Goal: Transaction & Acquisition: Purchase product/service

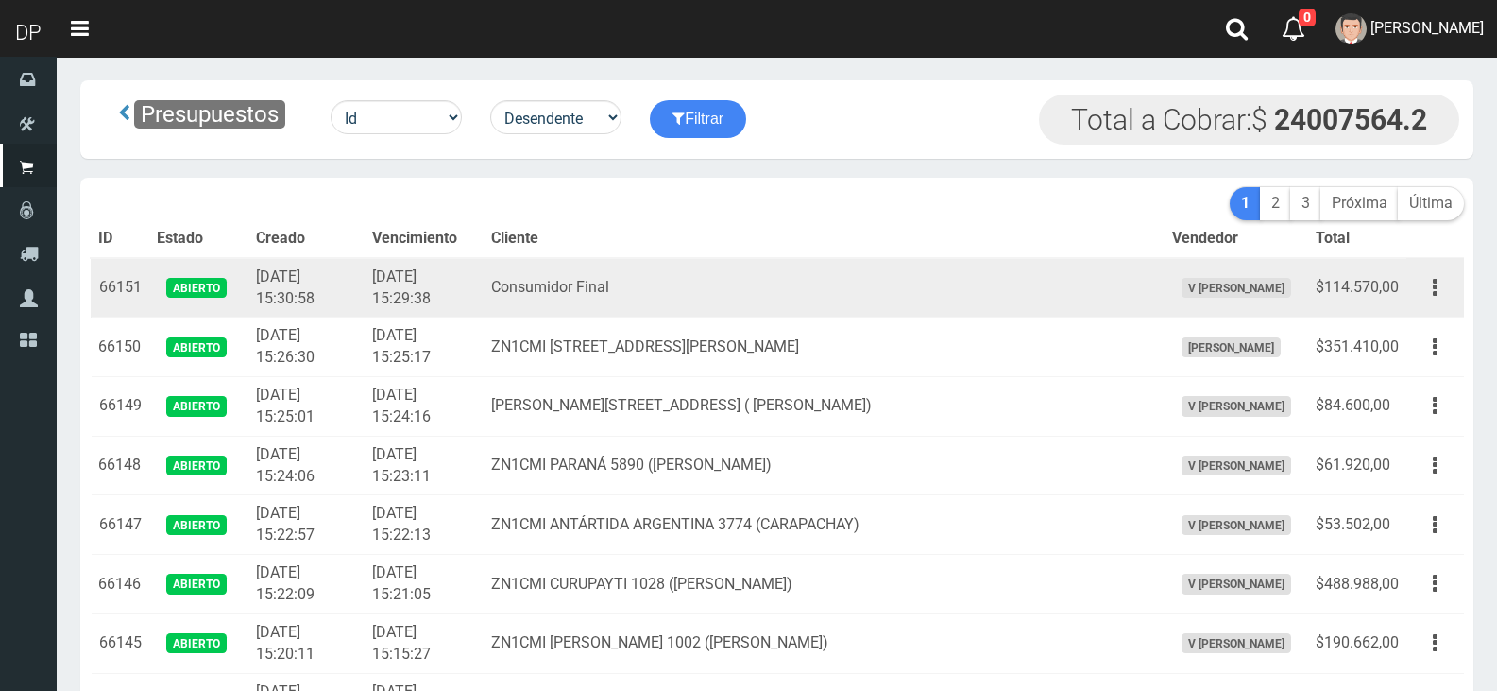
click at [444, 272] on td "2025-09-03 15:29:38" at bounding box center [424, 288] width 119 height 60
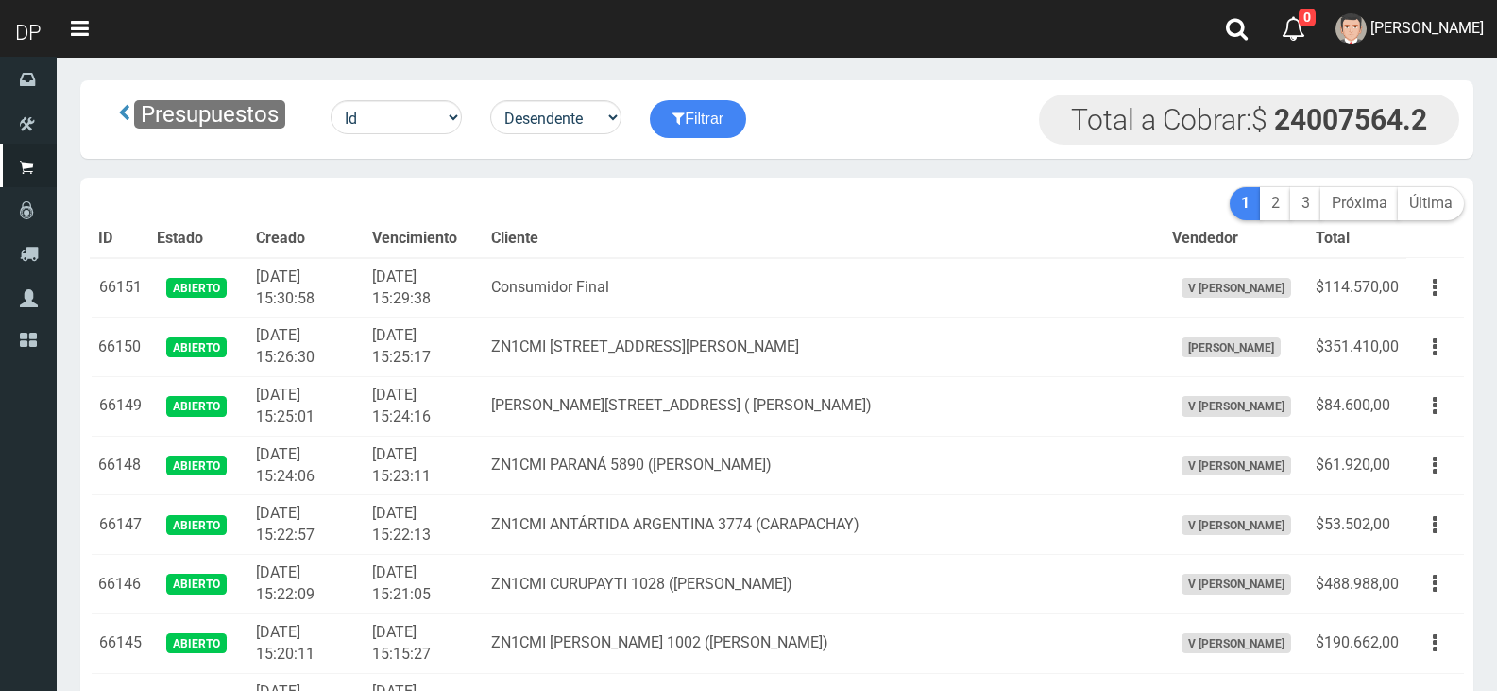
scroll to position [3613, 0]
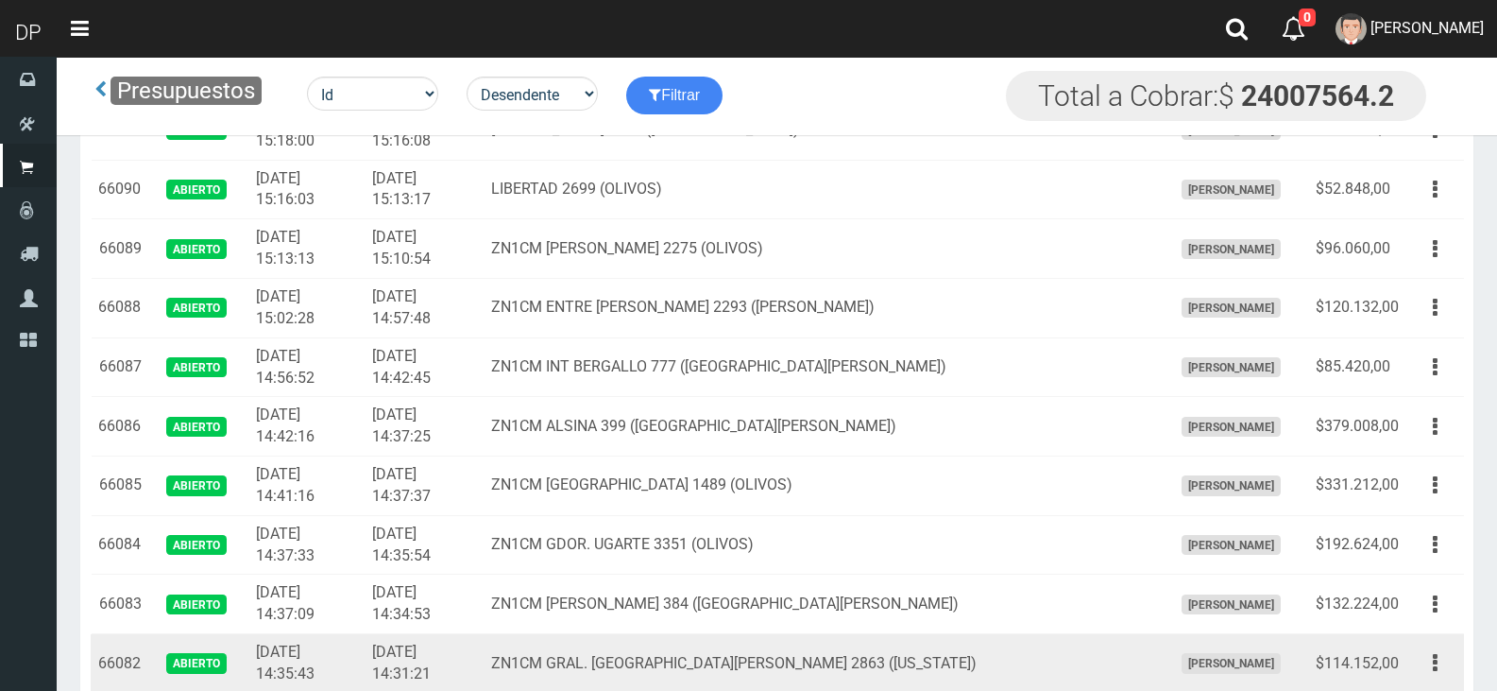
drag, startPoint x: 1392, startPoint y: 674, endPoint x: 1409, endPoint y: 662, distance: 20.4
click at [1395, 674] on td "$114.152,00" at bounding box center [1357, 664] width 98 height 60
click at [1399, 673] on td "$114.152,00" at bounding box center [1357, 664] width 98 height 60
click at [1418, 658] on button "button" at bounding box center [1435, 662] width 43 height 33
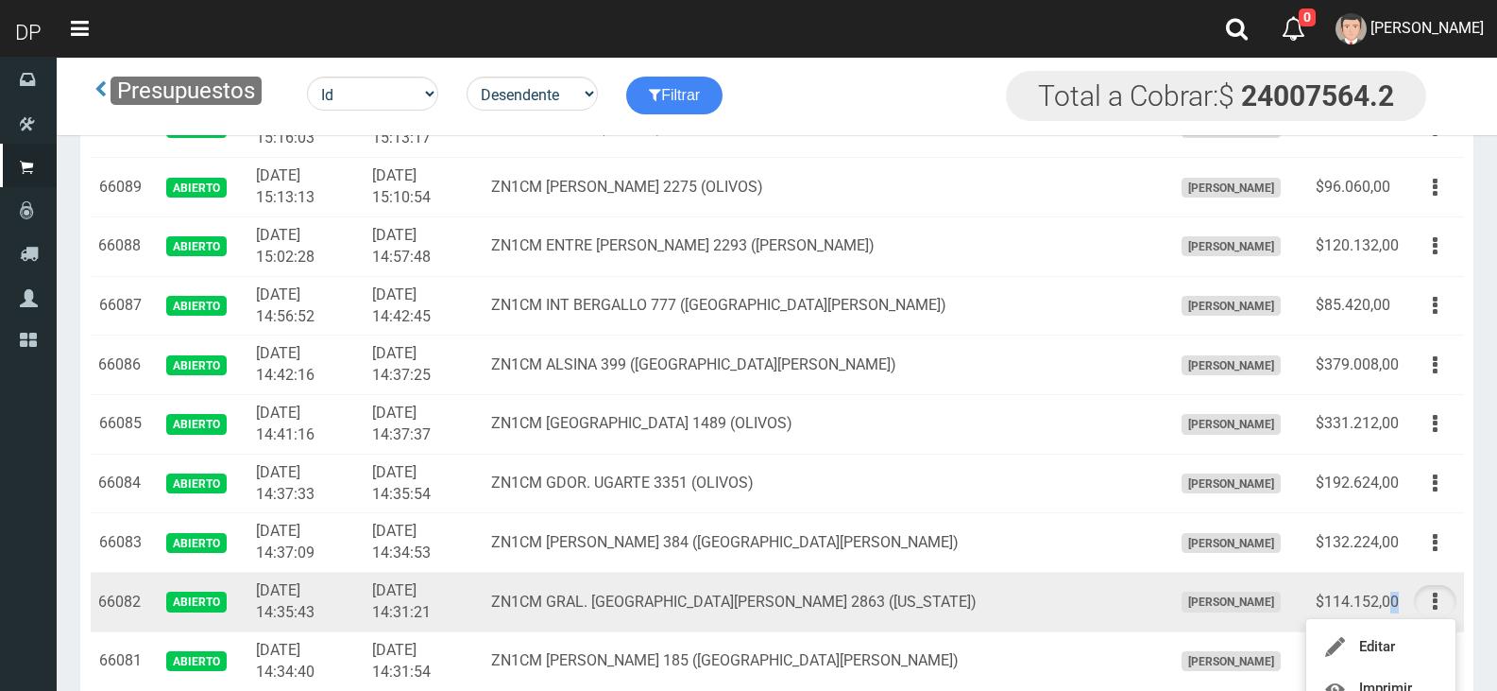
scroll to position [3708, 0]
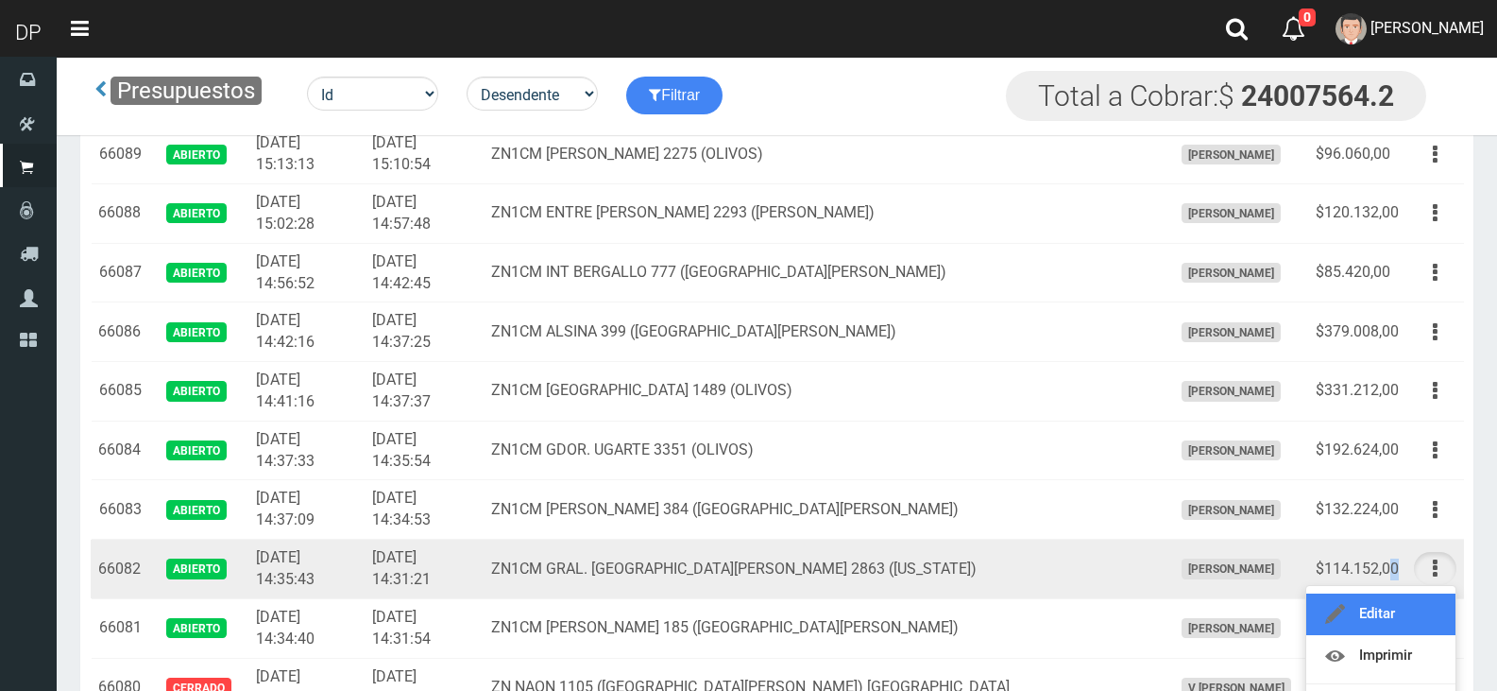
click at [1418, 609] on link "Editar" at bounding box center [1381, 614] width 149 height 42
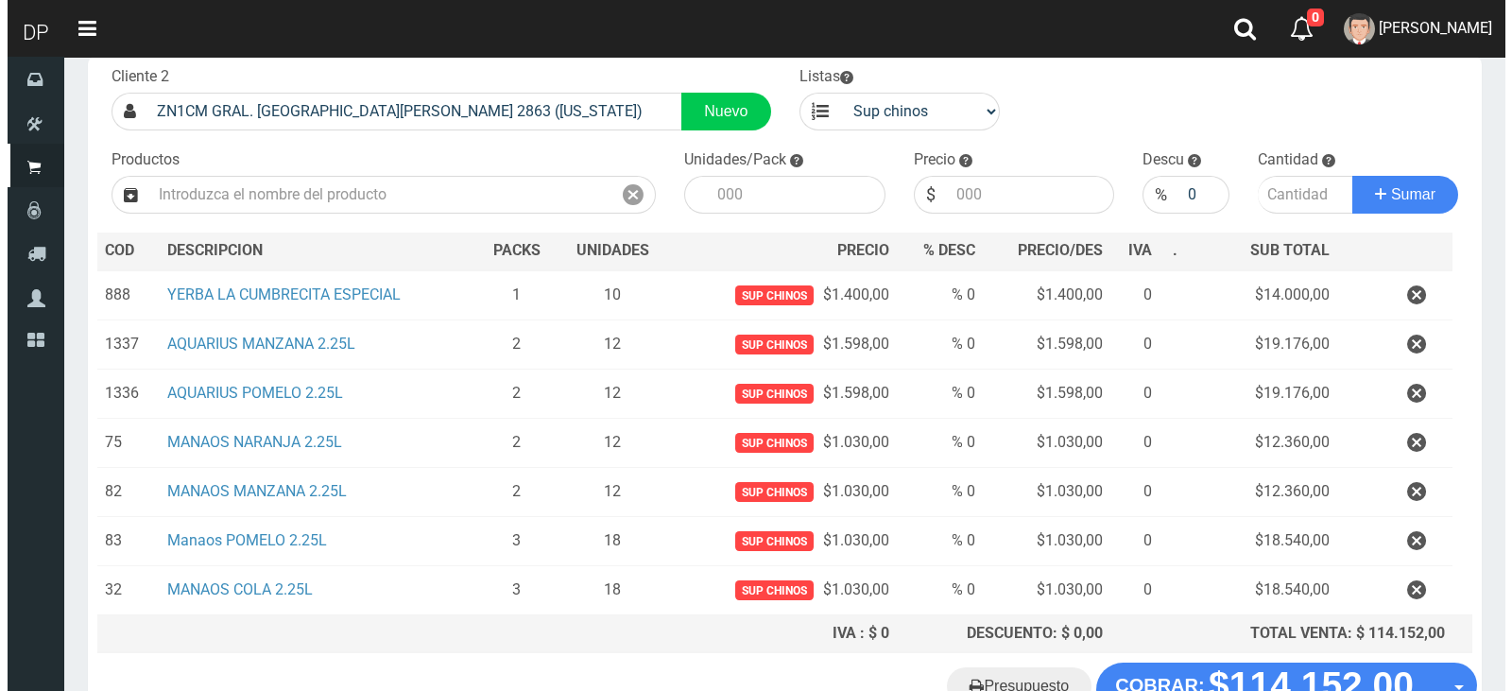
scroll to position [245, 0]
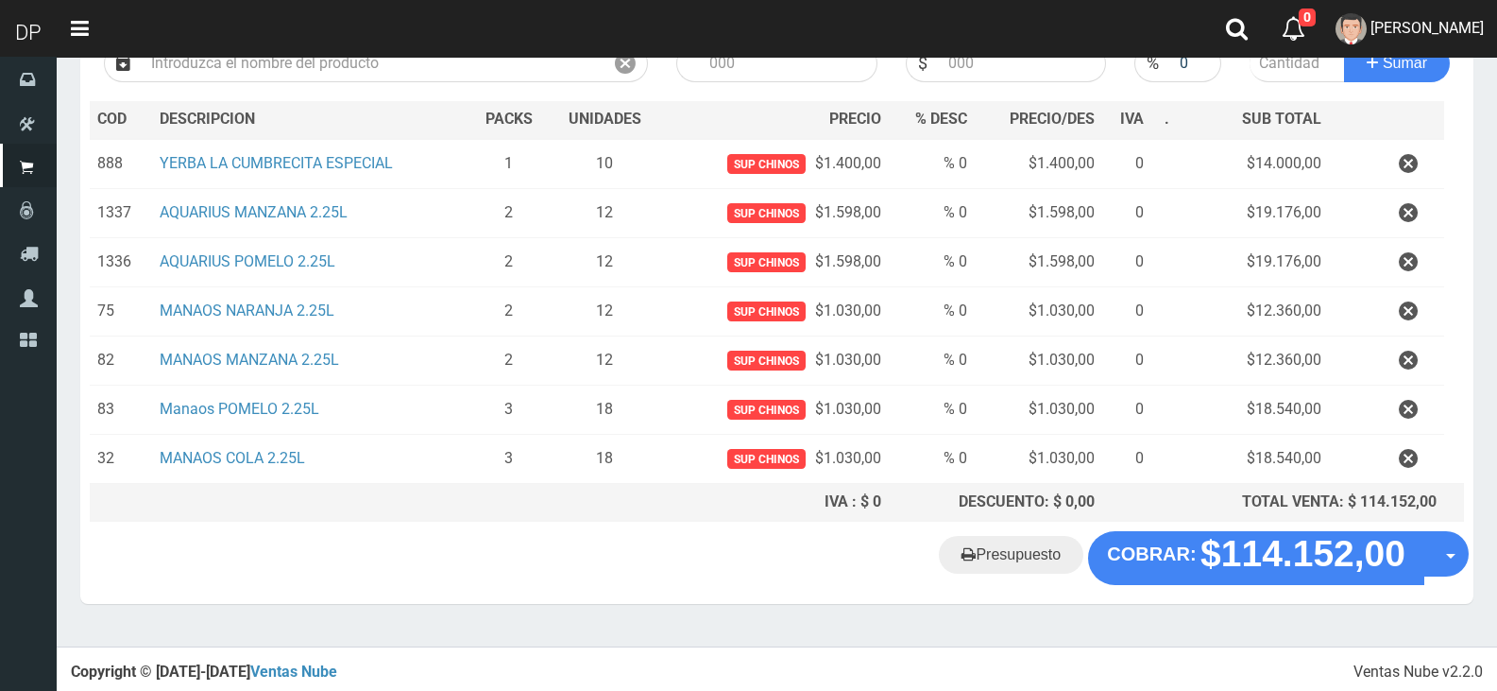
click at [1207, 520] on th "TOTAL VENTA: $ 114.152,00" at bounding box center [1310, 502] width 267 height 38
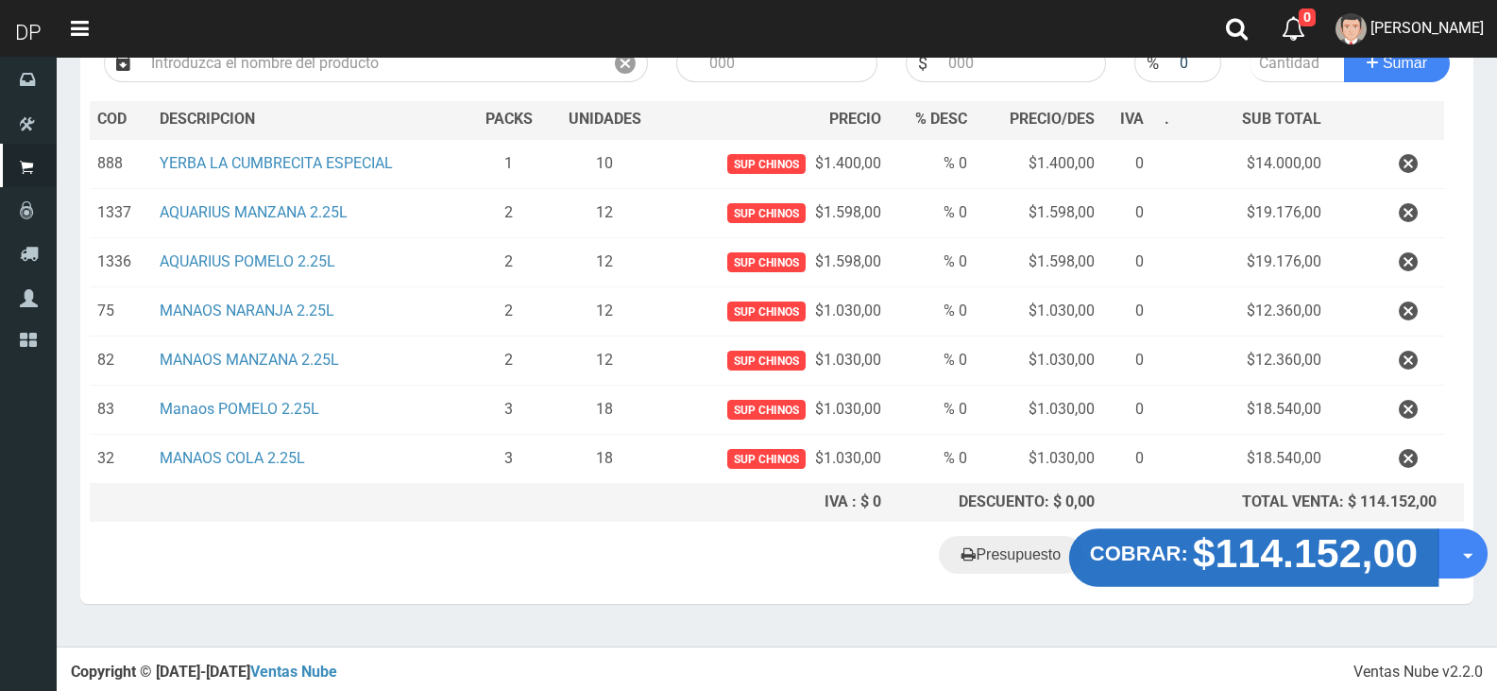
click at [1203, 544] on strong "$114.152,00" at bounding box center [1306, 553] width 226 height 44
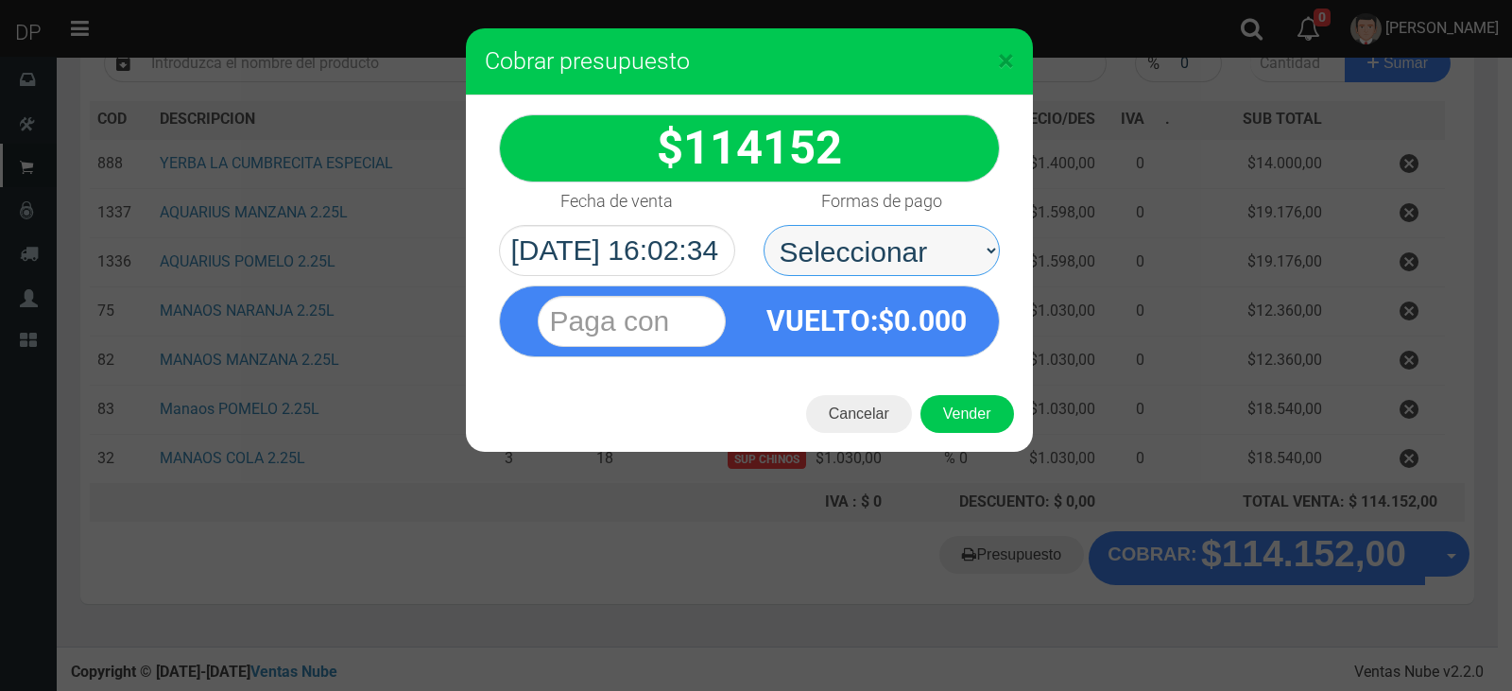
click at [923, 262] on select "Seleccionar Efectivo Tarjeta de Crédito Depósito Débito" at bounding box center [881, 250] width 236 height 51
select select "Efectivo"
click at [763, 225] on select "Seleccionar Efectivo Tarjeta de Crédito Depósito Débito" at bounding box center [881, 250] width 236 height 51
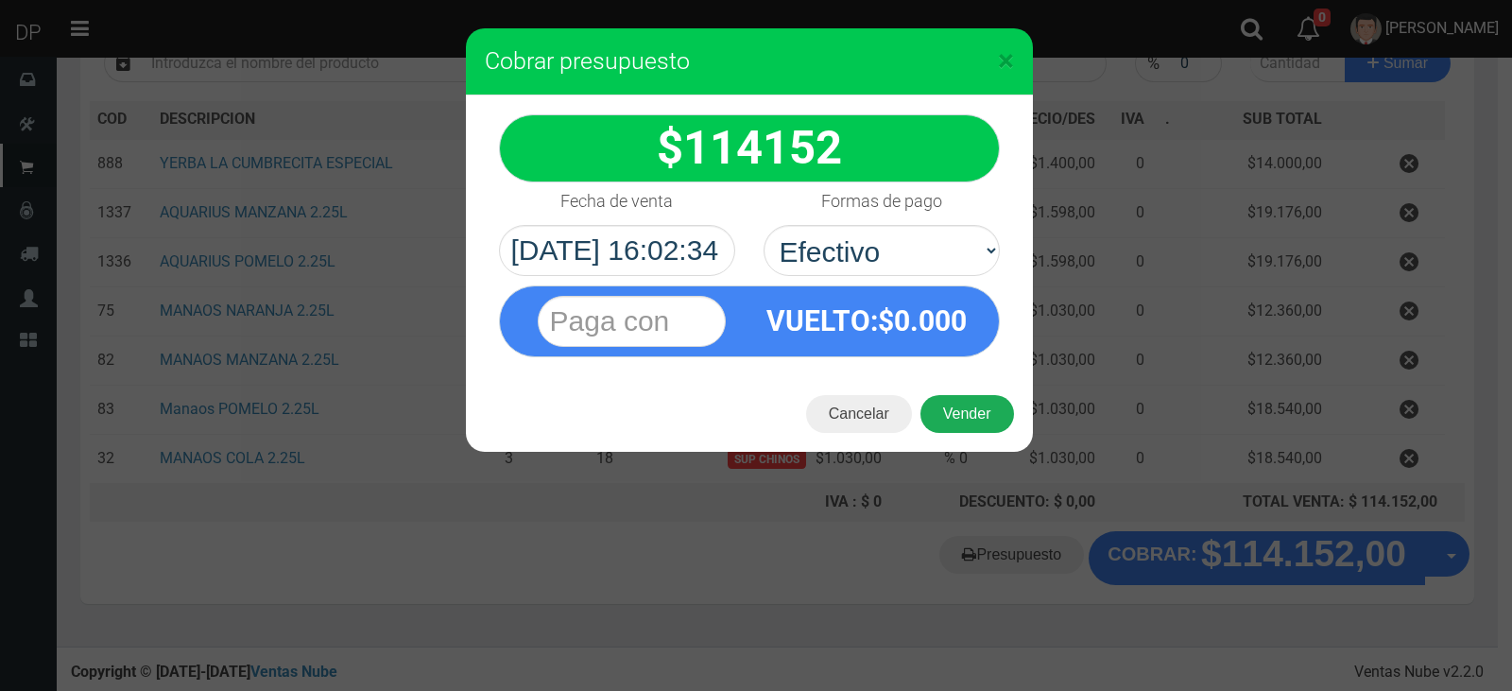
click at [975, 424] on button "Vender" at bounding box center [967, 414] width 94 height 38
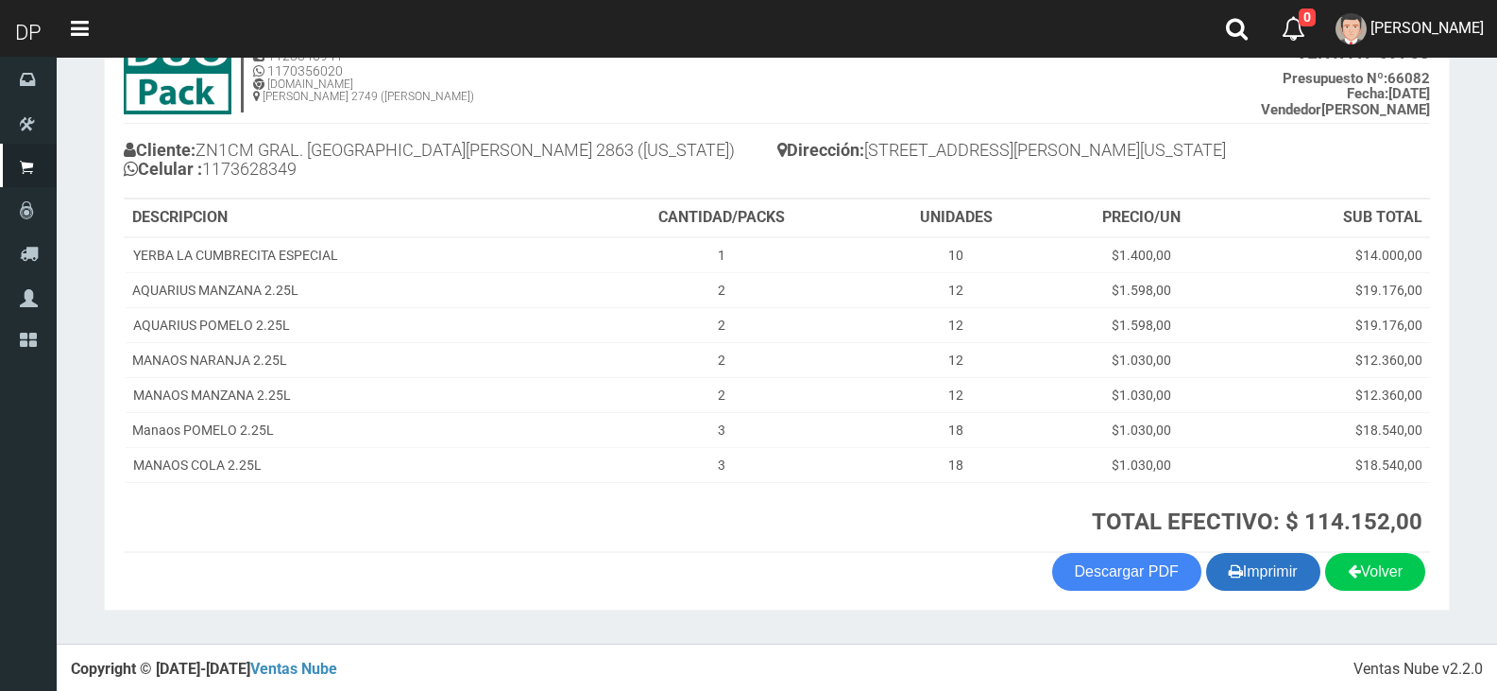
scroll to position [144, 0]
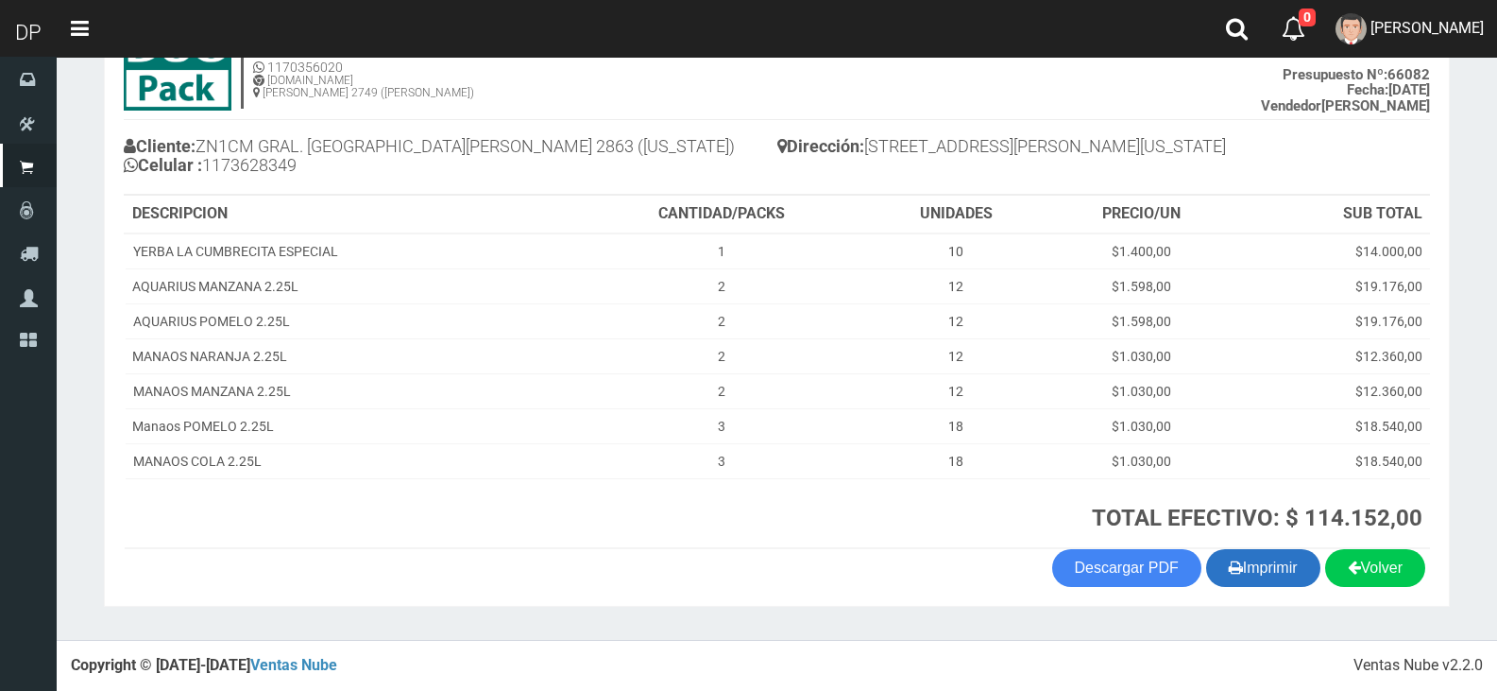
click at [1287, 570] on button "Imprimir" at bounding box center [1263, 568] width 114 height 38
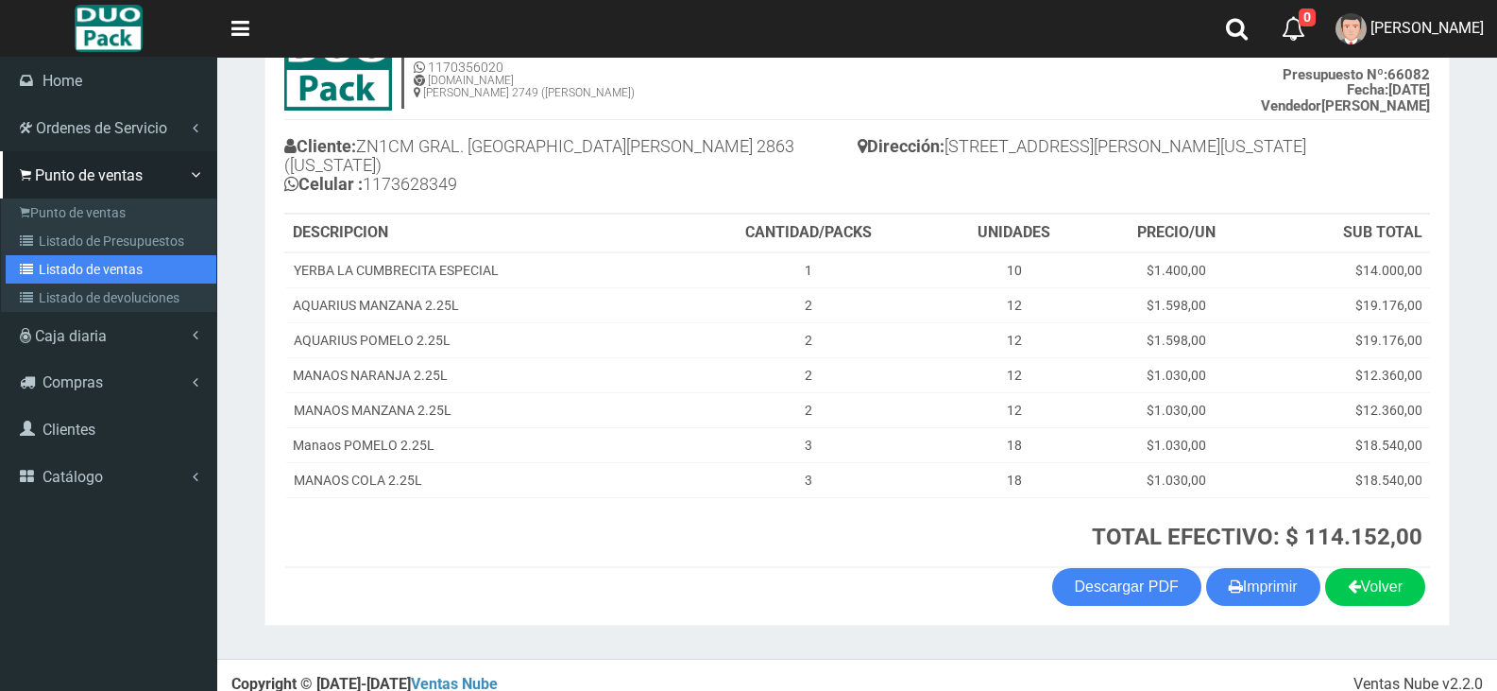
click at [74, 255] on link "Listado de ventas" at bounding box center [111, 269] width 211 height 28
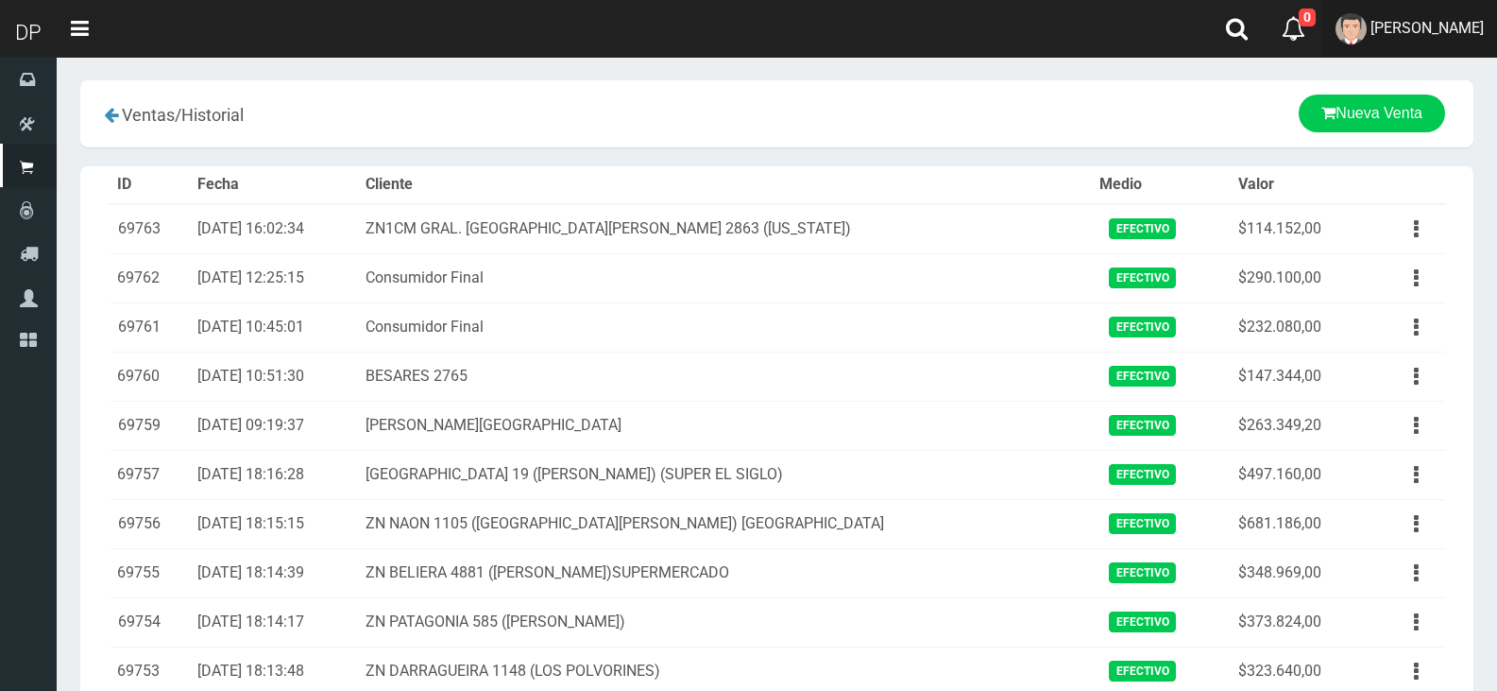
click at [1482, 37] on link "MARCELO AVALOS" at bounding box center [1410, 29] width 175 height 58
click at [1479, 37] on link "MARCELO AVALOS" at bounding box center [1410, 29] width 175 height 58
click at [1432, 45] on link "MARCELO AVALOS" at bounding box center [1410, 29] width 175 height 58
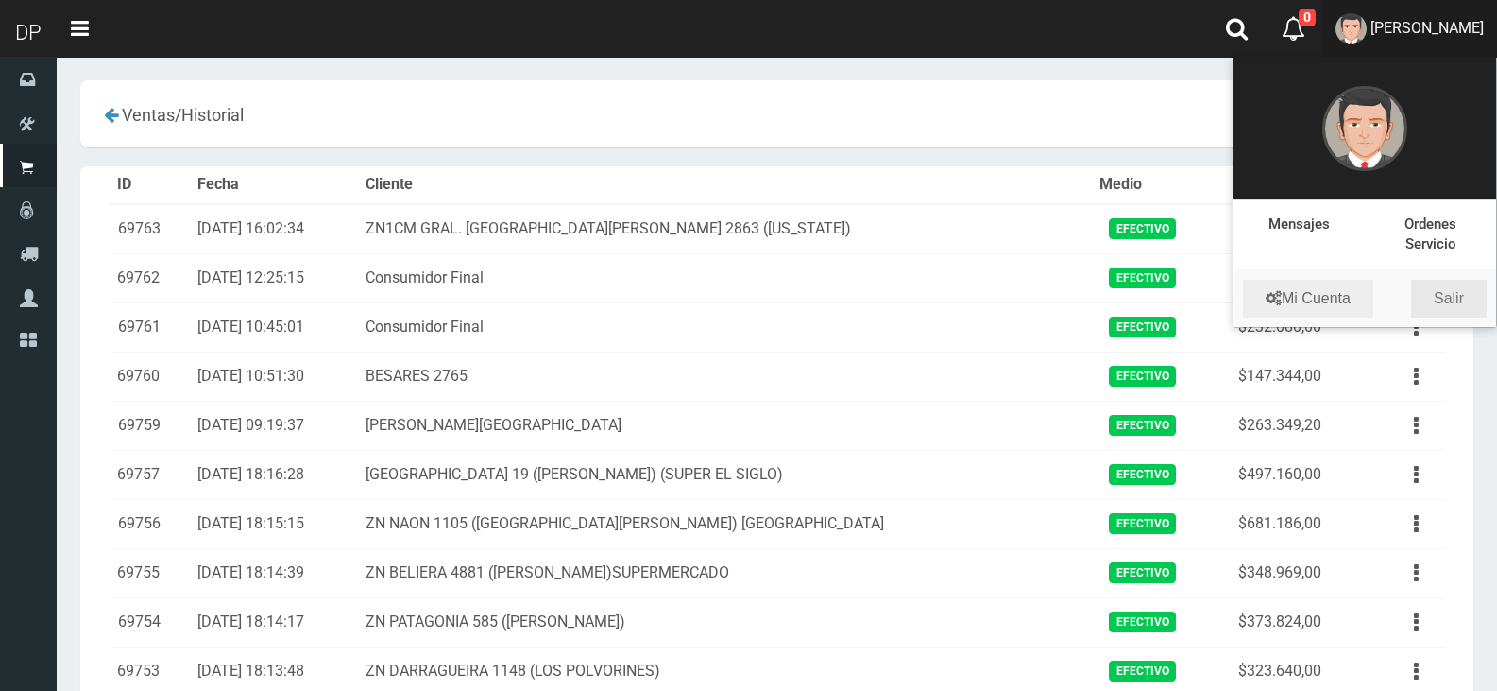
click at [1450, 281] on link "Salir" at bounding box center [1449, 299] width 76 height 38
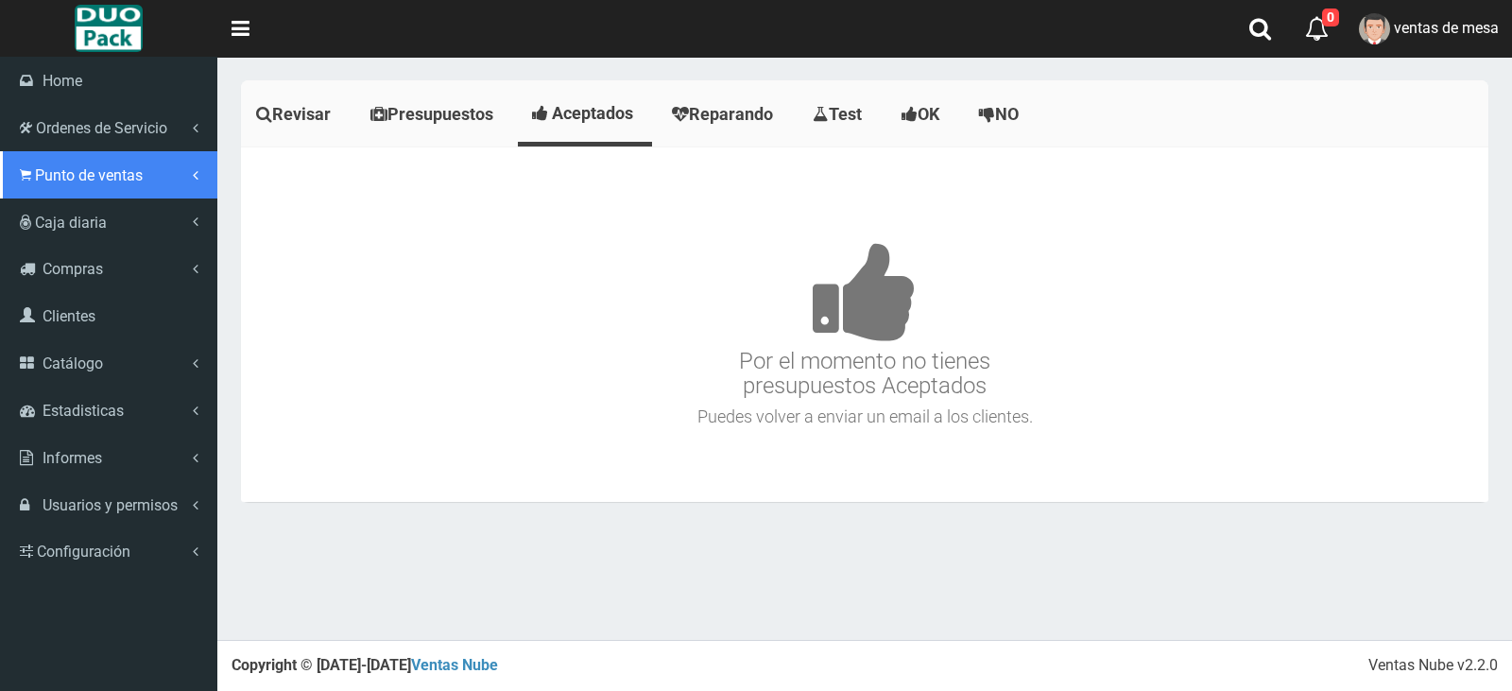
click at [45, 193] on link "Punto de ventas" at bounding box center [108, 174] width 217 height 47
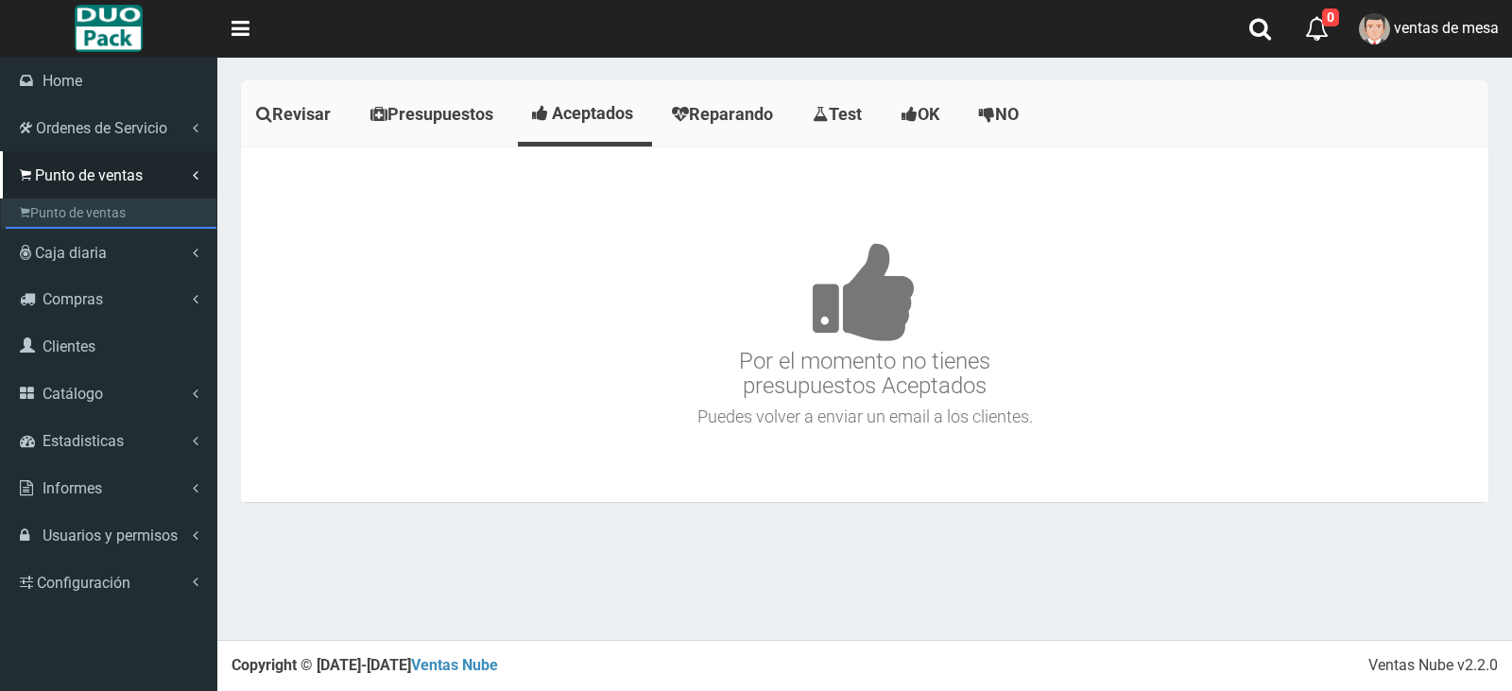
click at [86, 236] on link "Listado de Presupuestos" at bounding box center [111, 241] width 211 height 28
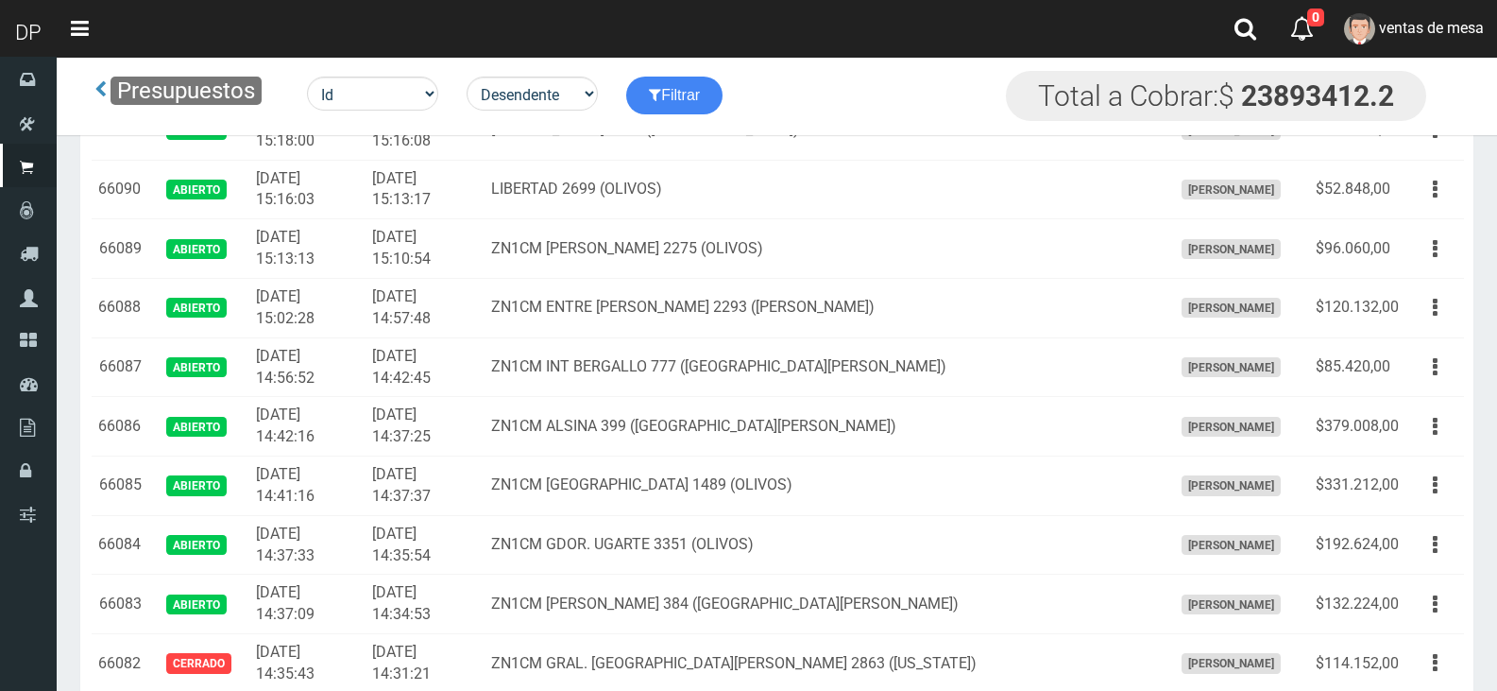
scroll to position [2924, 0]
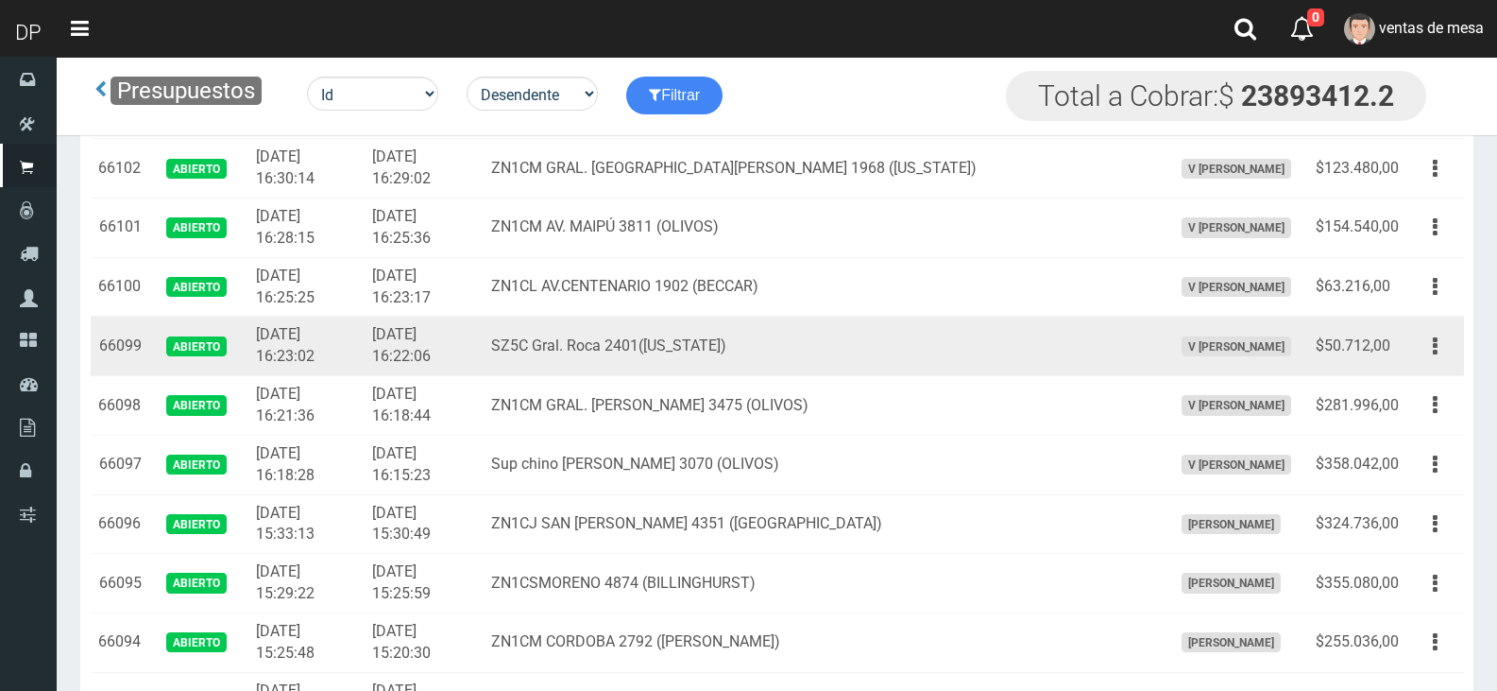
click at [970, 240] on td "ZN1CM AV. MAIPÚ 3811 (OLIVOS)" at bounding box center [824, 228] width 681 height 60
drag, startPoint x: 1078, startPoint y: 339, endPoint x: 1436, endPoint y: 357, distance: 358.5
click at [1436, 357] on icon "button" at bounding box center [1435, 346] width 5 height 33
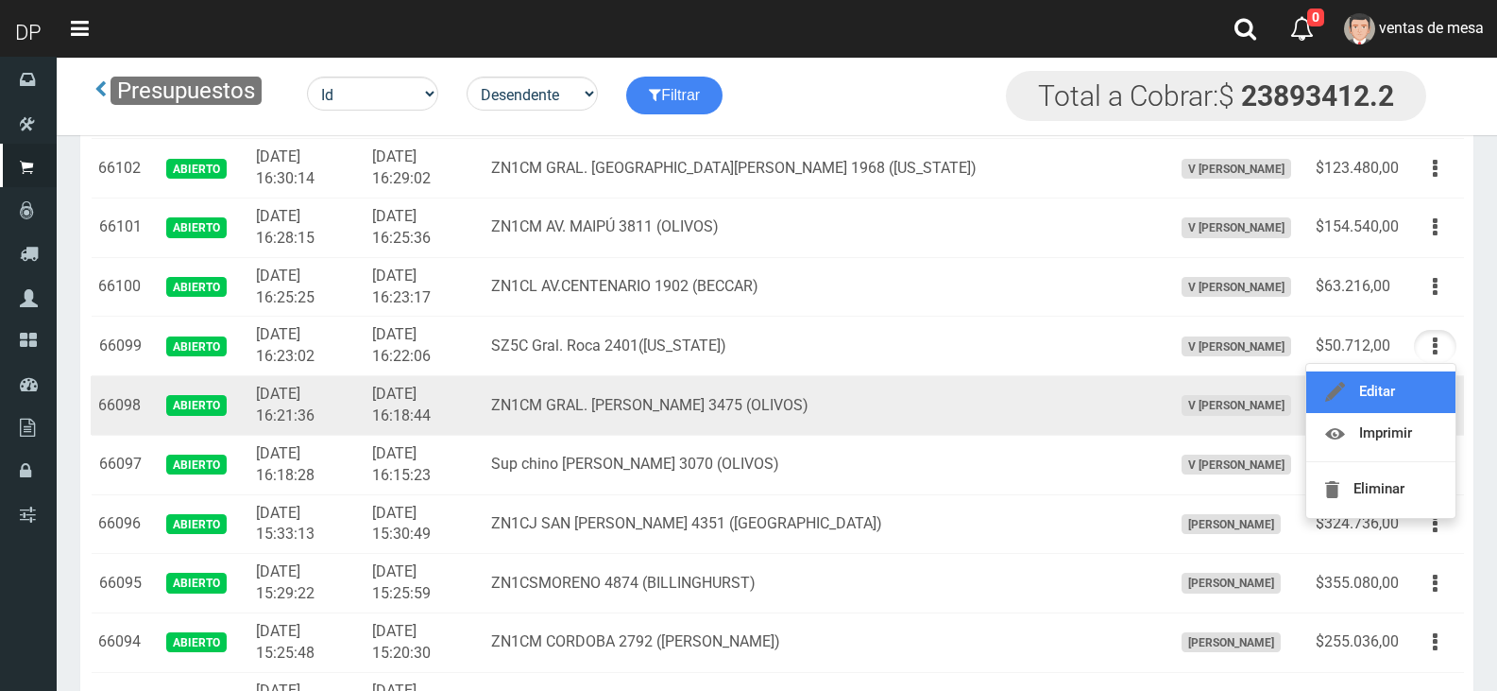
click at [1433, 379] on link "Editar" at bounding box center [1381, 392] width 149 height 42
click at [1433, 379] on td "Editar Imprimir Eliminar" at bounding box center [1436, 406] width 58 height 60
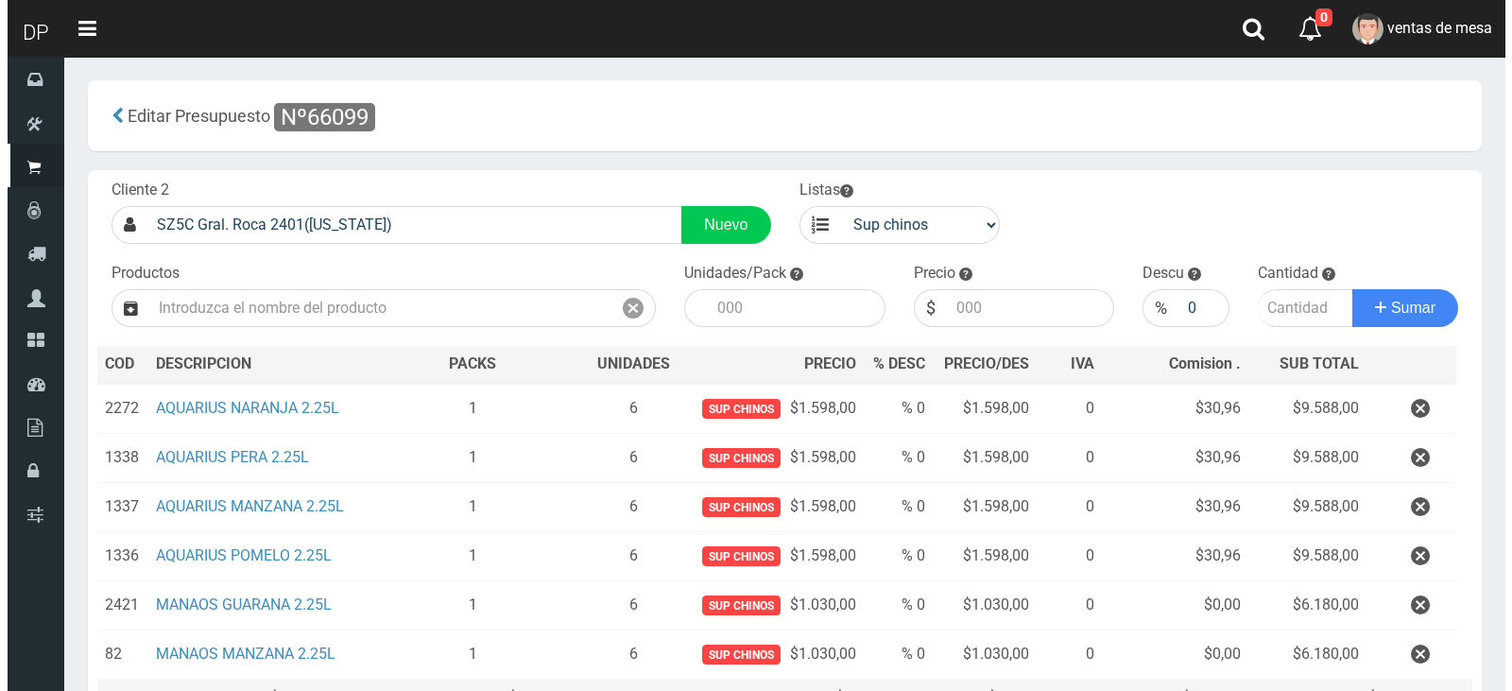
scroll to position [189, 0]
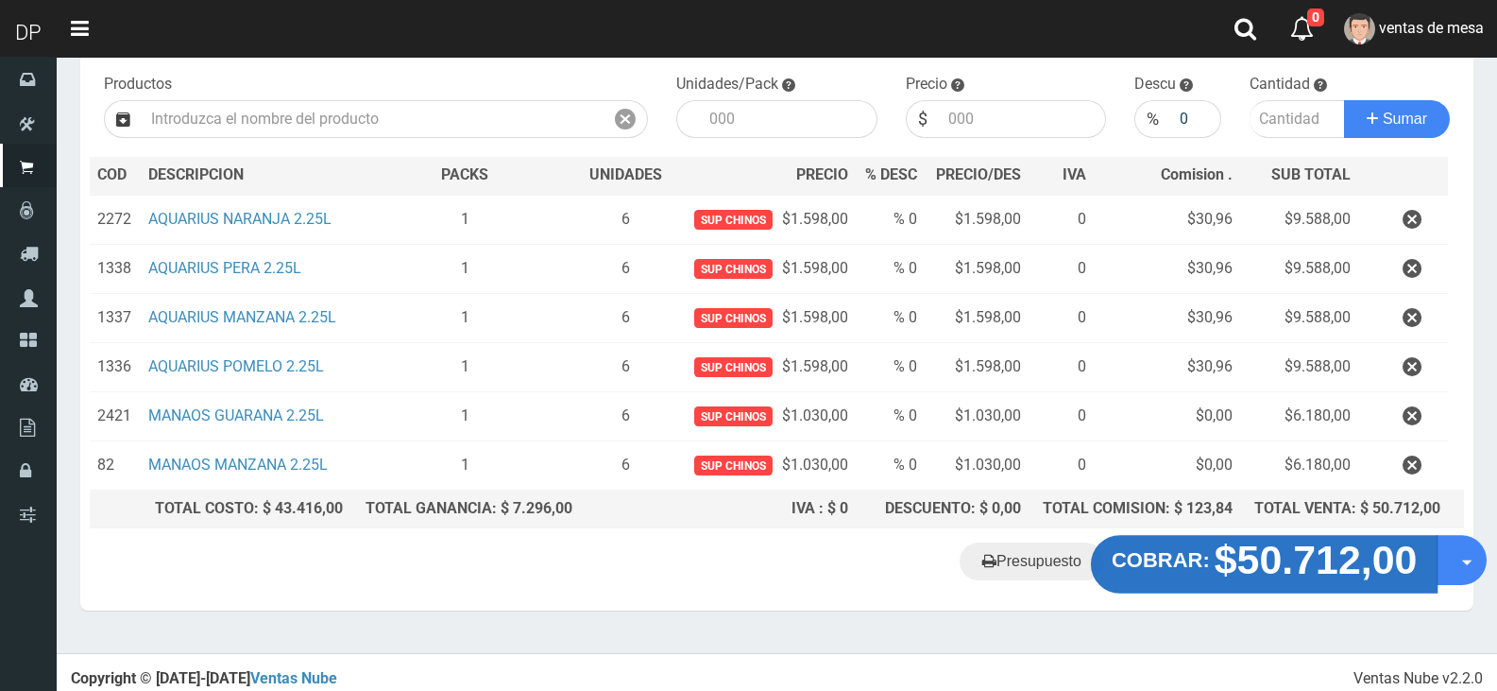
click at [1118, 572] on strong "COBRAR:" at bounding box center [1161, 560] width 98 height 23
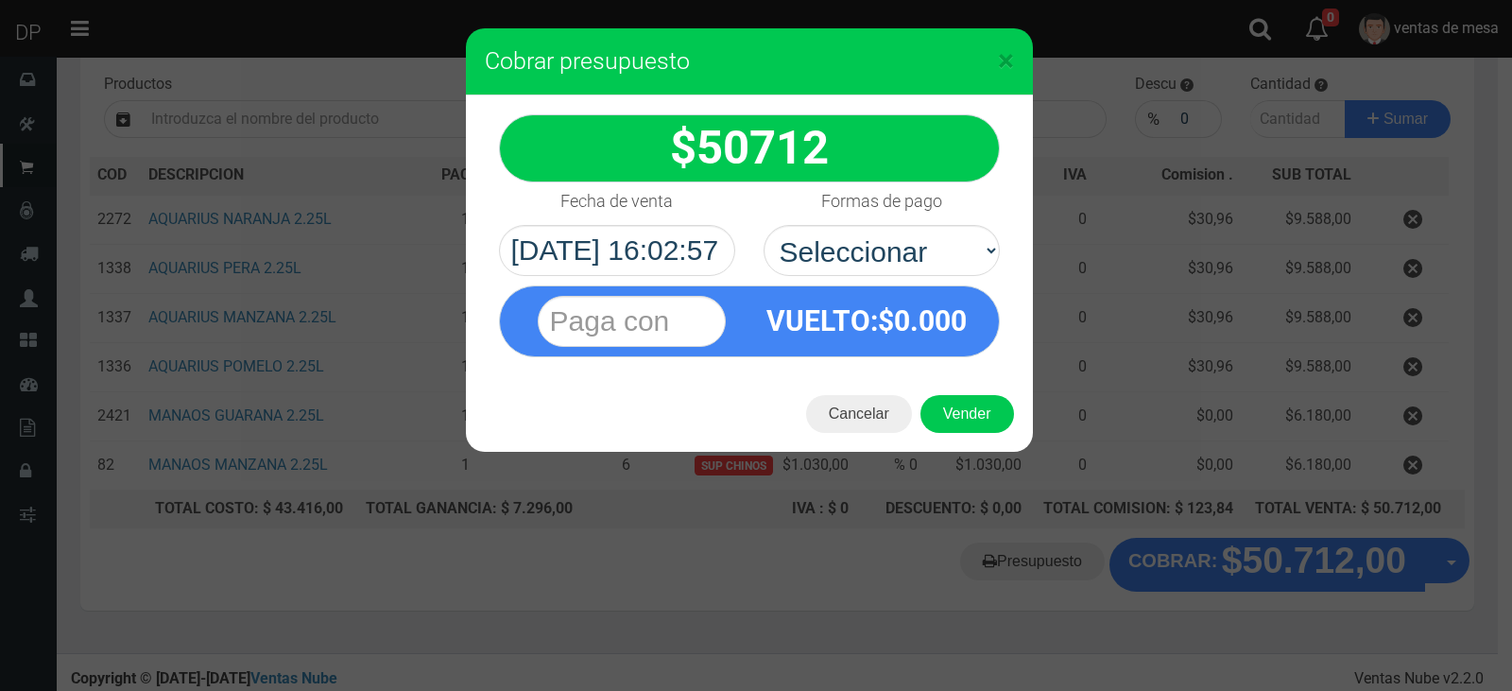
click at [877, 251] on select "Seleccionar Efectivo Tarjeta de Crédito Depósito Débito" at bounding box center [881, 250] width 236 height 51
click at [763, 225] on select "Seleccionar Efectivo Tarjeta de Crédito Depósito Débito" at bounding box center [881, 250] width 236 height 51
drag, startPoint x: 920, startPoint y: 235, endPoint x: 926, endPoint y: 272, distance: 37.3
click at [919, 238] on select "Seleccionar Efectivo Tarjeta de Crédito Depósito Débito" at bounding box center [881, 250] width 236 height 51
select select "Efectivo"
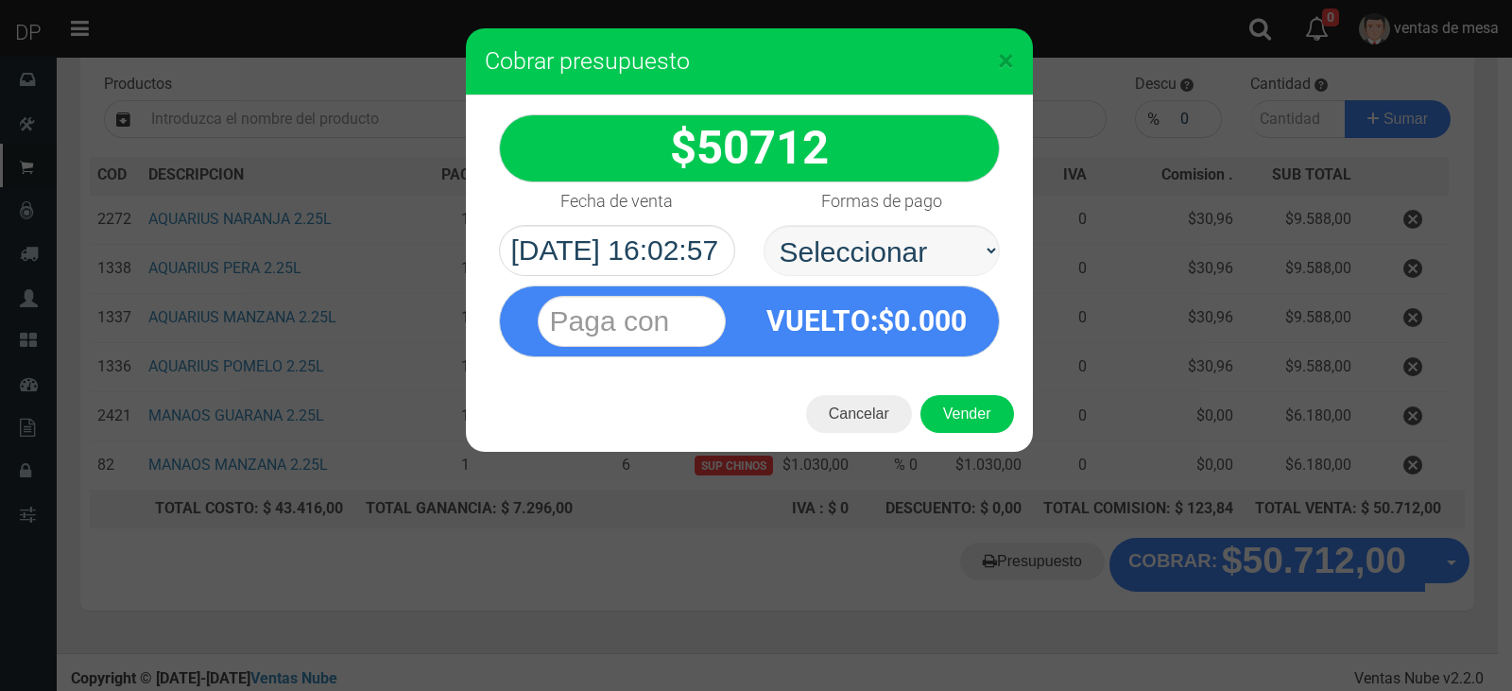
click at [763, 225] on select "Seleccionar Efectivo Tarjeta de Crédito Depósito Débito" at bounding box center [881, 250] width 236 height 51
click at [980, 422] on button "Vender" at bounding box center [967, 414] width 94 height 38
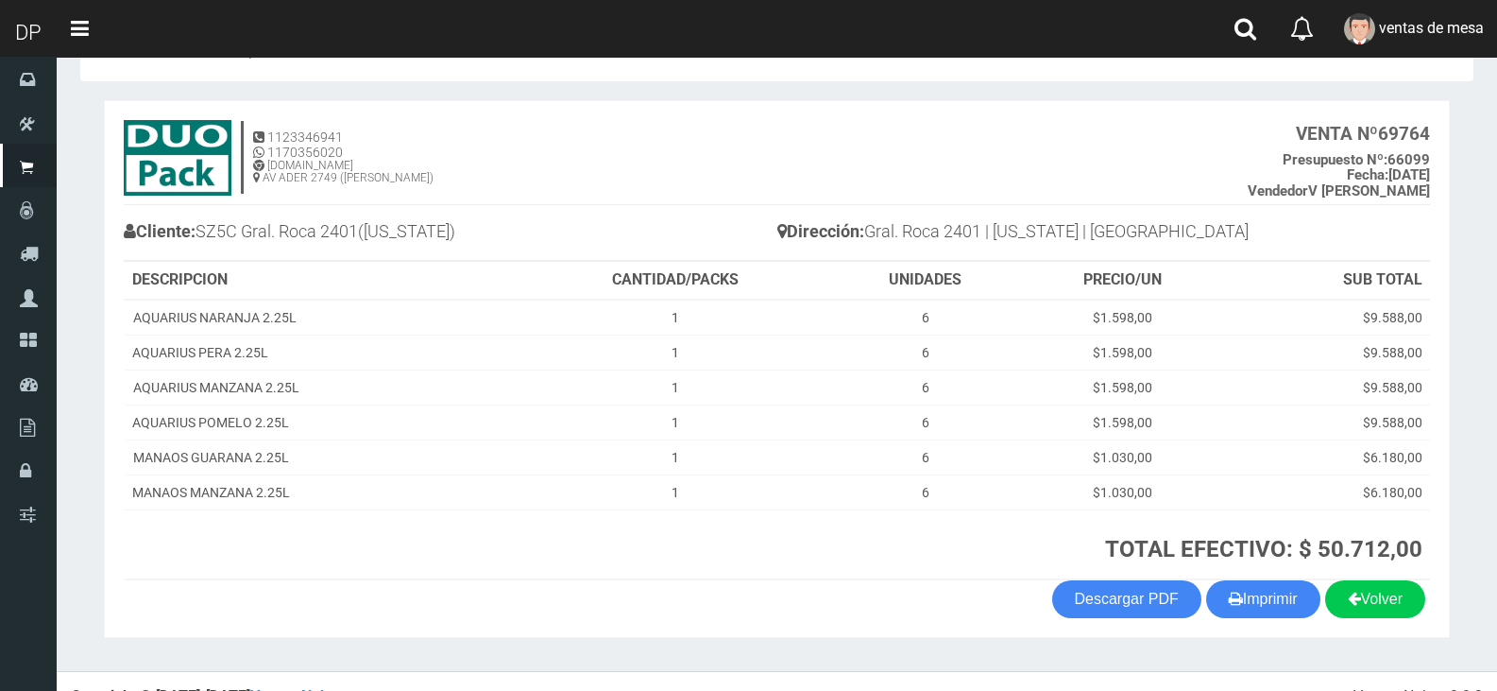
scroll to position [90, 0]
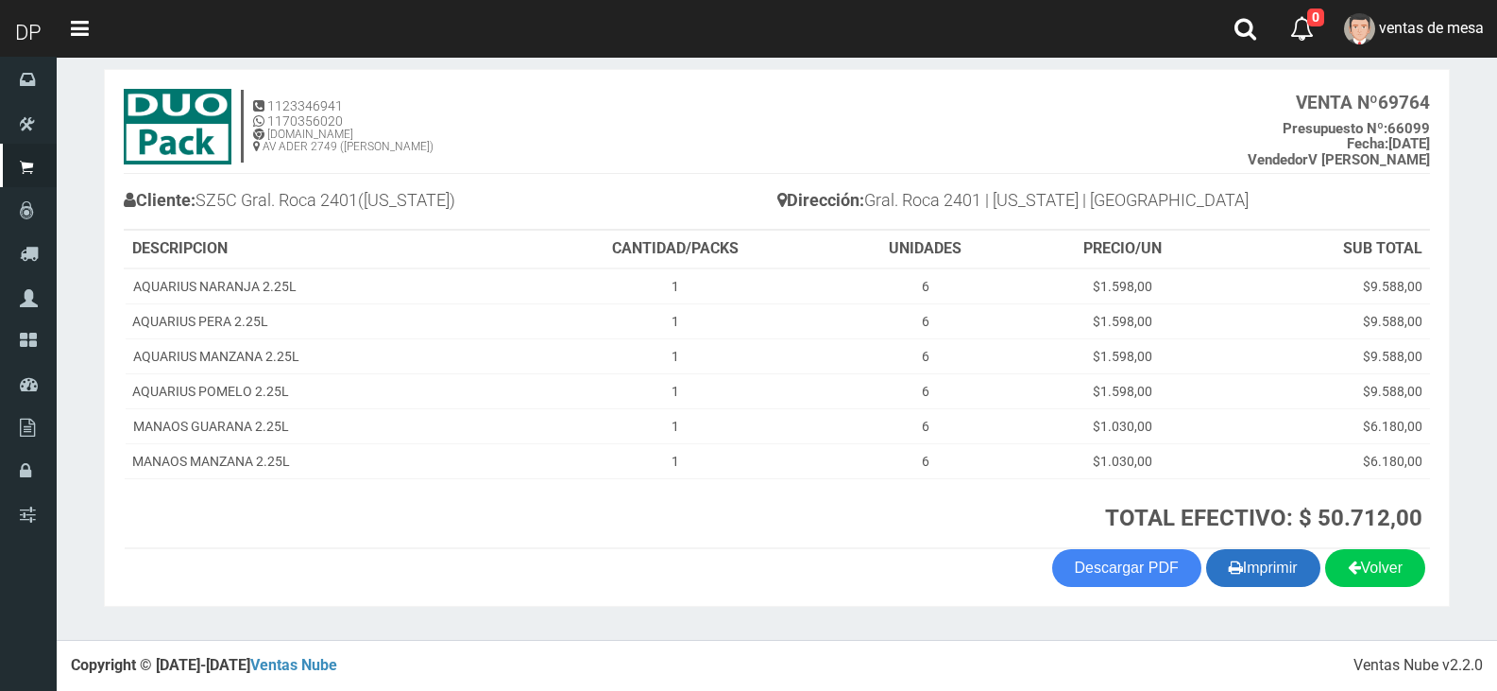
click at [1245, 561] on button "Imprimir" at bounding box center [1263, 568] width 114 height 38
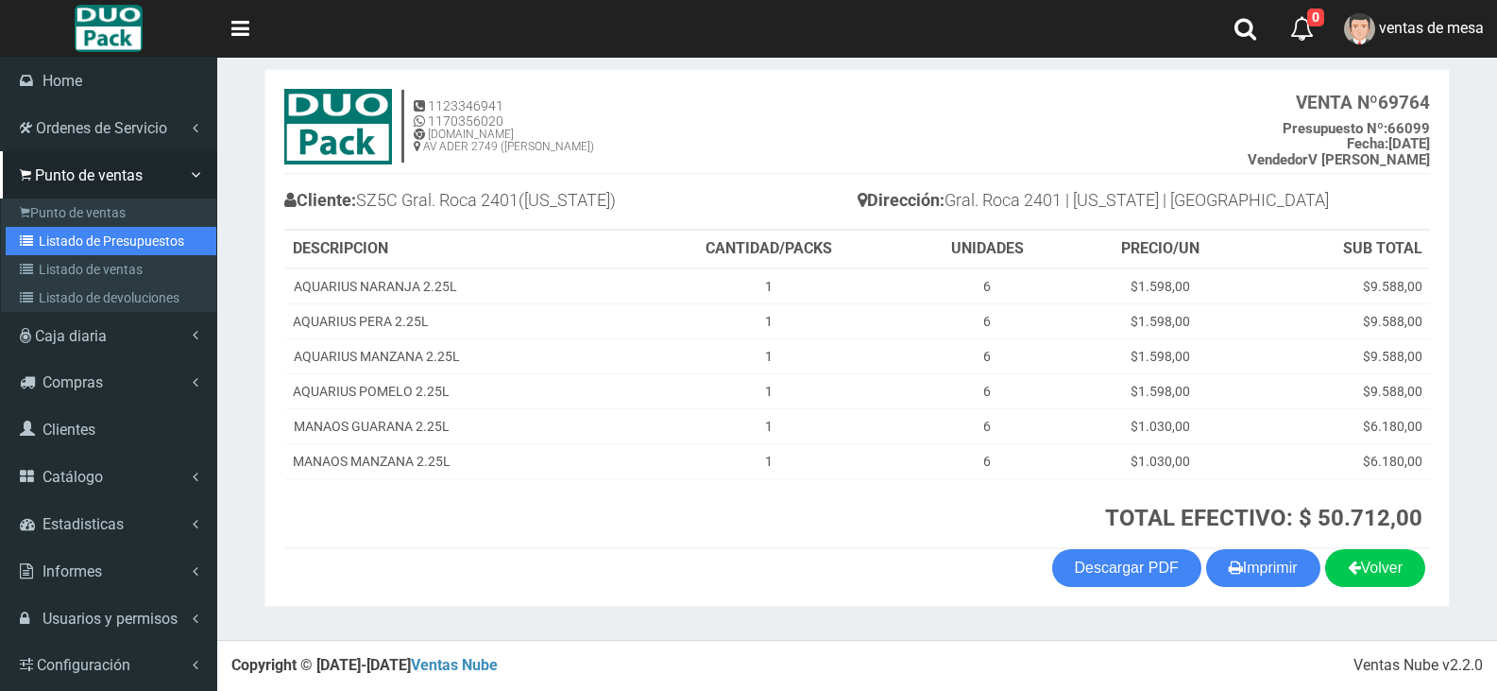
drag, startPoint x: 97, startPoint y: 238, endPoint x: 405, endPoint y: 126, distance: 327.8
click at [97, 238] on link "Listado de Presupuestos" at bounding box center [111, 241] width 211 height 28
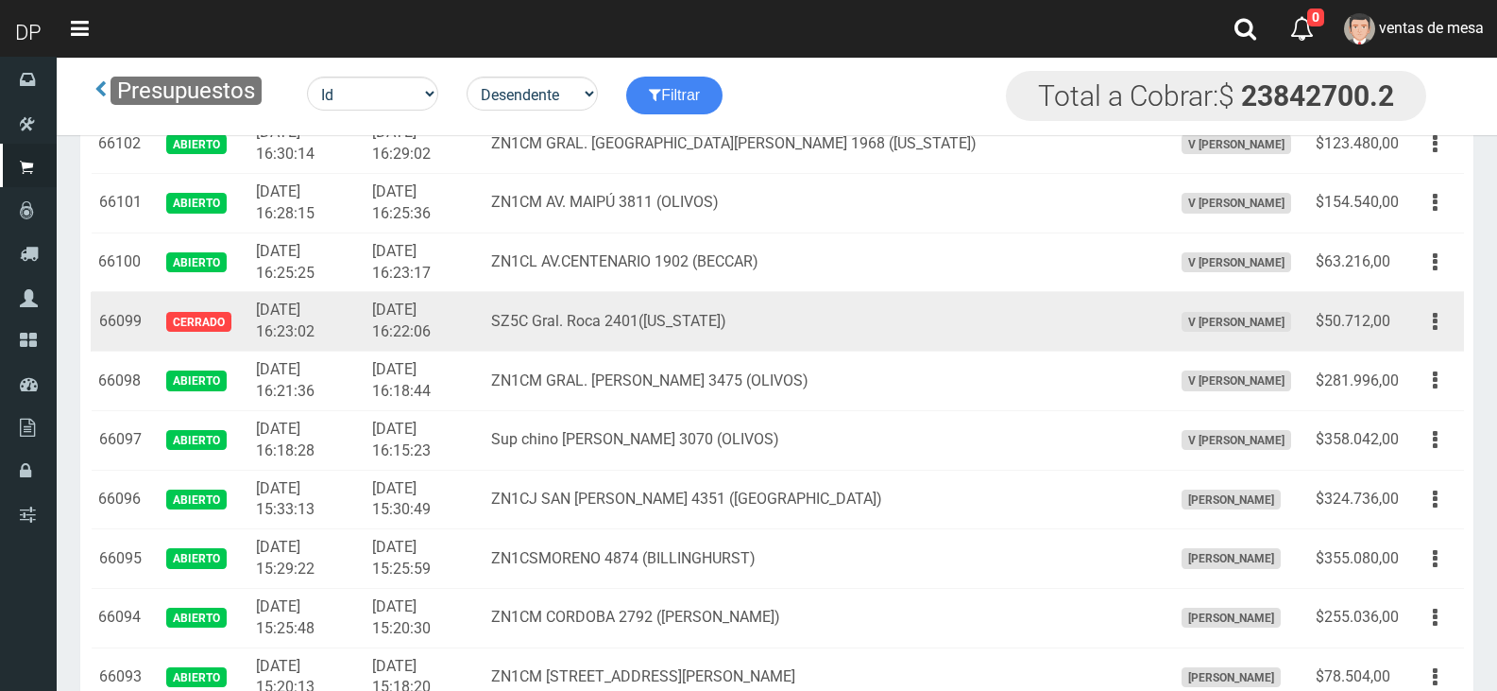
scroll to position [2927, 0]
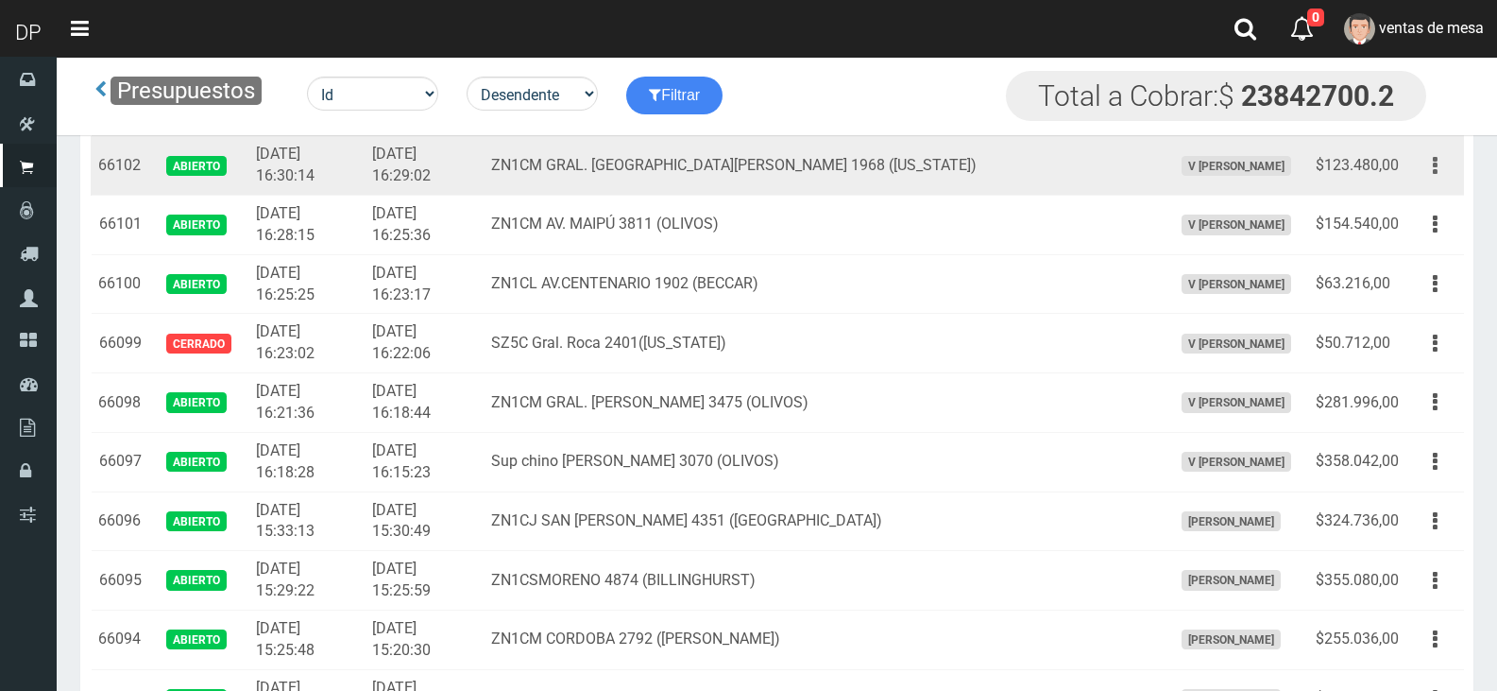
click at [1426, 170] on button "button" at bounding box center [1435, 165] width 43 height 33
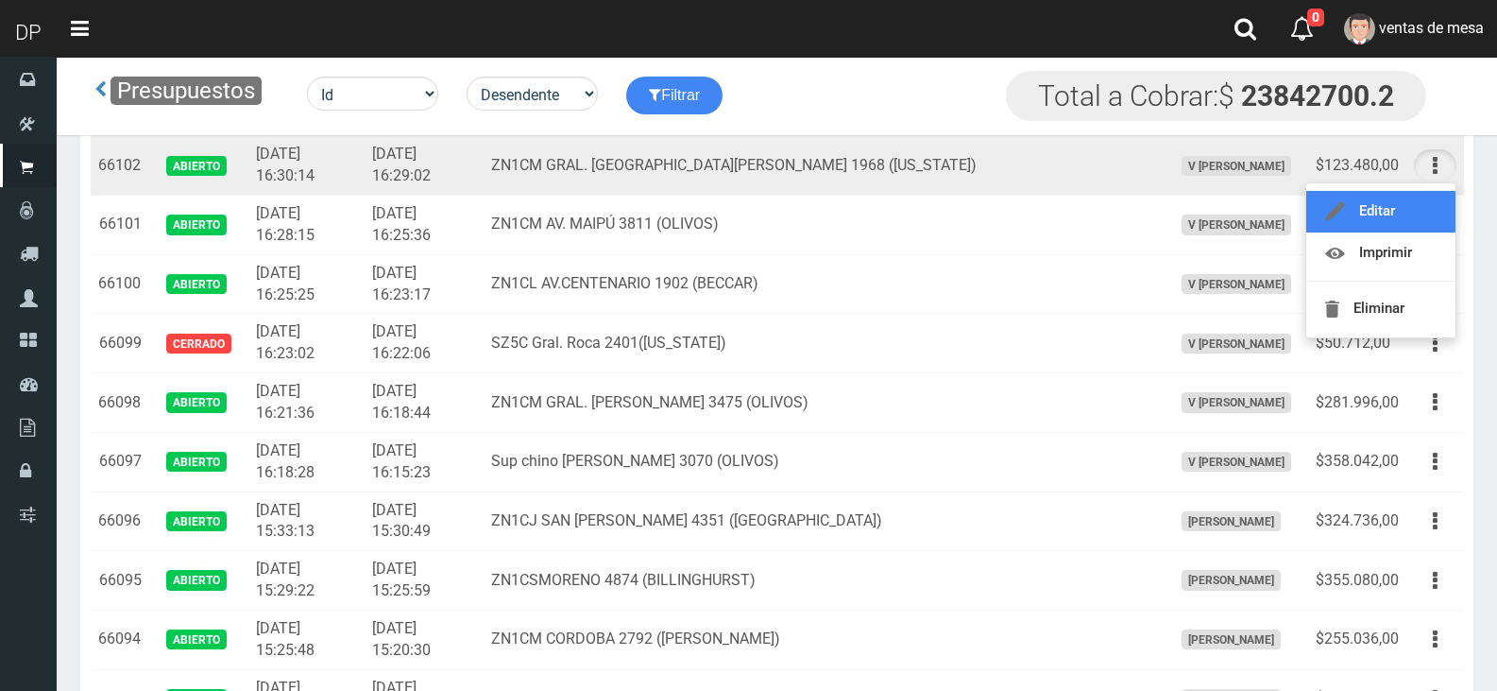
click at [1423, 204] on link "Editar" at bounding box center [1381, 212] width 149 height 42
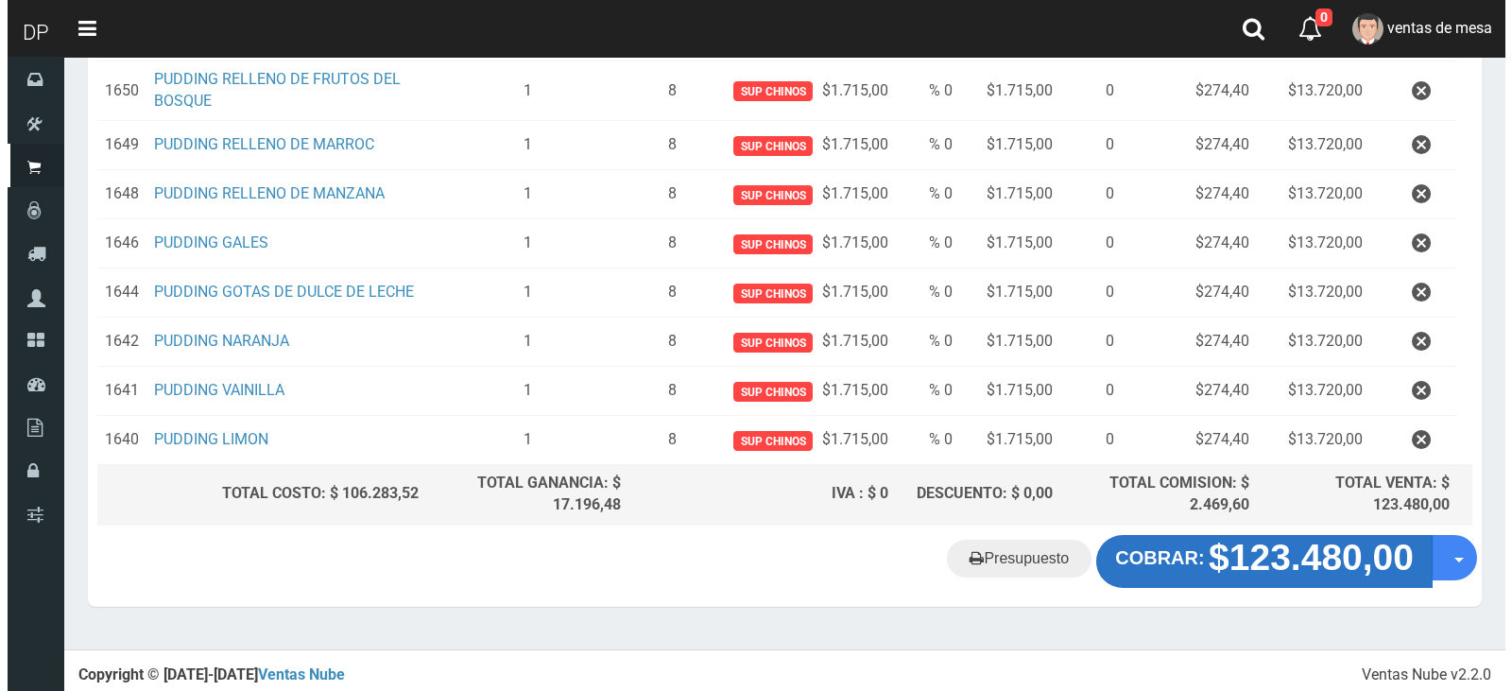
scroll to position [397, 0]
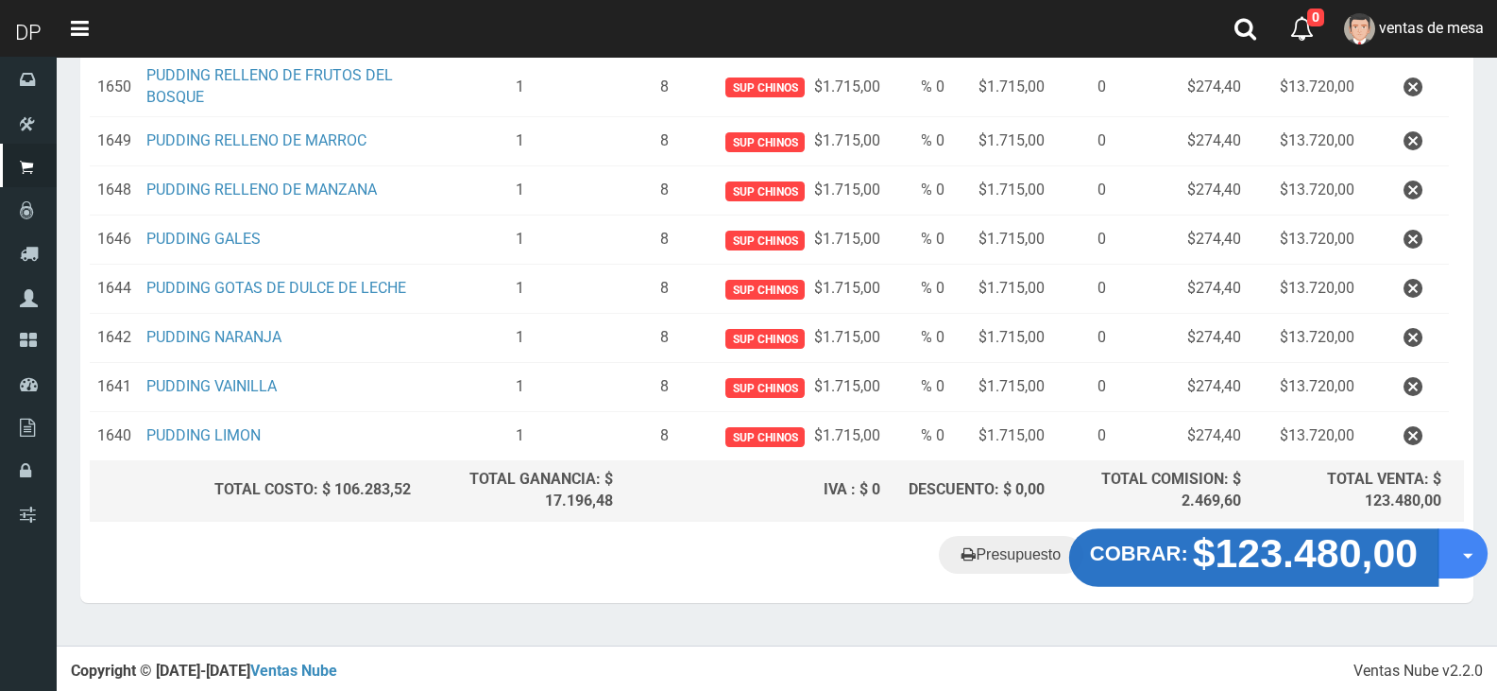
click at [1193, 551] on strong "$123.480,00" at bounding box center [1306, 552] width 226 height 44
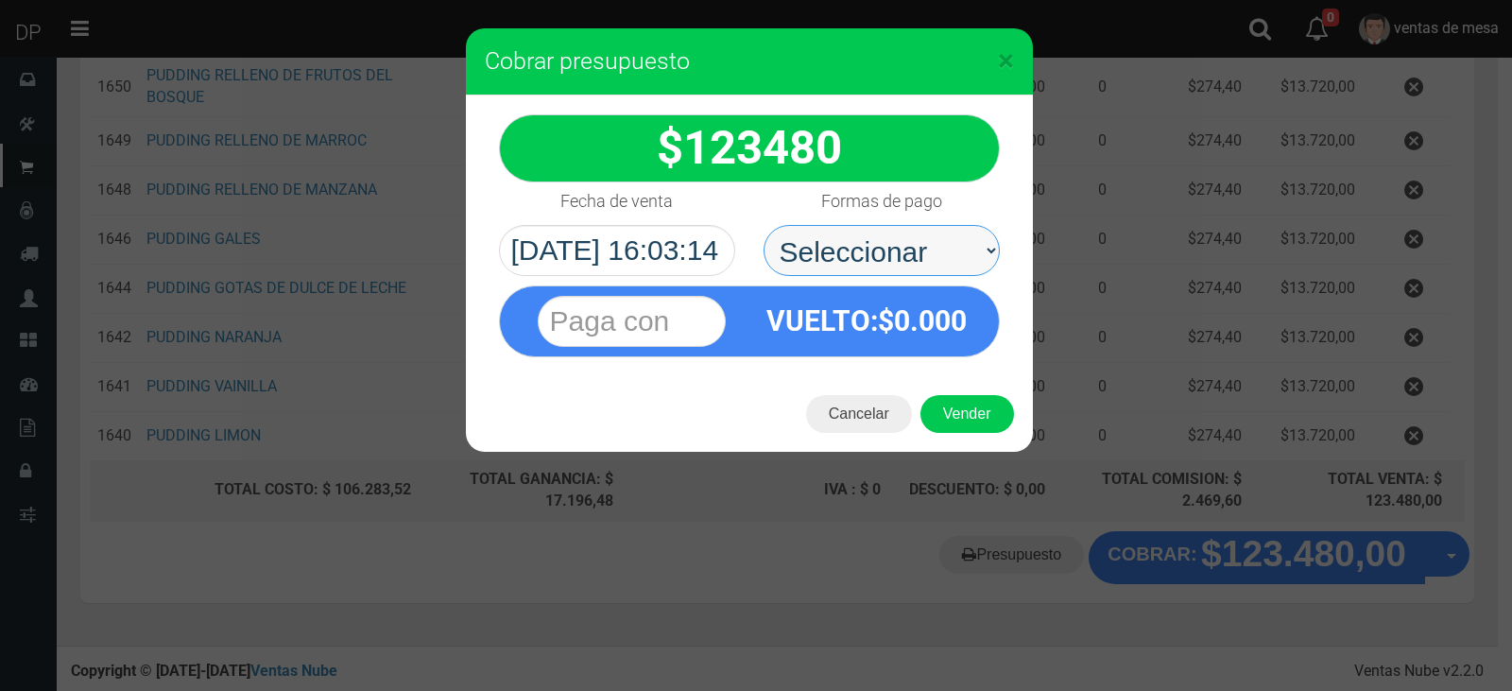
click at [864, 250] on select "Seleccionar Efectivo Tarjeta de Crédito Depósito Débito" at bounding box center [881, 250] width 236 height 51
select select "Efectivo"
click at [763, 225] on select "Seleccionar Efectivo Tarjeta de Crédito Depósito Débito" at bounding box center [881, 250] width 236 height 51
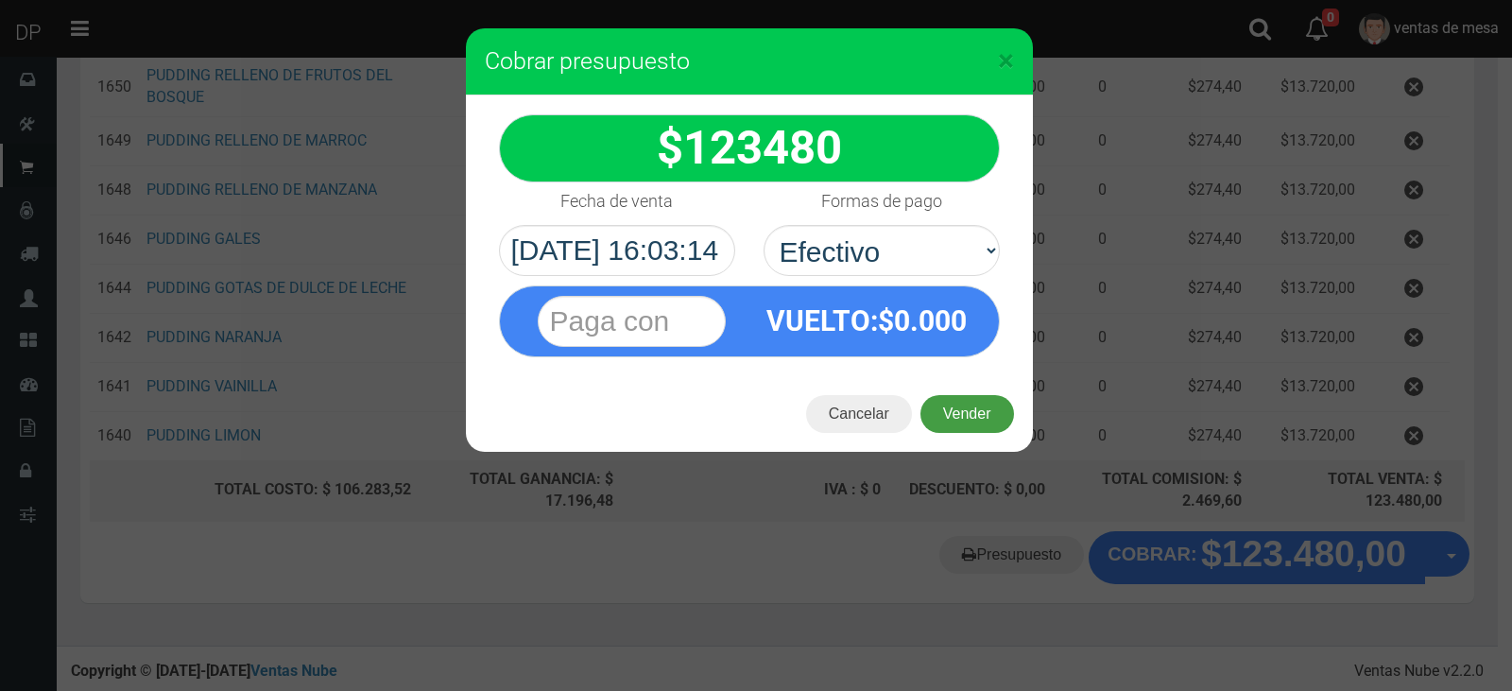
click at [973, 428] on button "Vender" at bounding box center [967, 414] width 94 height 38
click at [0, 0] on div "Cargando..." at bounding box center [0, 0] width 0 height 0
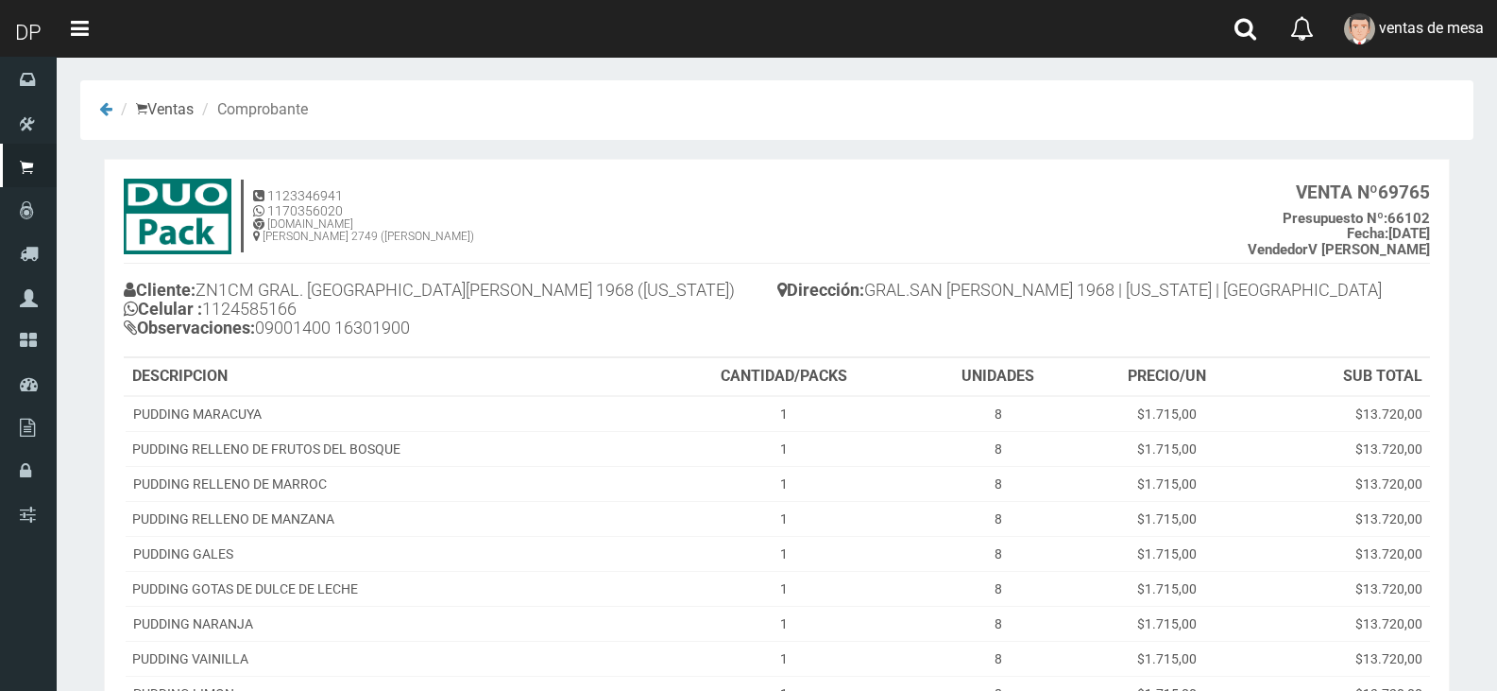
scroll to position [232, 0]
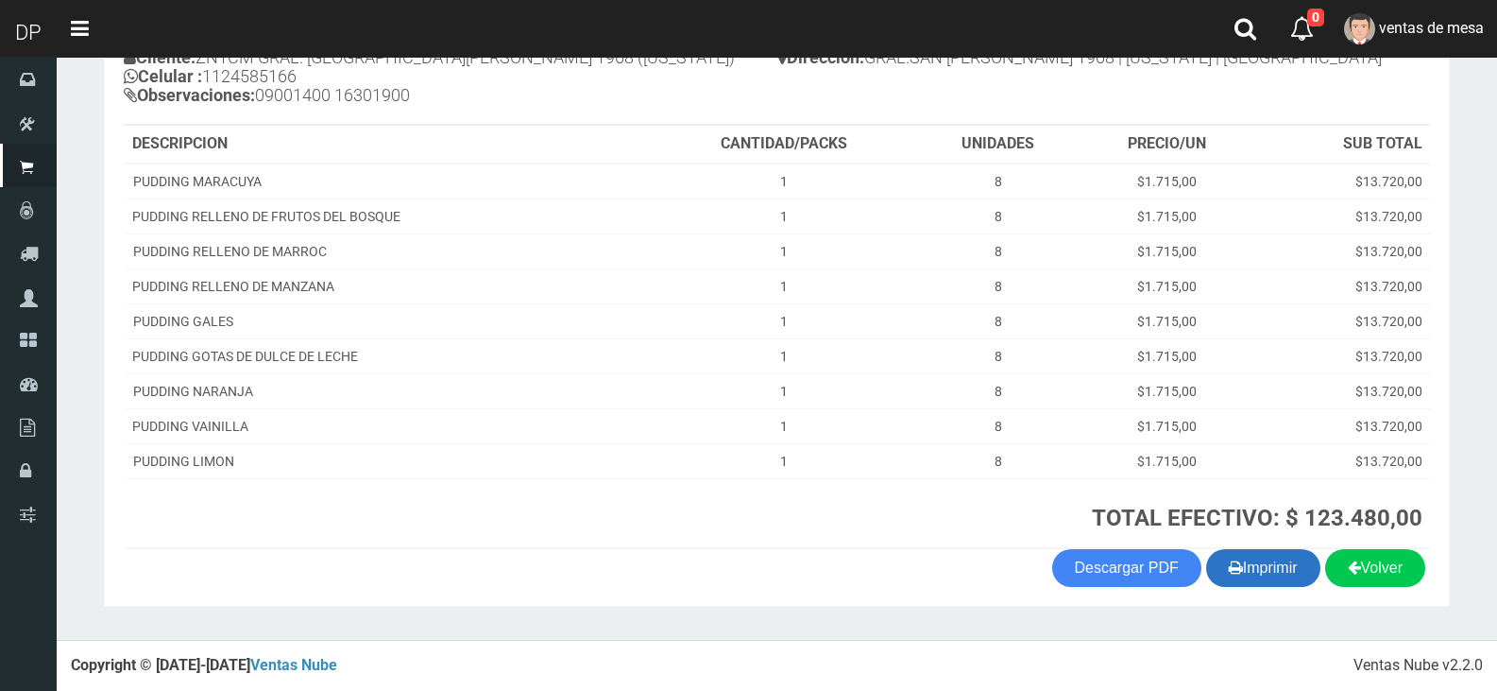
click at [1276, 579] on button "Imprimir" at bounding box center [1263, 568] width 114 height 38
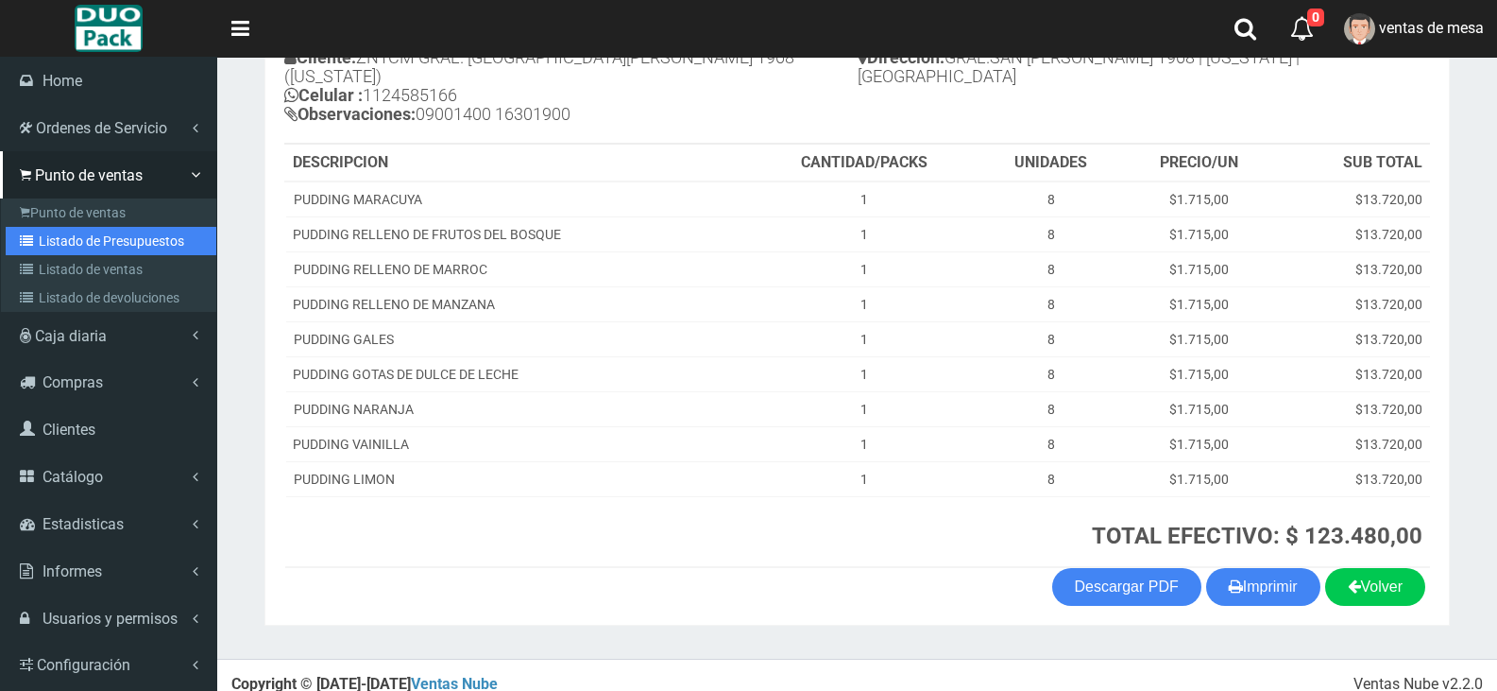
drag, startPoint x: 52, startPoint y: 251, endPoint x: 133, endPoint y: 195, distance: 99.1
click at [52, 251] on link "Listado de Presupuestos" at bounding box center [111, 241] width 211 height 28
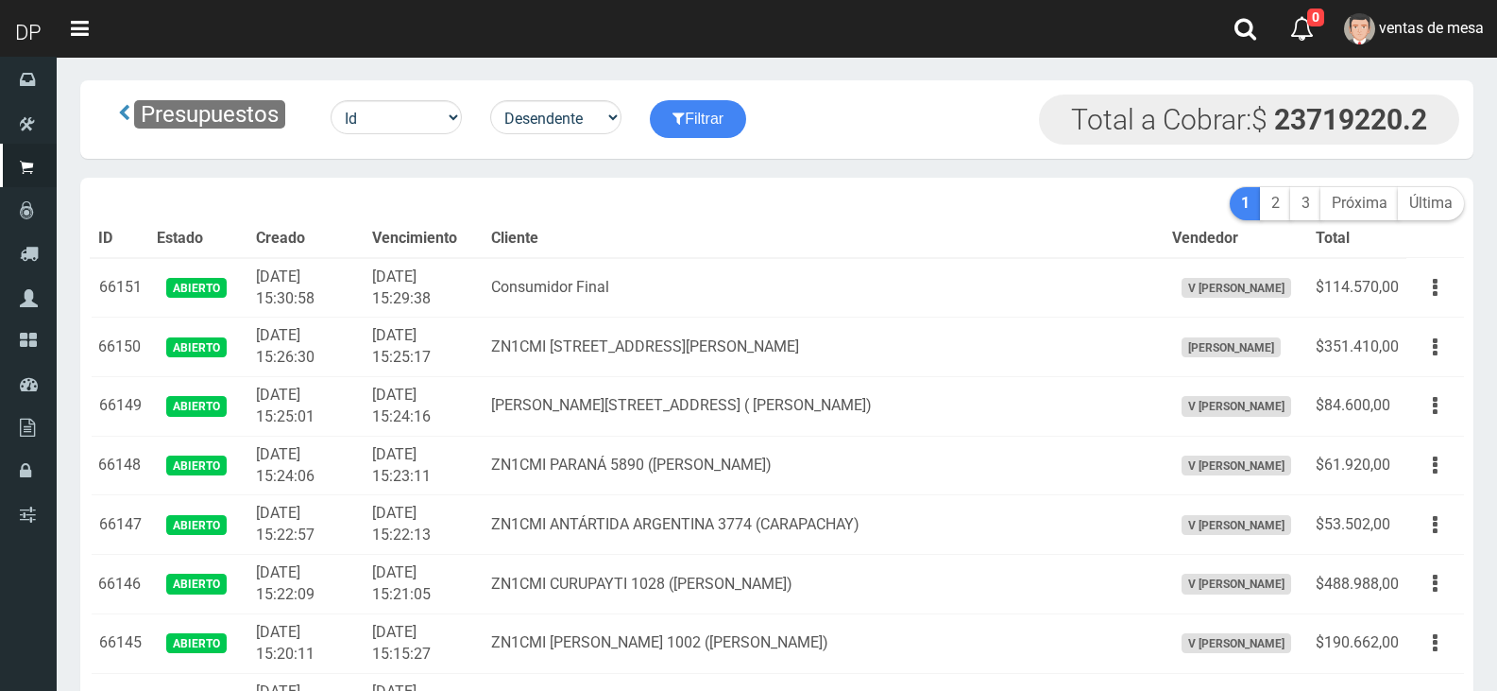
scroll to position [2429, 0]
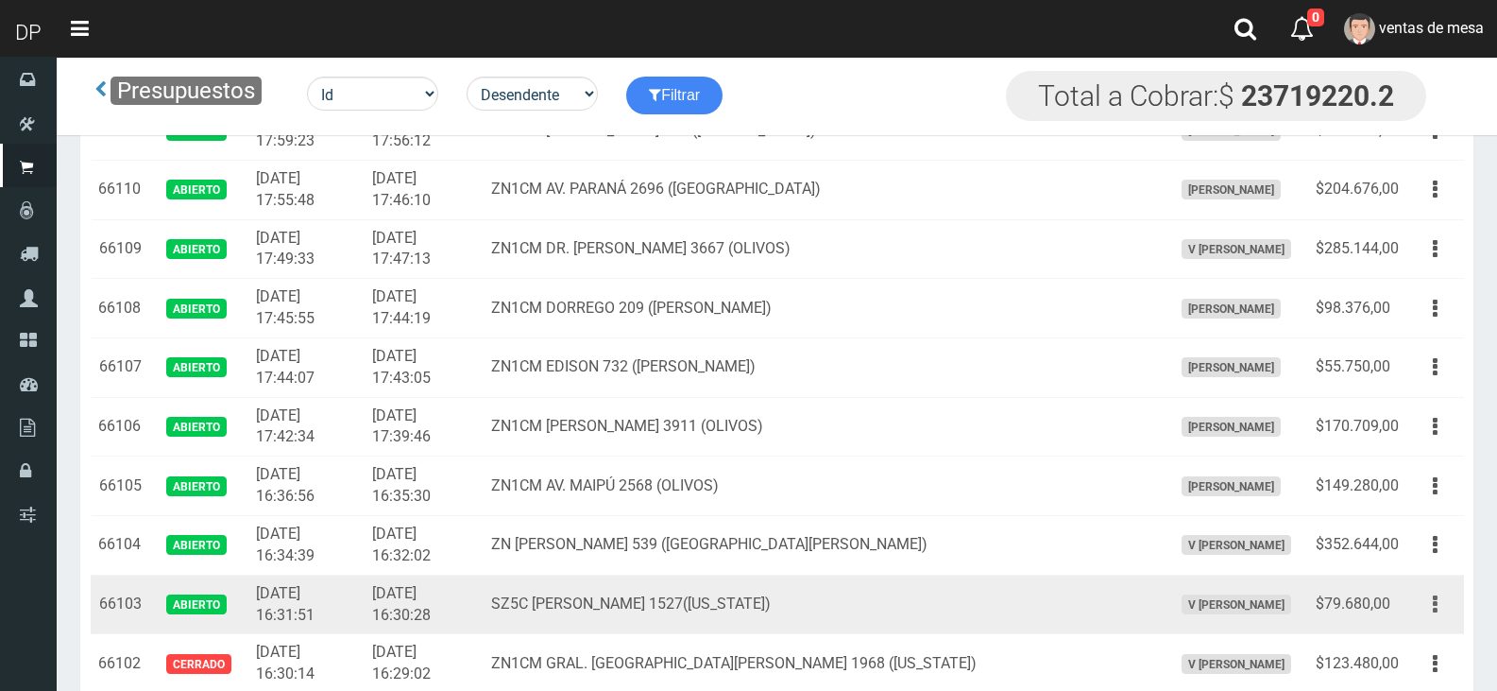
click at [1421, 602] on button "button" at bounding box center [1435, 604] width 43 height 33
click at [1421, 641] on link "Editar" at bounding box center [1381, 650] width 149 height 42
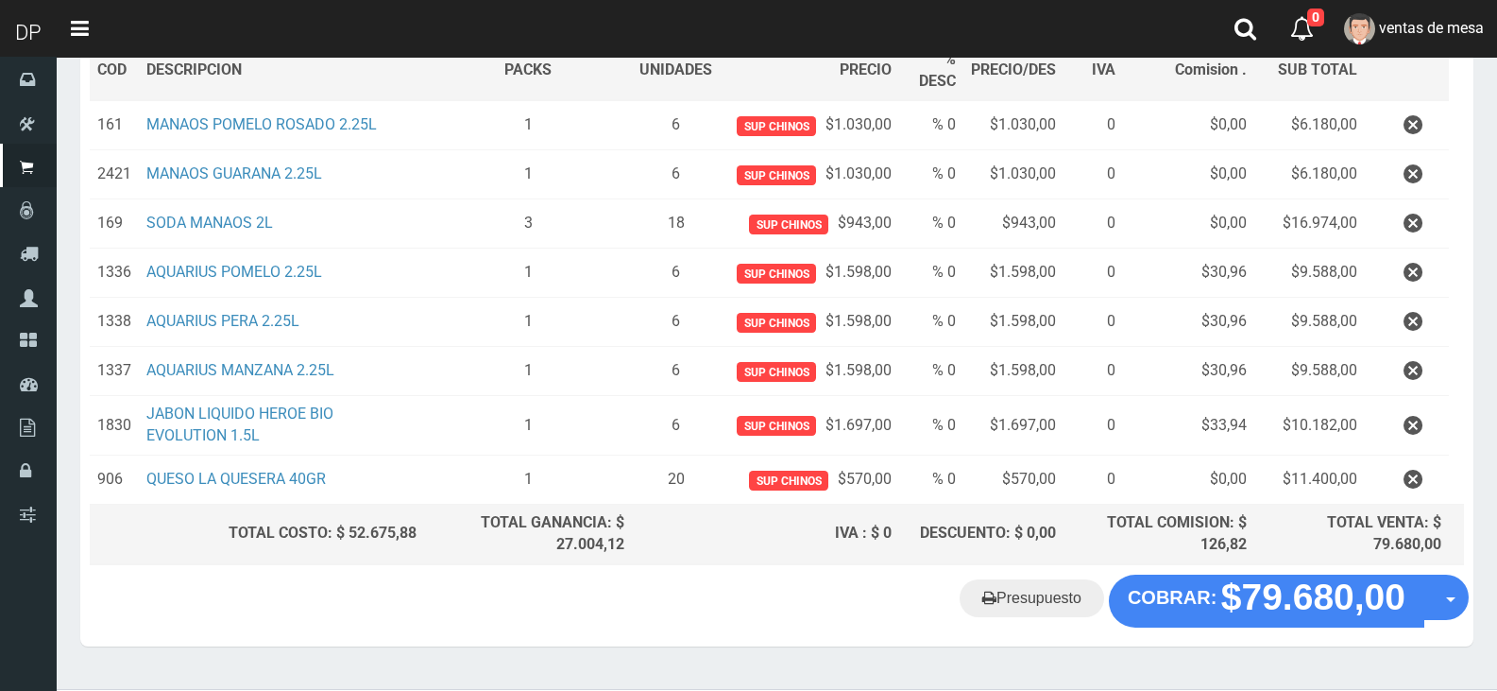
scroll to position [348, 0]
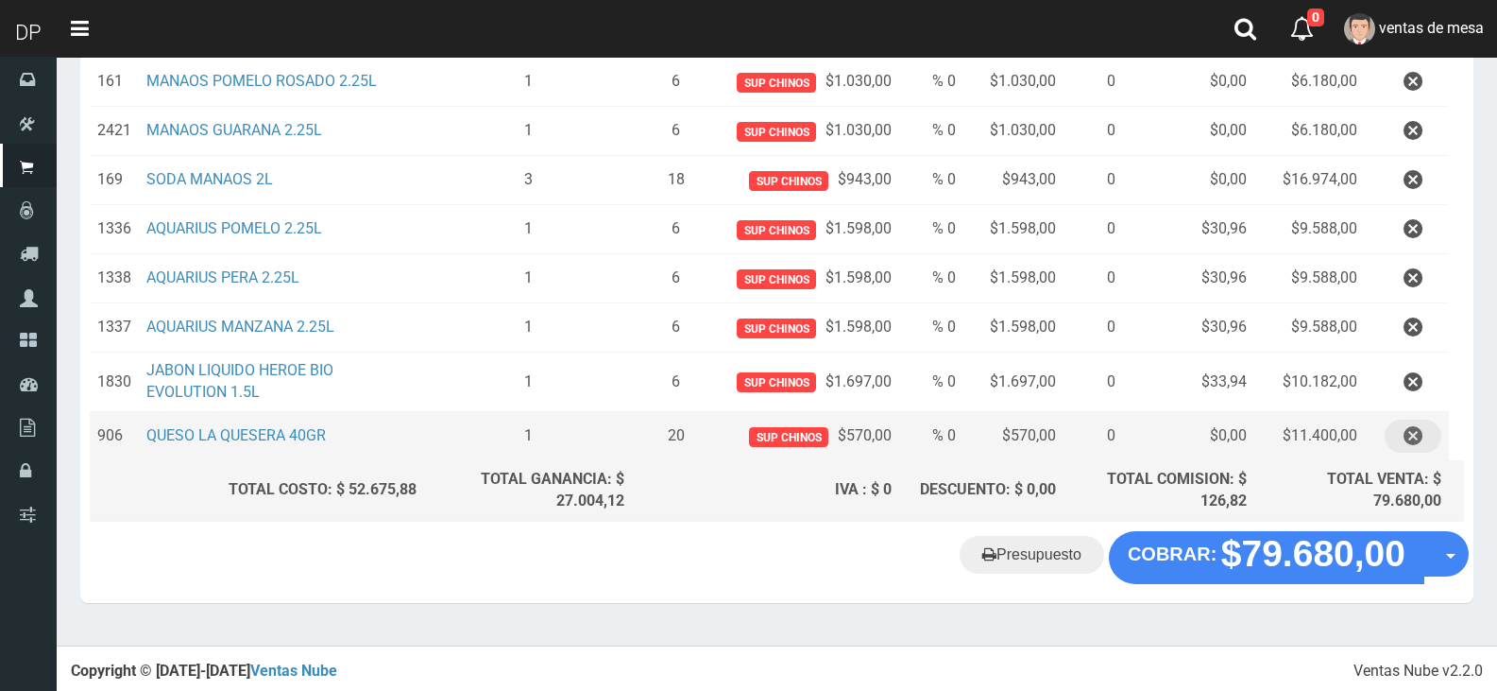
click at [1416, 432] on icon "button" at bounding box center [1413, 435] width 19 height 33
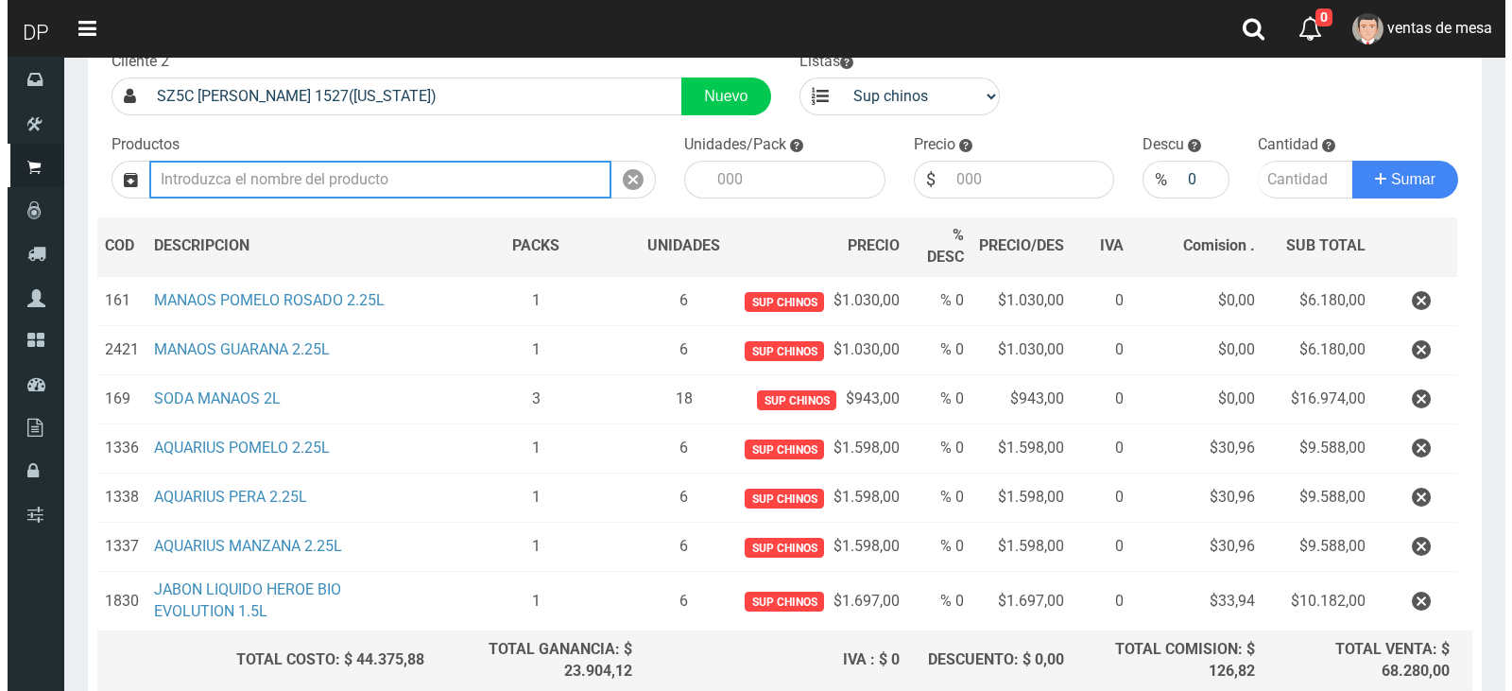
scroll to position [299, 0]
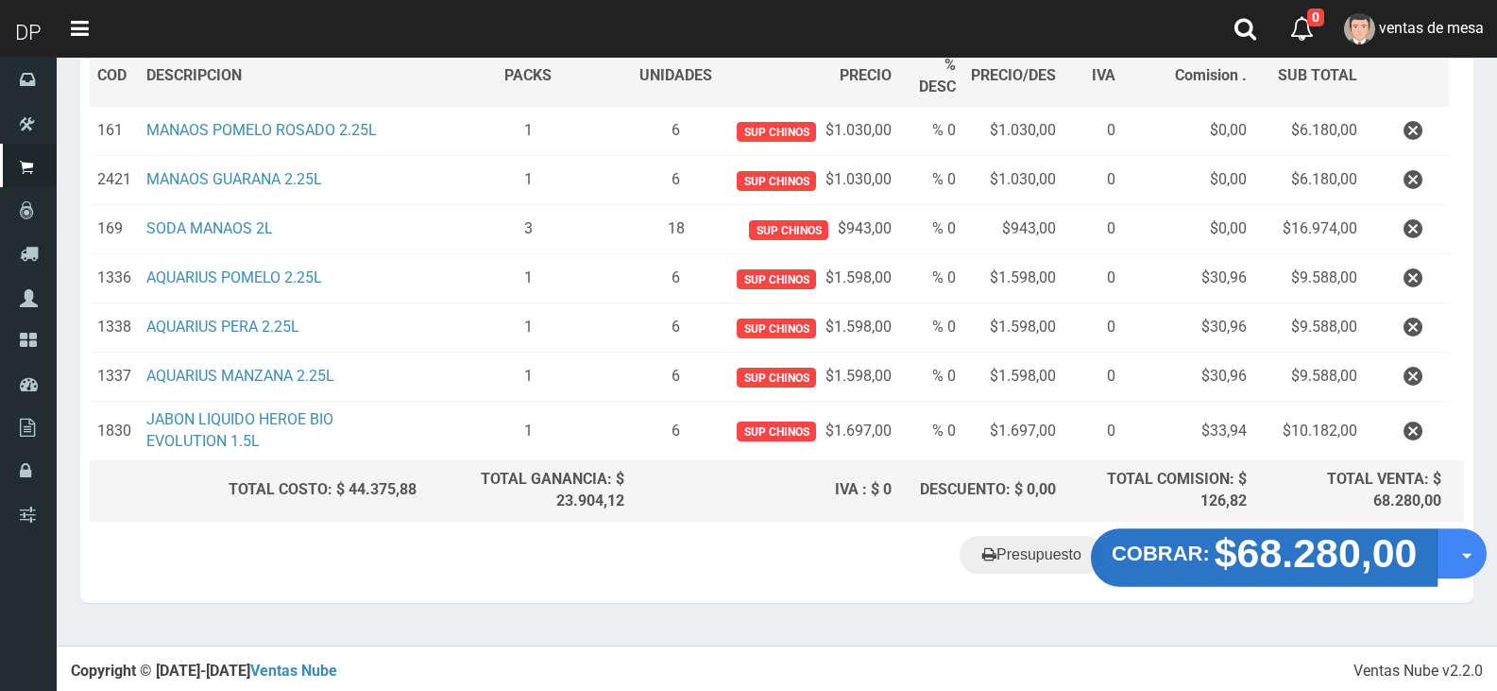
click at [1224, 569] on strong "$68.280,00" at bounding box center [1316, 552] width 203 height 44
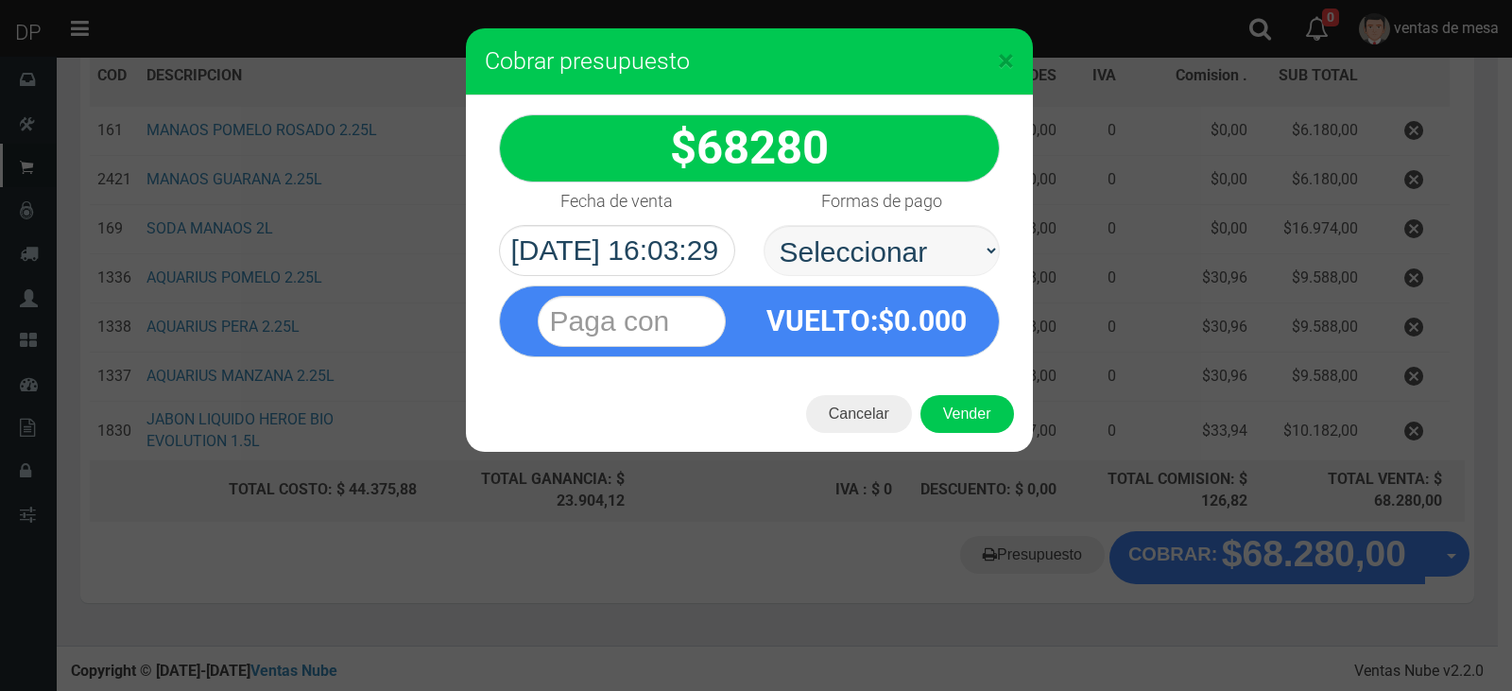
click at [916, 244] on select "Seleccionar Efectivo Tarjeta de Crédito Depósito Débito" at bounding box center [881, 250] width 236 height 51
select select "Efectivo"
click at [763, 225] on select "Seleccionar Efectivo Tarjeta de Crédito Depósito Débito" at bounding box center [881, 250] width 236 height 51
click at [975, 419] on button "Vender" at bounding box center [967, 414] width 94 height 38
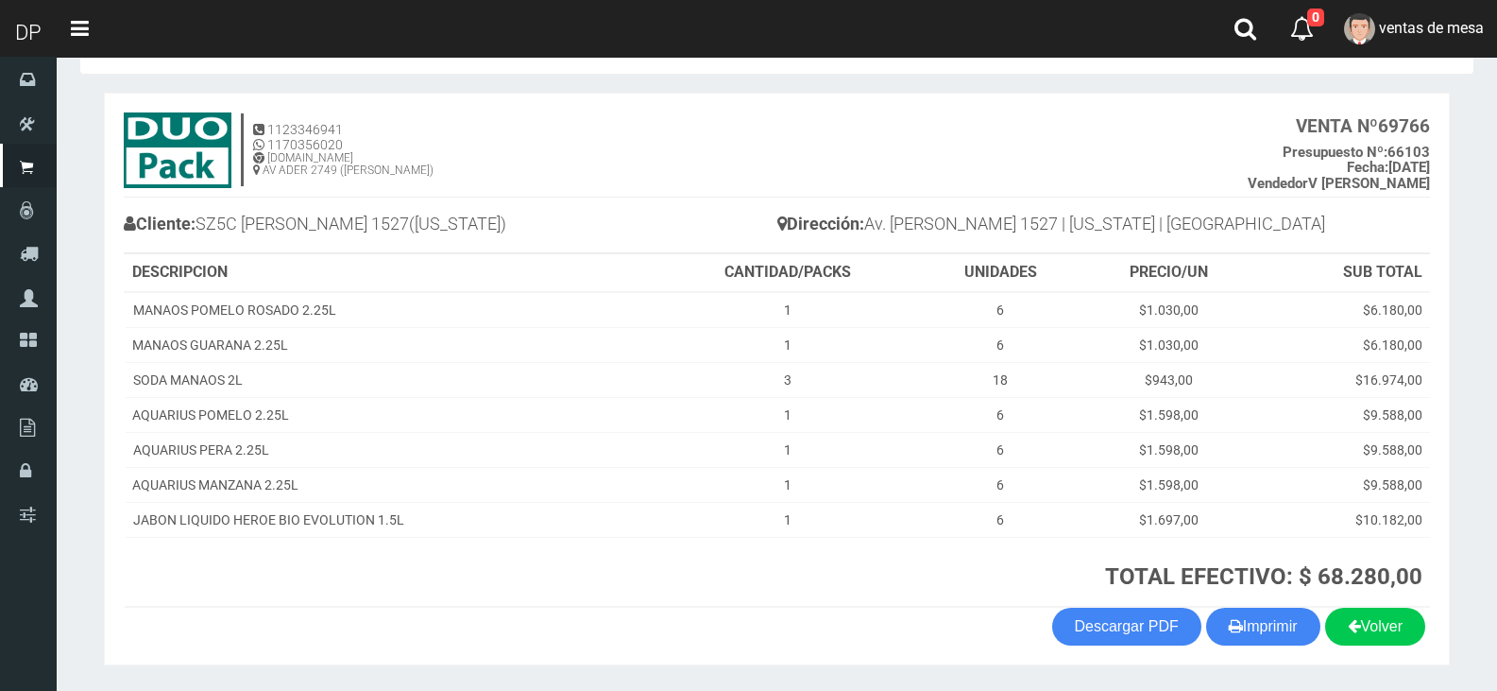
scroll to position [125, 0]
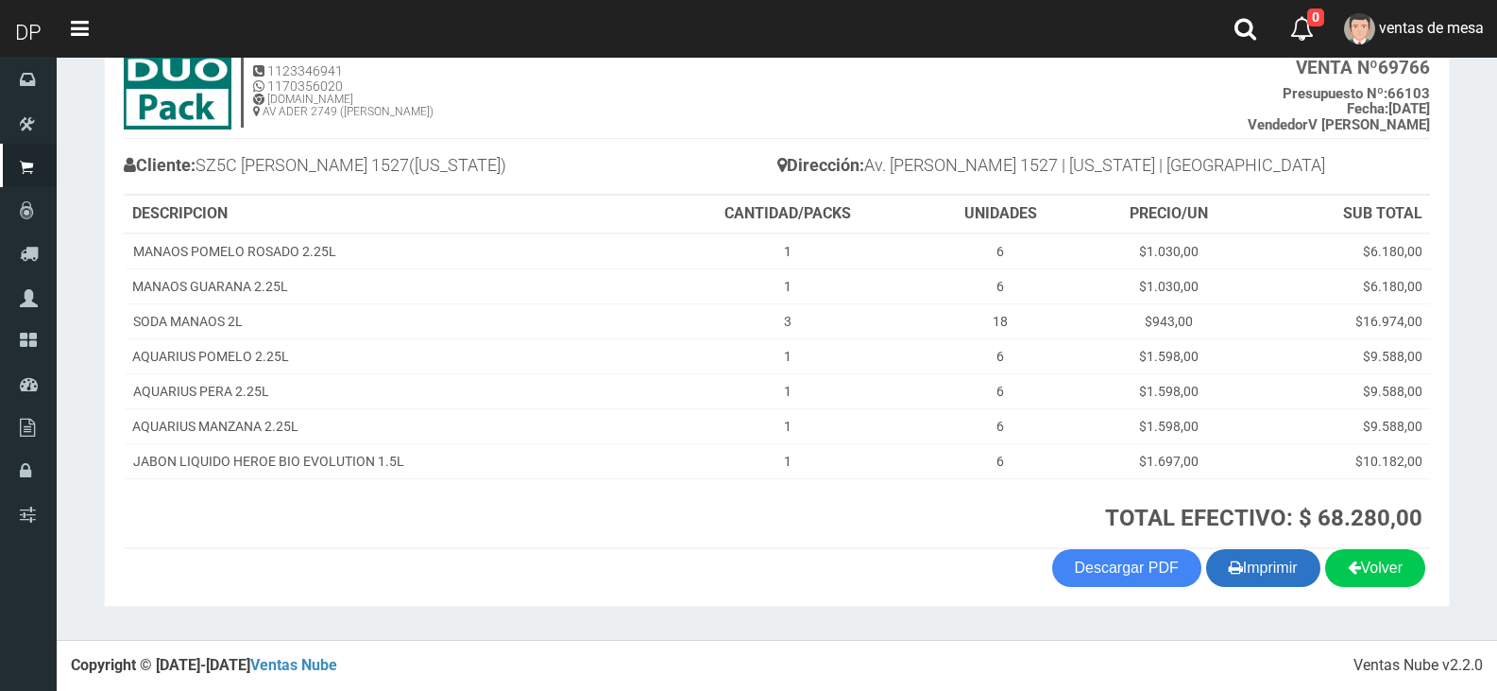
click at [1246, 550] on button "Imprimir" at bounding box center [1263, 568] width 114 height 38
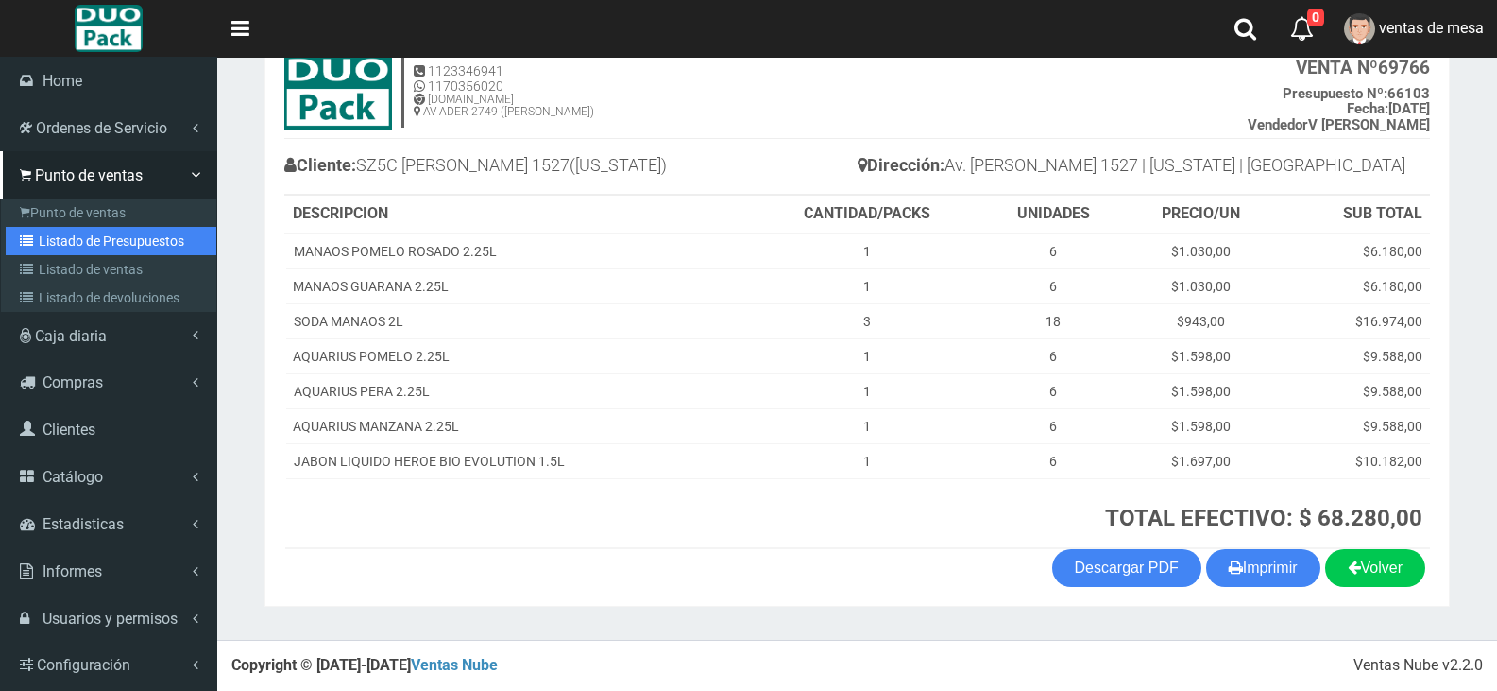
click at [113, 242] on link "Listado de Presupuestos" at bounding box center [111, 241] width 211 height 28
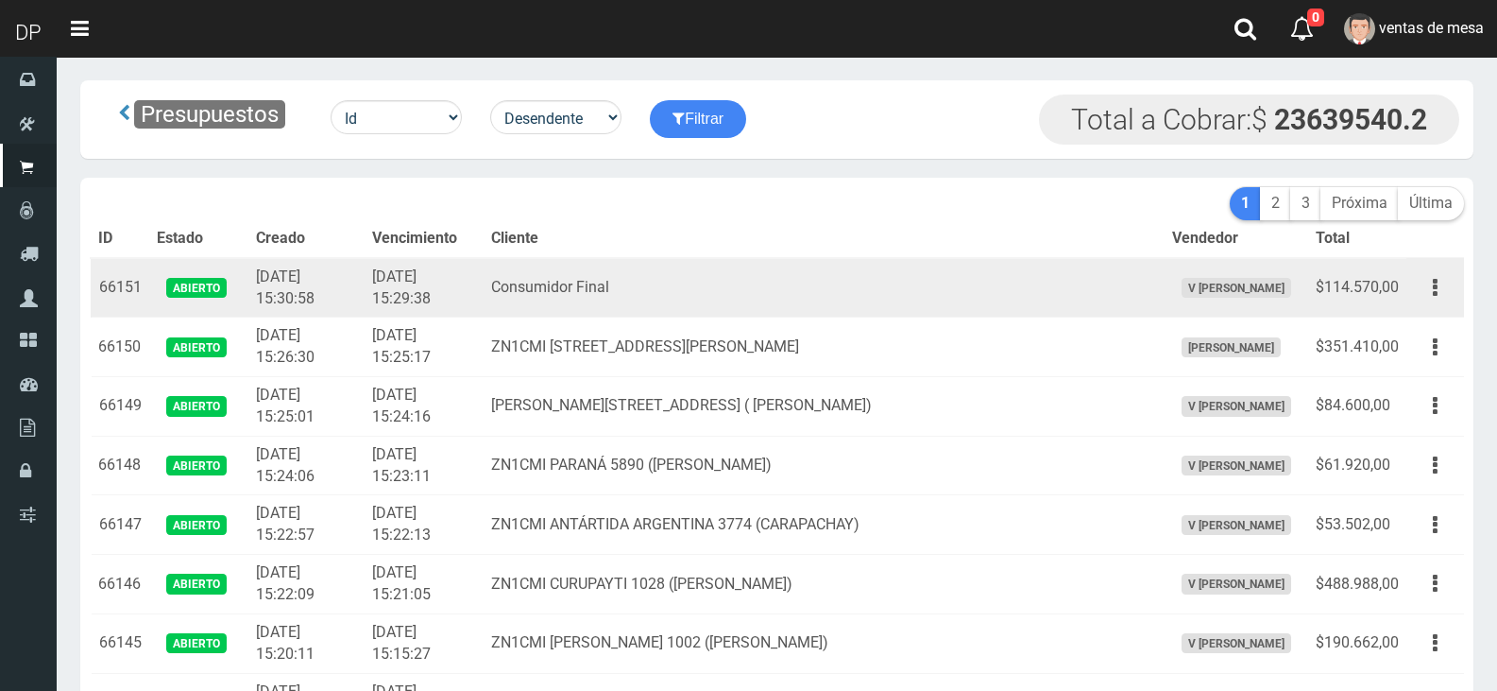
scroll to position [4206, 0]
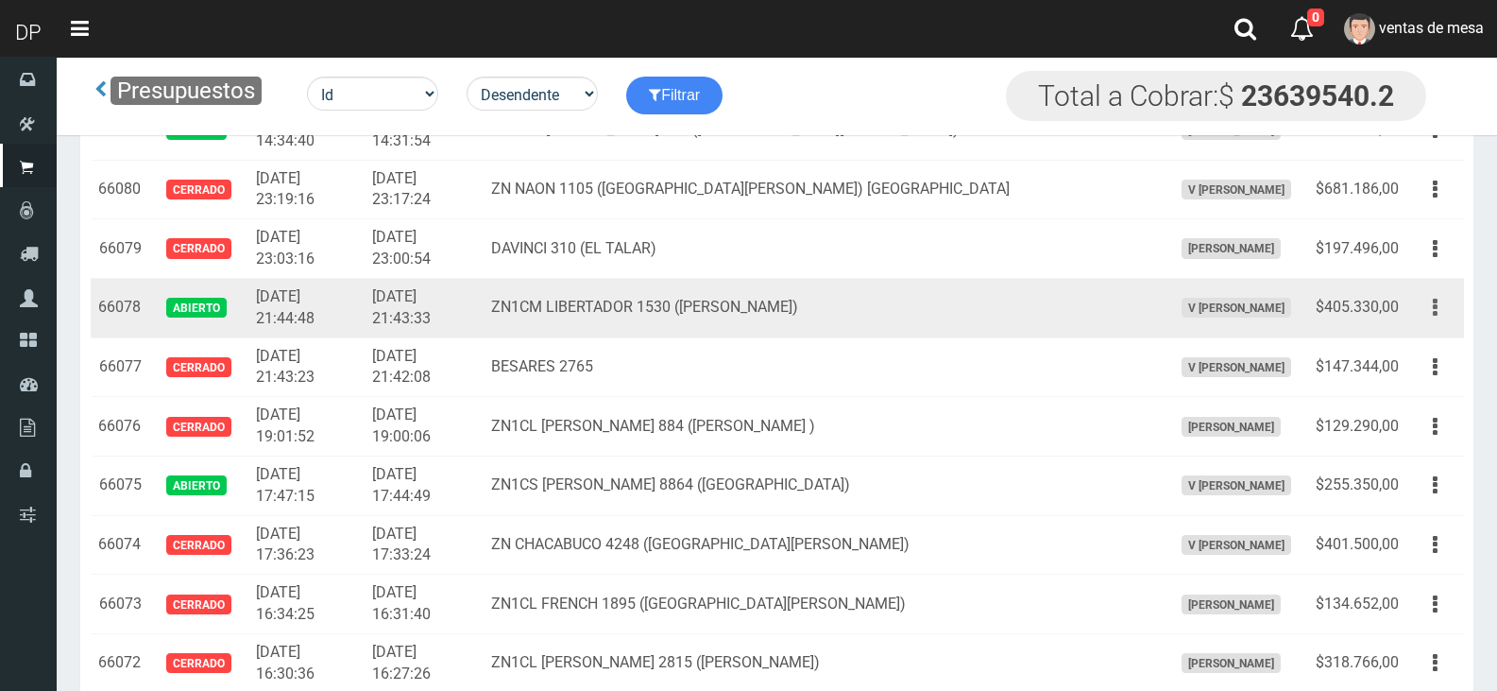
click at [1434, 311] on icon "button" at bounding box center [1435, 307] width 5 height 33
click at [0, 0] on link "Editar" at bounding box center [0, 0] width 0 height 0
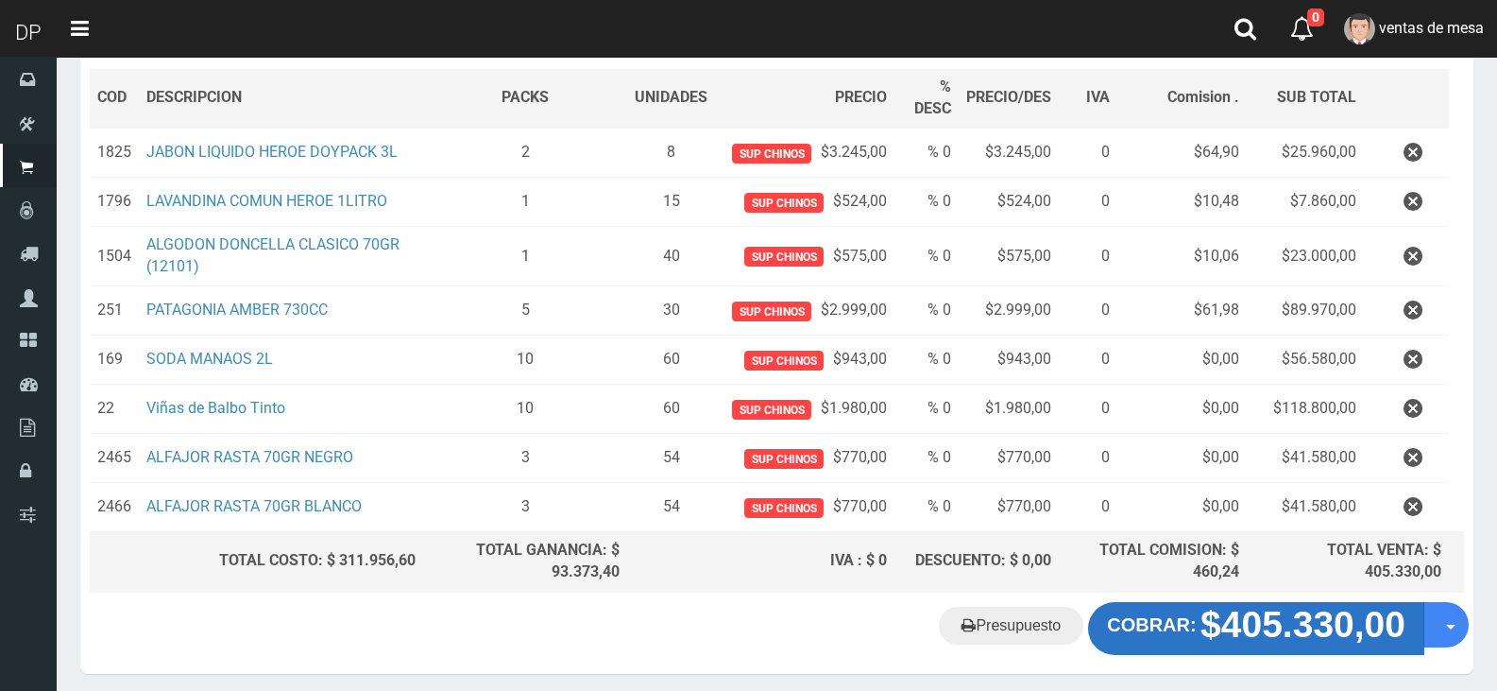
scroll to position [348, 0]
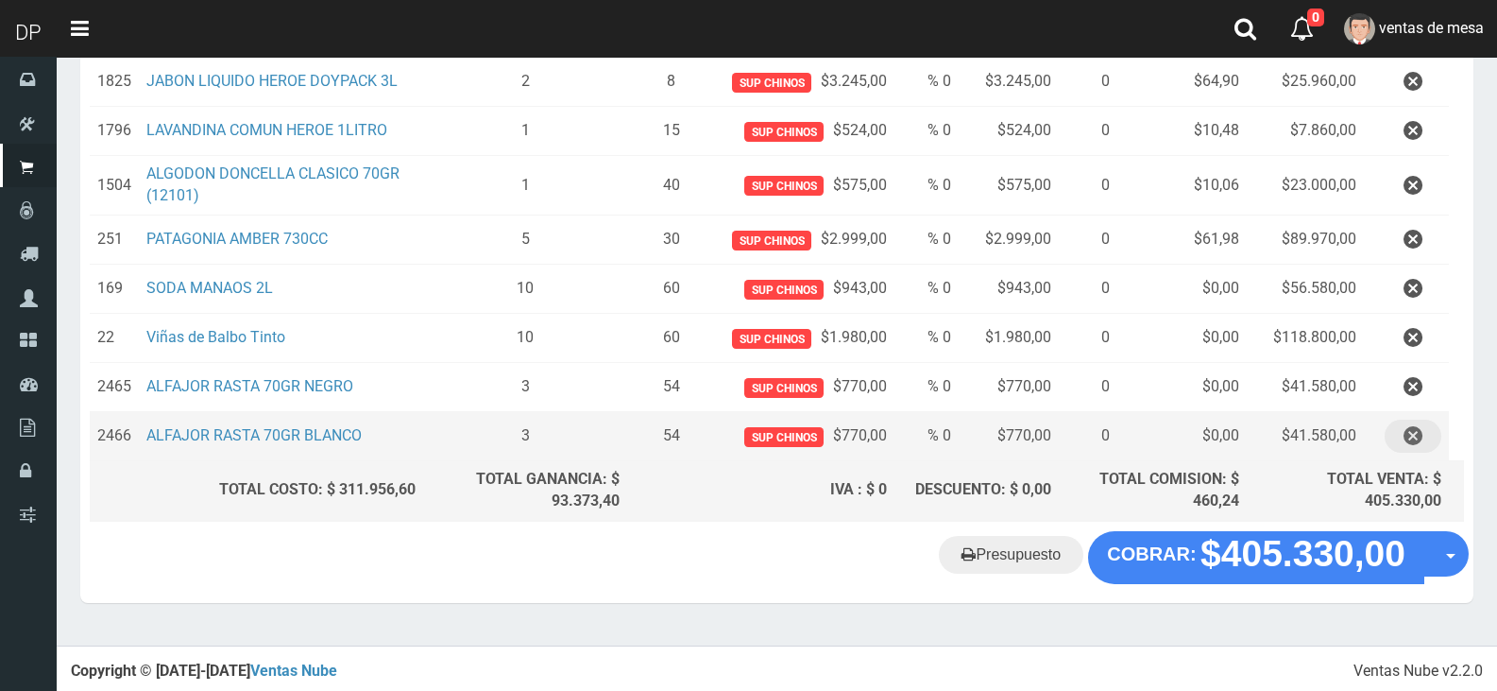
click at [1424, 442] on button "button" at bounding box center [1413, 435] width 57 height 33
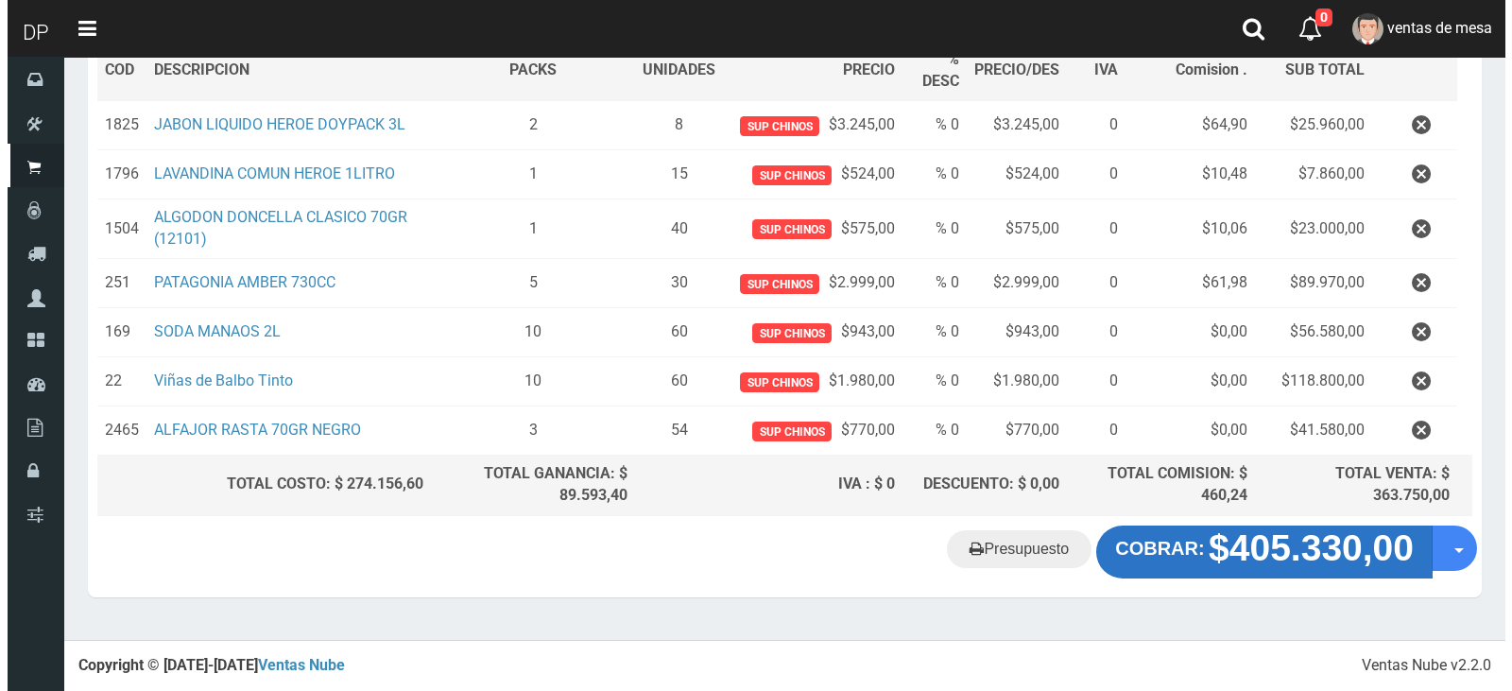
scroll to position [299, 0]
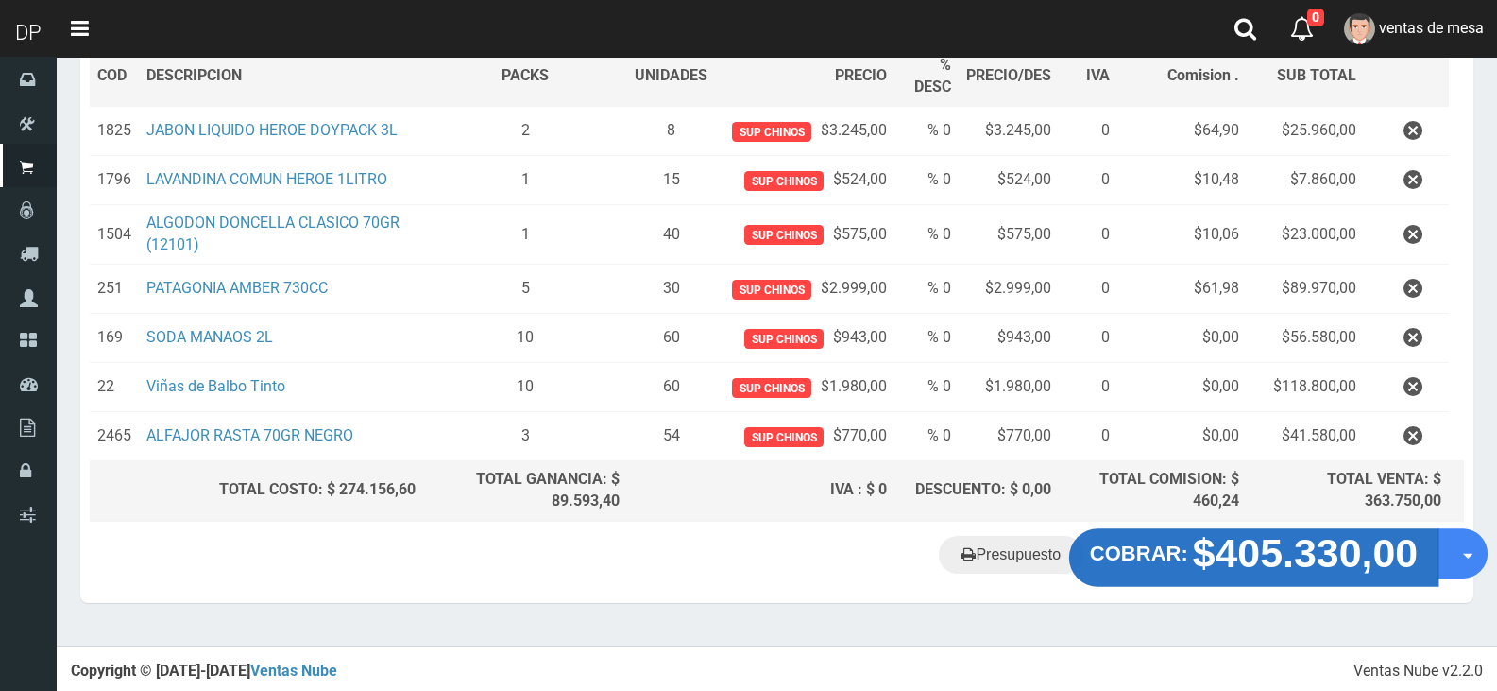
click at [1233, 576] on button "COBRAR: $405.330,00" at bounding box center [1253, 557] width 369 height 59
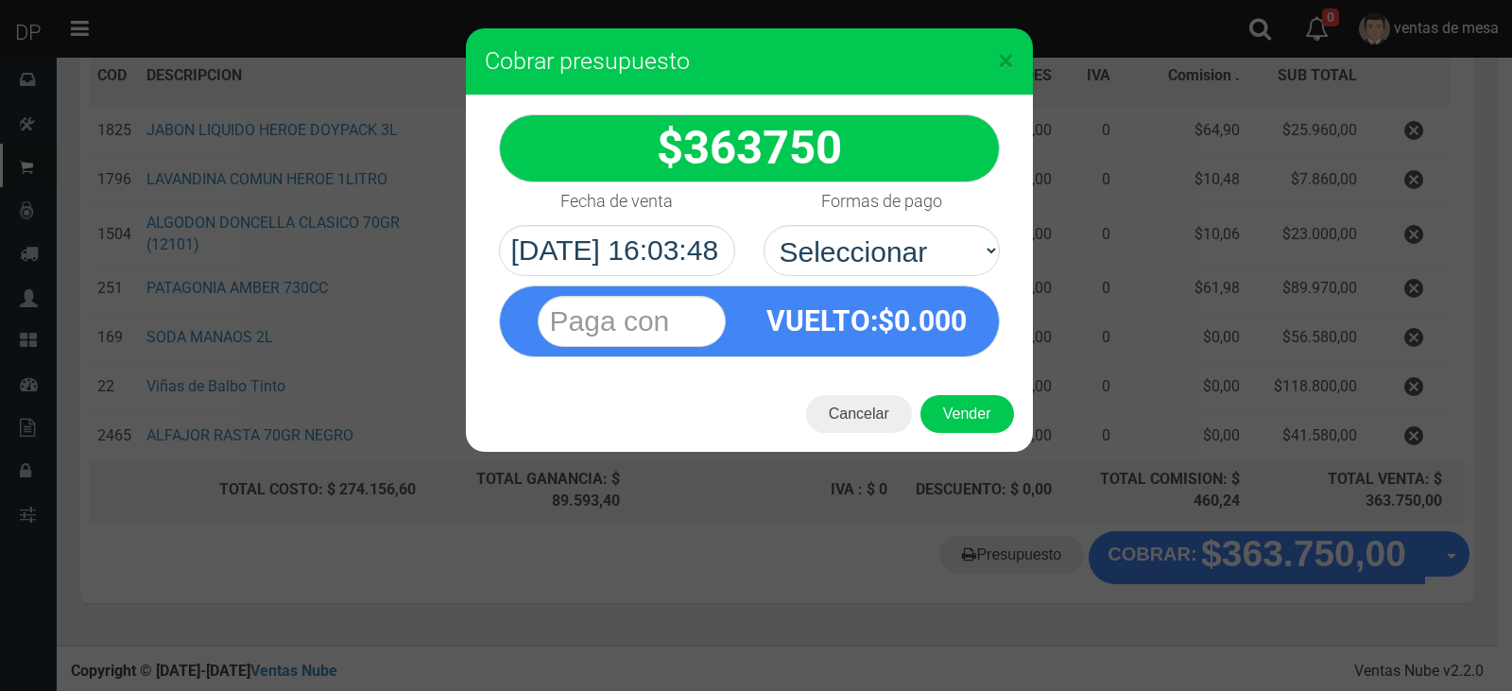
click at [795, 276] on div "VUELTO :$ 0.000" at bounding box center [749, 316] width 529 height 81
click at [824, 257] on select "Seleccionar Efectivo Tarjeta de Crédito Depósito Débito" at bounding box center [881, 250] width 236 height 51
select select "Efectivo"
click at [763, 225] on select "Seleccionar Efectivo Tarjeta de Crédito Depósito Débito" at bounding box center [881, 250] width 236 height 51
click at [933, 407] on button "Vender" at bounding box center [967, 414] width 94 height 38
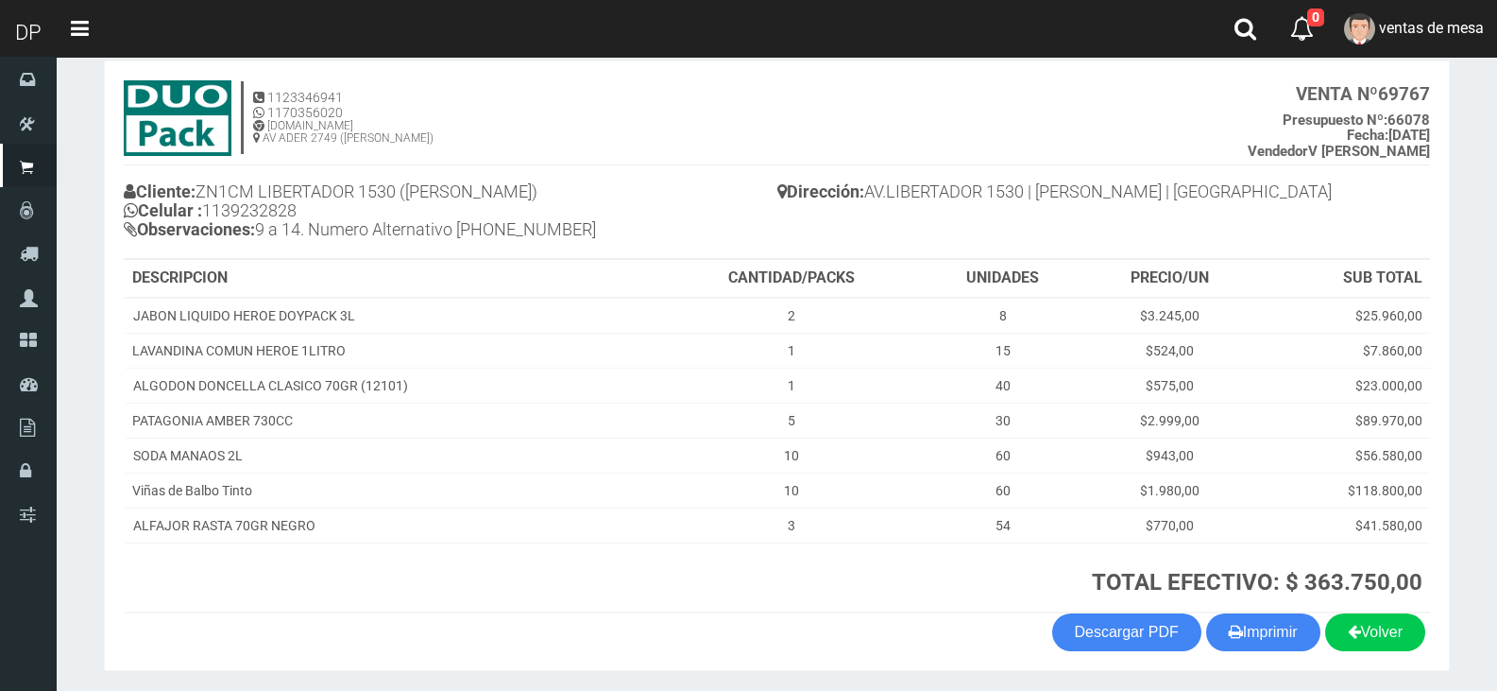
scroll to position [162, 0]
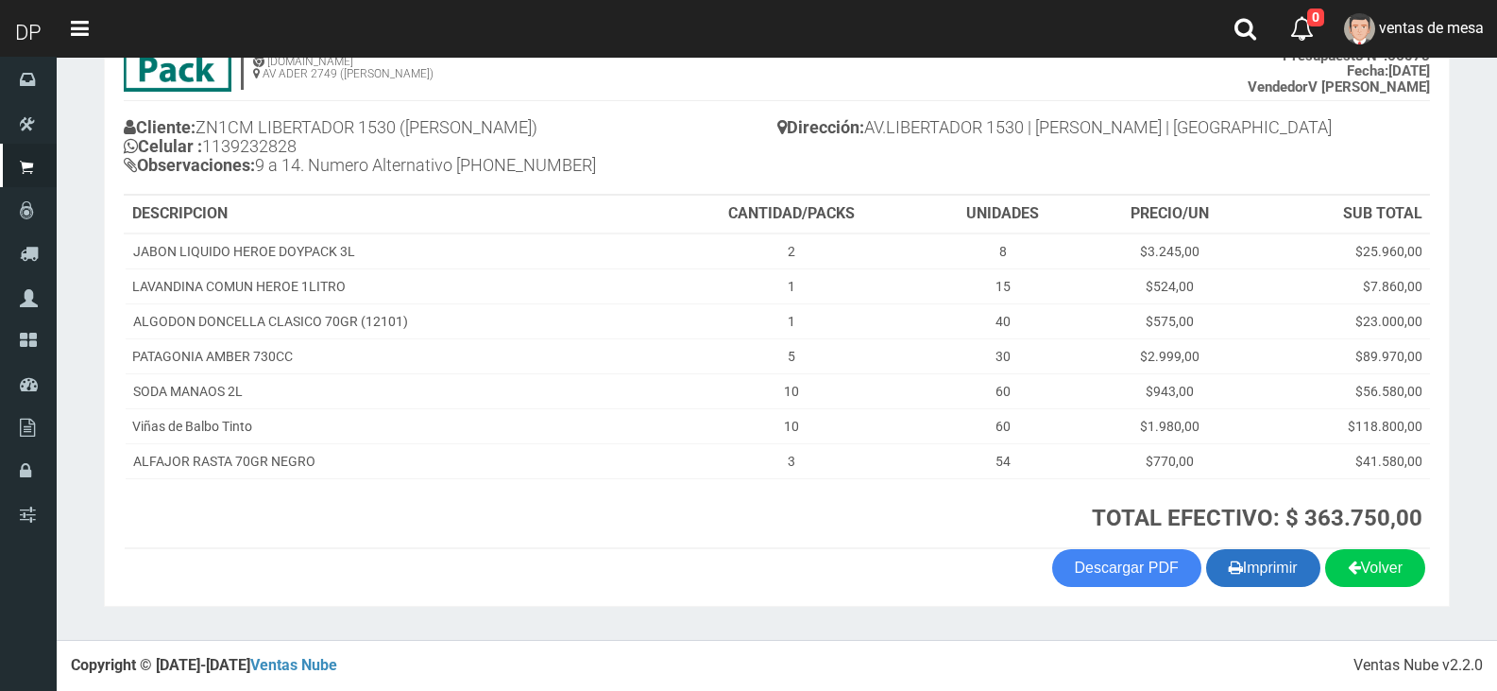
click at [1234, 560] on icon "button" at bounding box center [1236, 567] width 14 height 26
click at [674, 211] on th "CANTIDAD/PACKS" at bounding box center [791, 215] width 261 height 38
click at [674, 214] on th "CANTIDAD/PACKS" at bounding box center [791, 215] width 261 height 38
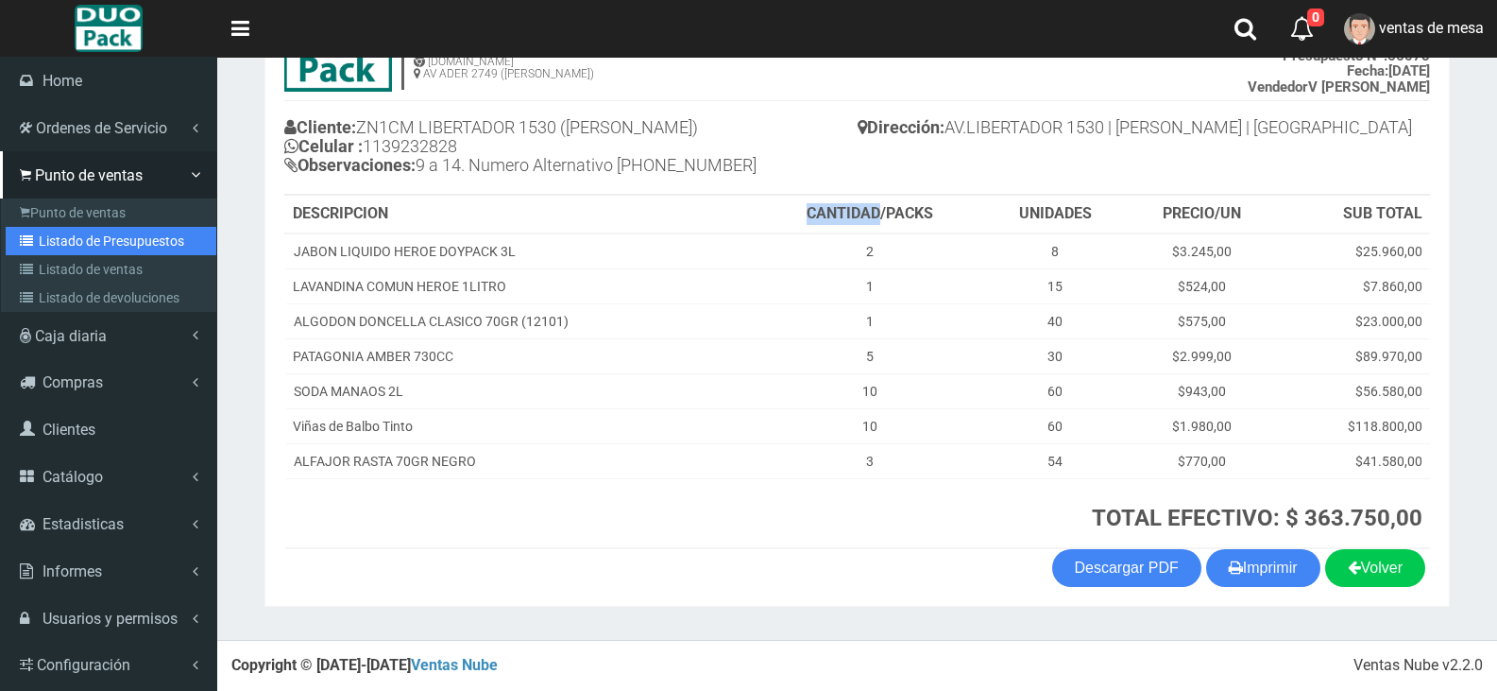
click at [84, 231] on link "Listado de Presupuestos" at bounding box center [111, 241] width 211 height 28
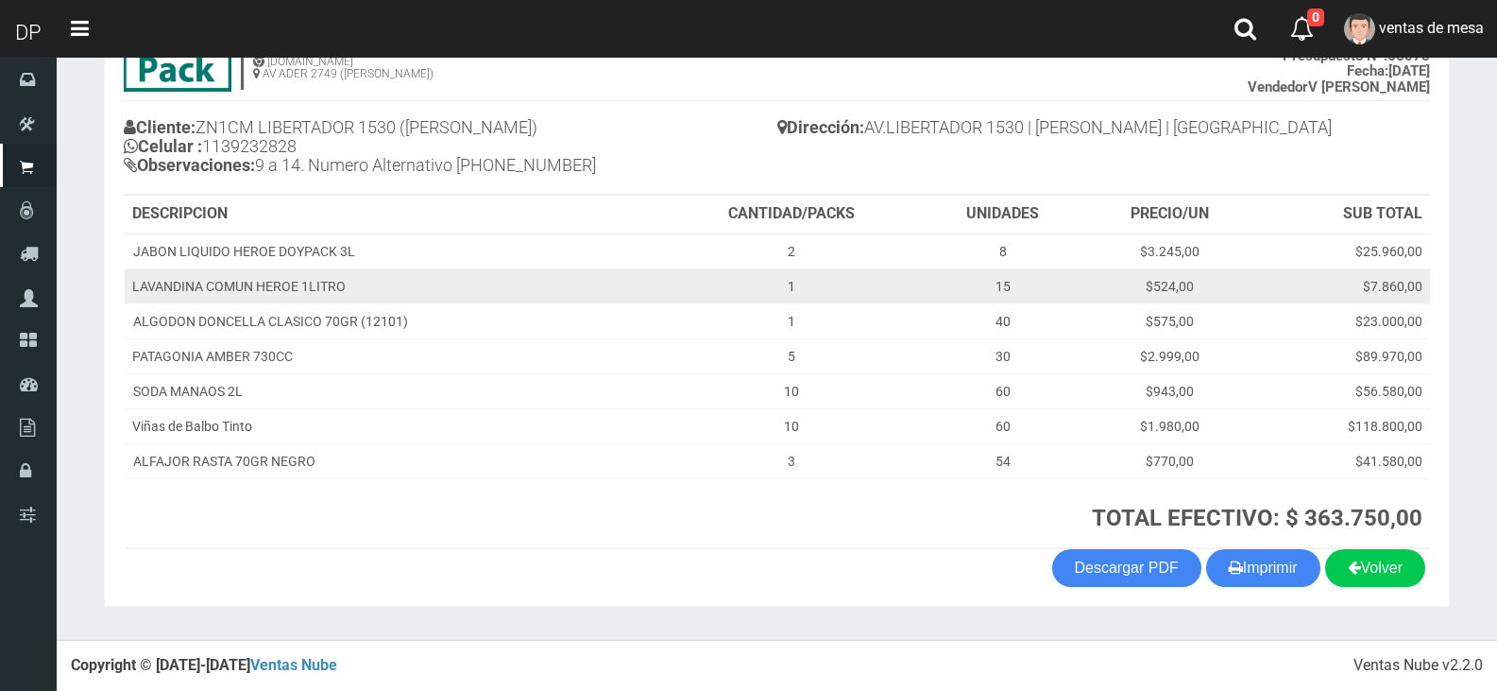
click at [435, 270] on td "LAVANDINA COMUN HEROE 1LITRO" at bounding box center [393, 285] width 537 height 35
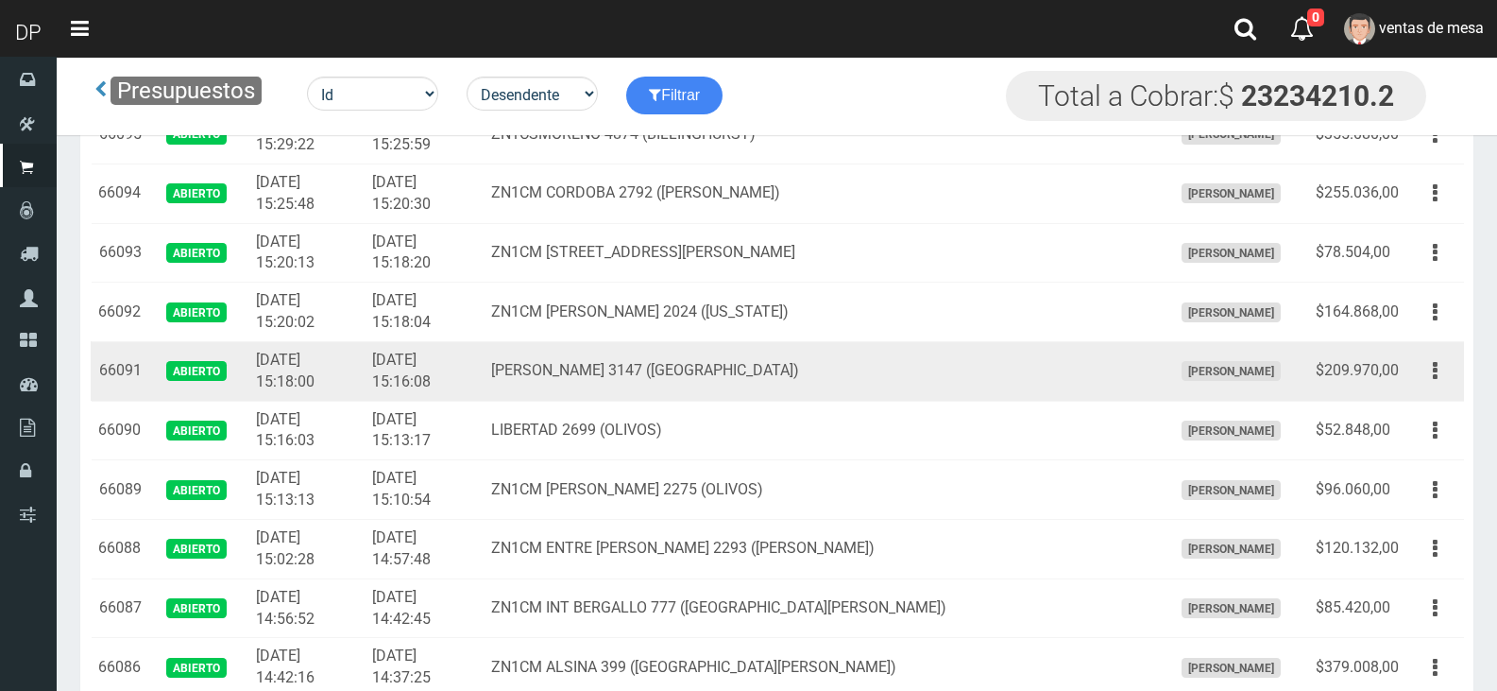
scroll to position [3433, 0]
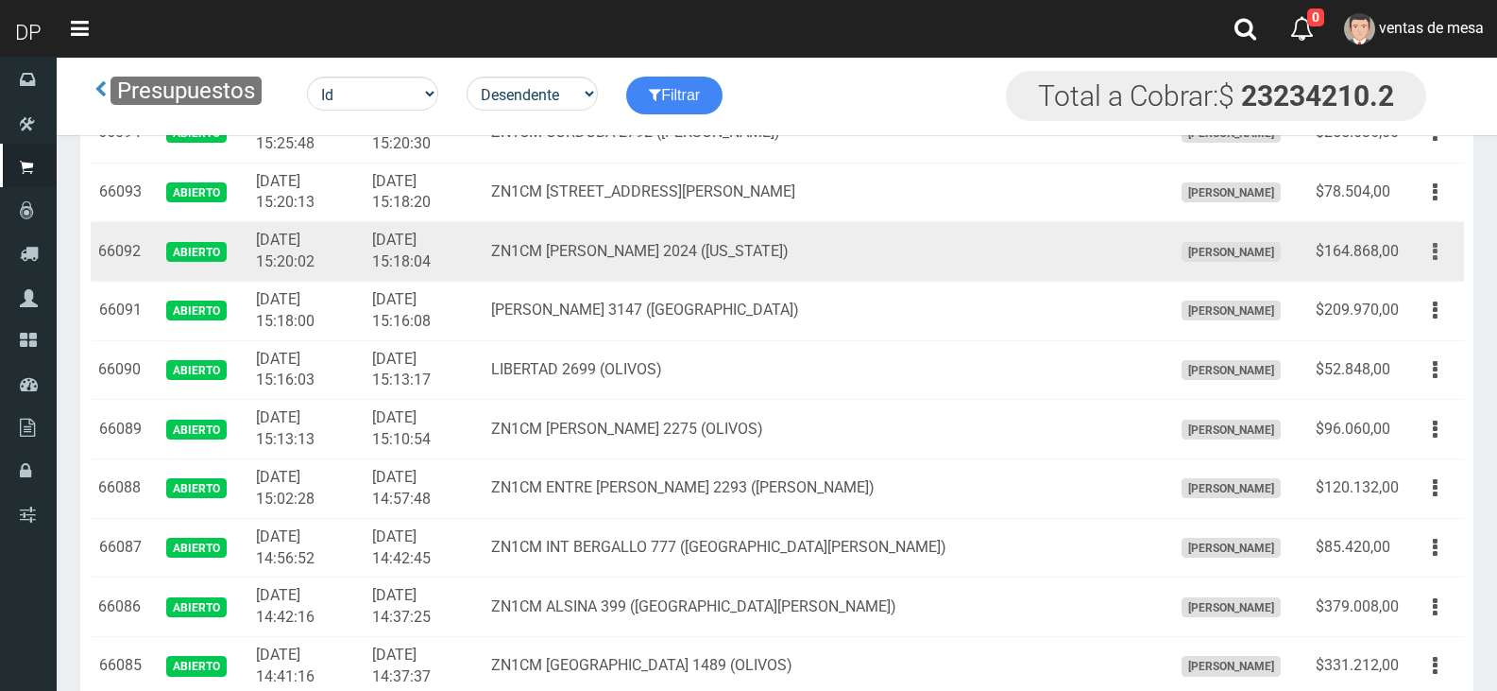
drag, startPoint x: 1446, startPoint y: 247, endPoint x: 1426, endPoint y: 285, distance: 44.0
click at [1446, 248] on button "button" at bounding box center [1435, 251] width 43 height 33
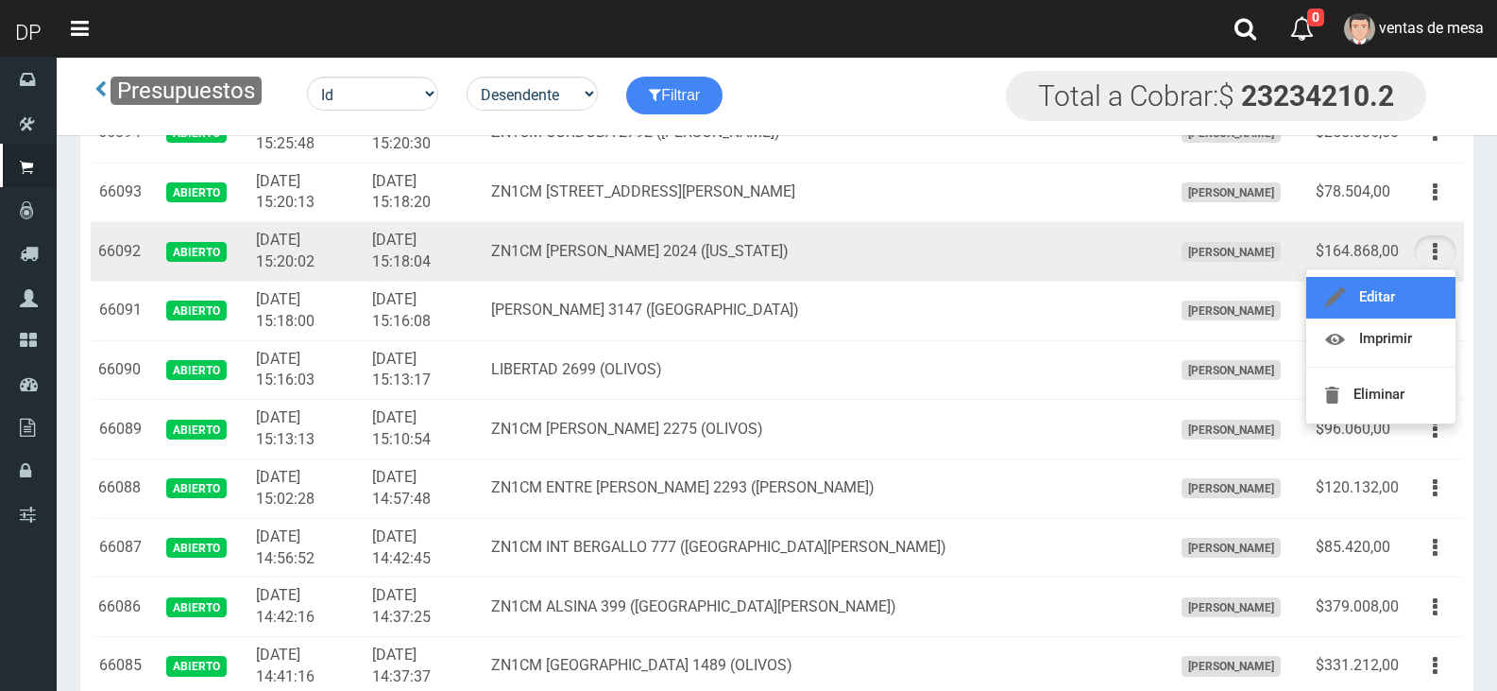
click at [1420, 303] on link "Editar" at bounding box center [1381, 298] width 149 height 42
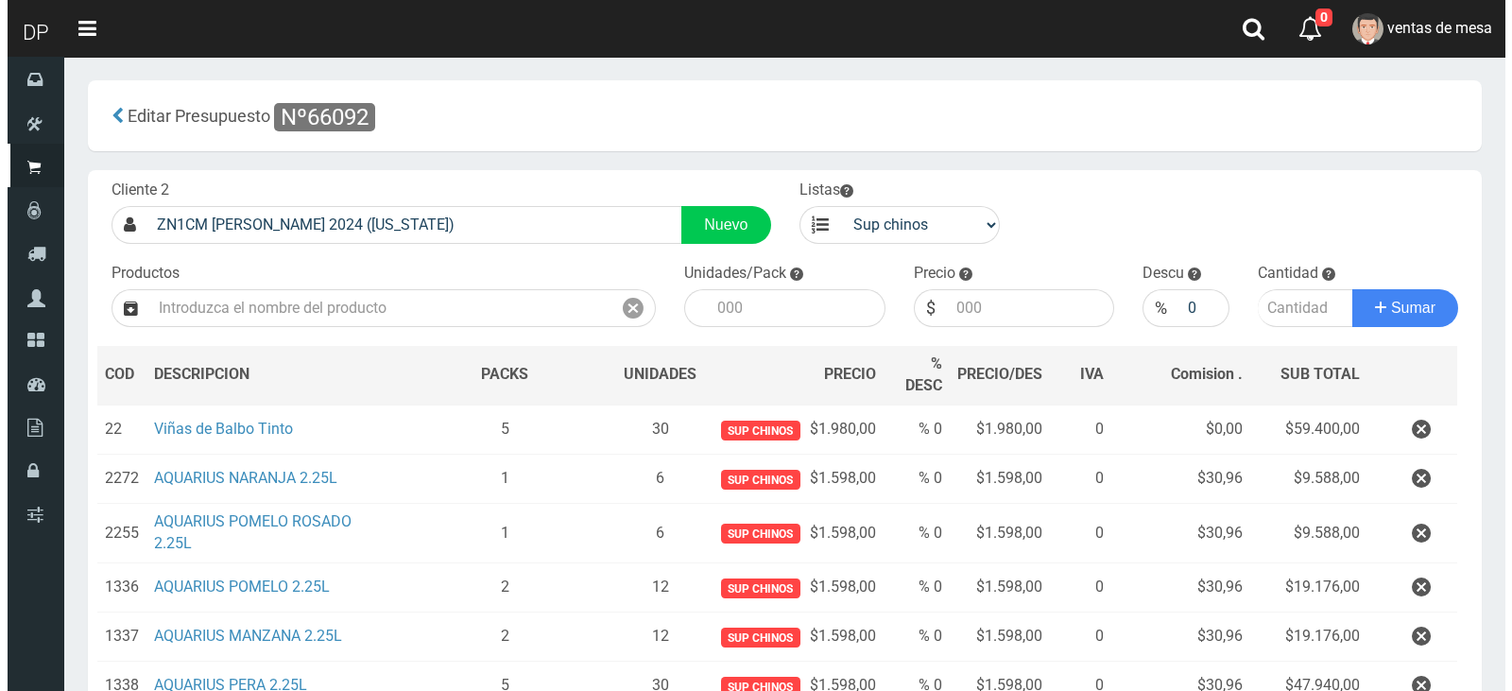
scroll to position [249, 0]
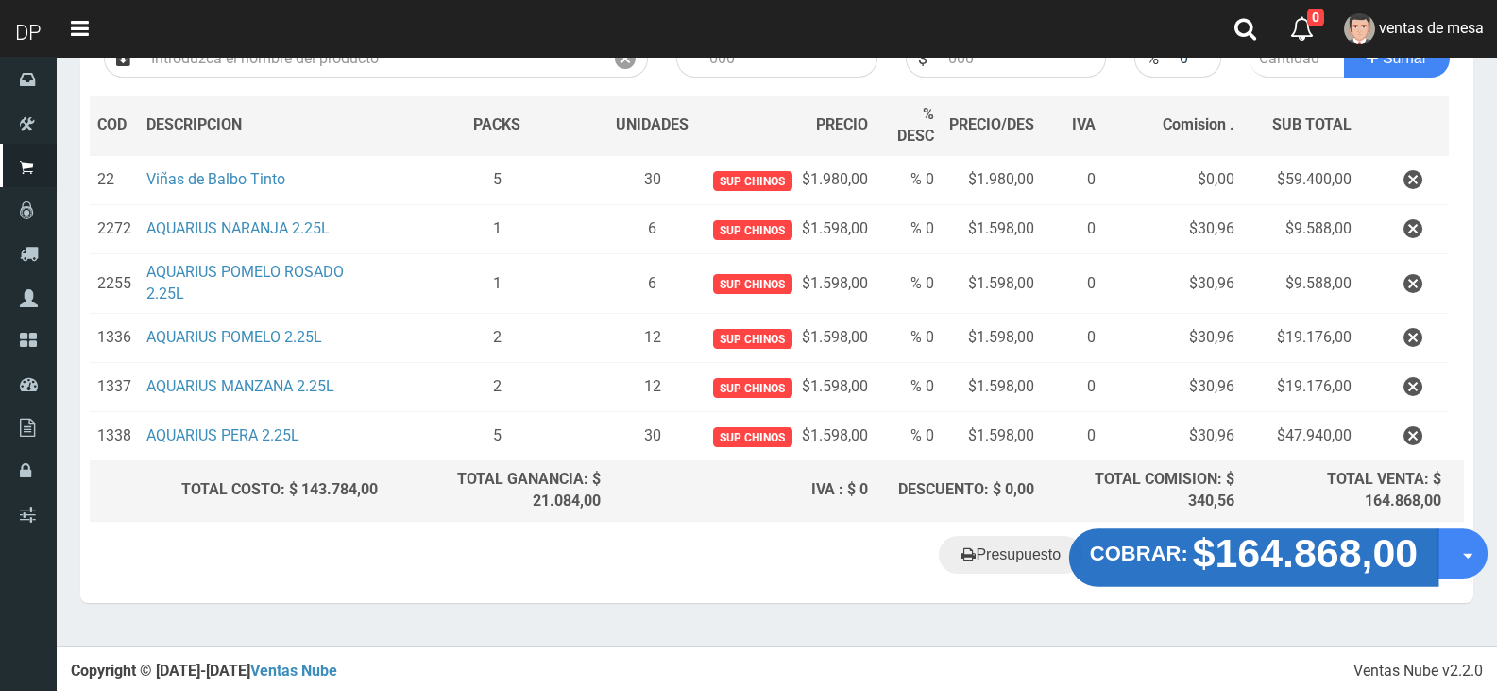
click at [1274, 542] on strong "$164.868,00" at bounding box center [1306, 552] width 226 height 44
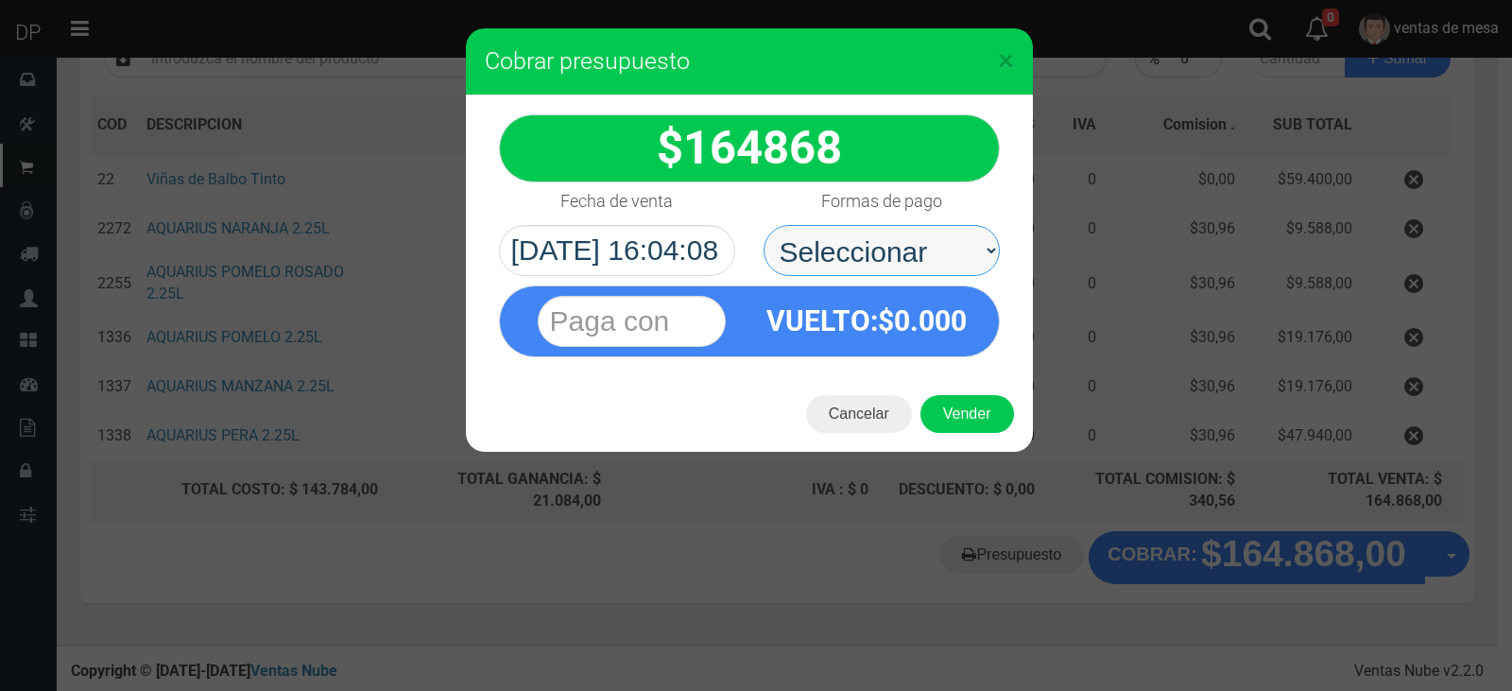
click at [938, 244] on select "Seleccionar Efectivo Tarjeta de Crédito Depósito Débito" at bounding box center [881, 250] width 236 height 51
select select "Efectivo"
click at [763, 225] on select "Seleccionar Efectivo Tarjeta de Crédito Depósito Débito" at bounding box center [881, 250] width 236 height 51
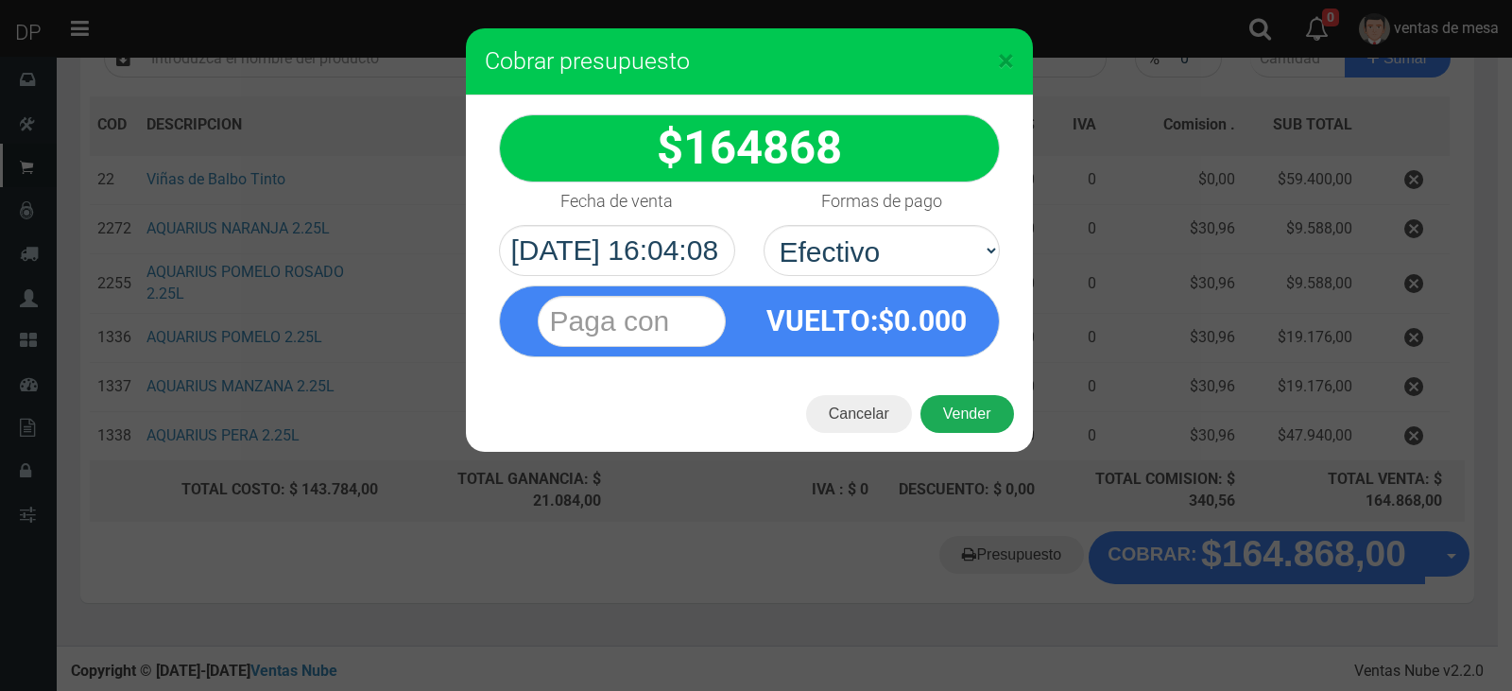
click at [979, 412] on button "Vender" at bounding box center [967, 414] width 94 height 38
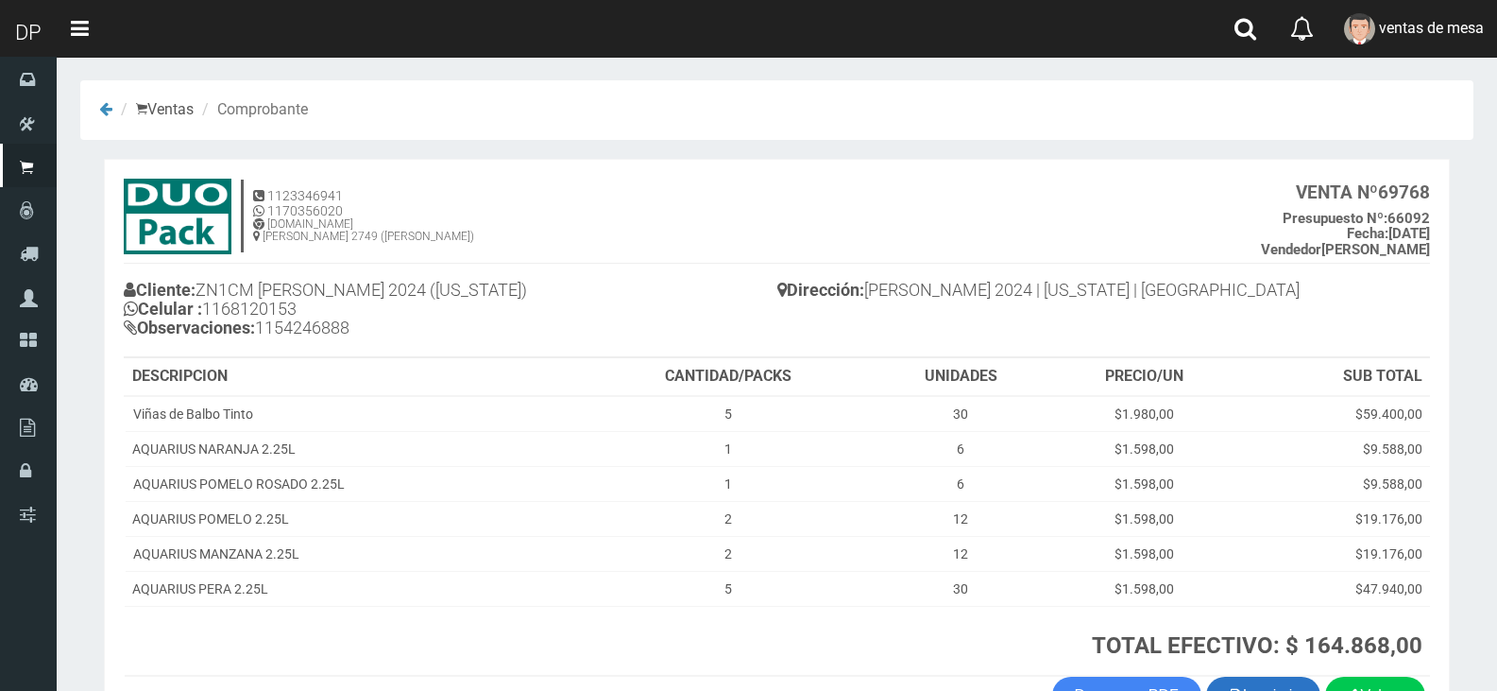
scroll to position [128, 0]
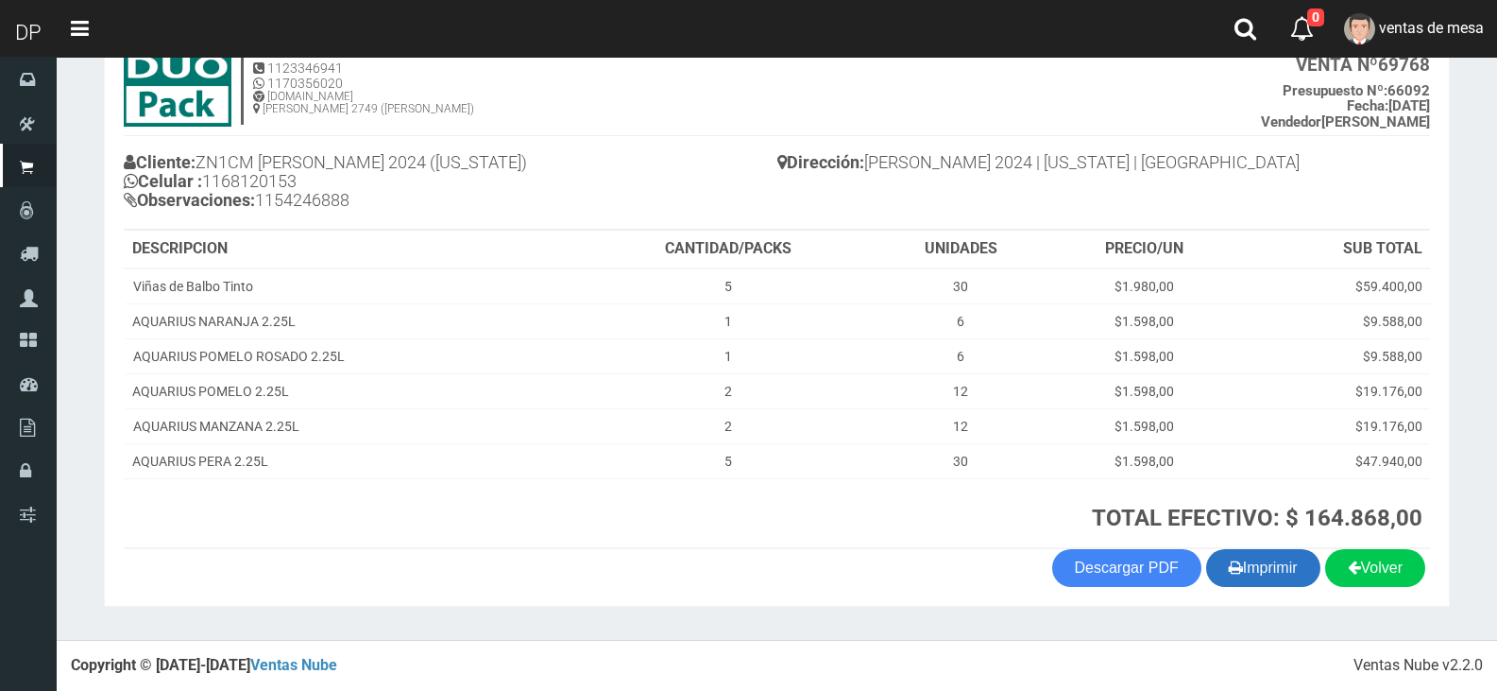
click at [1256, 580] on button "Imprimir" at bounding box center [1263, 568] width 114 height 38
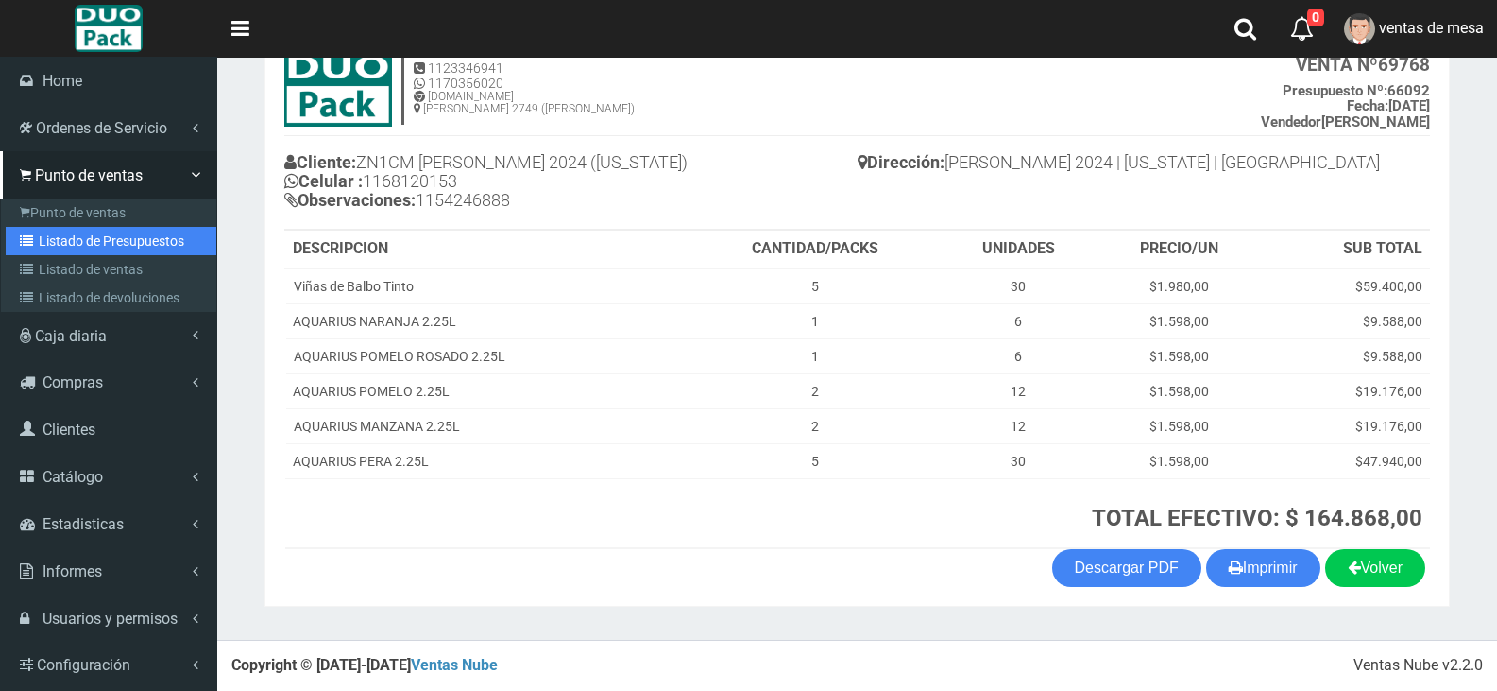
click at [72, 231] on link "Listado de Presupuestos" at bounding box center [111, 241] width 211 height 28
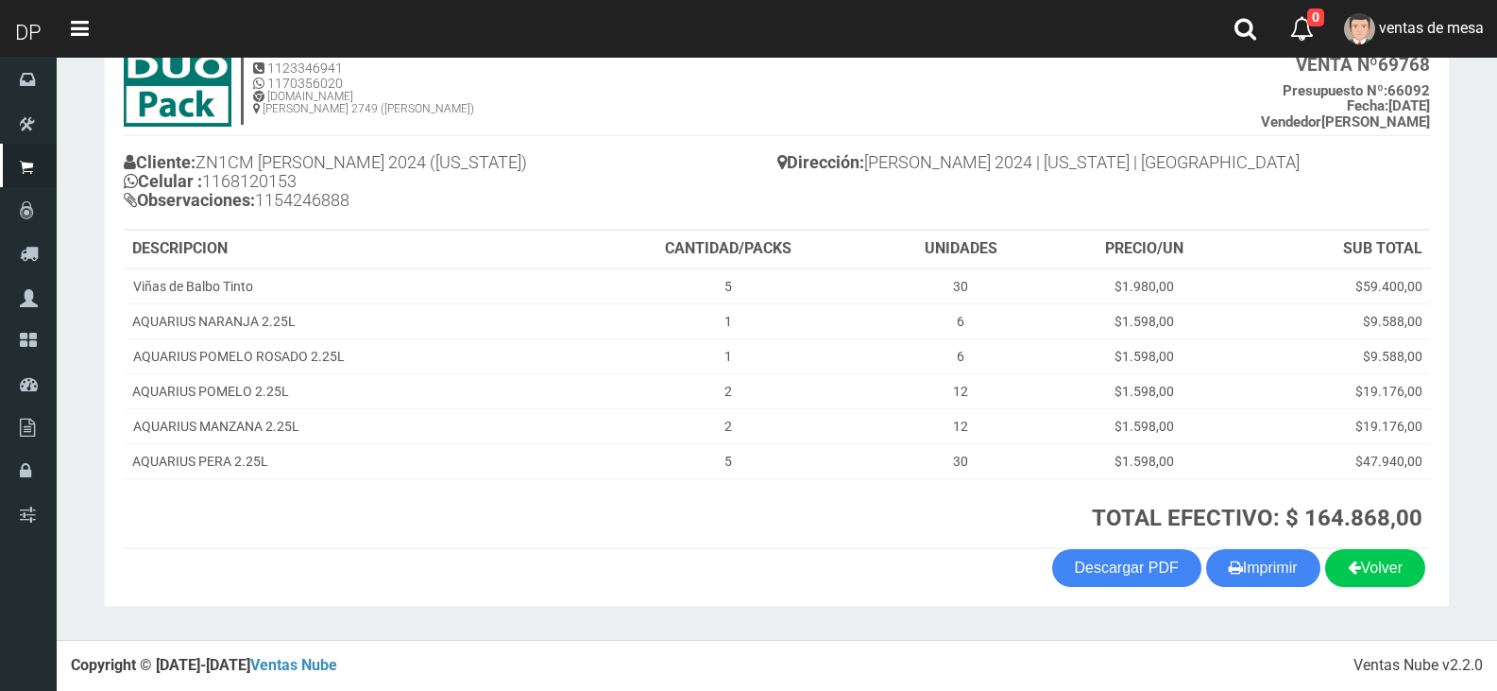
click at [540, 240] on th "DESCRIPCION" at bounding box center [355, 250] width 461 height 38
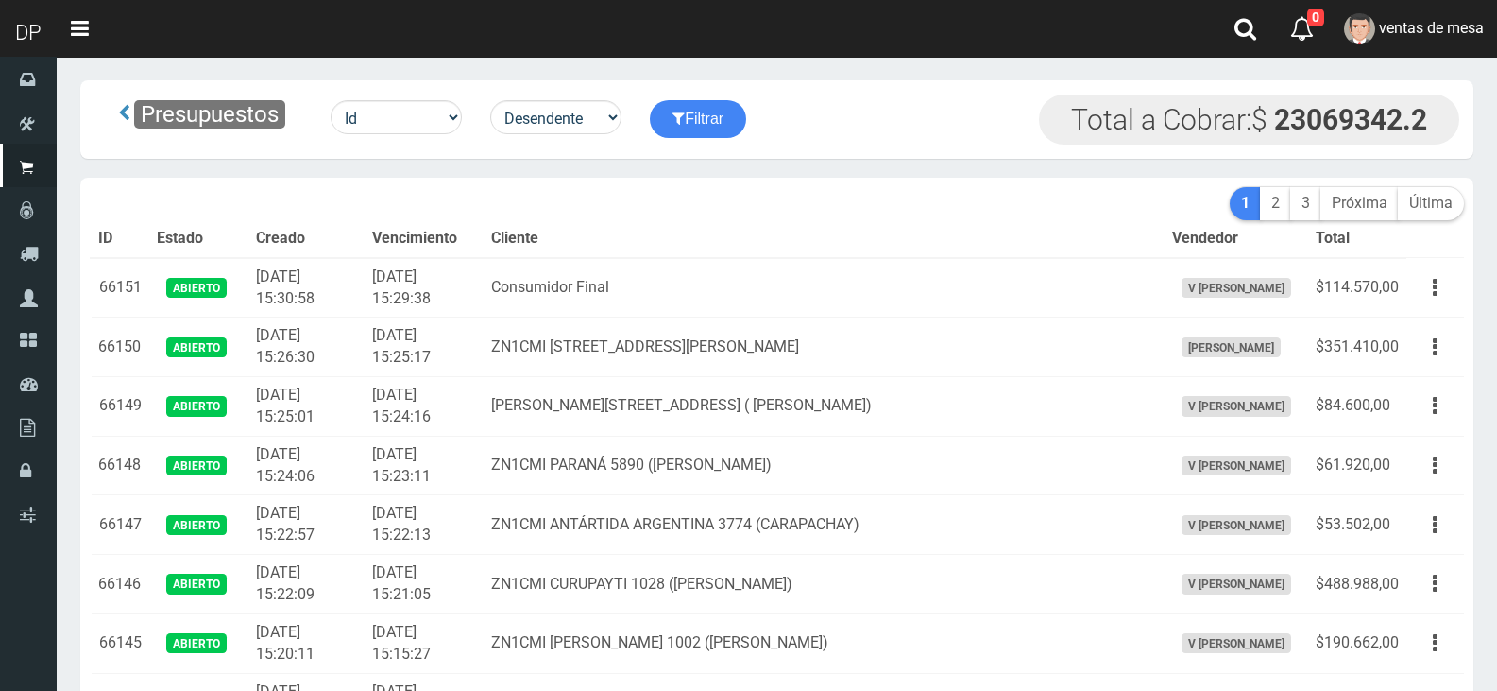
click at [556, 236] on th "Cliente" at bounding box center [824, 239] width 681 height 38
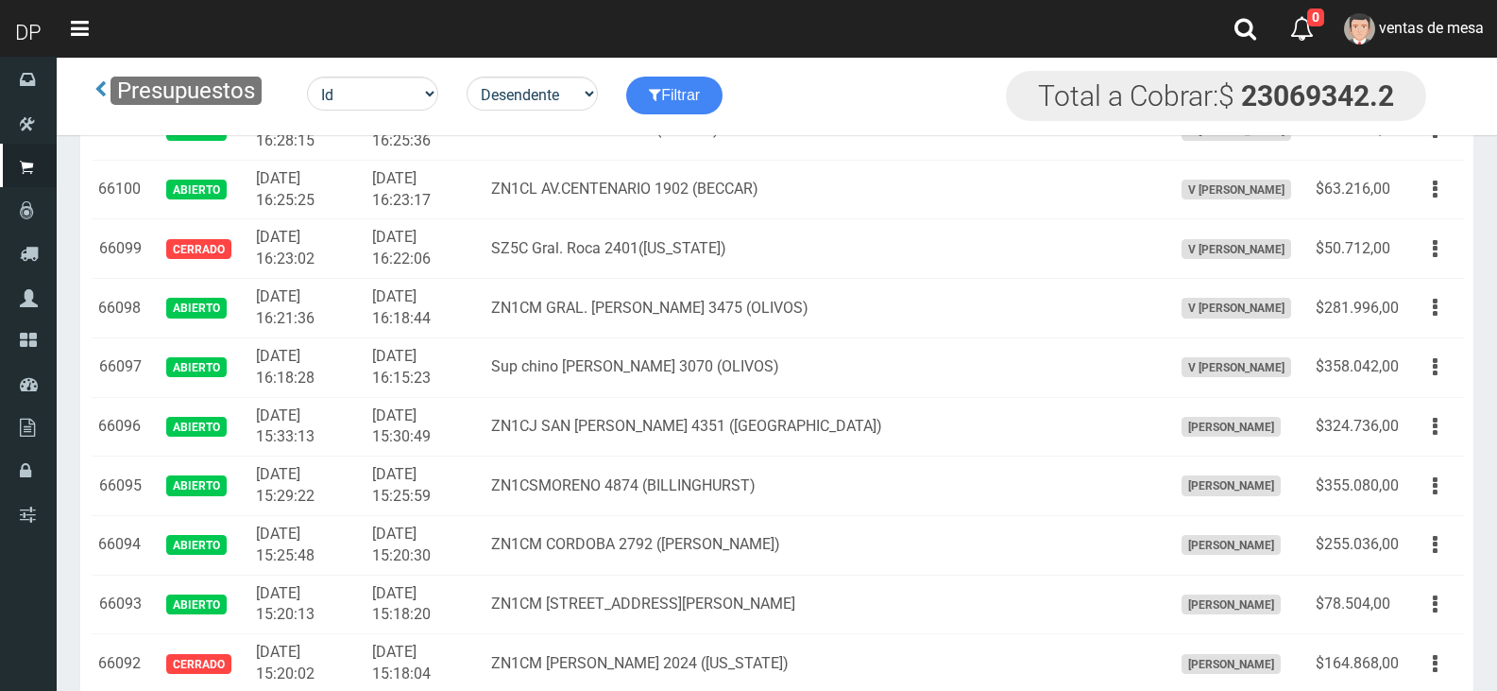
scroll to position [3458, 0]
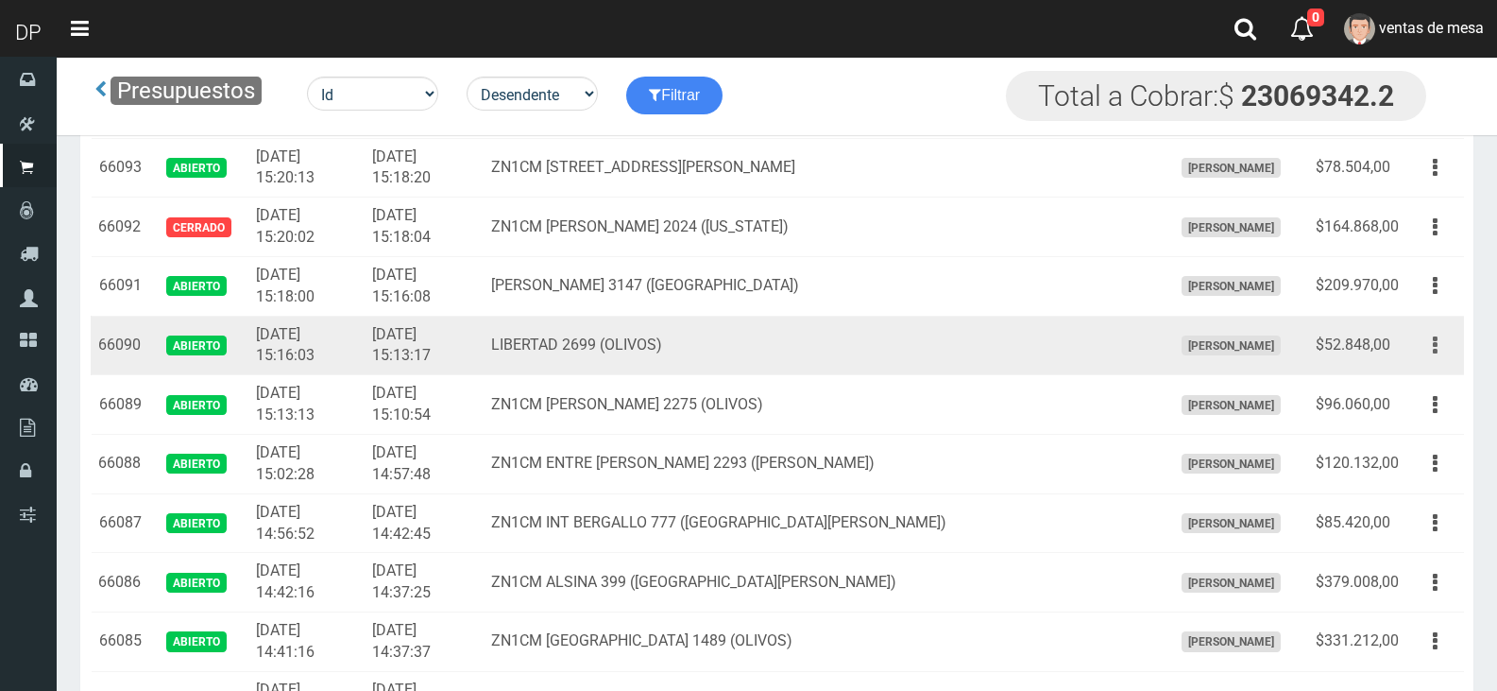
click at [1442, 353] on button "button" at bounding box center [1435, 345] width 43 height 33
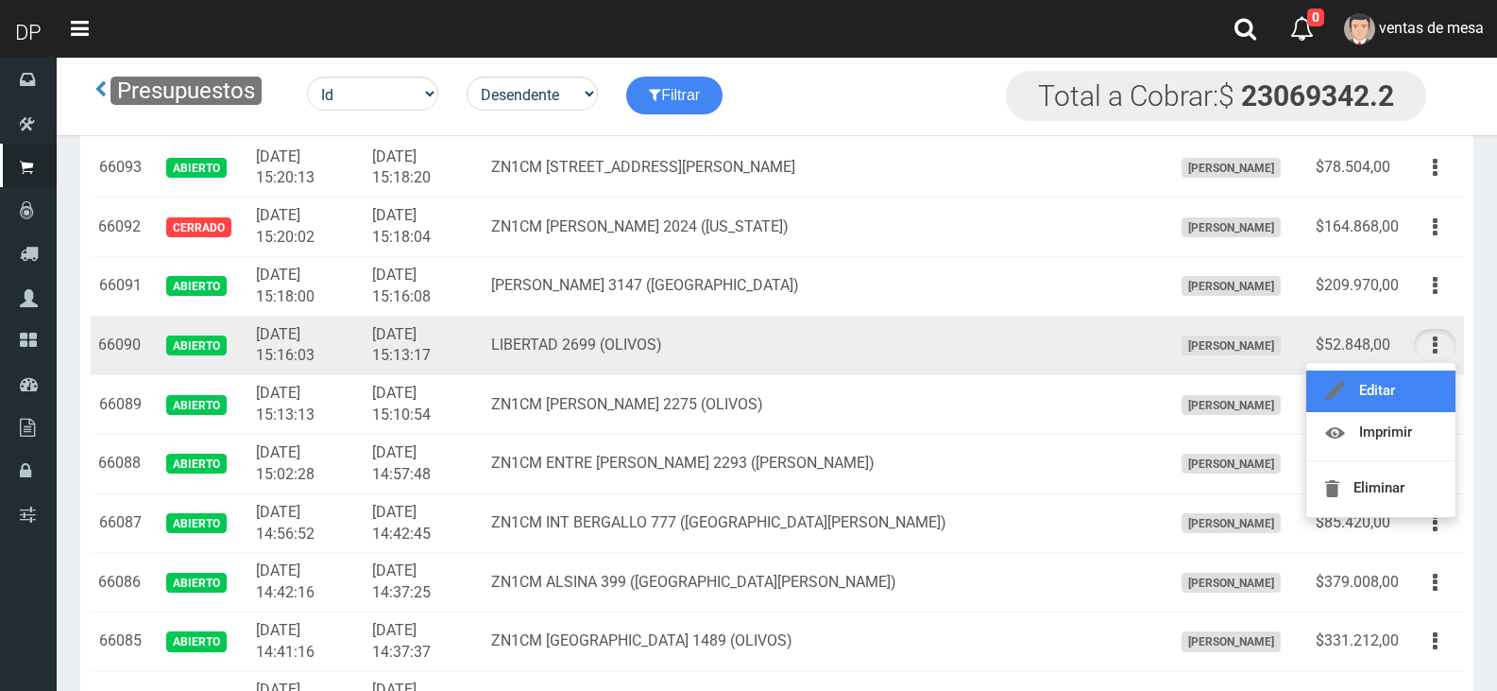
click at [1425, 393] on link "Editar" at bounding box center [1381, 391] width 149 height 42
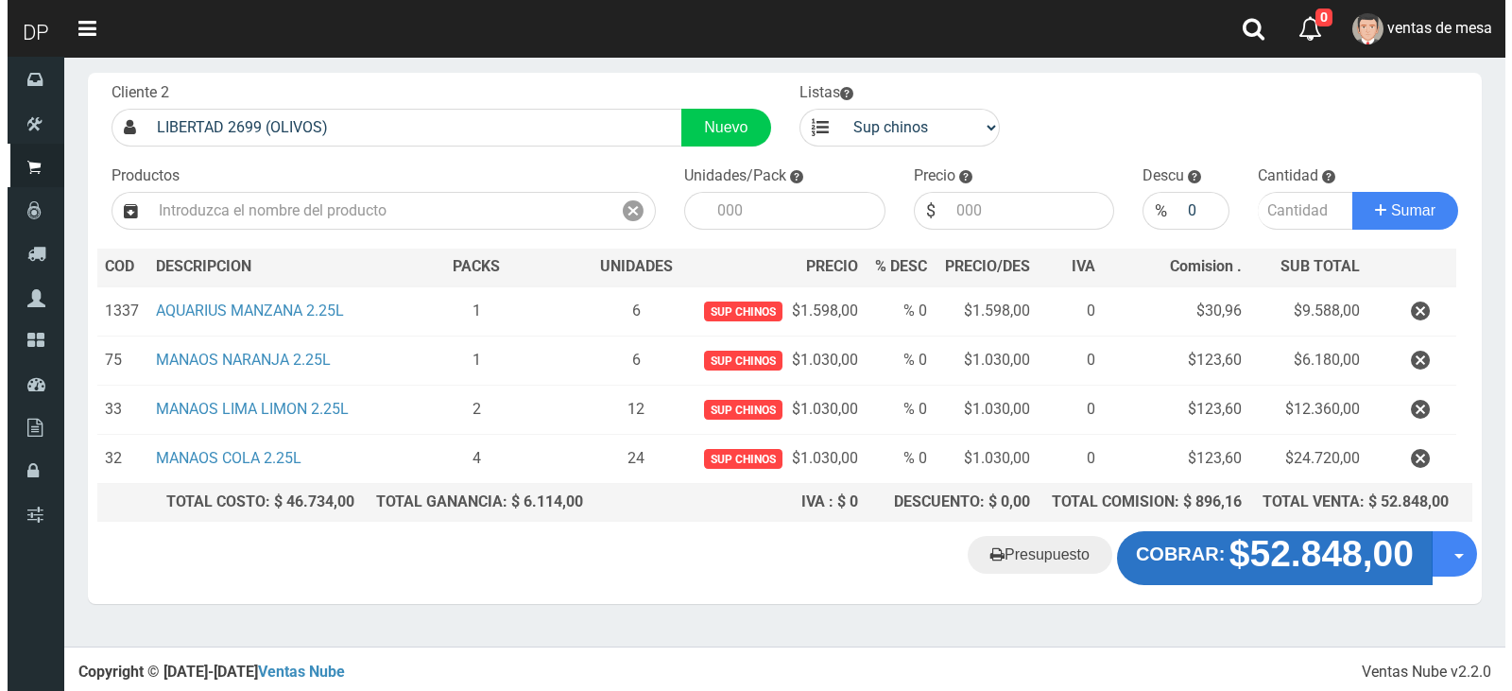
scroll to position [97, 0]
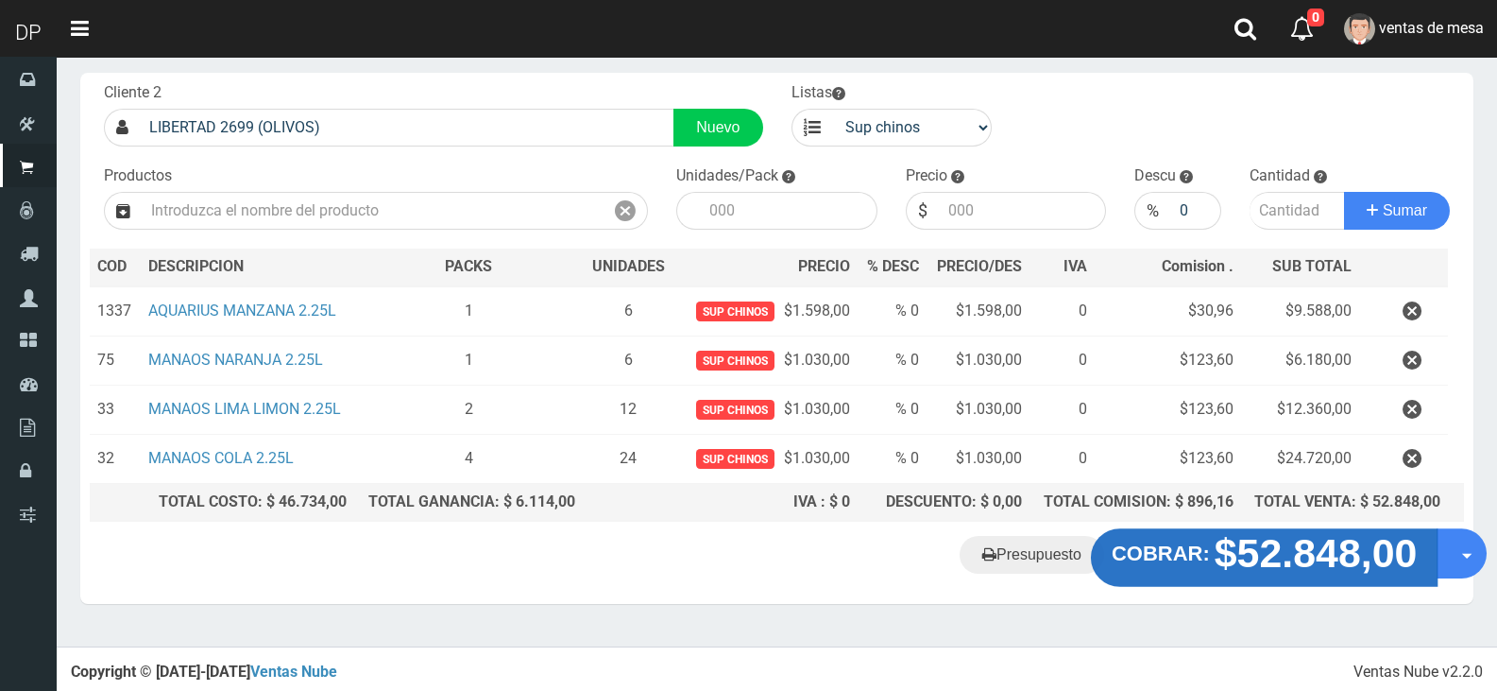
click at [1256, 543] on strong "$52.848,00" at bounding box center [1316, 553] width 203 height 44
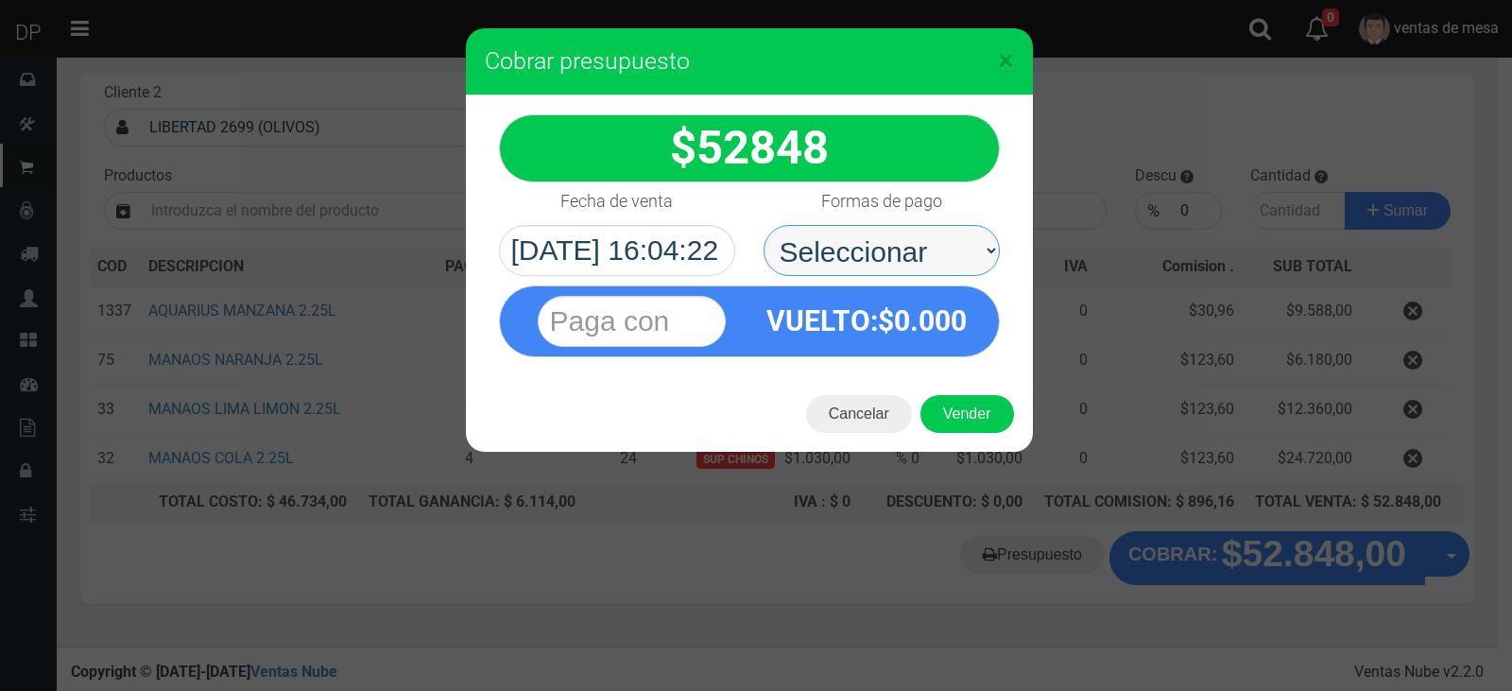
click at [969, 263] on select "Seleccionar Efectivo Tarjeta de Crédito Depósito Débito" at bounding box center [881, 250] width 236 height 51
select select "Efectivo"
click at [763, 225] on select "Seleccionar Efectivo Tarjeta de Crédito Depósito Débito" at bounding box center [881, 250] width 236 height 51
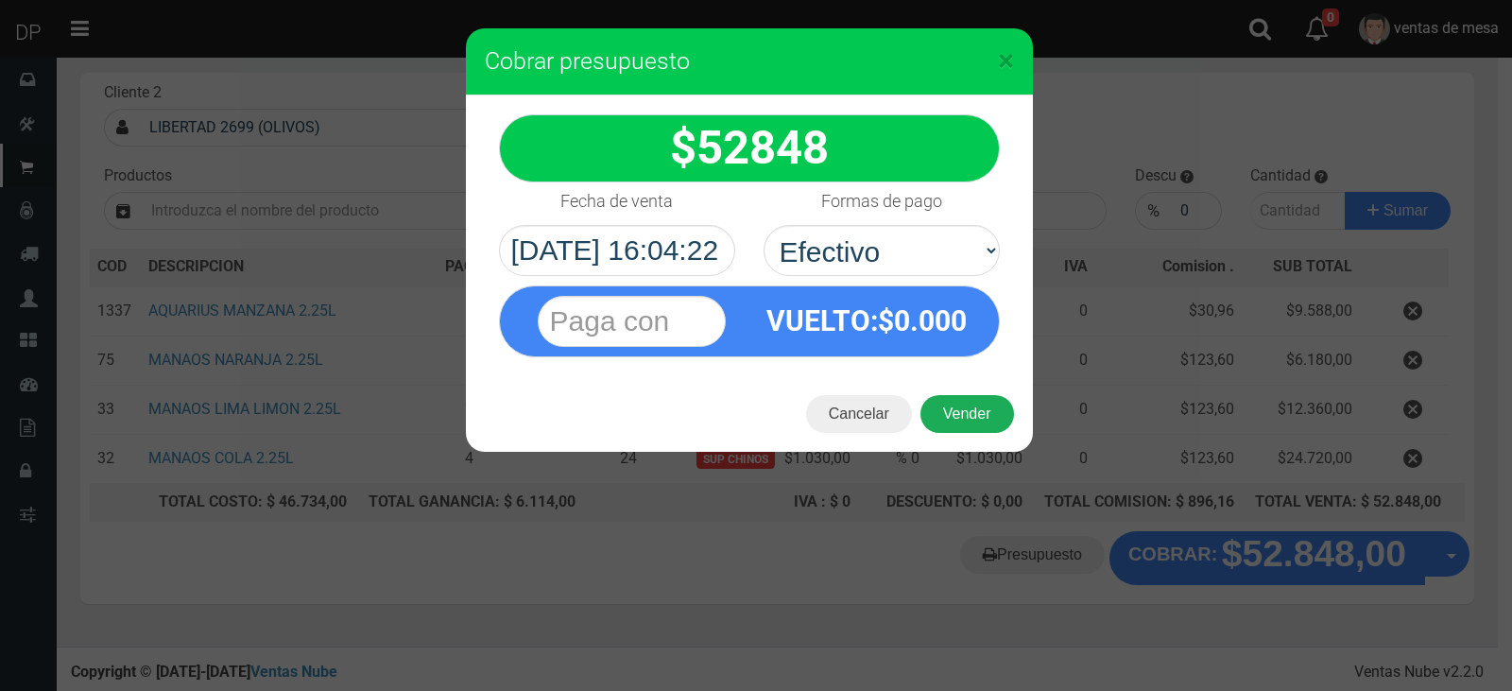
click at [974, 412] on button "Vender" at bounding box center [967, 414] width 94 height 38
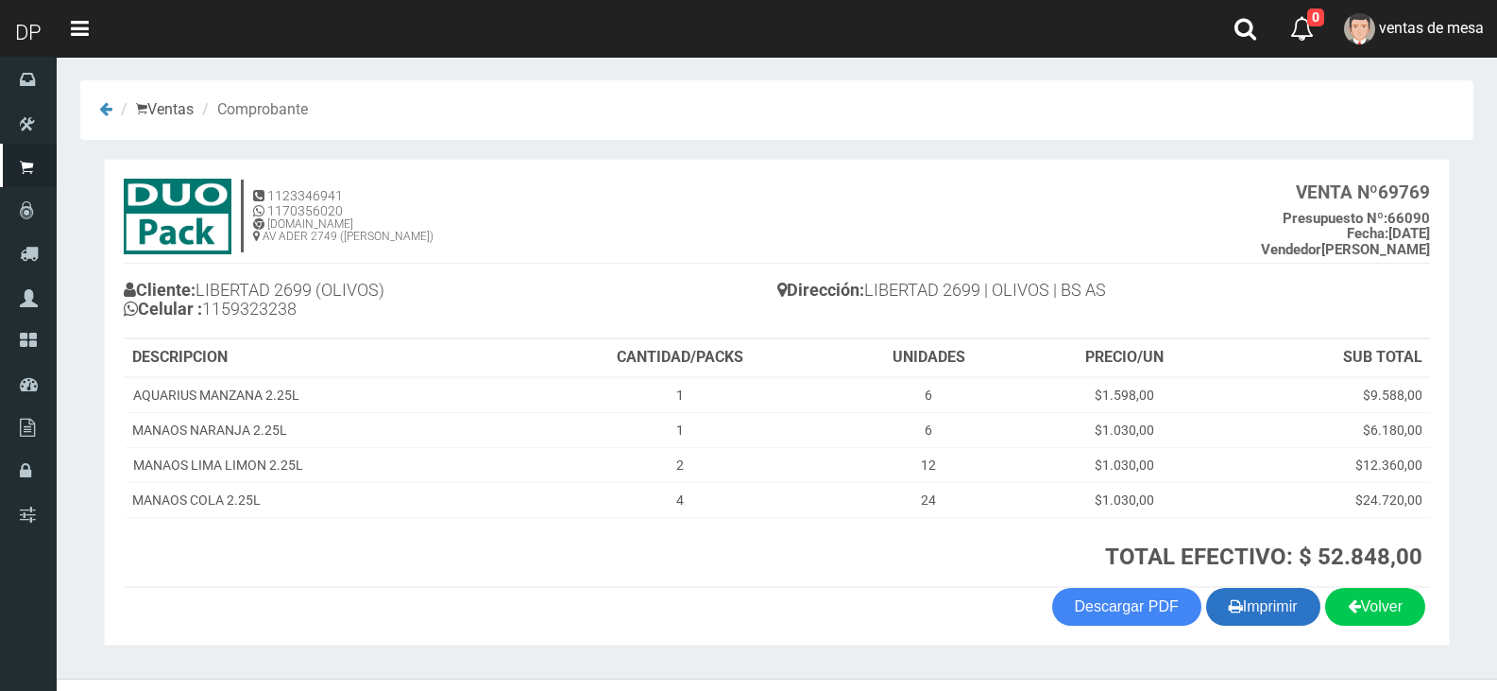
click at [1257, 613] on button "Imprimir" at bounding box center [1263, 607] width 114 height 38
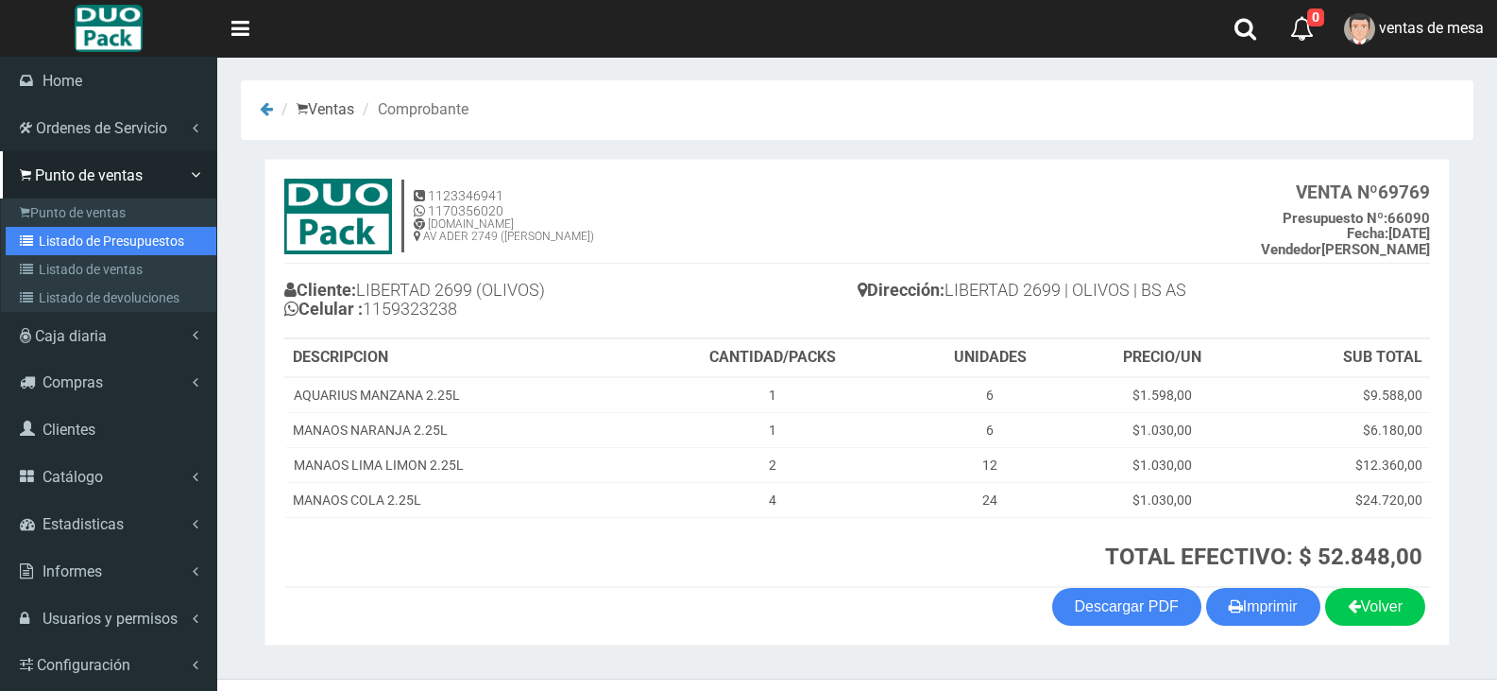
click at [49, 248] on link "Listado de Presupuestos" at bounding box center [111, 241] width 211 height 28
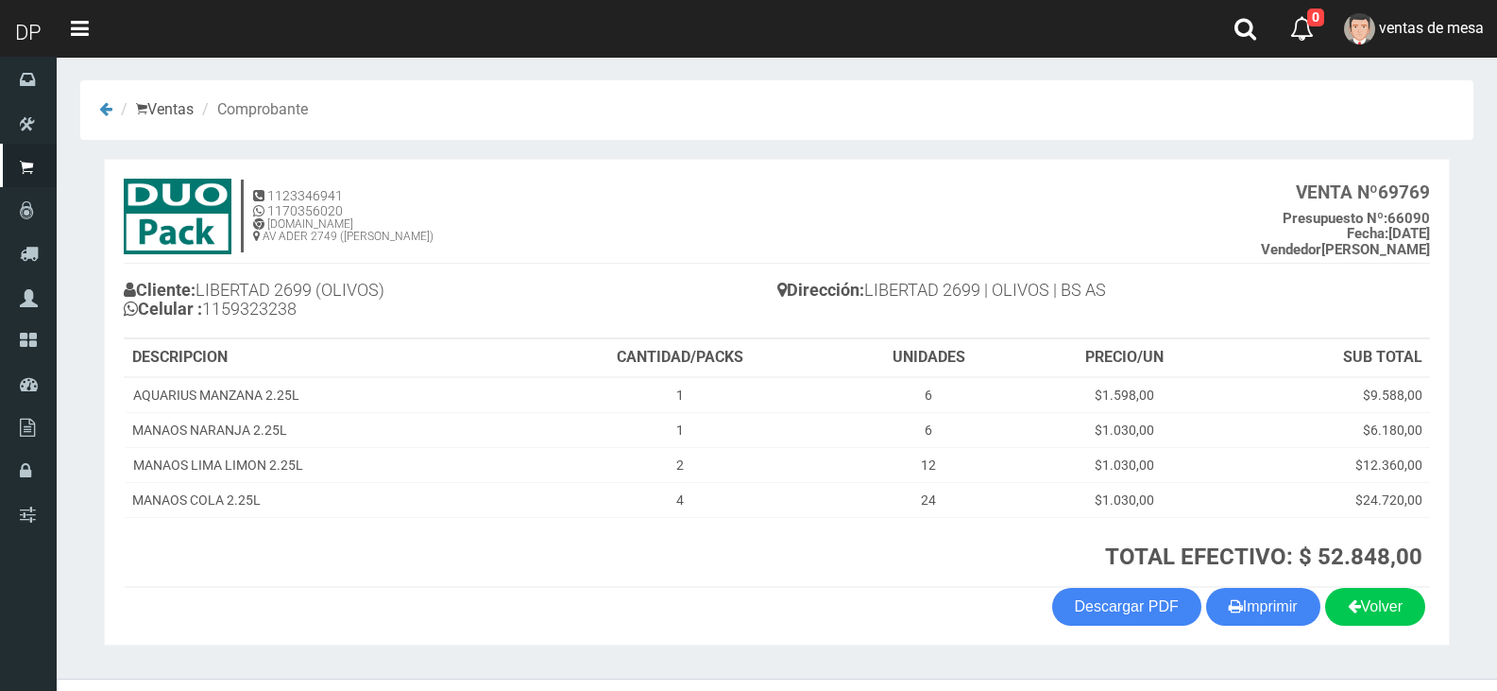
click at [614, 258] on h4 "1123346941 1170356020 WWW.DUOPACKS.COM.AR AV ADER 2749 (MUNRO) VENTA Nº 69769 P…" at bounding box center [777, 221] width 1307 height 85
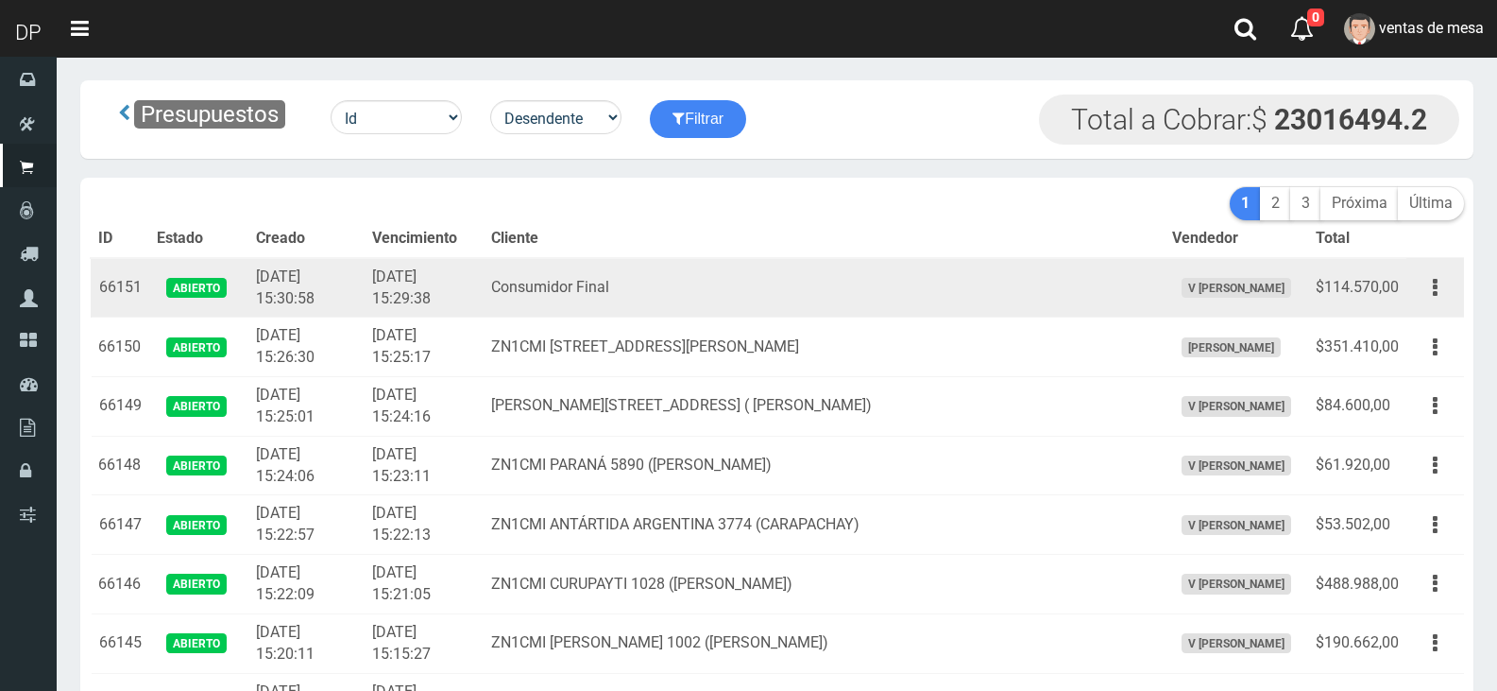
click at [638, 281] on td "Consumidor Final" at bounding box center [824, 288] width 681 height 60
click at [733, 260] on td "Consumidor Final" at bounding box center [824, 288] width 681 height 60
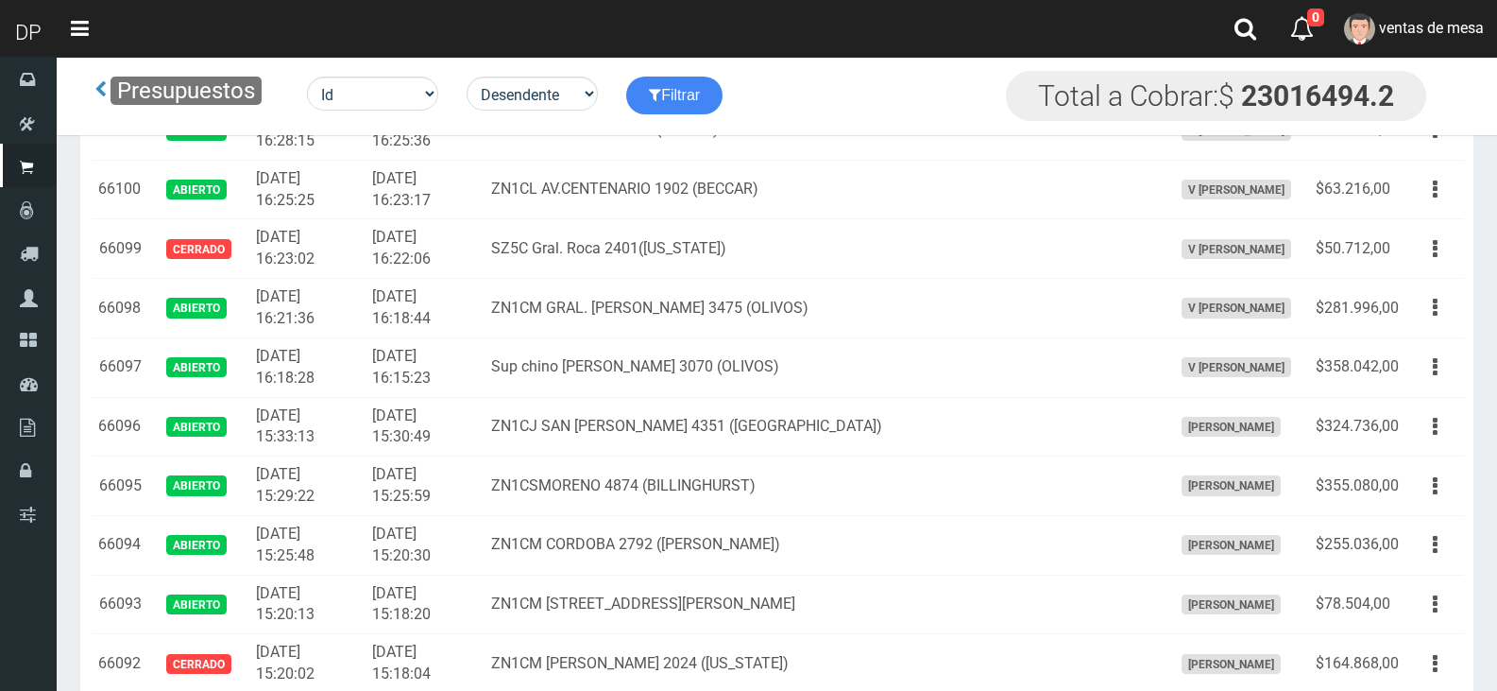
scroll to position [3398, 0]
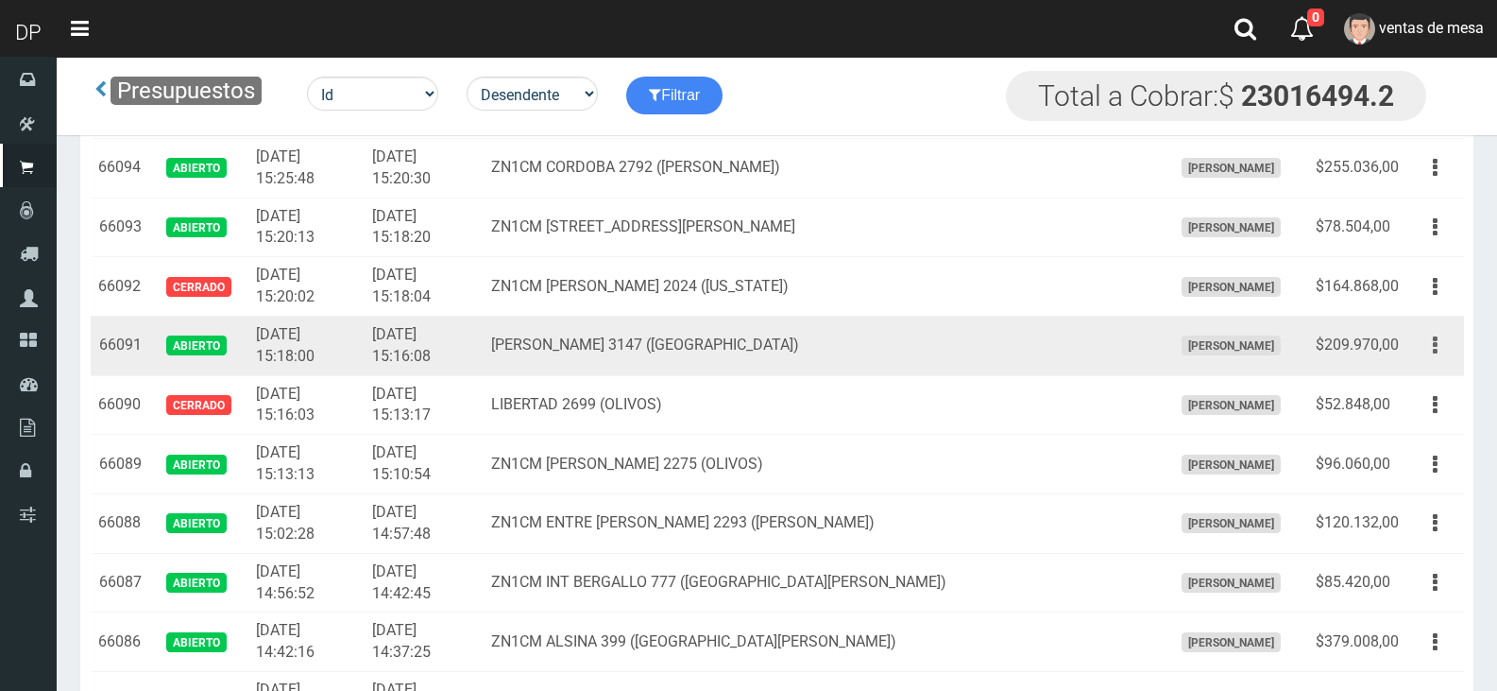
click at [1427, 360] on button "button" at bounding box center [1435, 345] width 43 height 33
click at [1424, 369] on td "Editar Imprimir Eliminar" at bounding box center [1436, 346] width 58 height 60
click at [1434, 352] on icon "button" at bounding box center [1435, 345] width 5 height 33
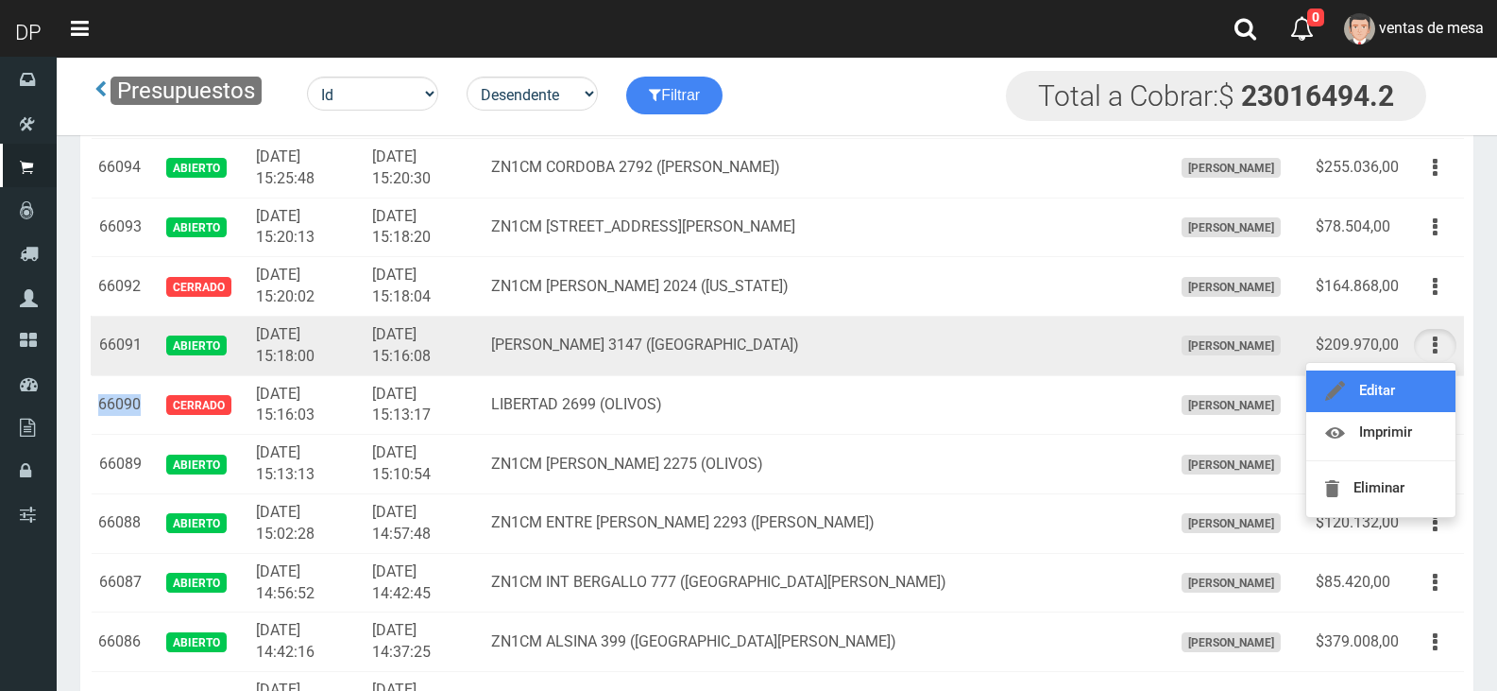
click at [1423, 389] on link "Editar" at bounding box center [1381, 391] width 149 height 42
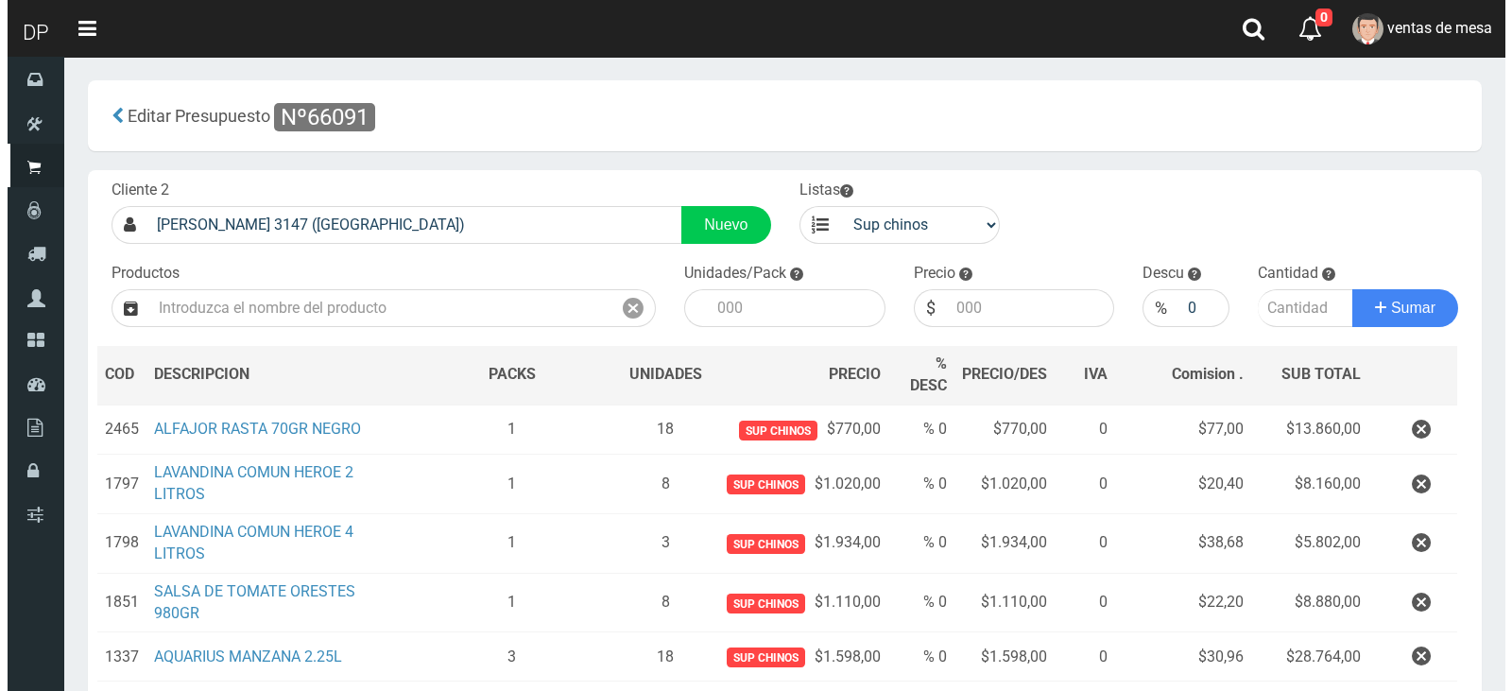
scroll to position [466, 0]
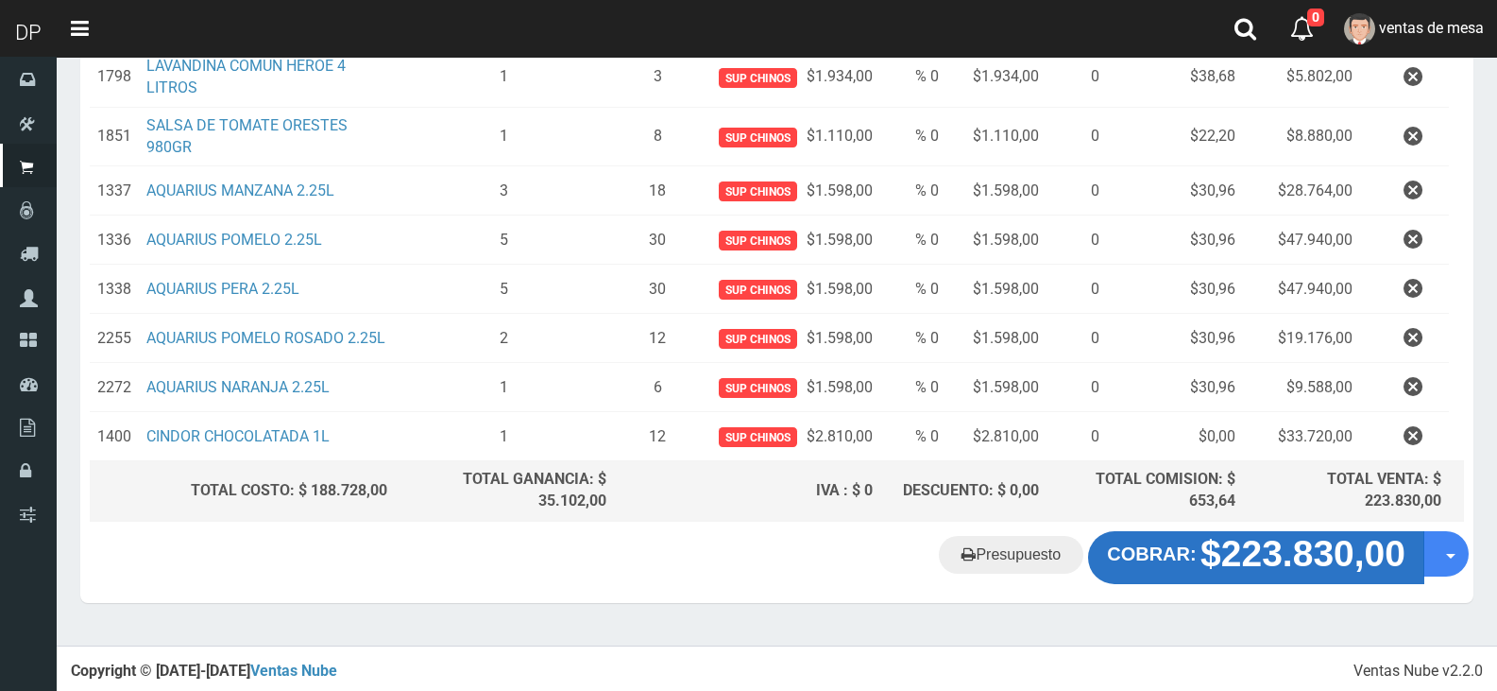
drag, startPoint x: 1309, startPoint y: 585, endPoint x: 1299, endPoint y: 556, distance: 30.2
click at [1310, 586] on div "Presupuesto COBRAR: $223.830,00 Opciones" at bounding box center [776, 567] width 1393 height 72
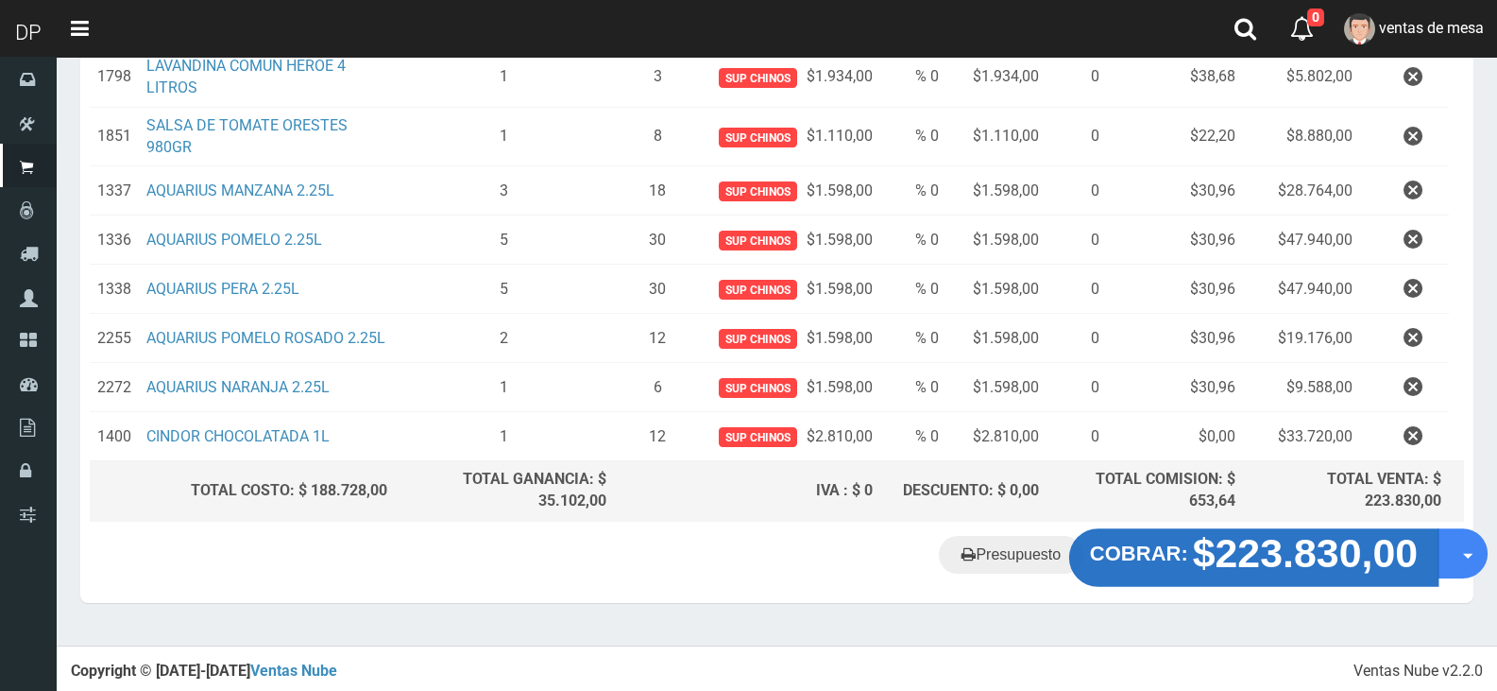
click at [1299, 556] on strong "$223.830,00" at bounding box center [1306, 553] width 226 height 44
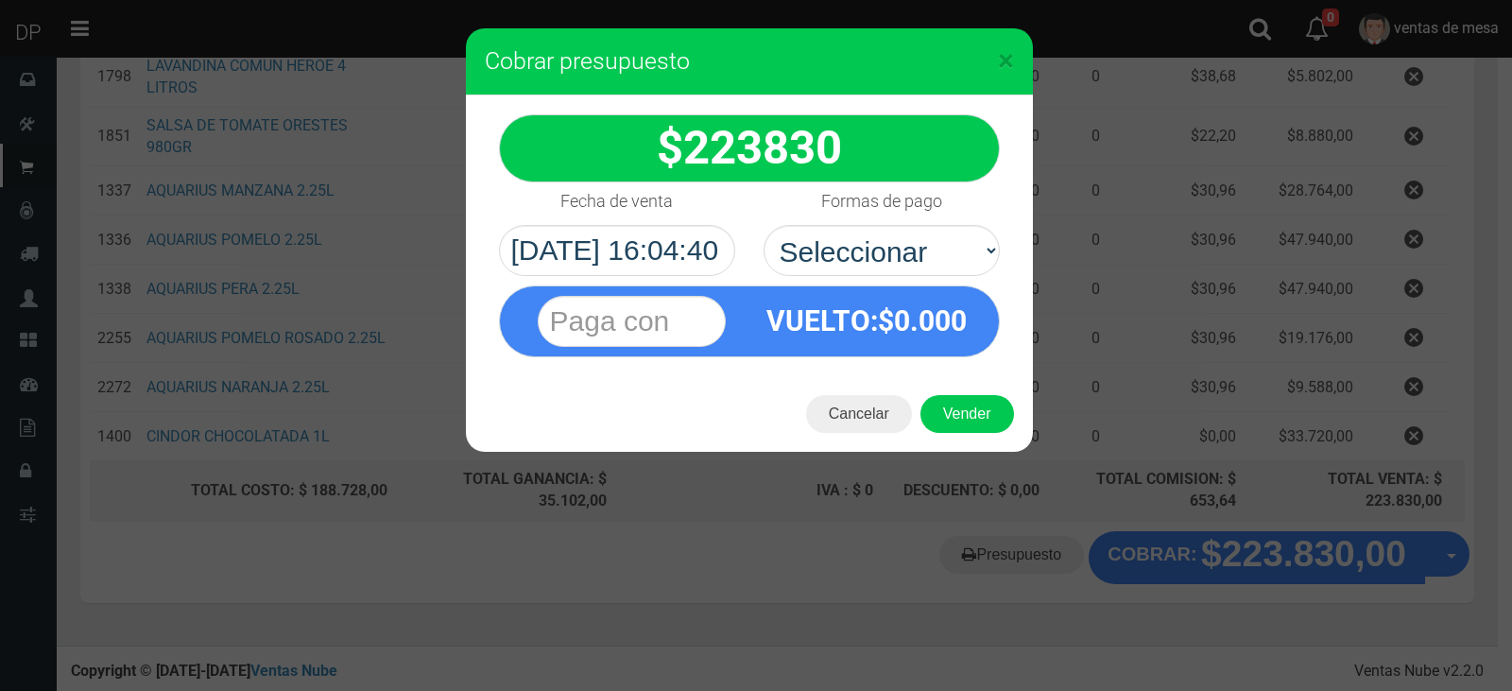
select select "Efectivo"
click at [763, 225] on select "Seleccionar Efectivo Tarjeta de Crédito Depósito Débito" at bounding box center [881, 250] width 236 height 51
click at [954, 406] on button "Vender" at bounding box center [967, 414] width 94 height 38
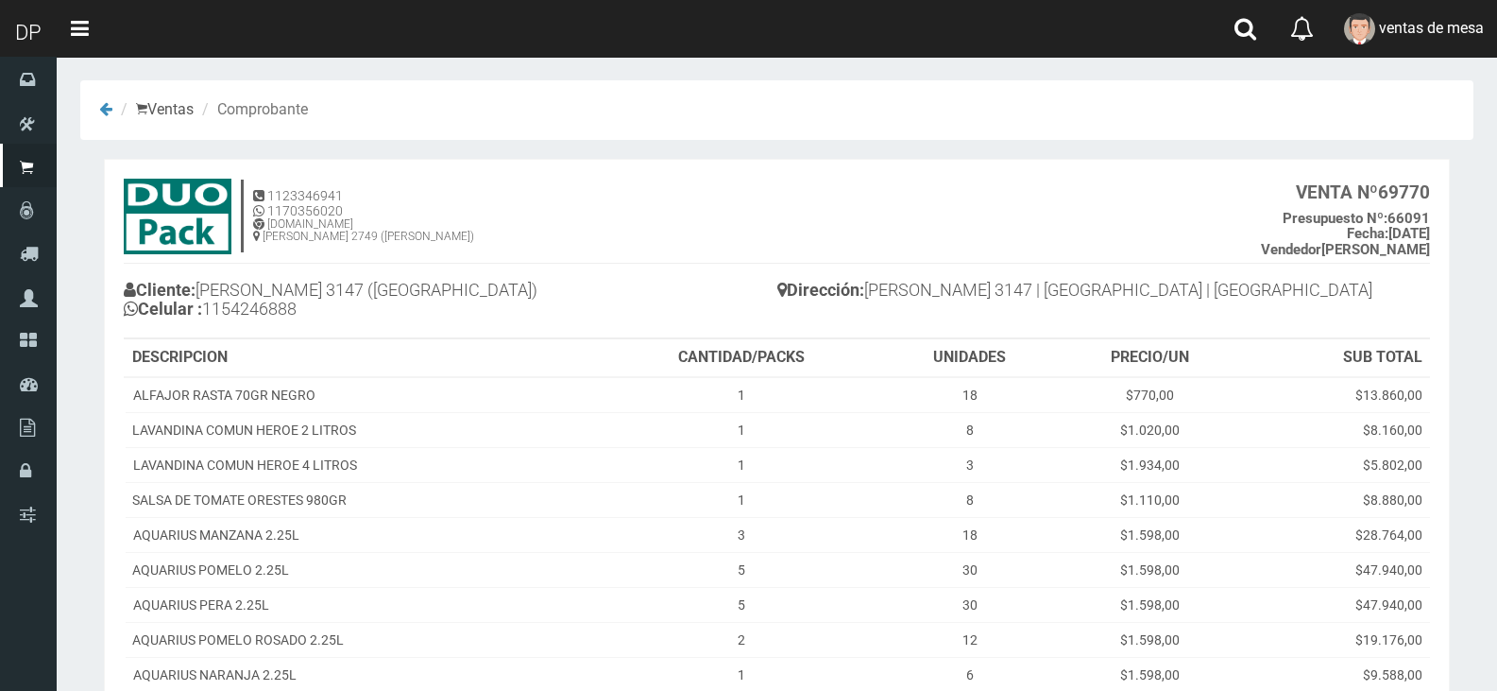
scroll to position [248, 0]
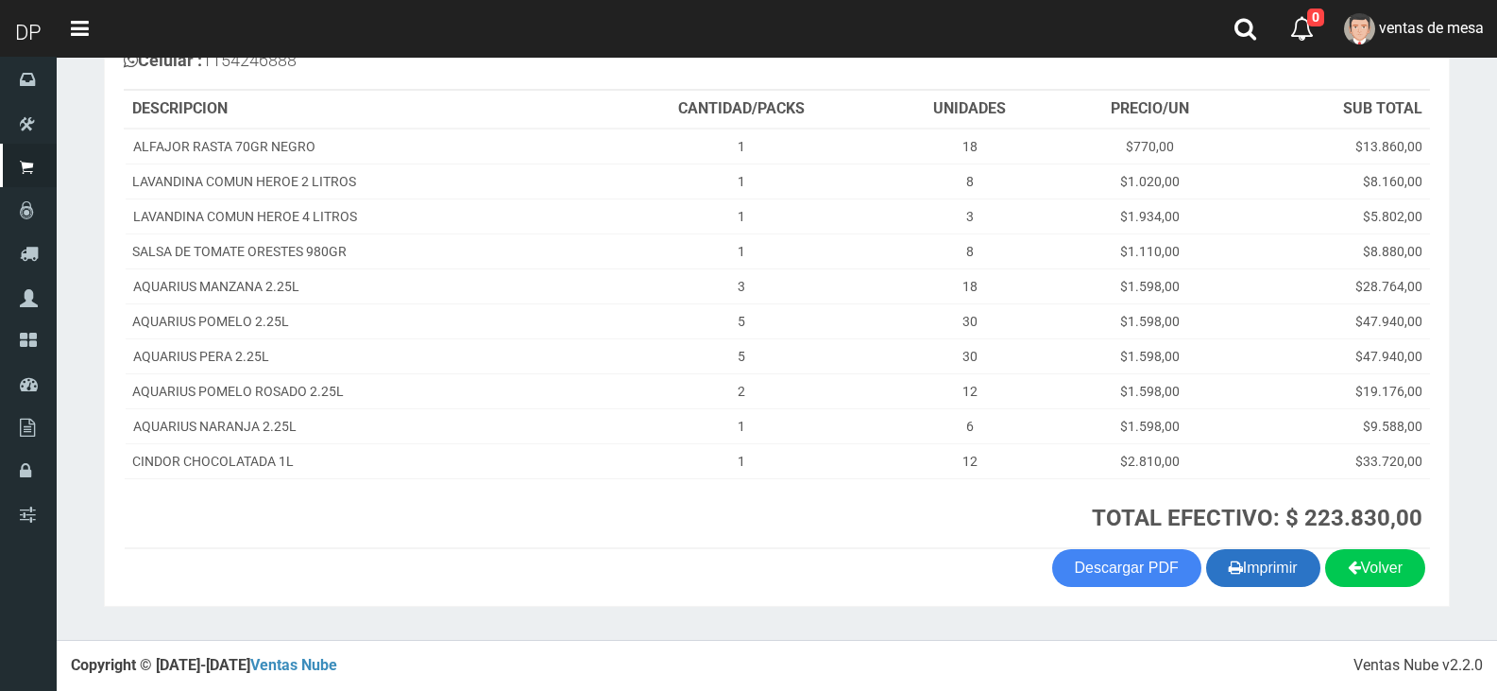
click at [1256, 585] on button "Imprimir" at bounding box center [1263, 568] width 114 height 38
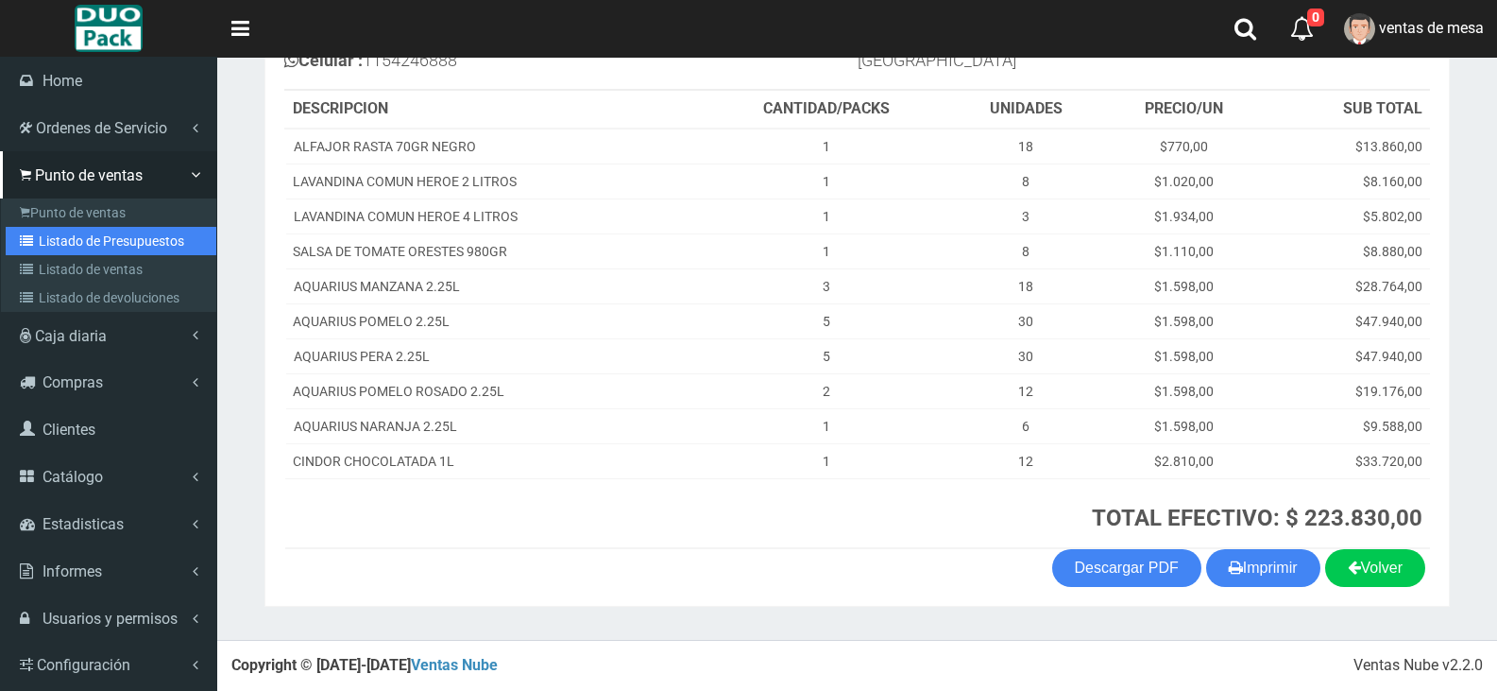
drag, startPoint x: 28, startPoint y: 246, endPoint x: 294, endPoint y: 95, distance: 305.0
click at [28, 246] on icon at bounding box center [29, 240] width 19 height 13
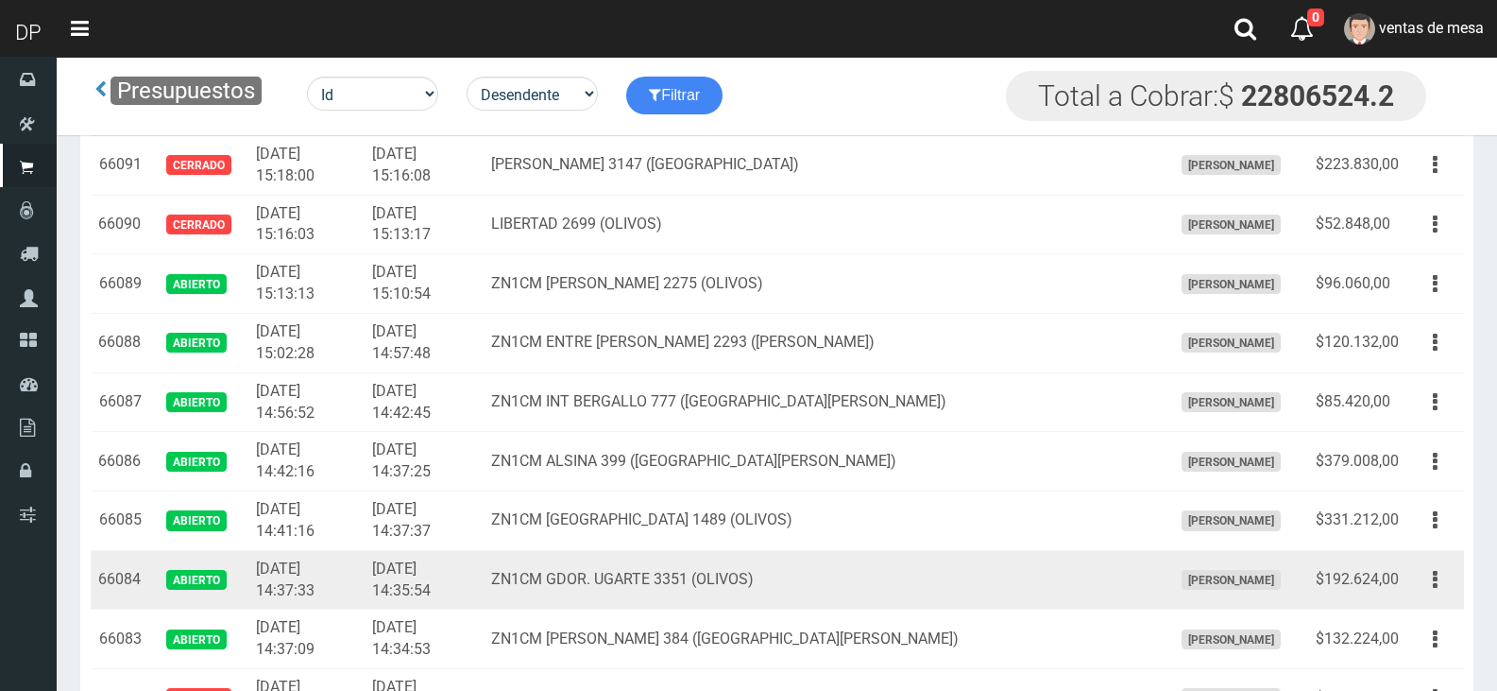
scroll to position [3705, 0]
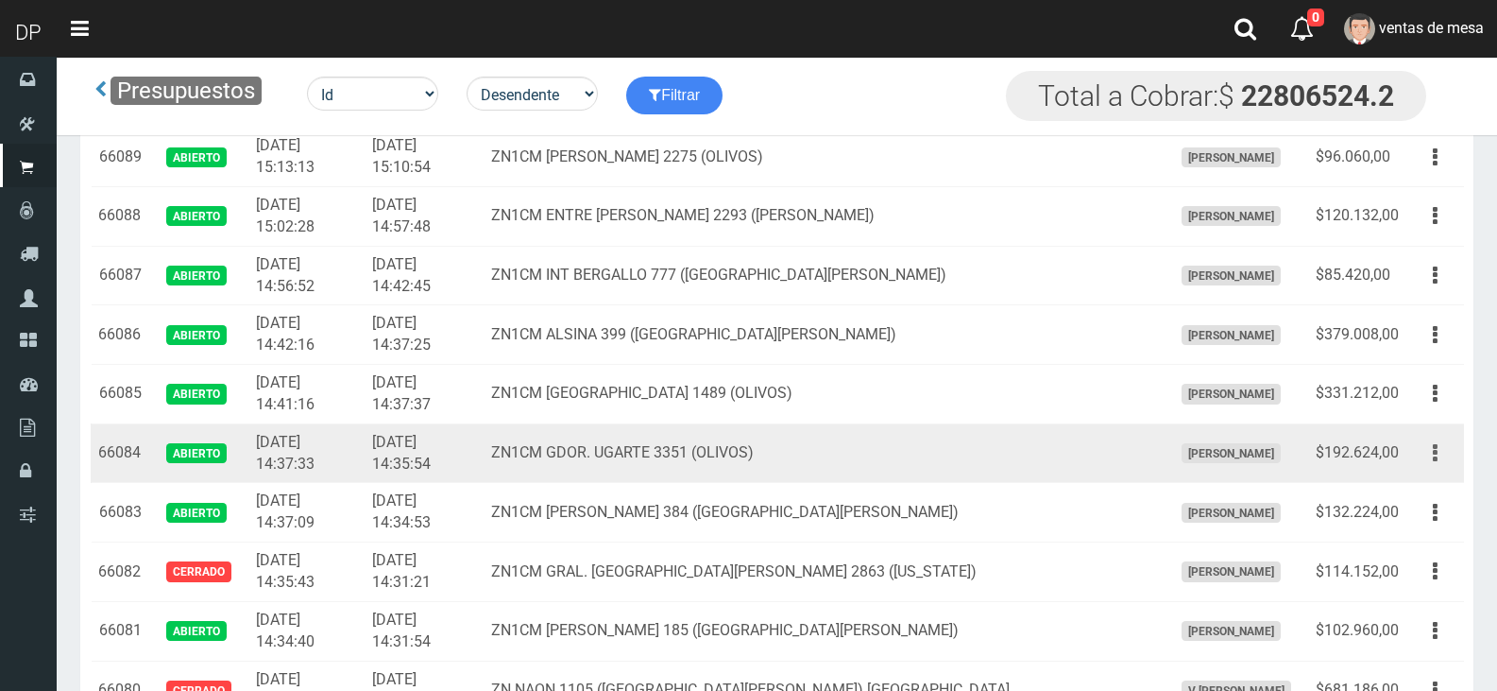
click at [1426, 456] on button "button" at bounding box center [1435, 452] width 43 height 33
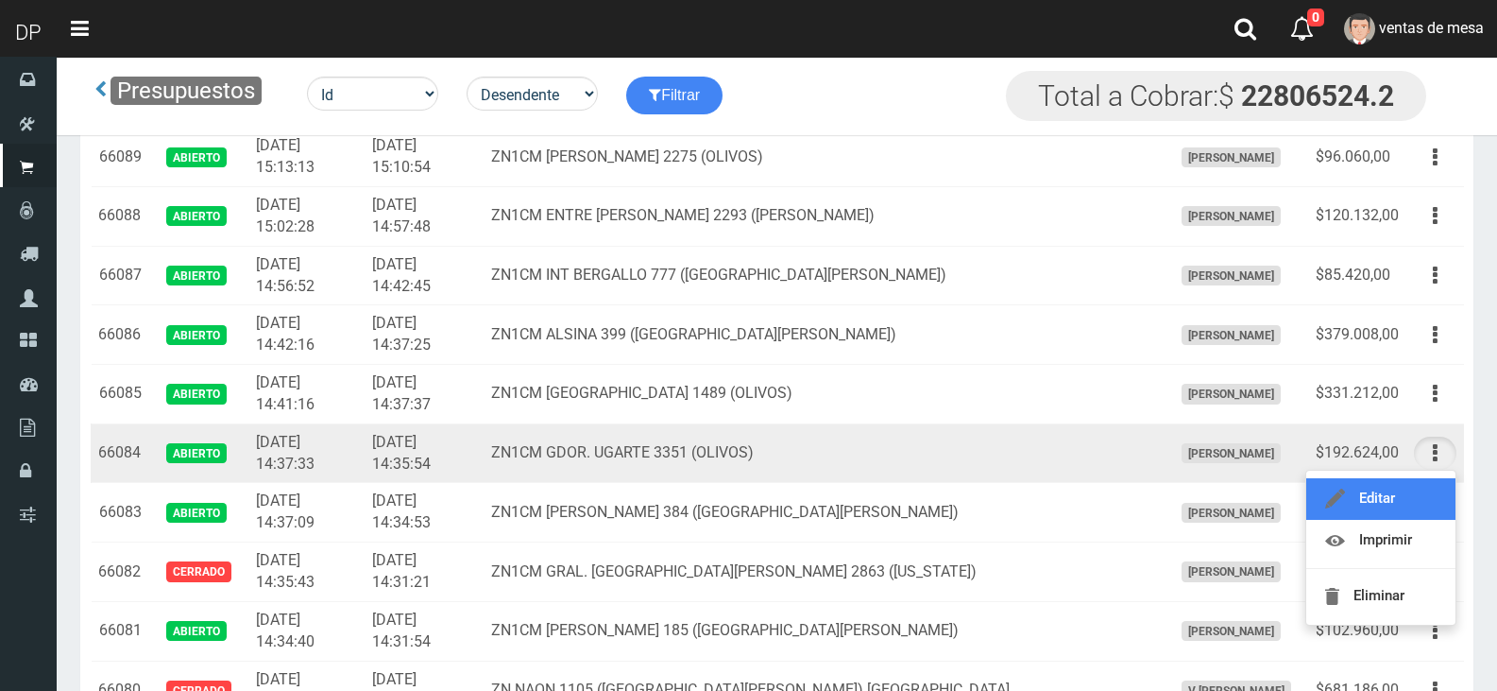
click at [1412, 492] on link "Editar" at bounding box center [1381, 499] width 149 height 42
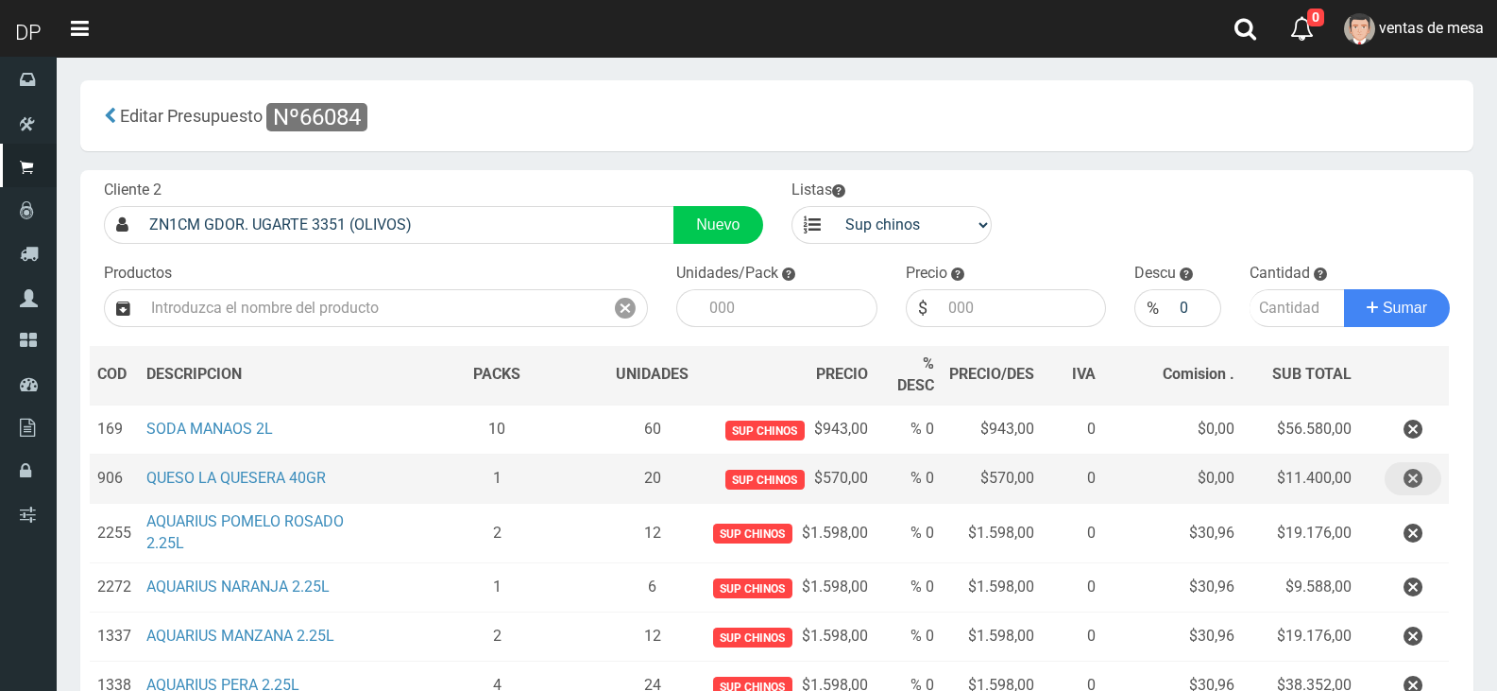
click at [1425, 485] on button "button" at bounding box center [1413, 478] width 57 height 33
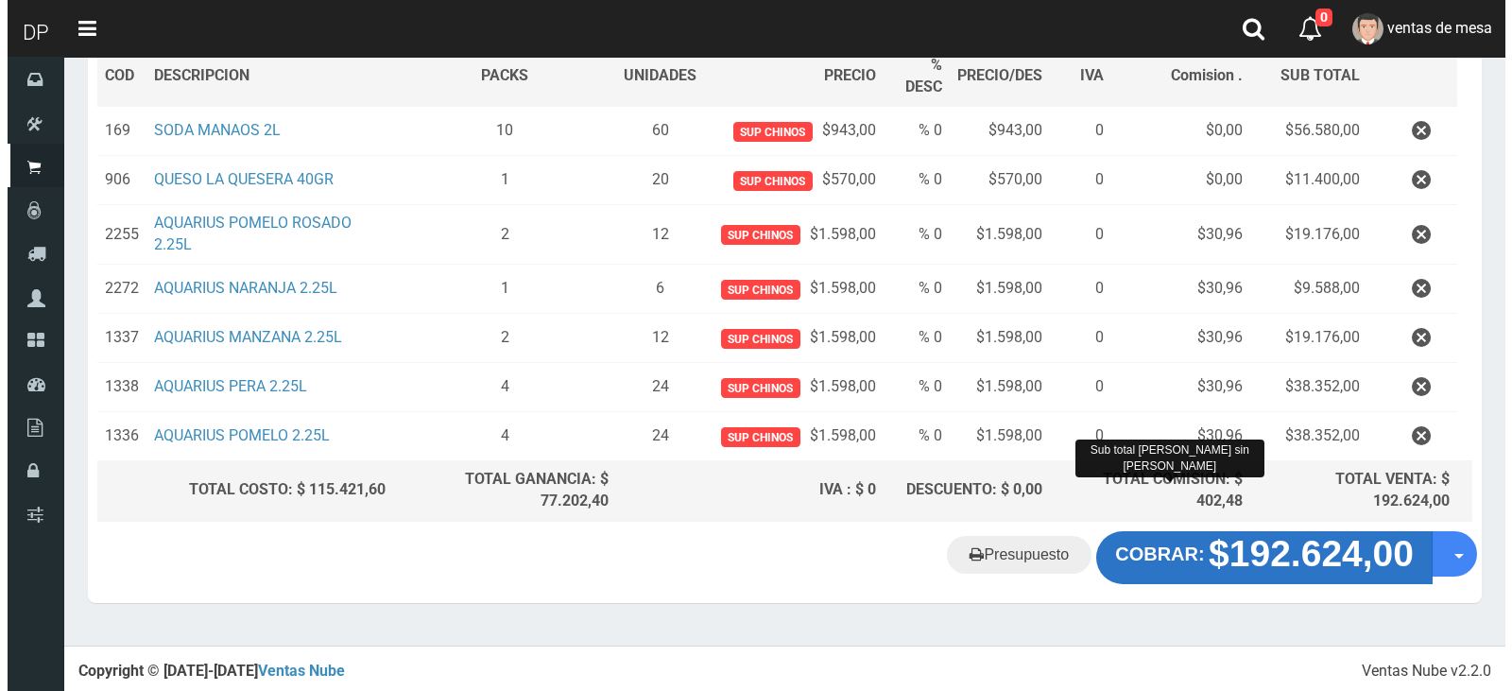
scroll to position [249, 0]
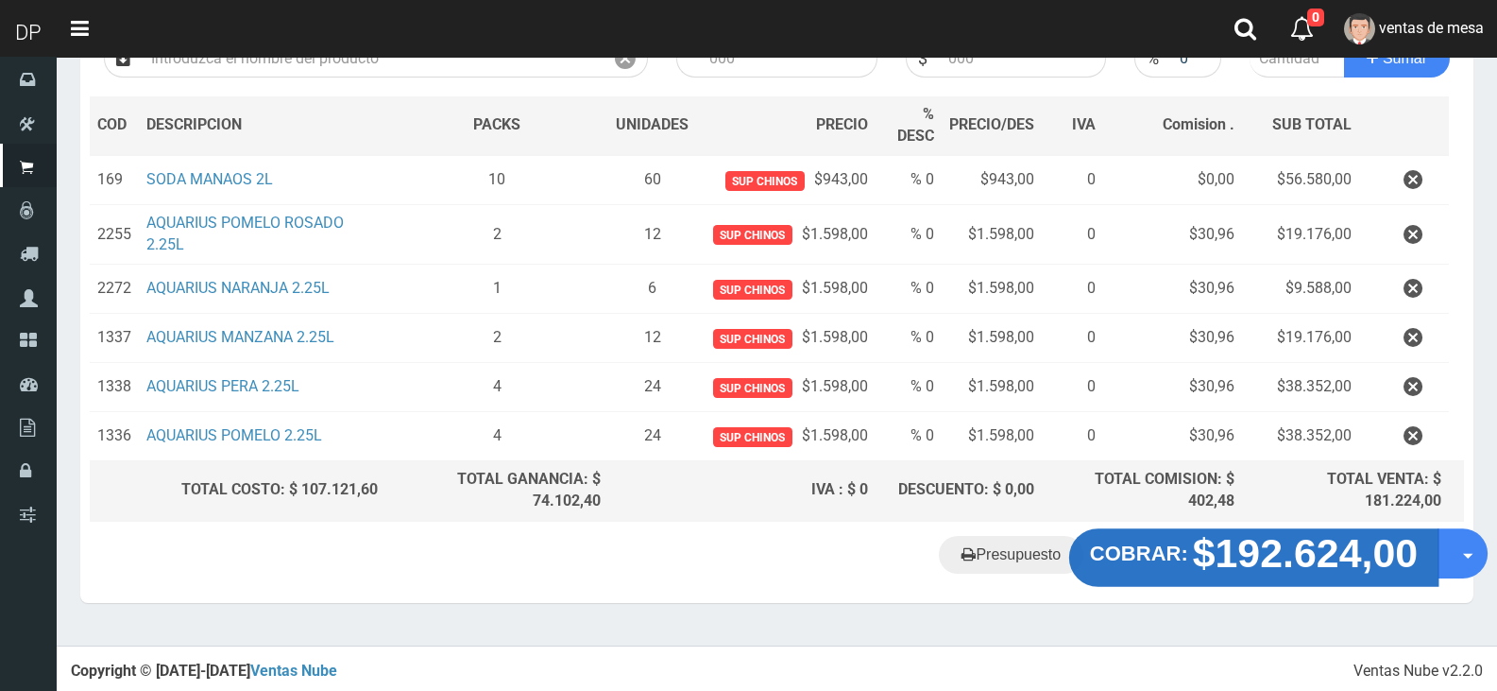
click at [1226, 544] on strong "$192.624,00" at bounding box center [1306, 552] width 226 height 44
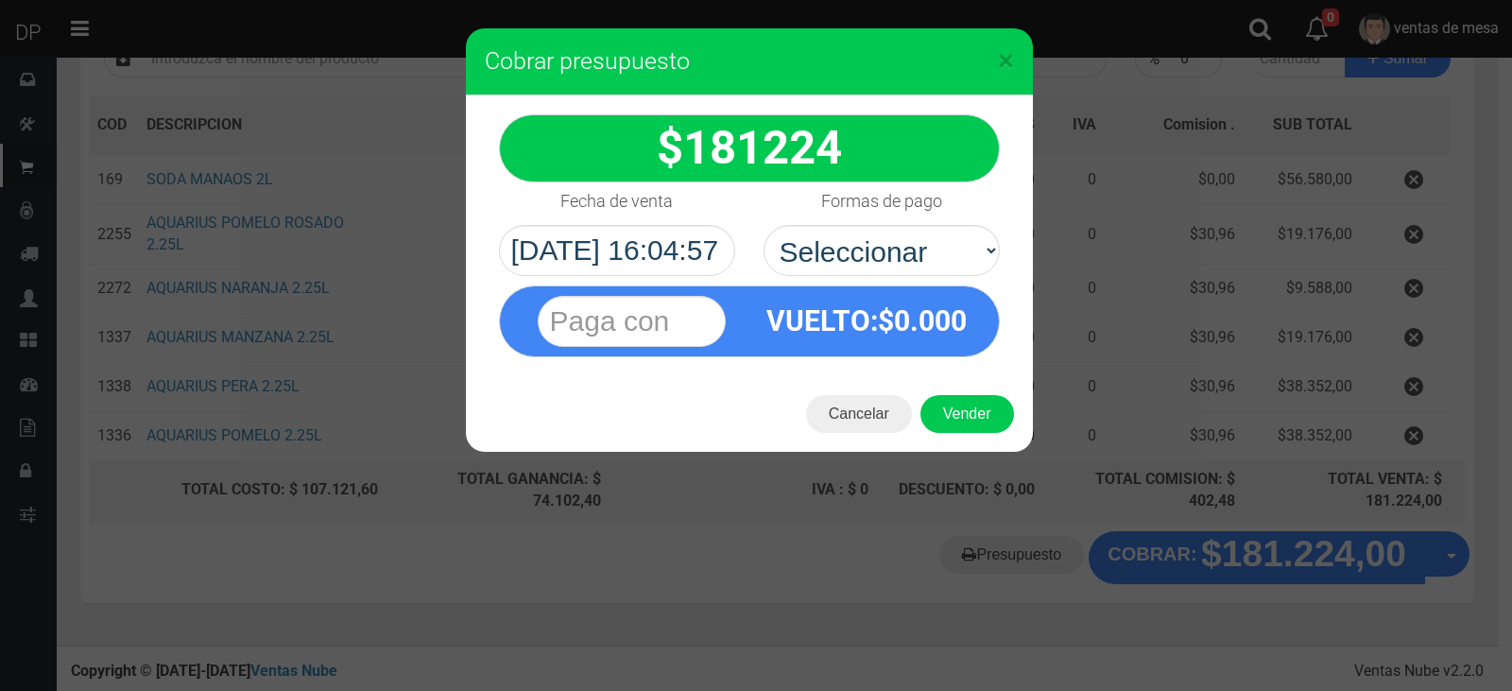
select select "Efectivo"
click at [763, 225] on select "Seleccionar Efectivo Tarjeta de Crédito Depósito Débito" at bounding box center [881, 250] width 236 height 51
click at [941, 411] on button "Vender" at bounding box center [967, 414] width 94 height 38
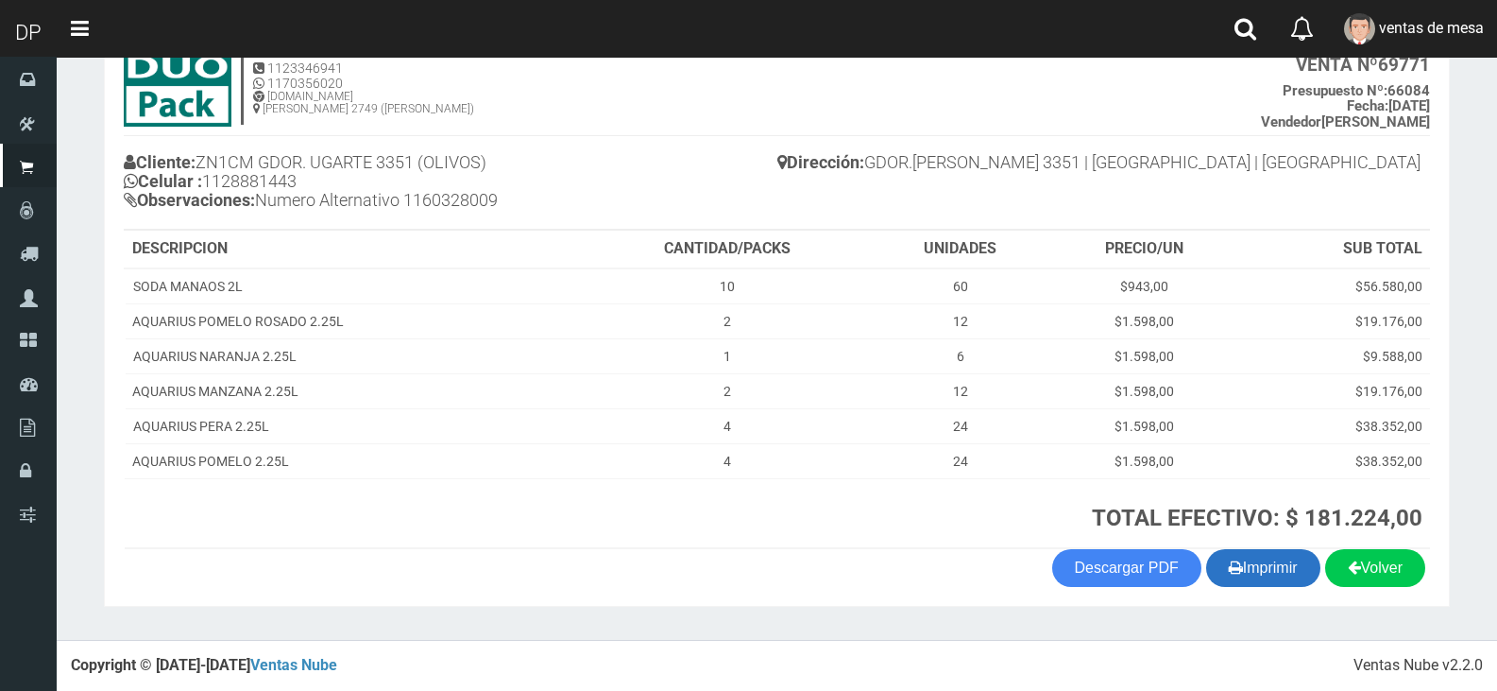
scroll to position [128, 0]
click at [1254, 572] on button "Imprimir" at bounding box center [1263, 568] width 114 height 38
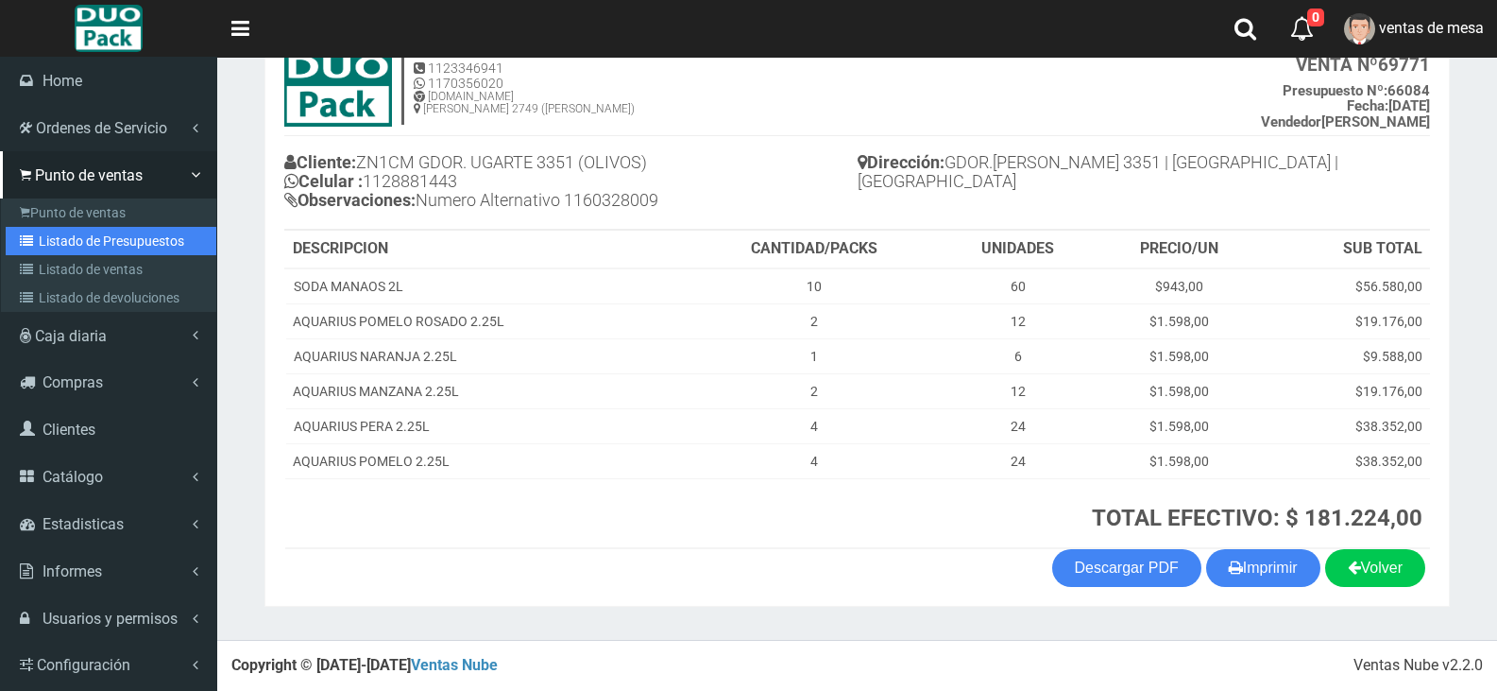
click at [108, 246] on link "Listado de Presupuestos" at bounding box center [111, 241] width 211 height 28
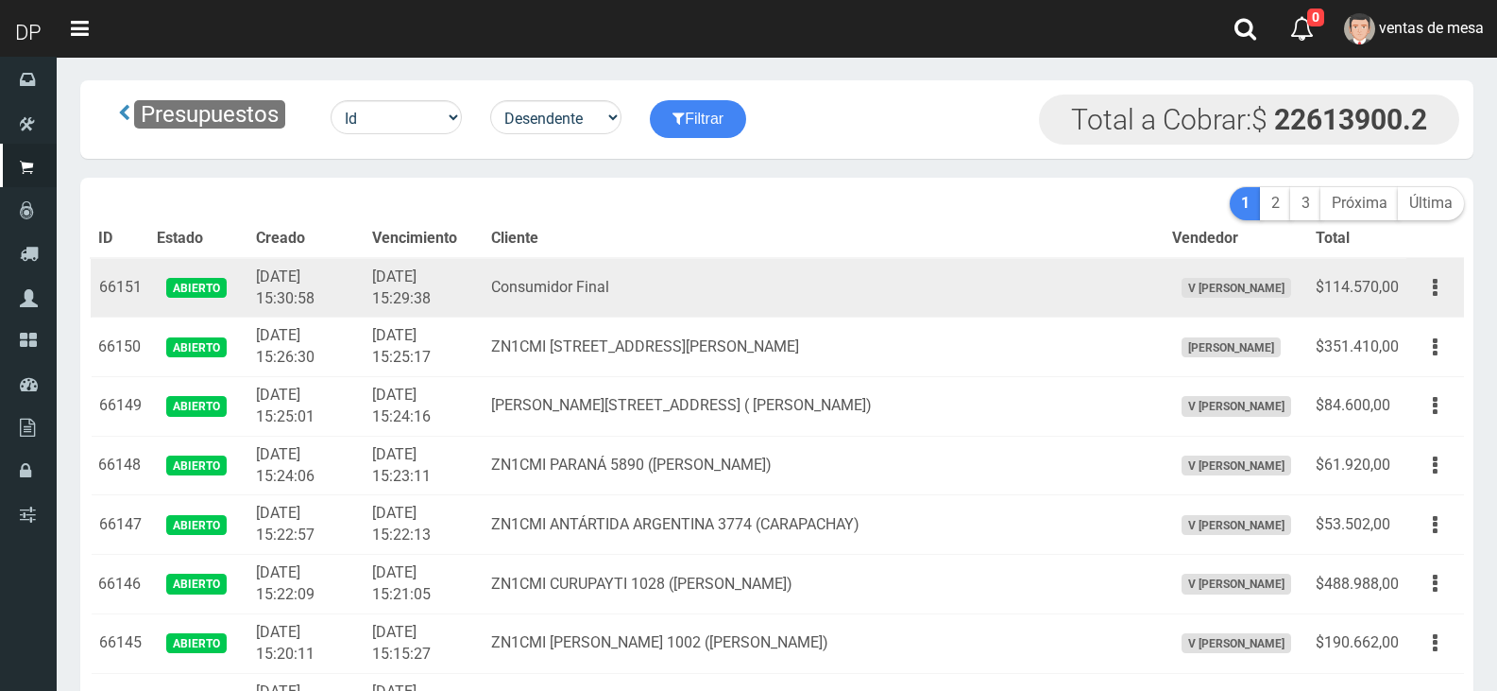
scroll to position [3613, 0]
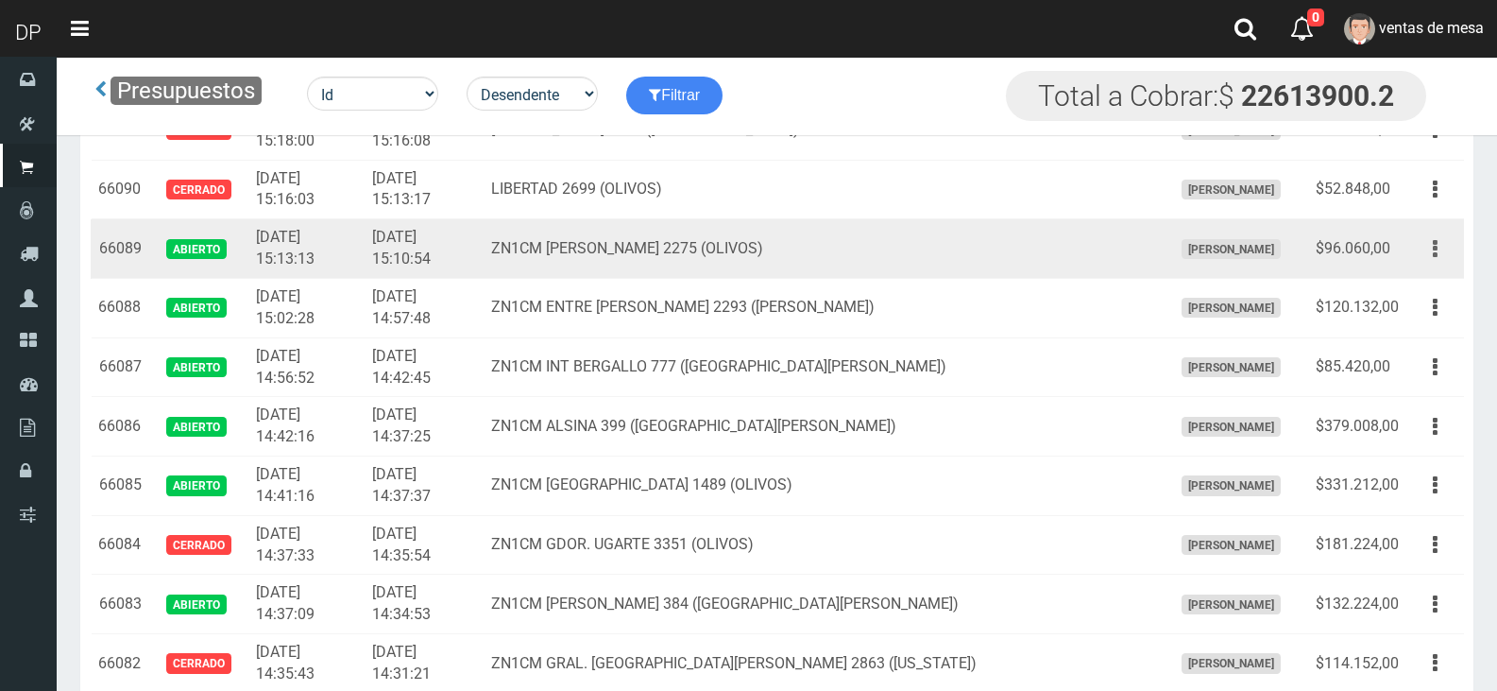
drag, startPoint x: 1426, startPoint y: 251, endPoint x: 1419, endPoint y: 276, distance: 25.7
click at [1427, 251] on button "button" at bounding box center [1435, 248] width 43 height 33
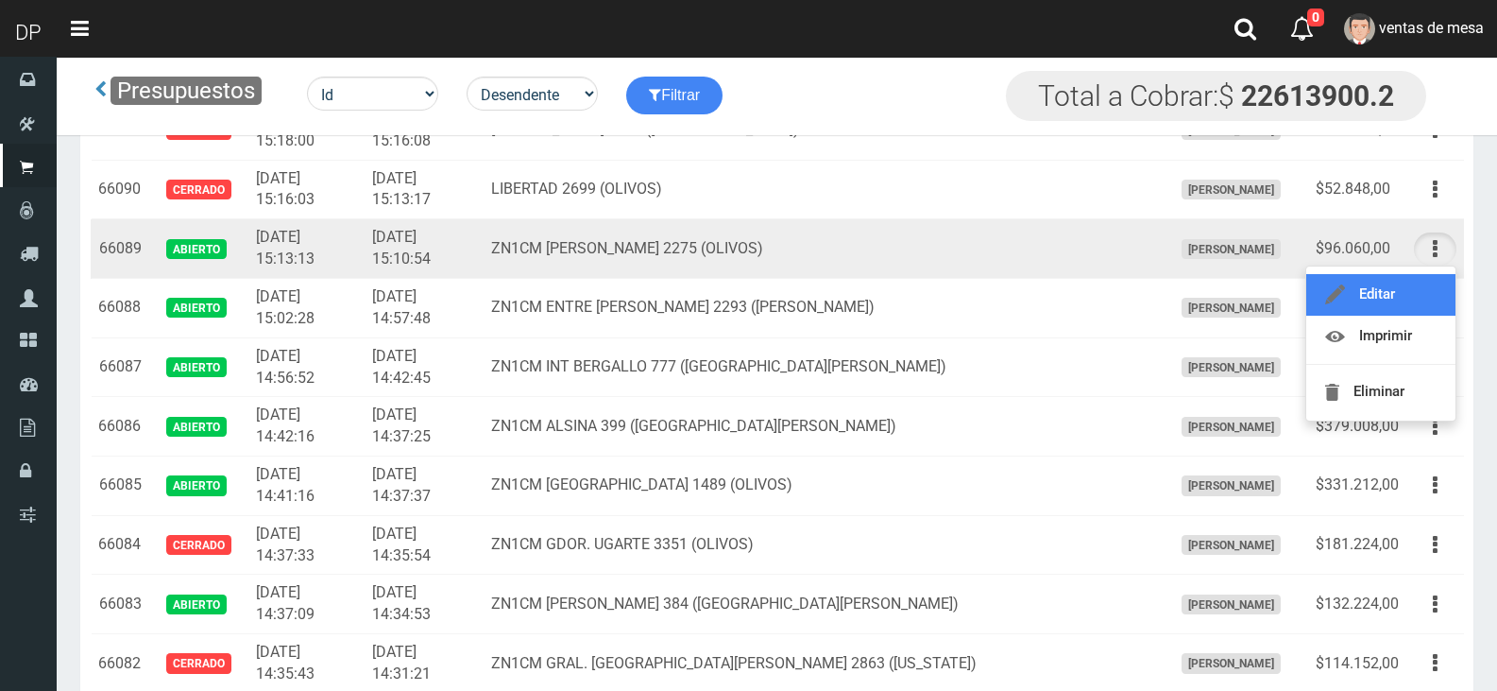
click at [1415, 299] on link "Editar" at bounding box center [1381, 295] width 149 height 42
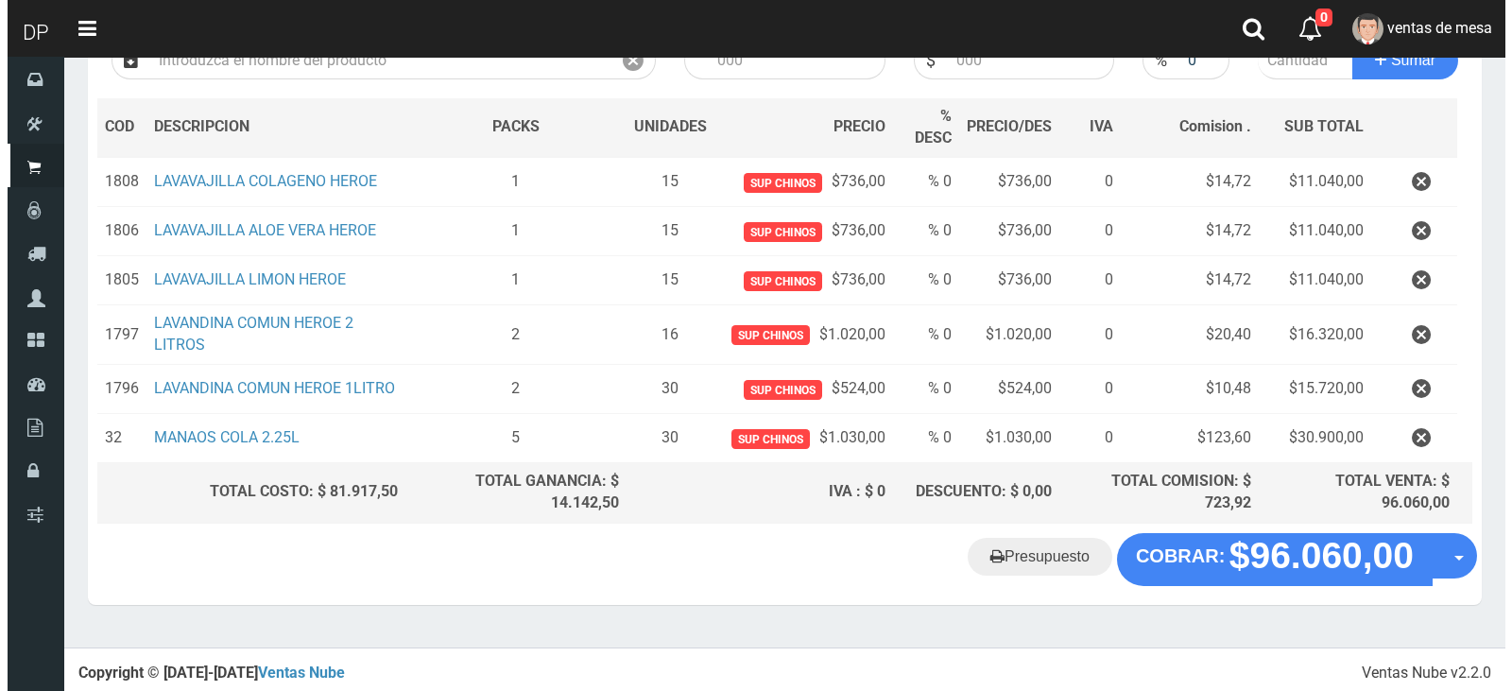
scroll to position [259, 0]
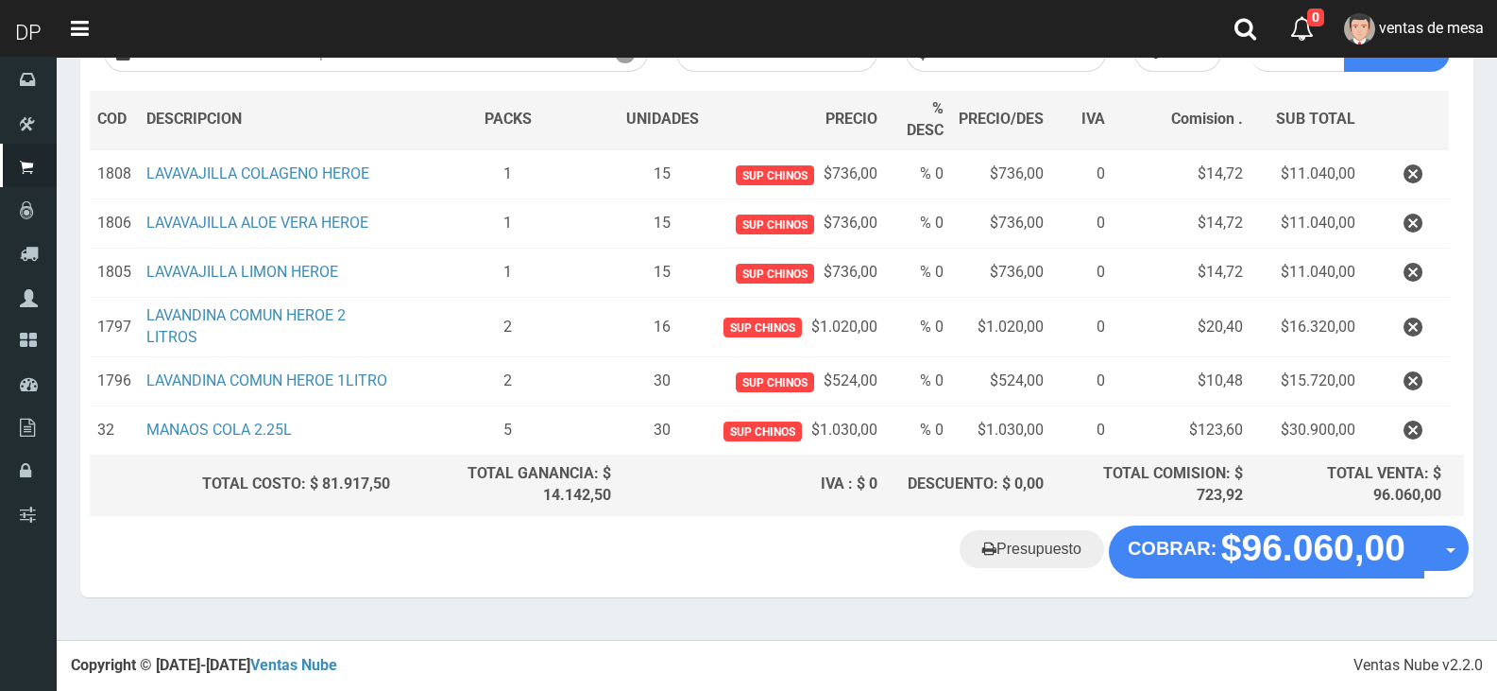
click at [1260, 525] on div "Cliente 2 ZN1CM [PERSON_NAME] 2275 (OLIVOS) Nuevo Listas venta publico Sup chin…" at bounding box center [776, 220] width 1393 height 610
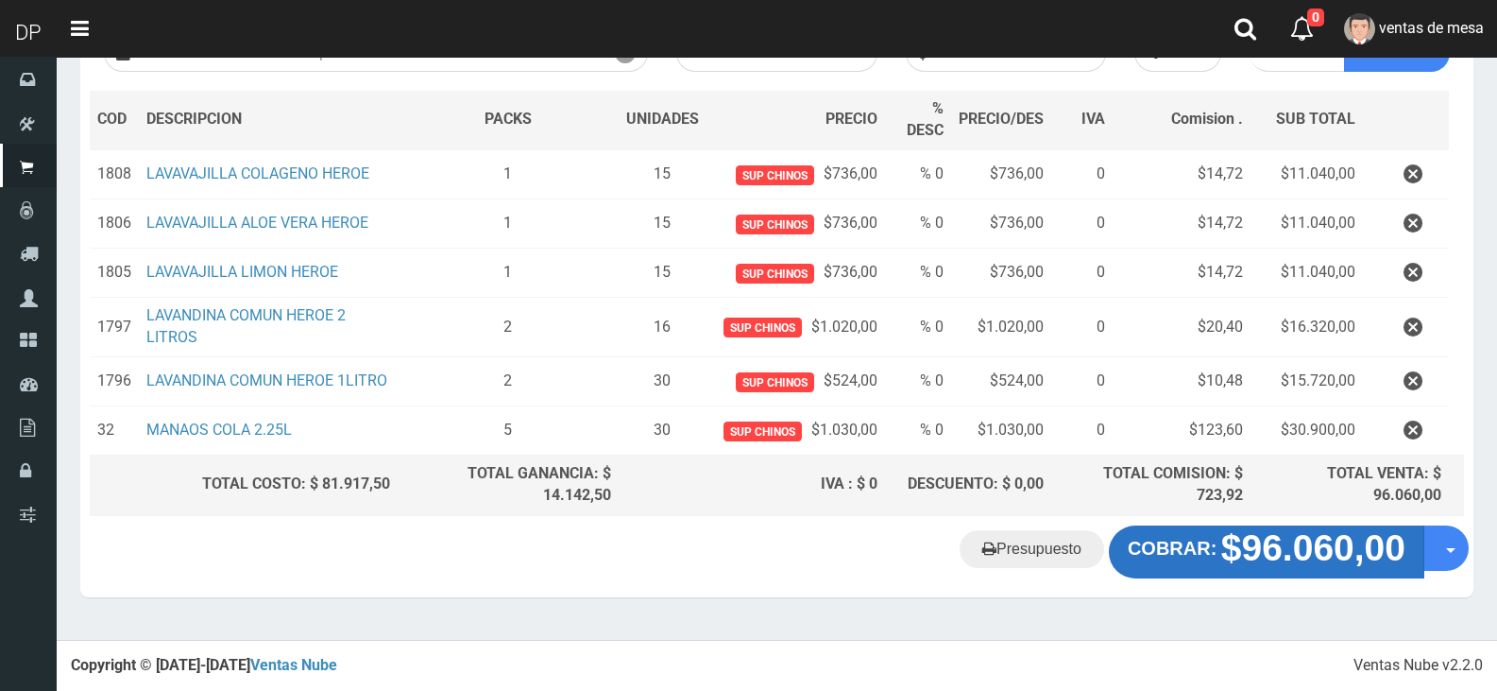
click at [1212, 567] on button "COBRAR: $96.060,00" at bounding box center [1267, 551] width 316 height 53
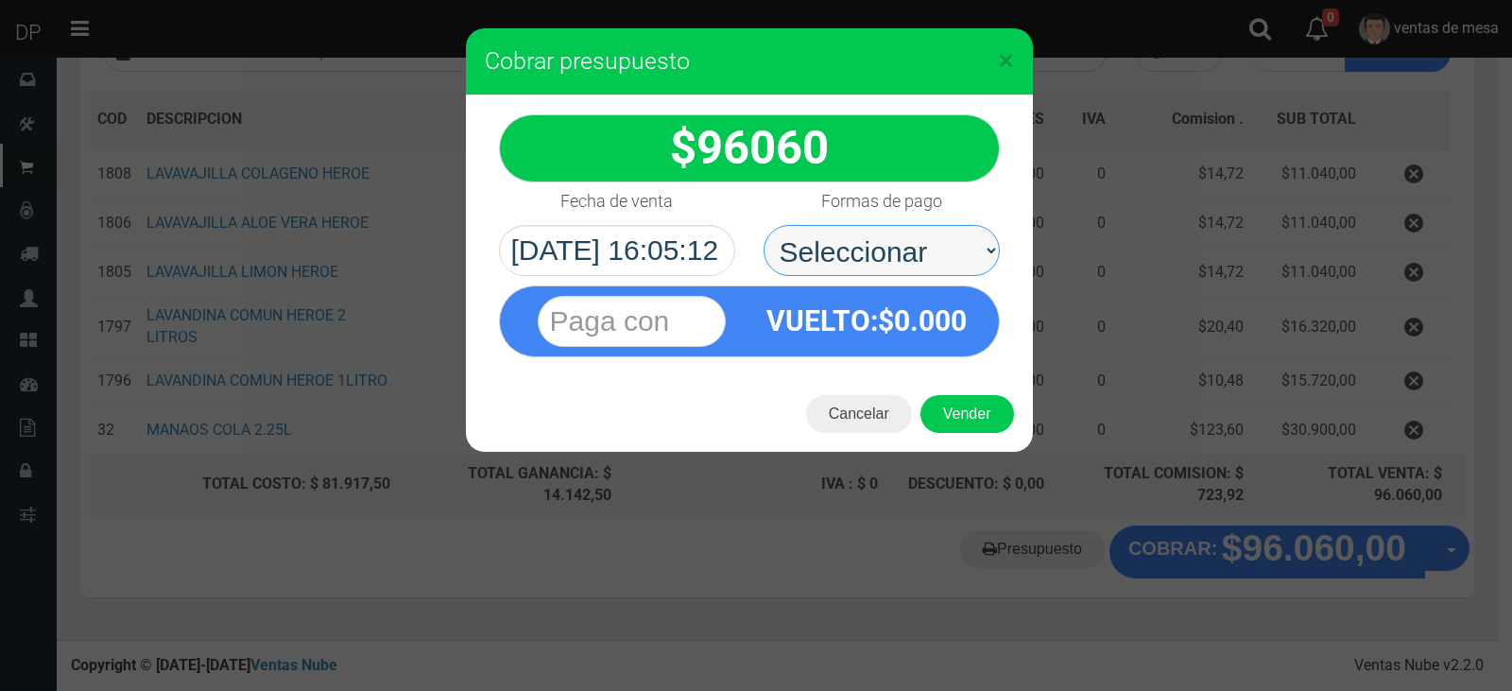
click at [950, 261] on select "Seleccionar Efectivo Tarjeta de Crédito Depósito Débito" at bounding box center [881, 250] width 236 height 51
select select "Efectivo"
click at [763, 225] on select "Seleccionar Efectivo Tarjeta de Crédito Depósito Débito" at bounding box center [881, 250] width 236 height 51
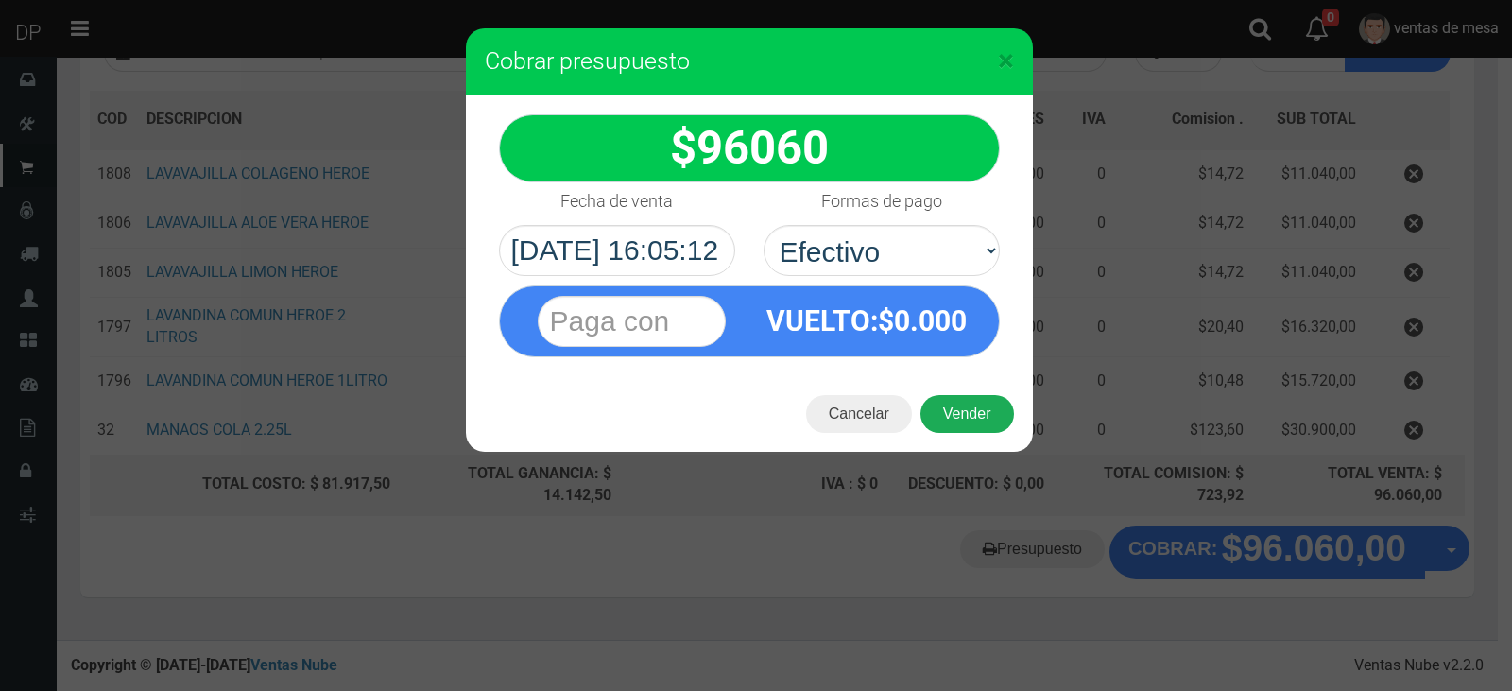
click at [987, 409] on button "Vender" at bounding box center [967, 414] width 94 height 38
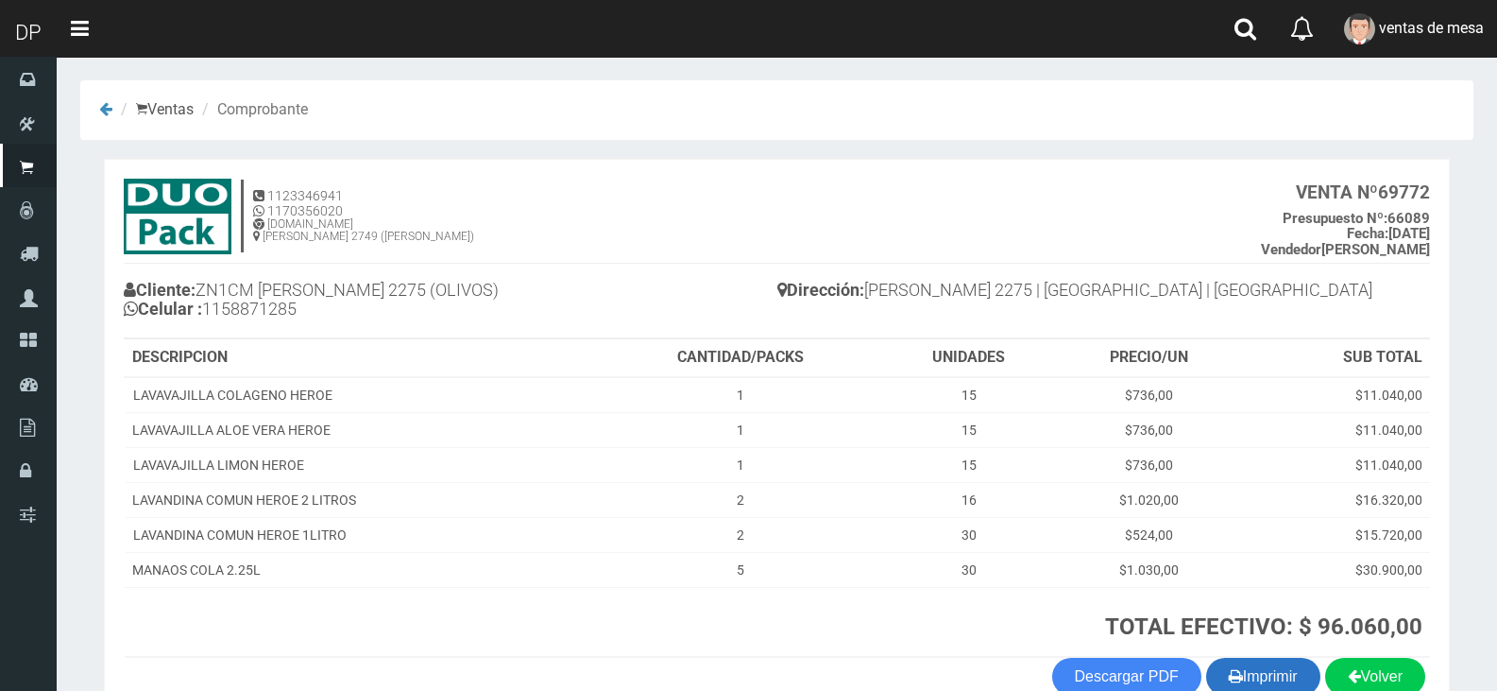
scroll to position [109, 0]
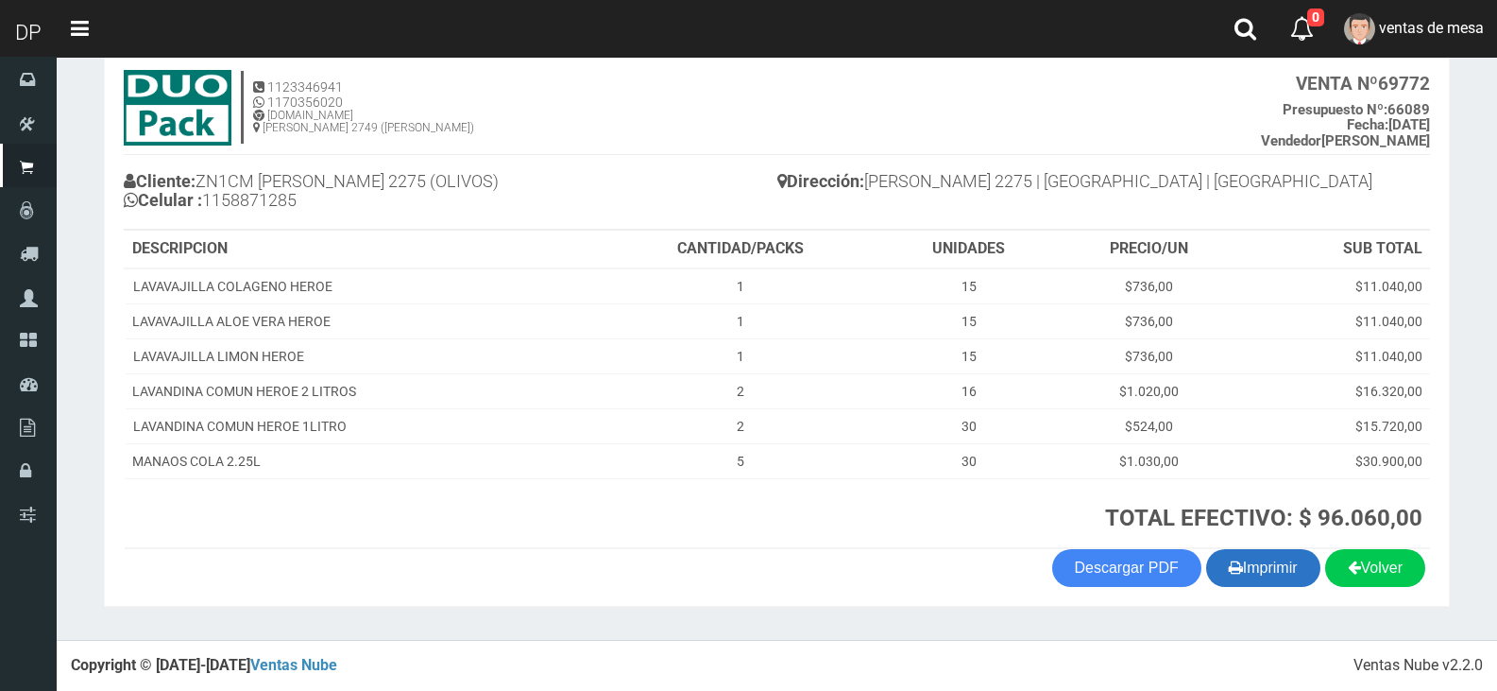
drag, startPoint x: 1240, startPoint y: 573, endPoint x: 1230, endPoint y: 563, distance: 14.7
click at [1241, 573] on button "Imprimir" at bounding box center [1263, 568] width 114 height 38
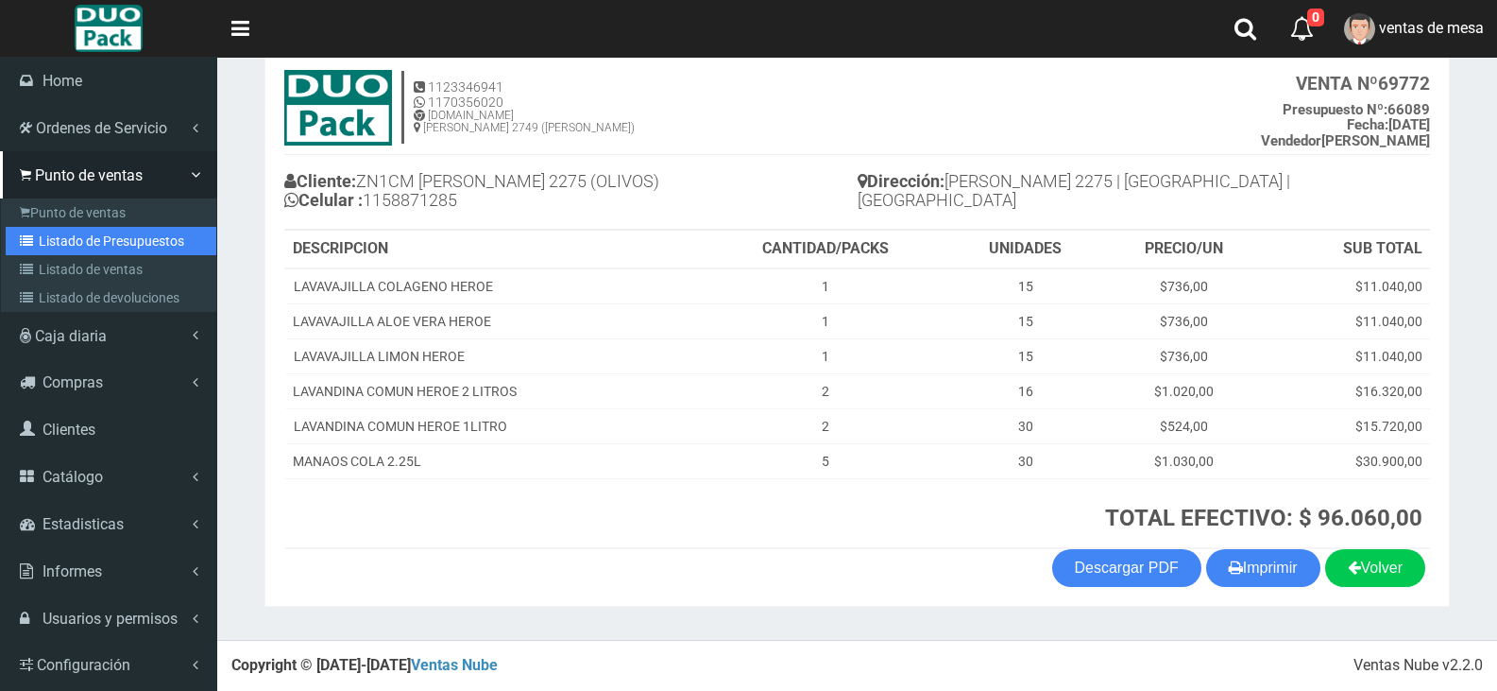
click at [71, 233] on link "Listado de Presupuestos" at bounding box center [111, 241] width 211 height 28
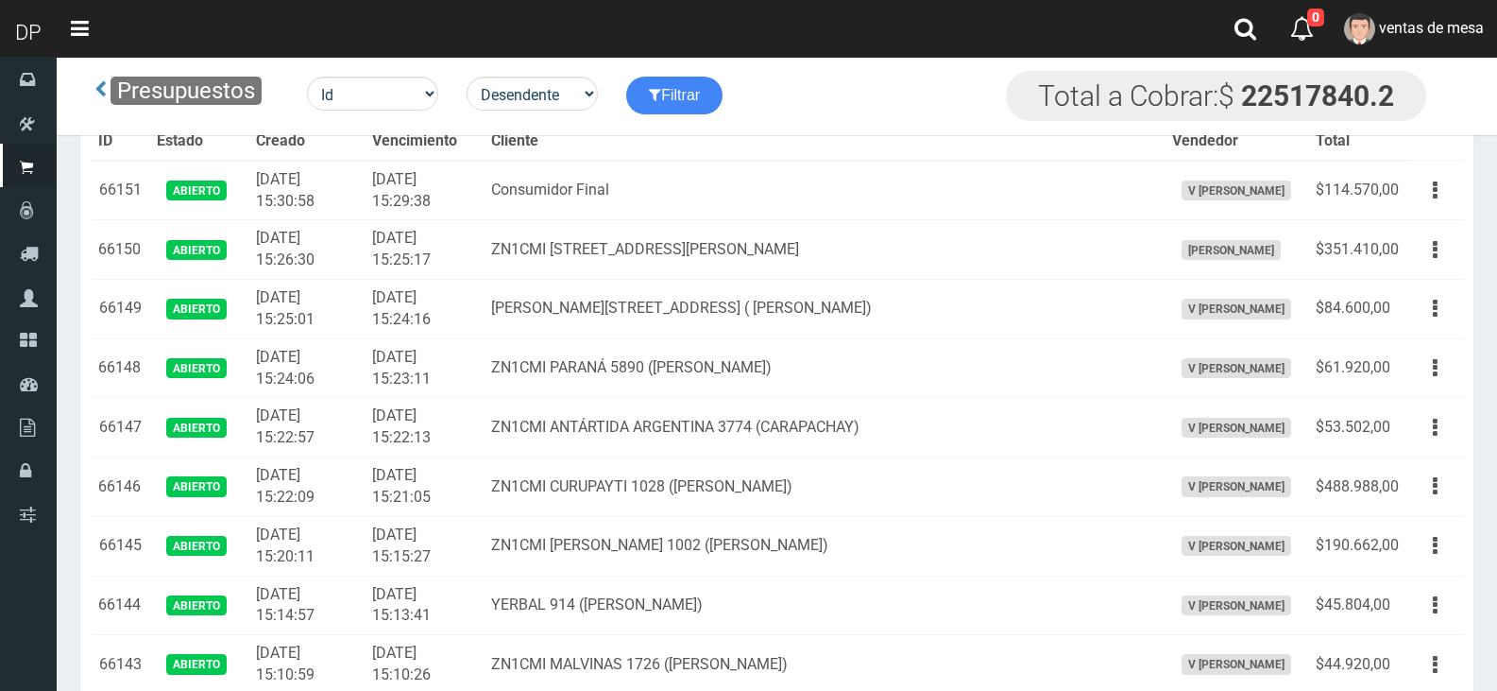
scroll to position [3613, 0]
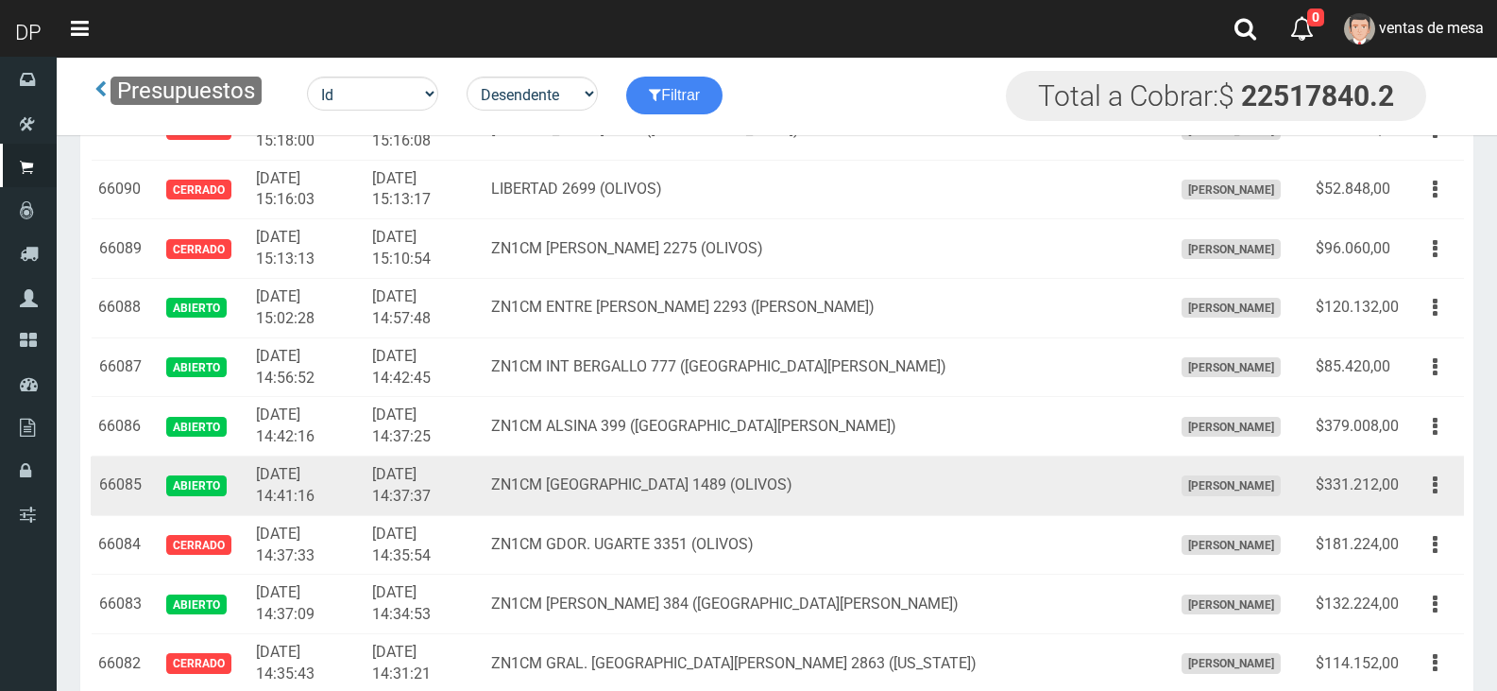
drag, startPoint x: 1424, startPoint y: 493, endPoint x: 1422, endPoint y: 504, distance: 11.5
click at [1424, 494] on button "button" at bounding box center [1435, 485] width 43 height 33
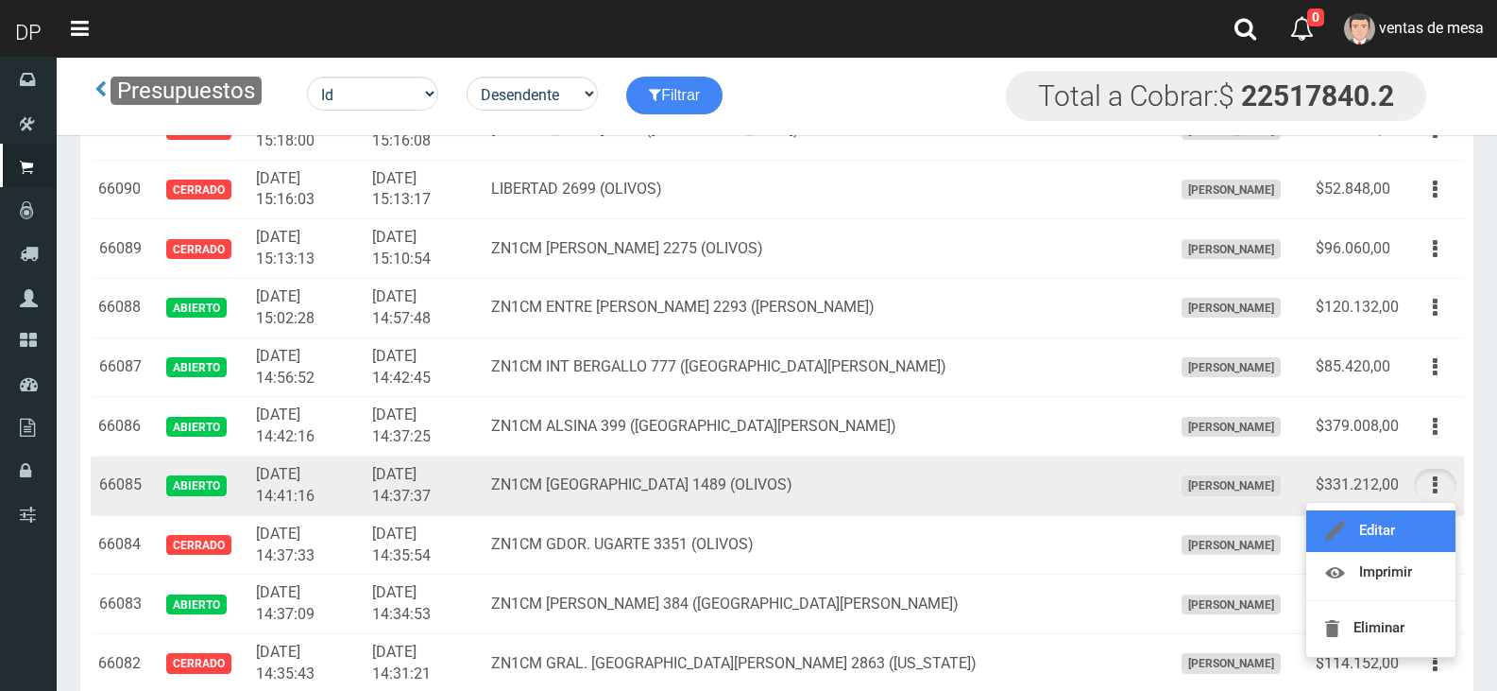
click at [1421, 525] on link "Editar" at bounding box center [1381, 531] width 149 height 42
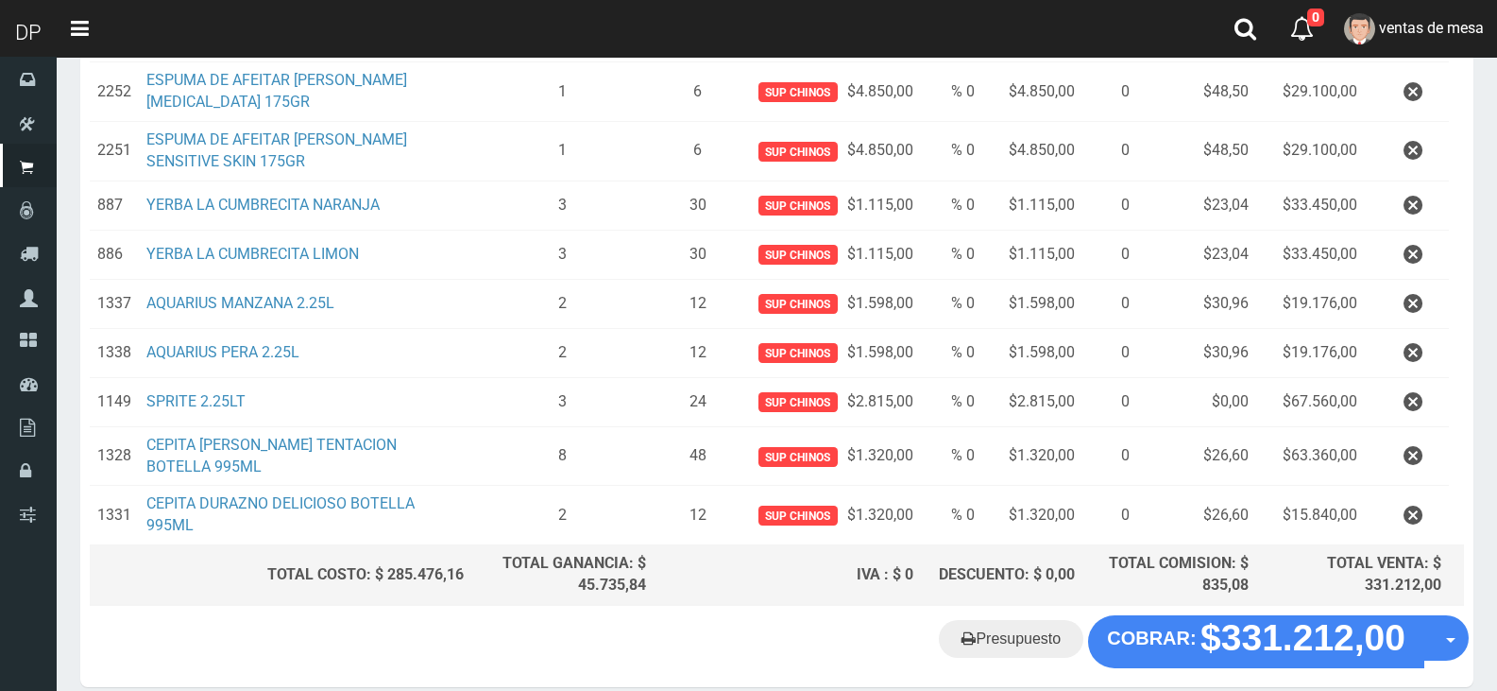
scroll to position [476, 0]
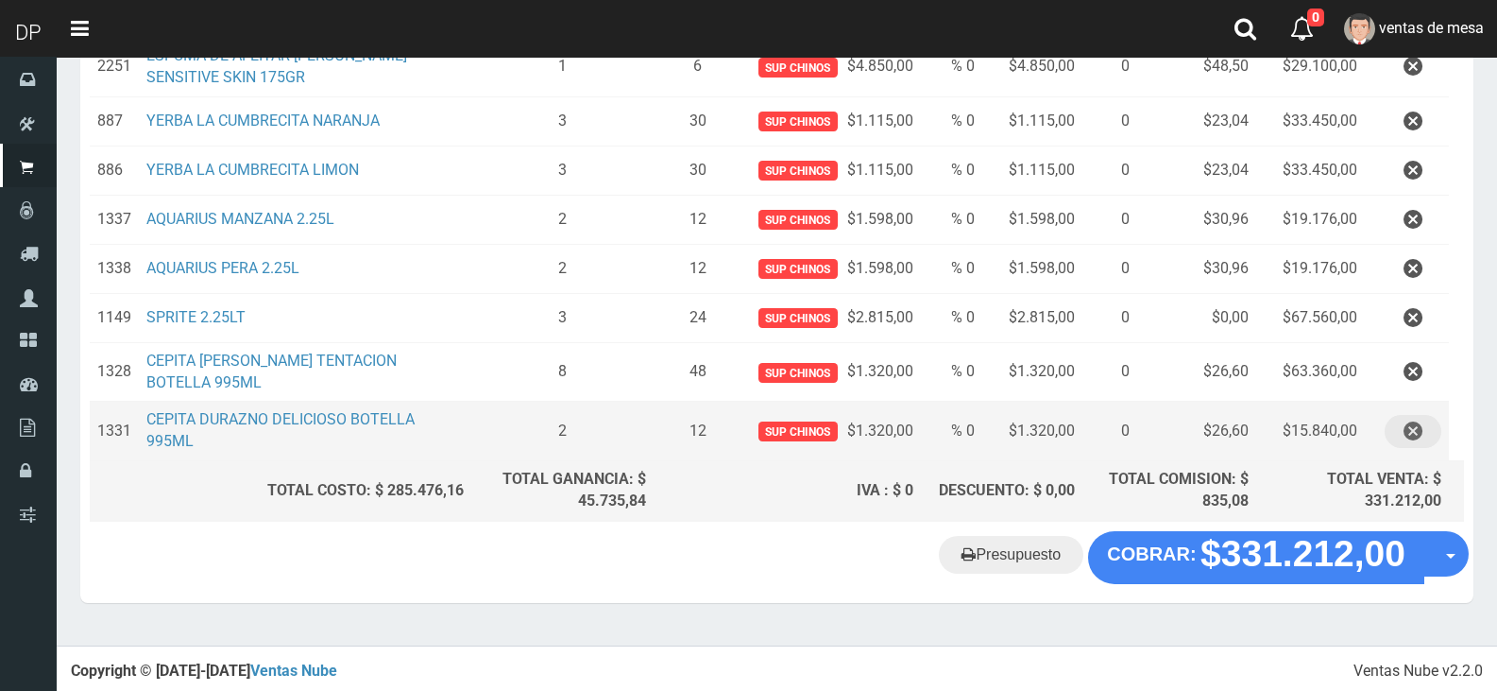
click at [1413, 427] on icon "button" at bounding box center [1413, 431] width 19 height 33
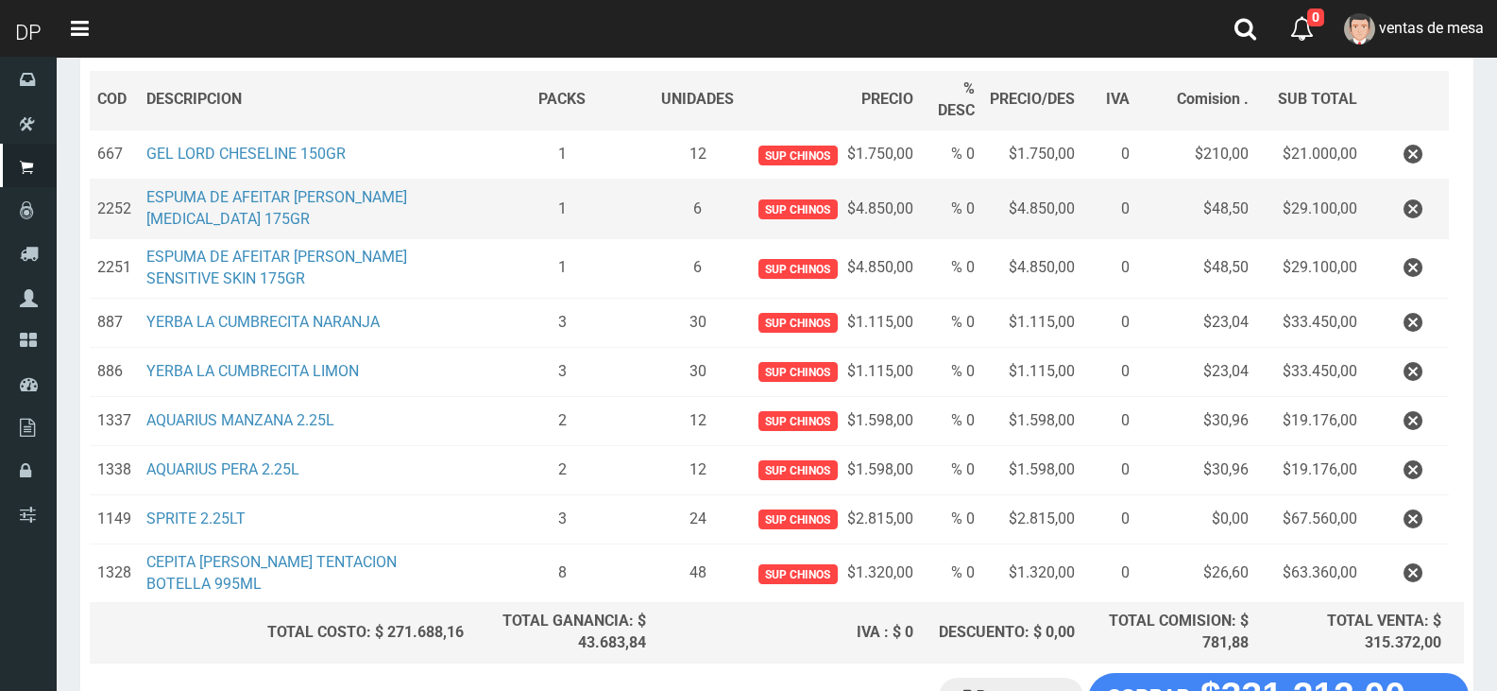
scroll to position [0, 0]
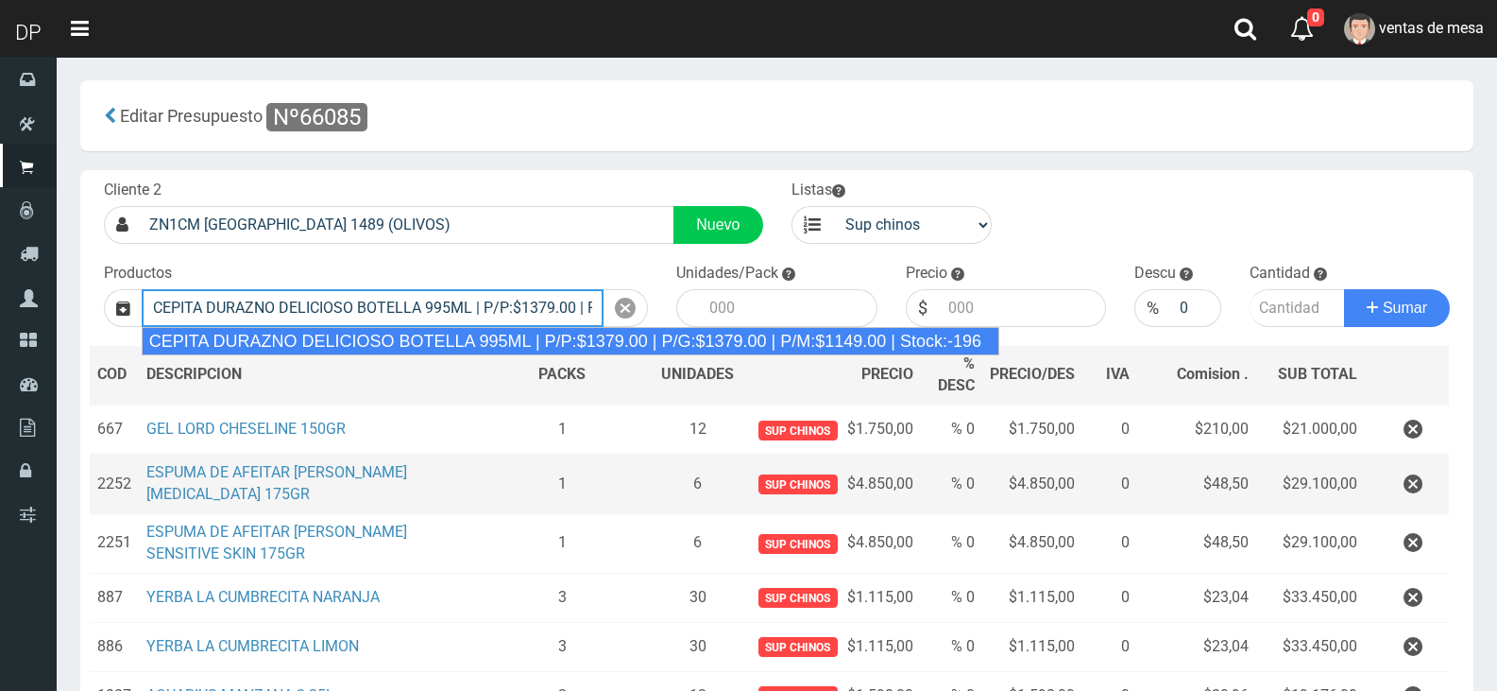
type input "CEPITA DURAZNO DELICIOSO BOTELLA 995ML | P/P:$1379.00 | P/G:$1379.00 | P/M:$114…"
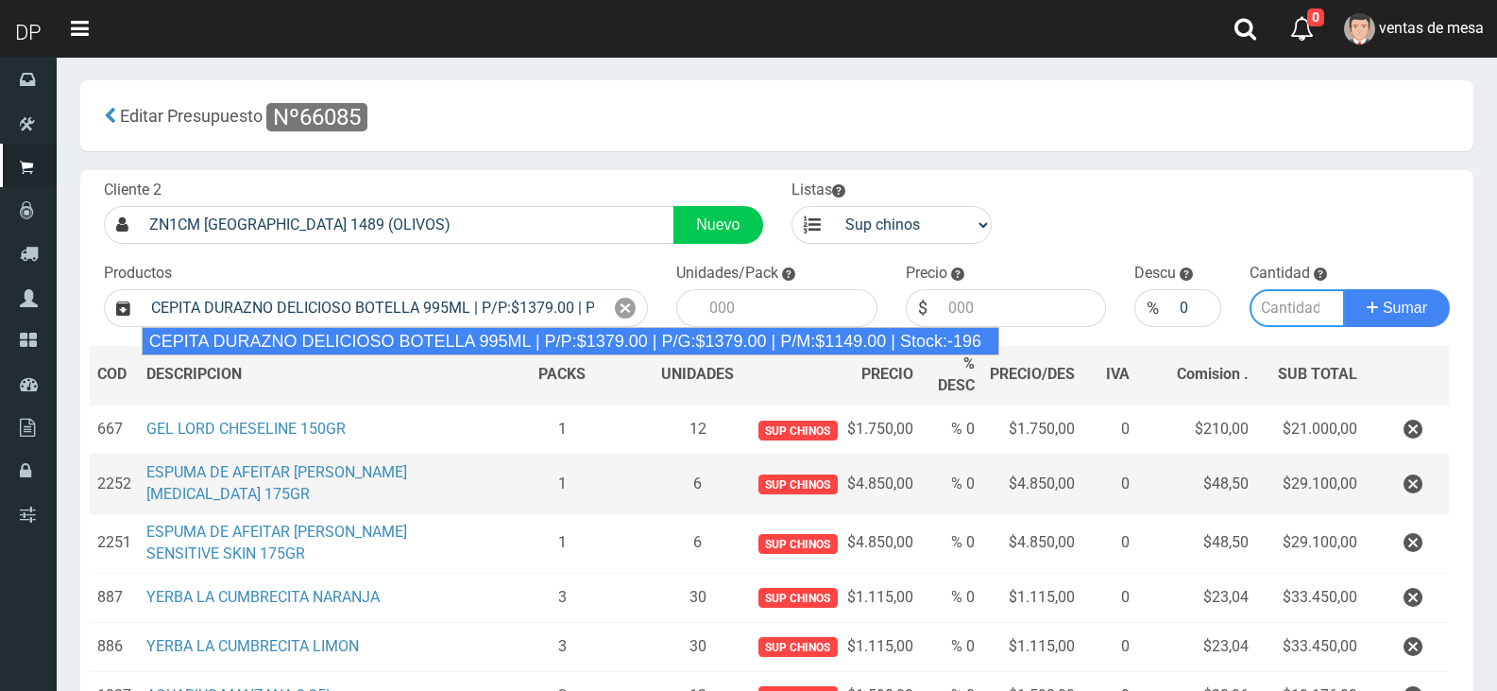
type input "6"
type input "1379.00"
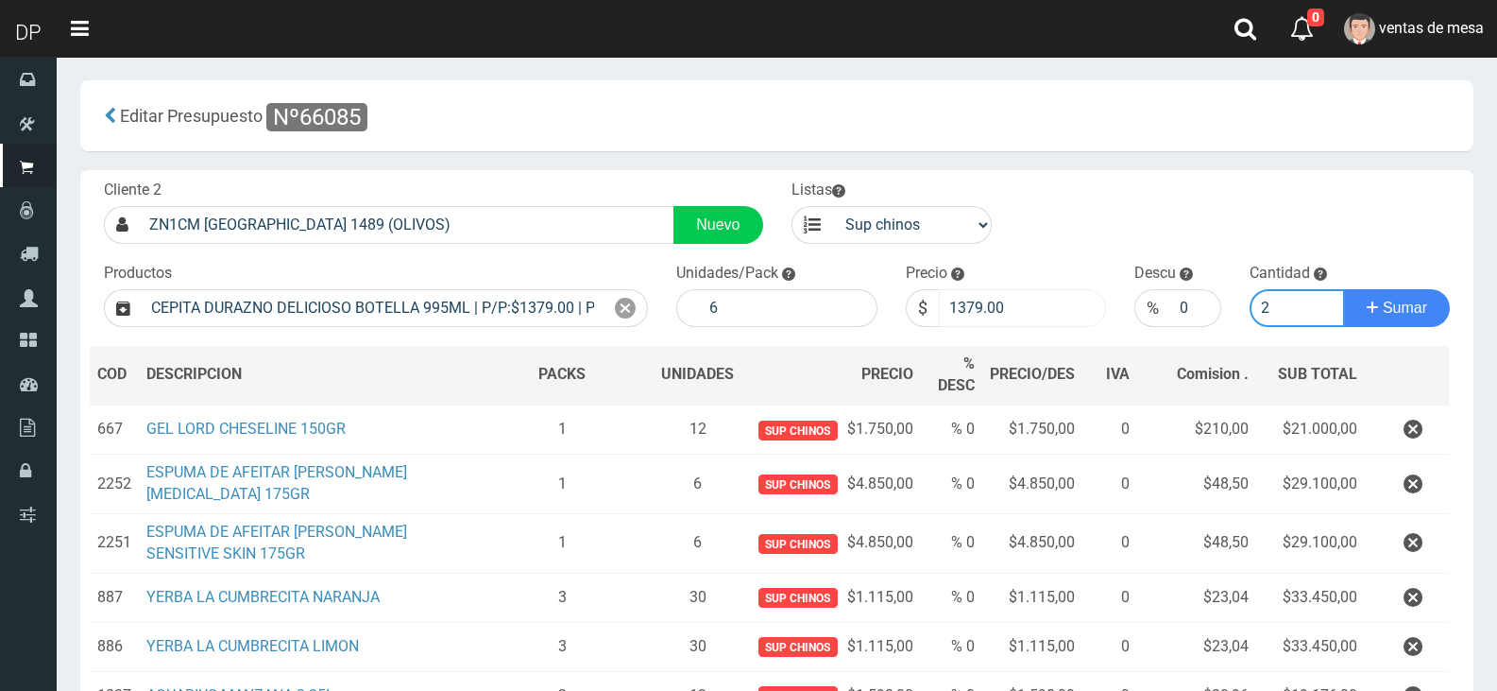
type input "2"
click at [993, 303] on input "1379.00" at bounding box center [1023, 308] width 168 height 38
click at [993, 305] on input "1379.00" at bounding box center [1023, 308] width 168 height 38
type input "1320"
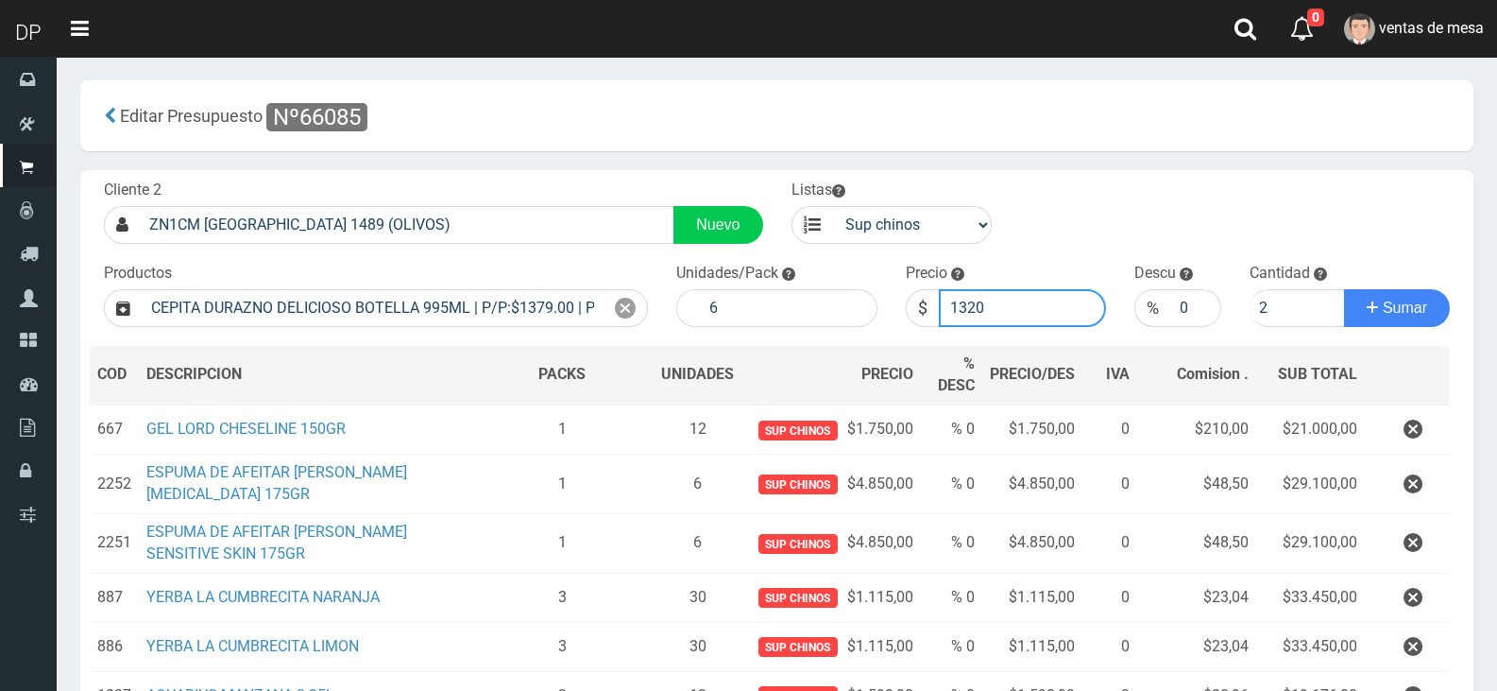
click at [1344, 289] on button "Sumar" at bounding box center [1397, 308] width 106 height 38
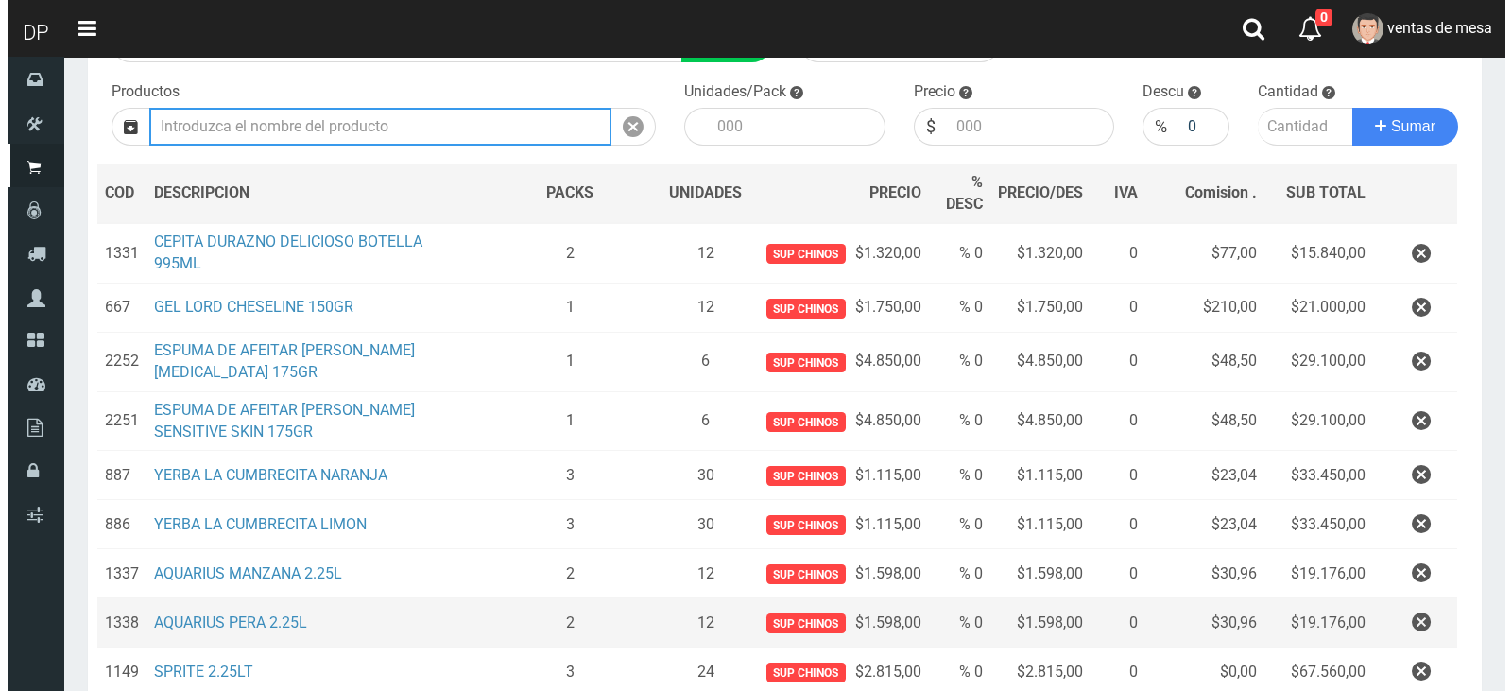
scroll to position [476, 0]
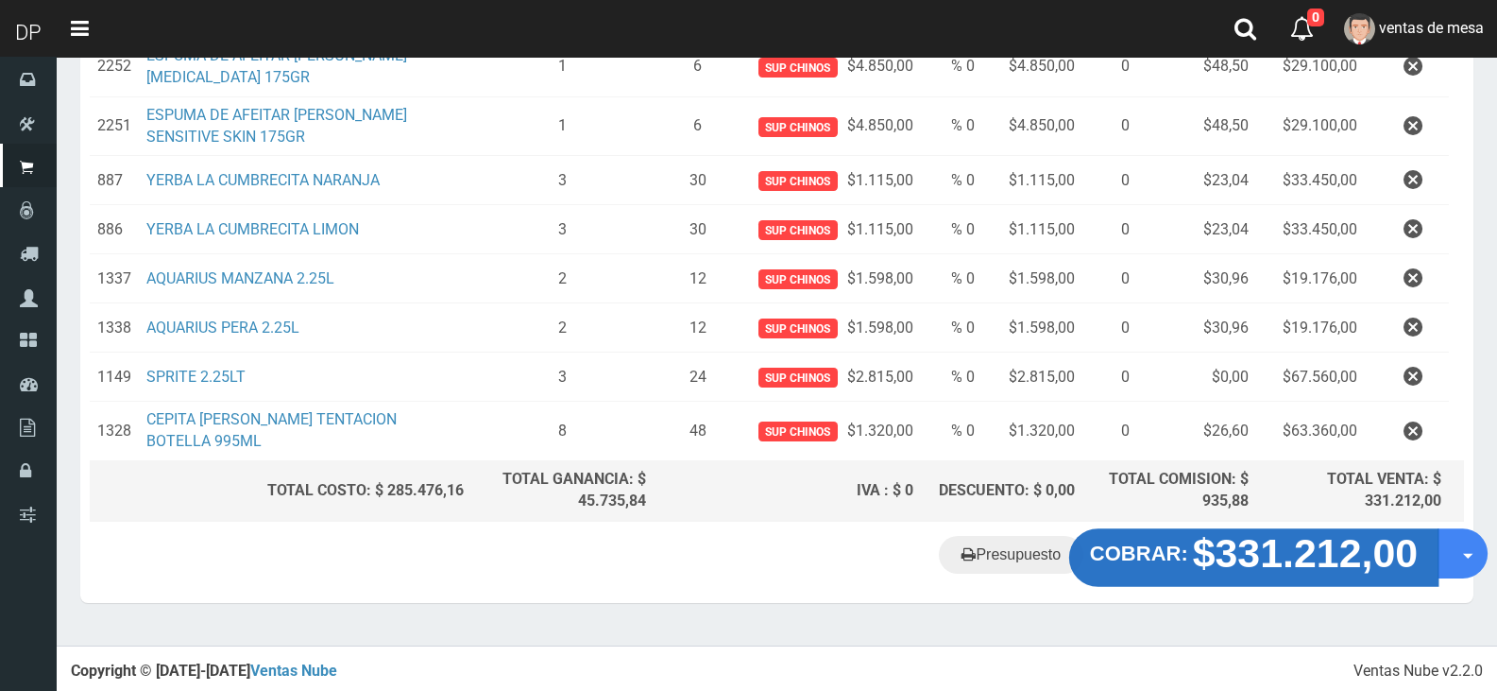
click at [1142, 533] on button "COBRAR: $331.212,00" at bounding box center [1253, 557] width 369 height 59
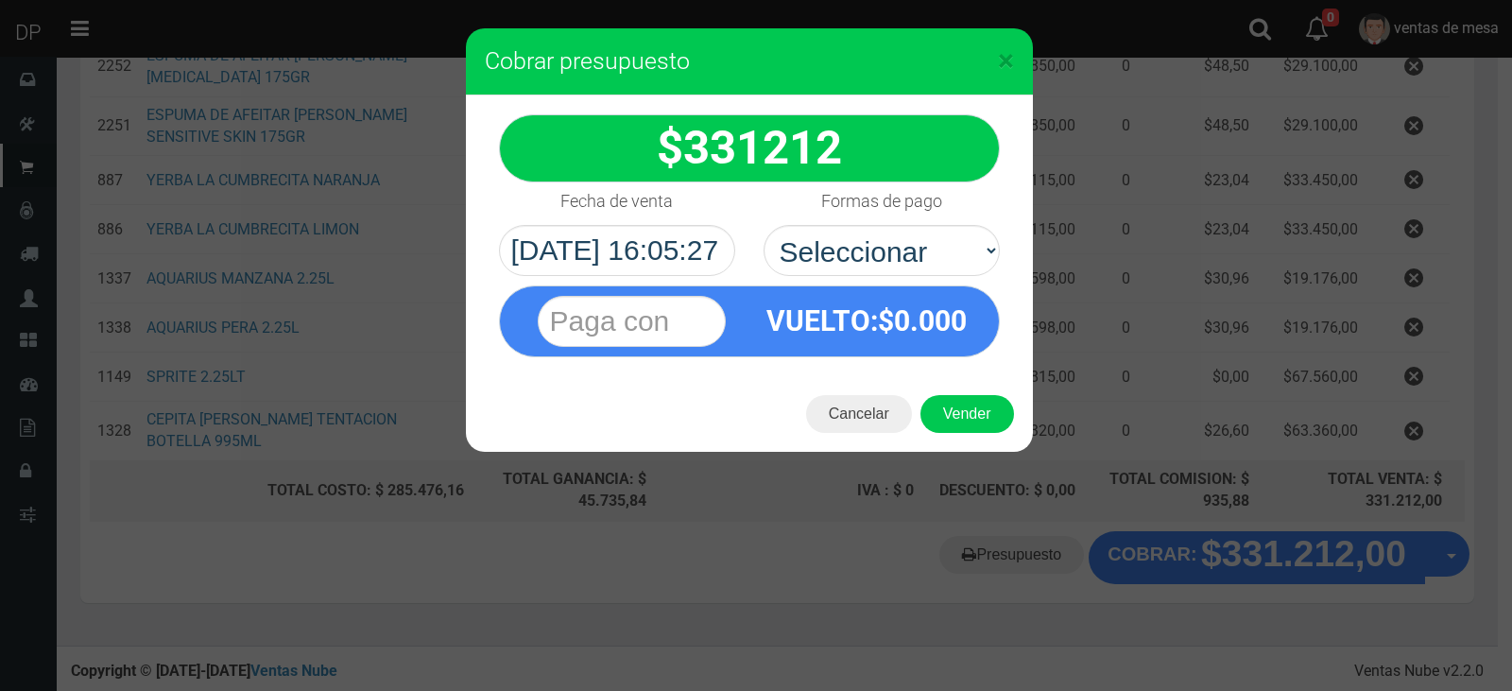
click at [870, 280] on div "VUELTO :$ 0.000" at bounding box center [749, 316] width 529 height 81
drag, startPoint x: 891, startPoint y: 260, endPoint x: 891, endPoint y: 274, distance: 14.2
click at [891, 265] on select "Seleccionar Efectivo Tarjeta de Crédito Depósito Débito" at bounding box center [881, 250] width 236 height 51
select select "Efectivo"
click at [763, 225] on select "Seleccionar Efectivo Tarjeta de Crédito Depósito Débito" at bounding box center [881, 250] width 236 height 51
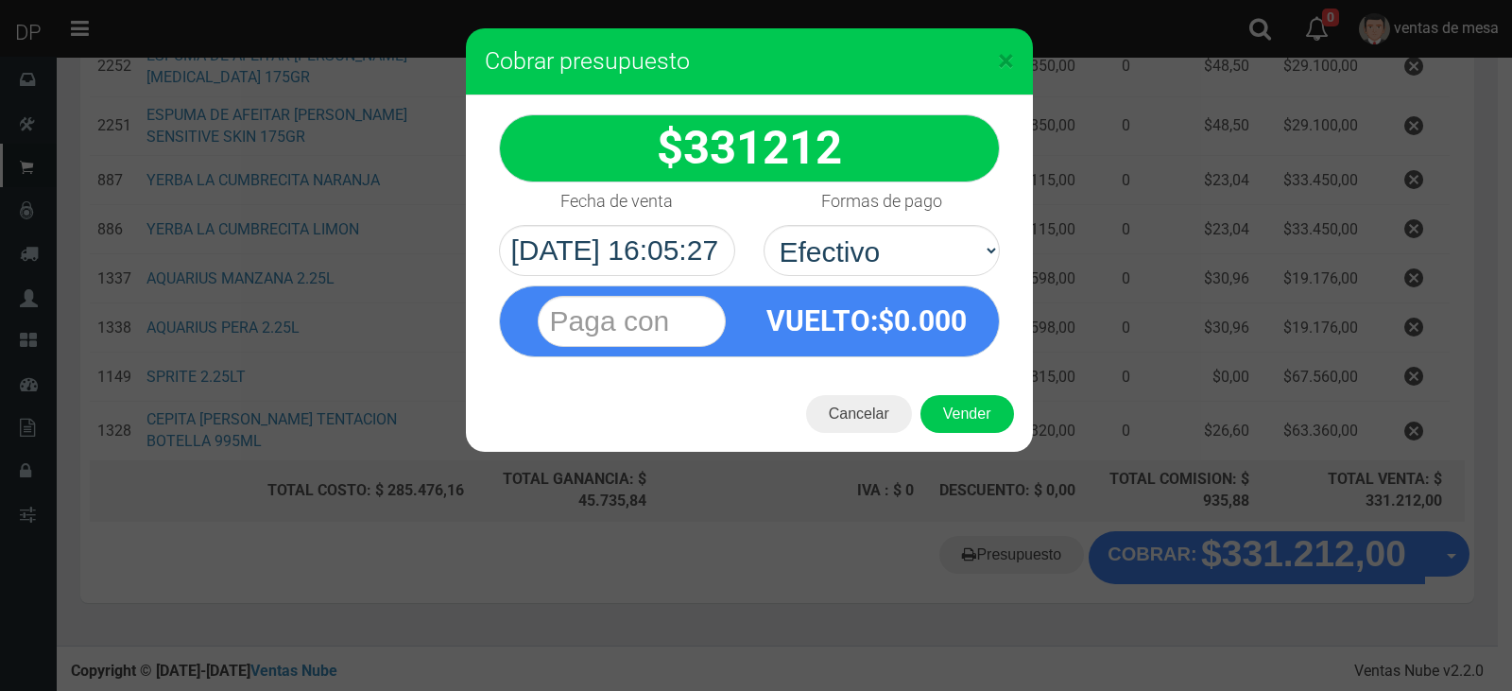
click at [977, 434] on div "Cancelar Vender" at bounding box center [749, 414] width 567 height 76
click at [977, 426] on button "Vender" at bounding box center [967, 414] width 94 height 38
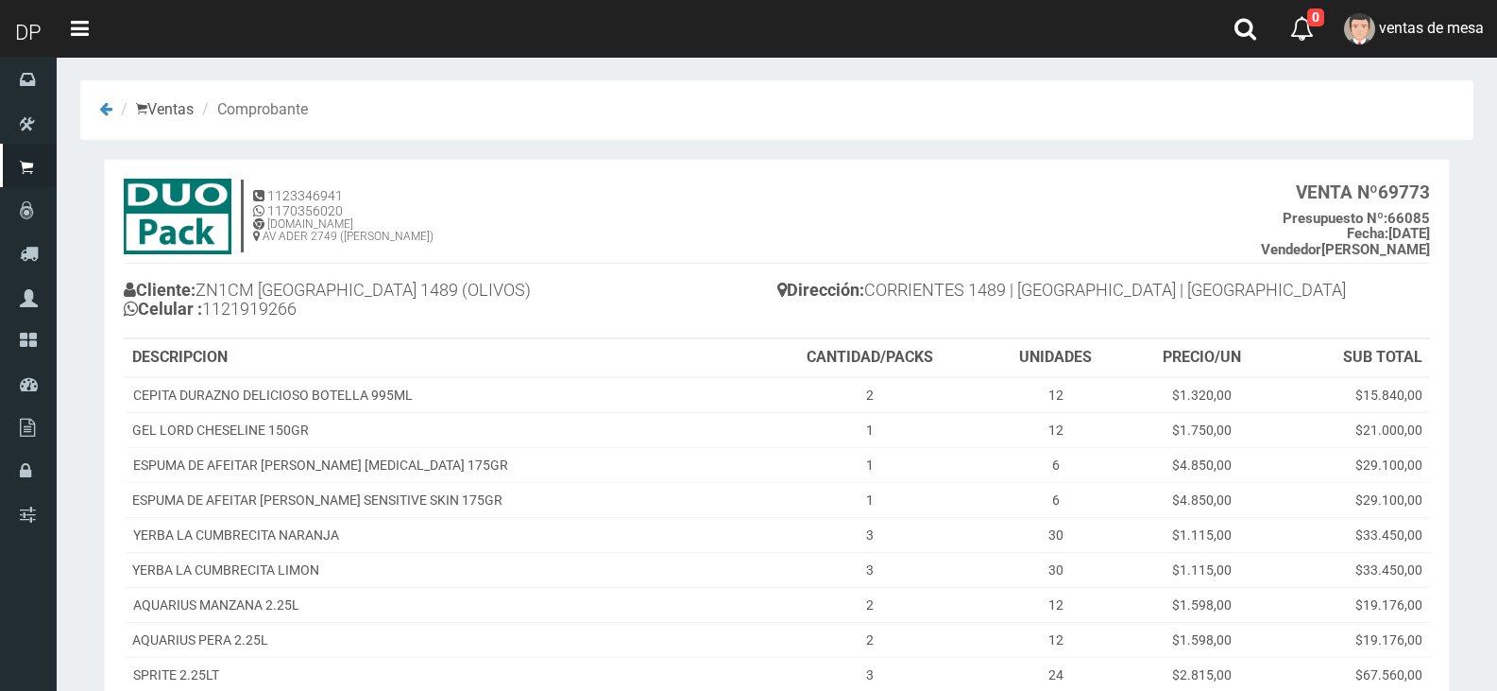
scroll to position [248, 0]
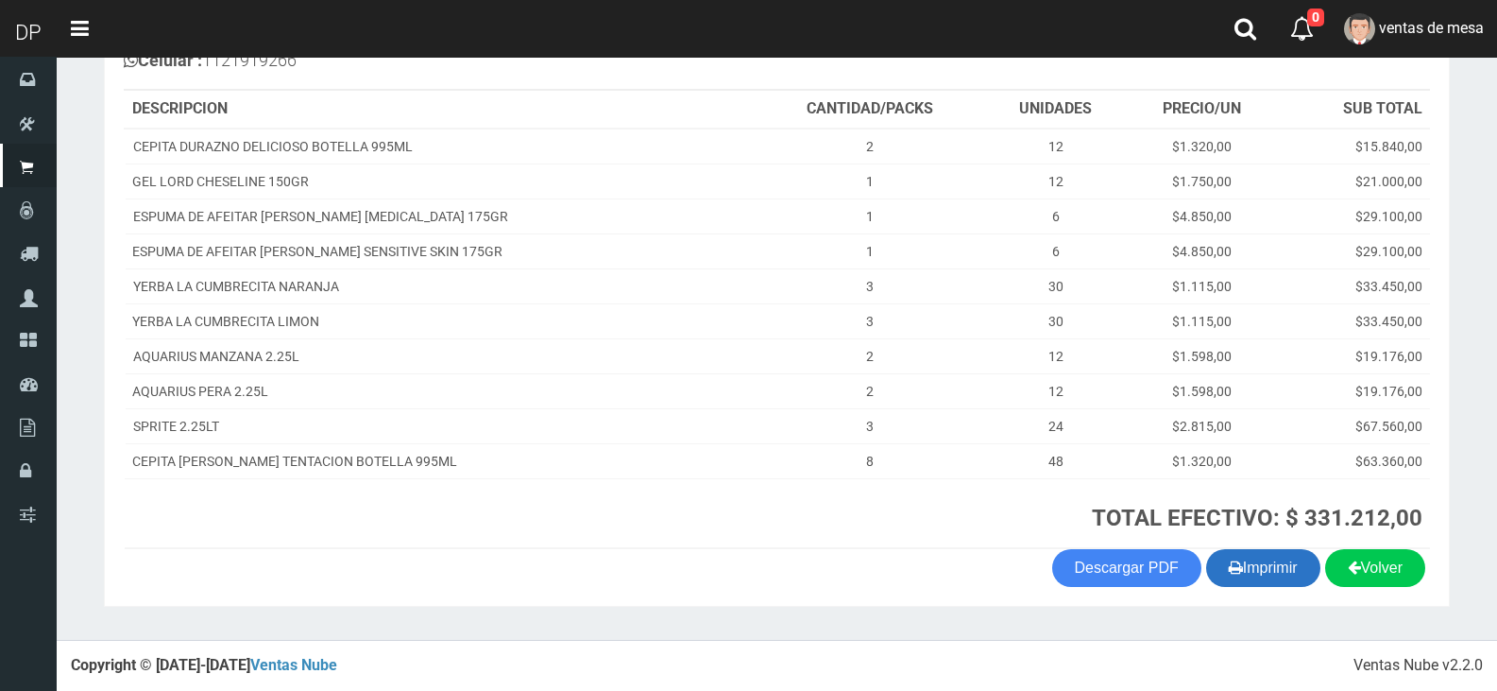
click at [1262, 575] on button "Imprimir" at bounding box center [1263, 568] width 114 height 38
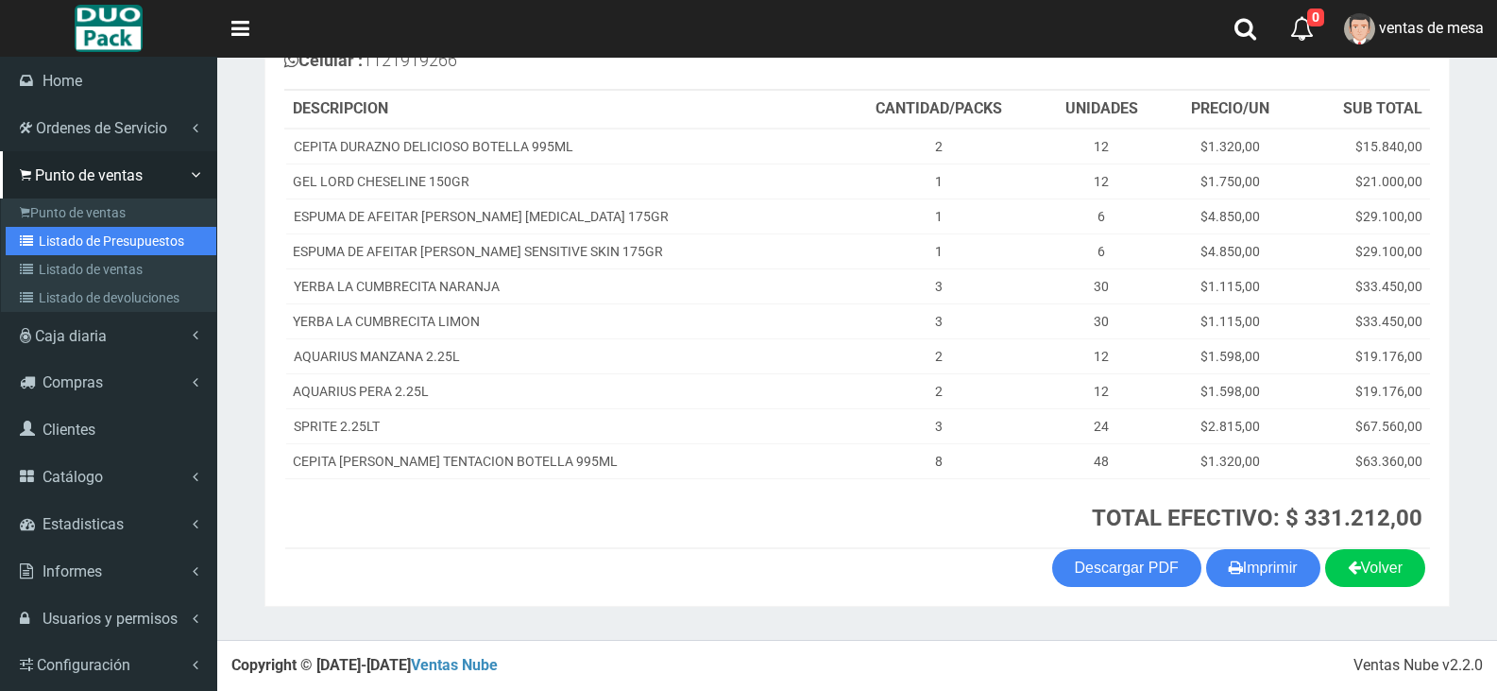
click at [136, 248] on link "Listado de Presupuestos" at bounding box center [111, 241] width 211 height 28
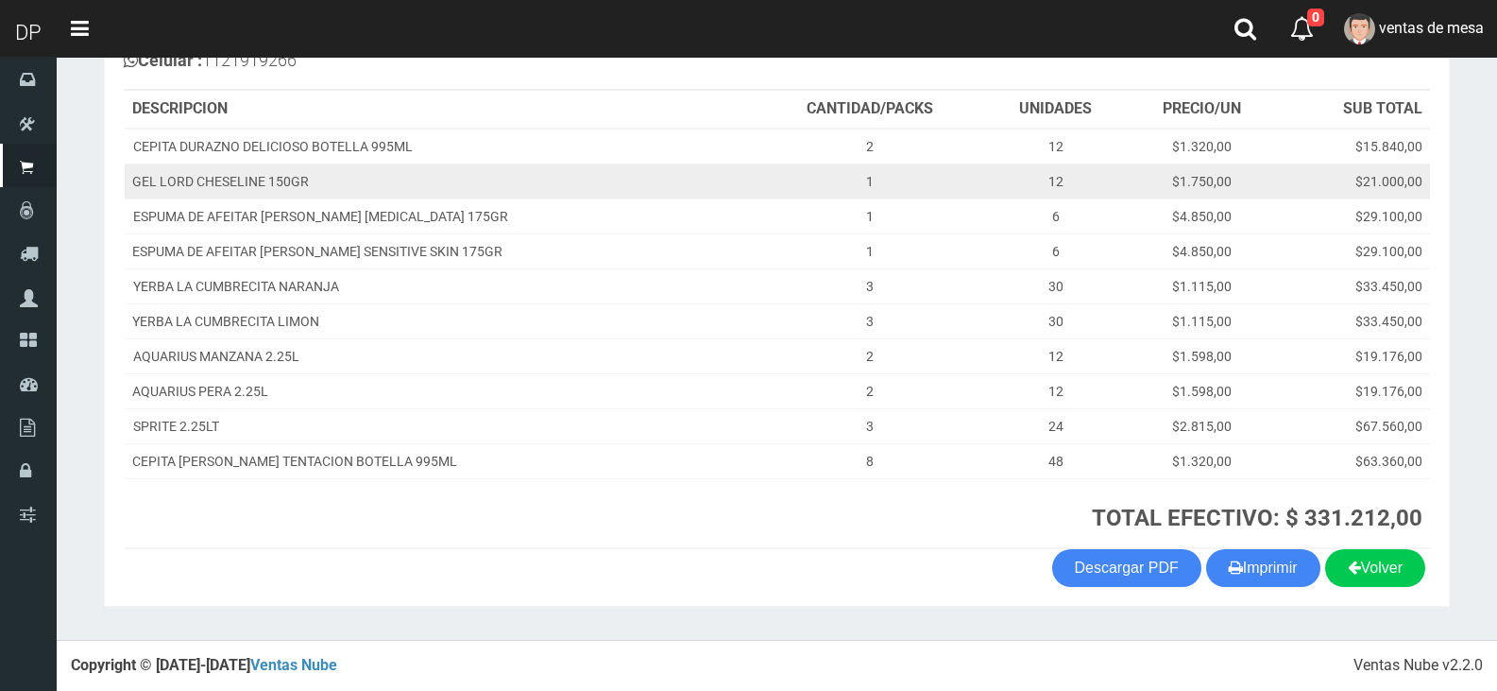
click at [665, 173] on td "GEL LORD CHESELINE 150GR" at bounding box center [440, 180] width 631 height 35
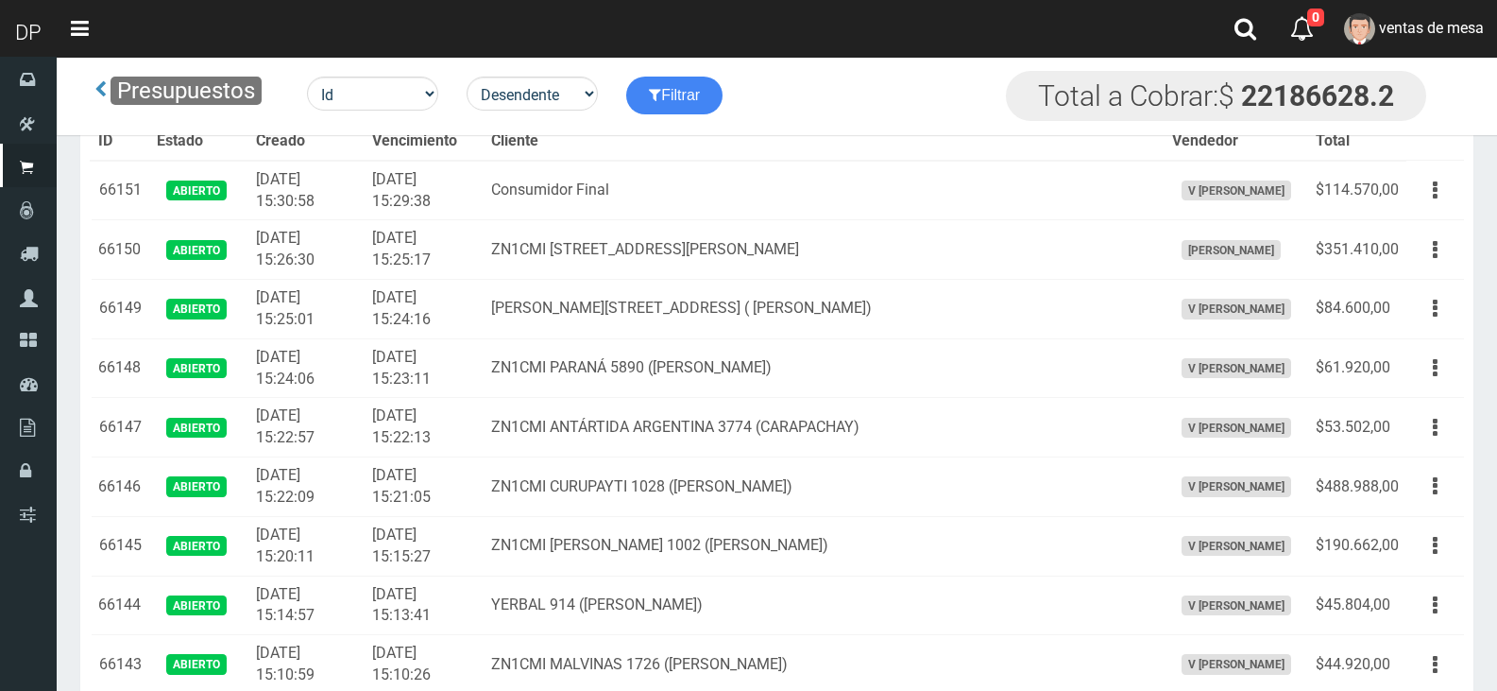
scroll to position [2429, 0]
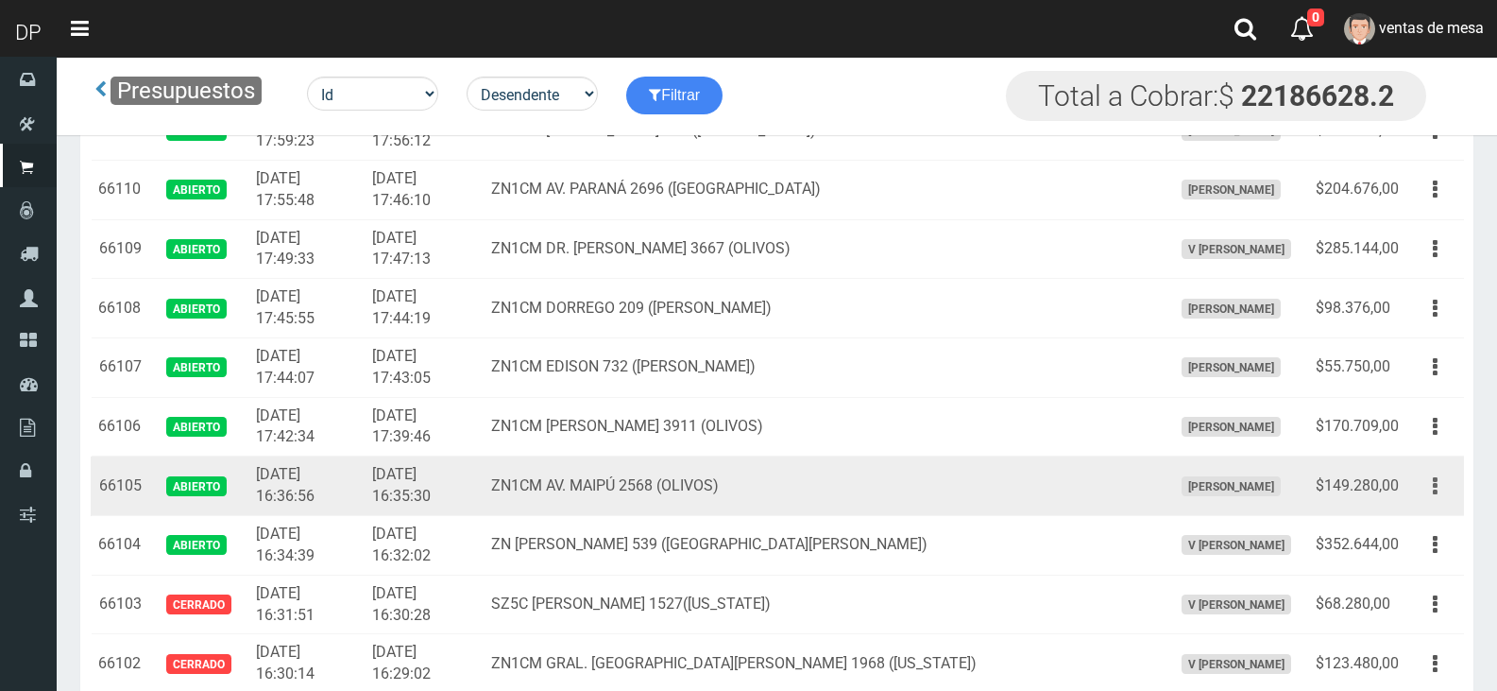
click at [1430, 488] on button "button" at bounding box center [1435, 486] width 43 height 33
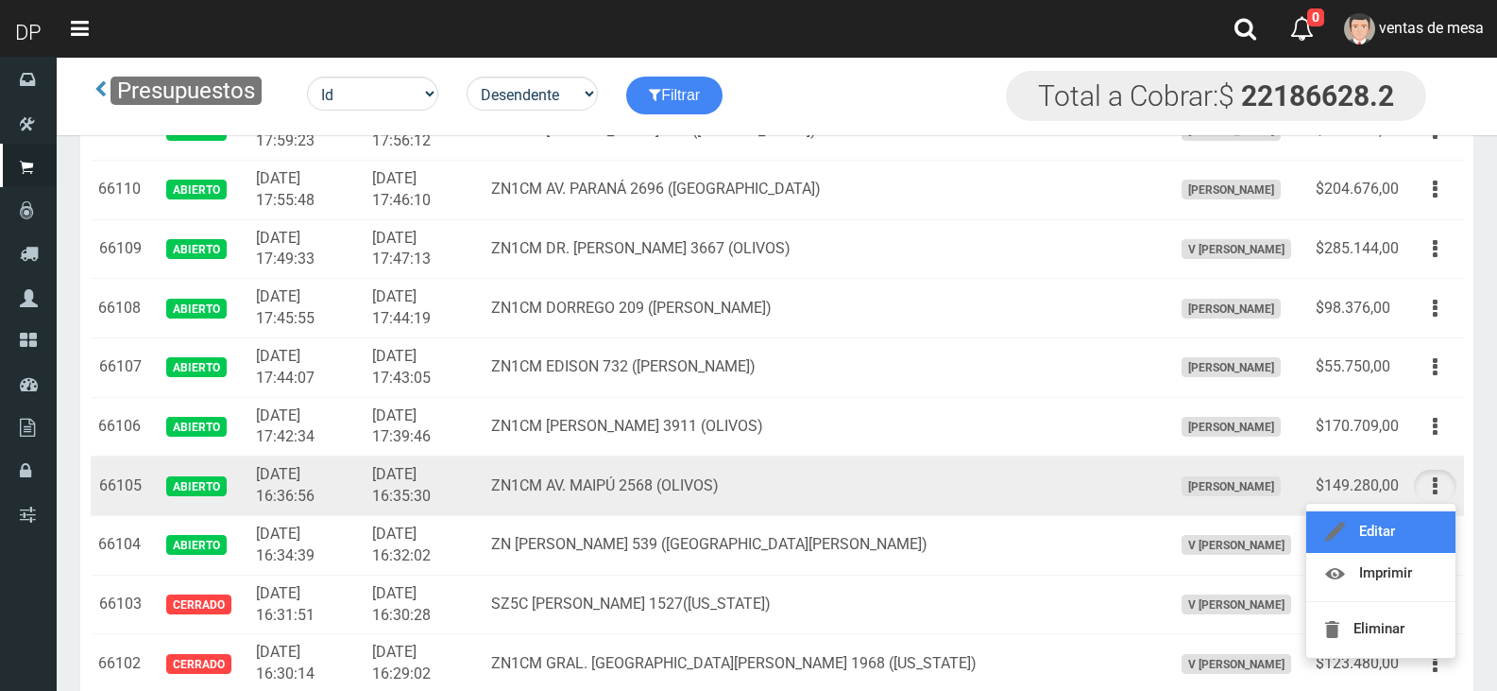
click at [1420, 525] on link "Editar" at bounding box center [1381, 532] width 149 height 42
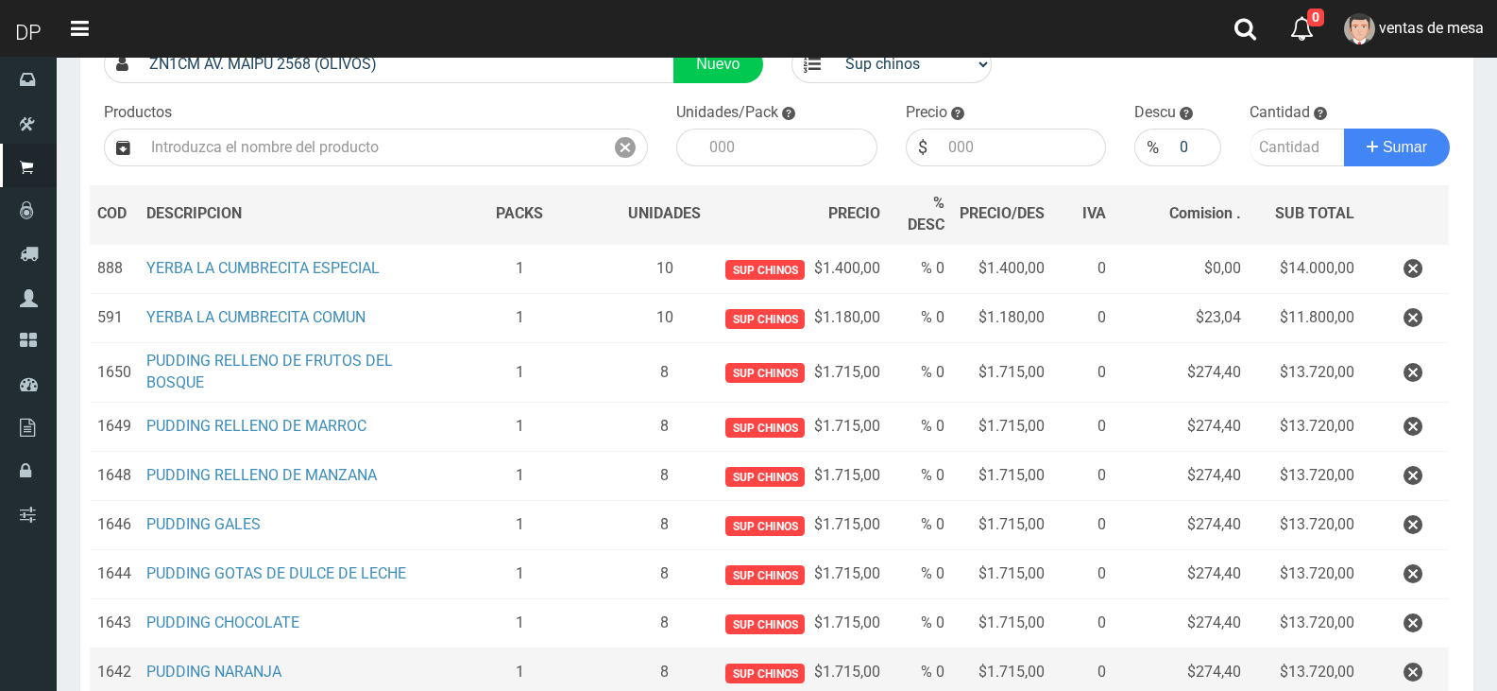
scroll to position [378, 0]
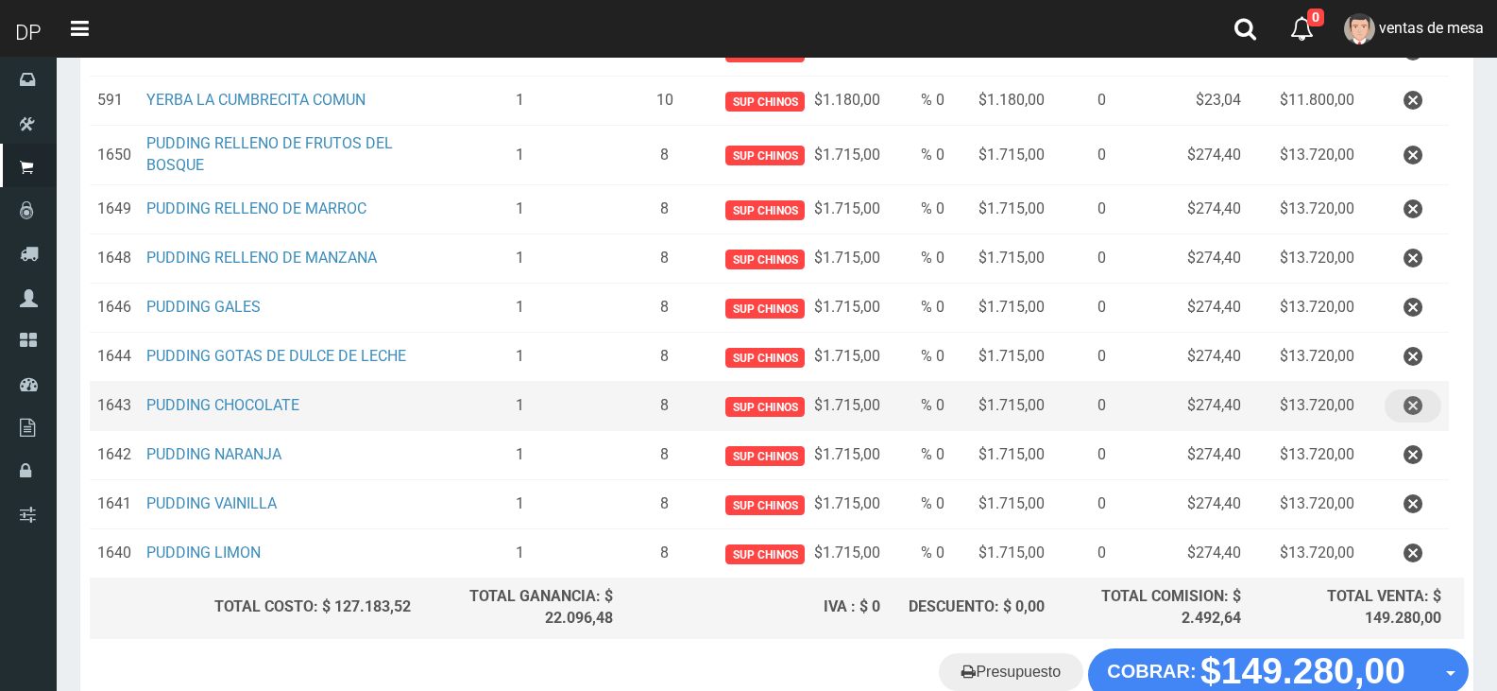
click at [1397, 414] on button "button" at bounding box center [1413, 405] width 57 height 33
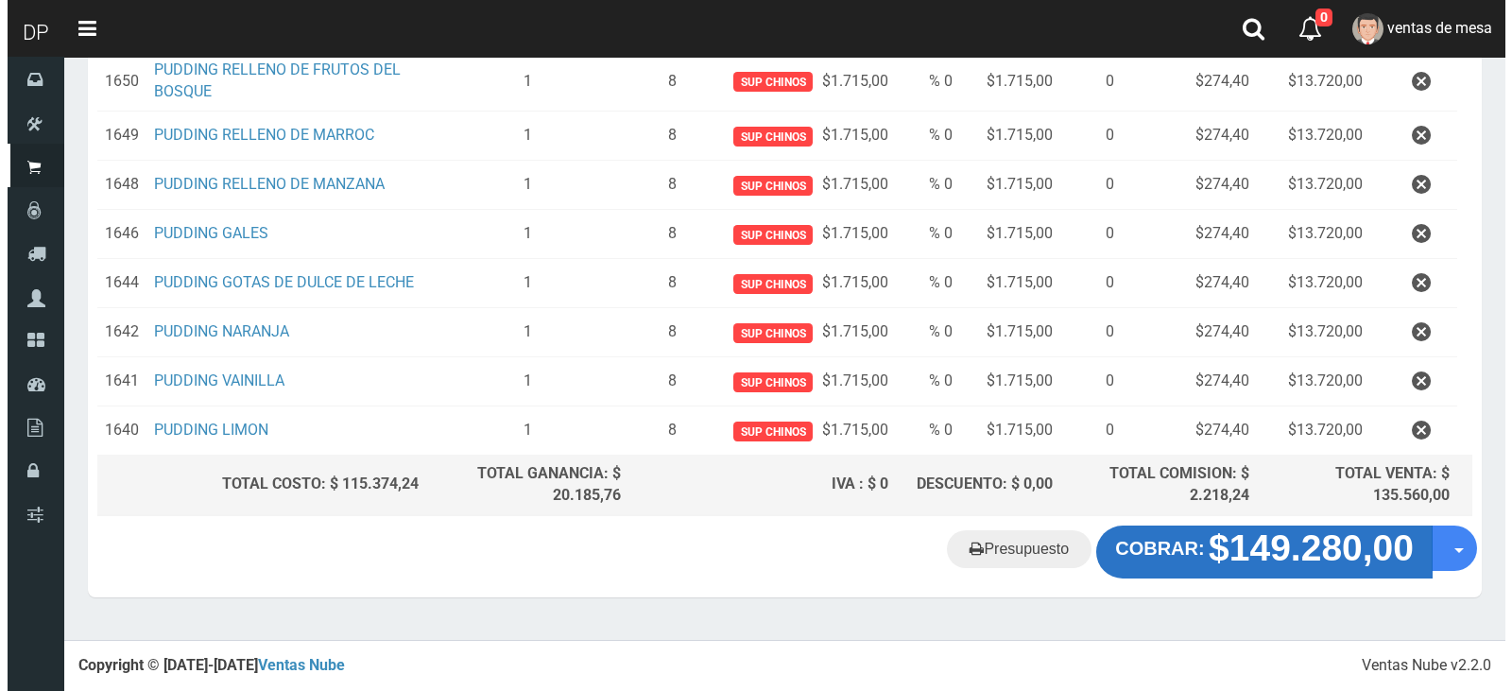
scroll to position [446, 0]
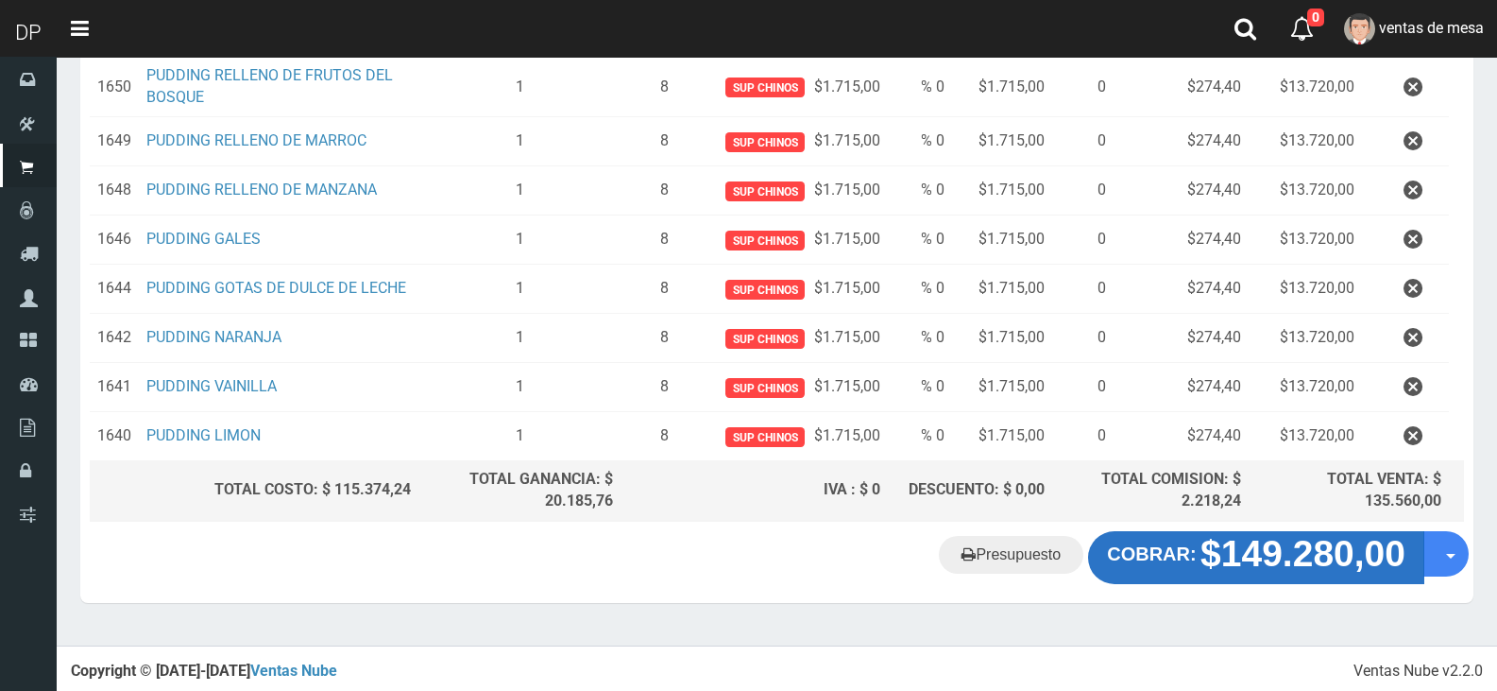
click at [1274, 564] on strong "$149.280,00" at bounding box center [1303, 553] width 205 height 41
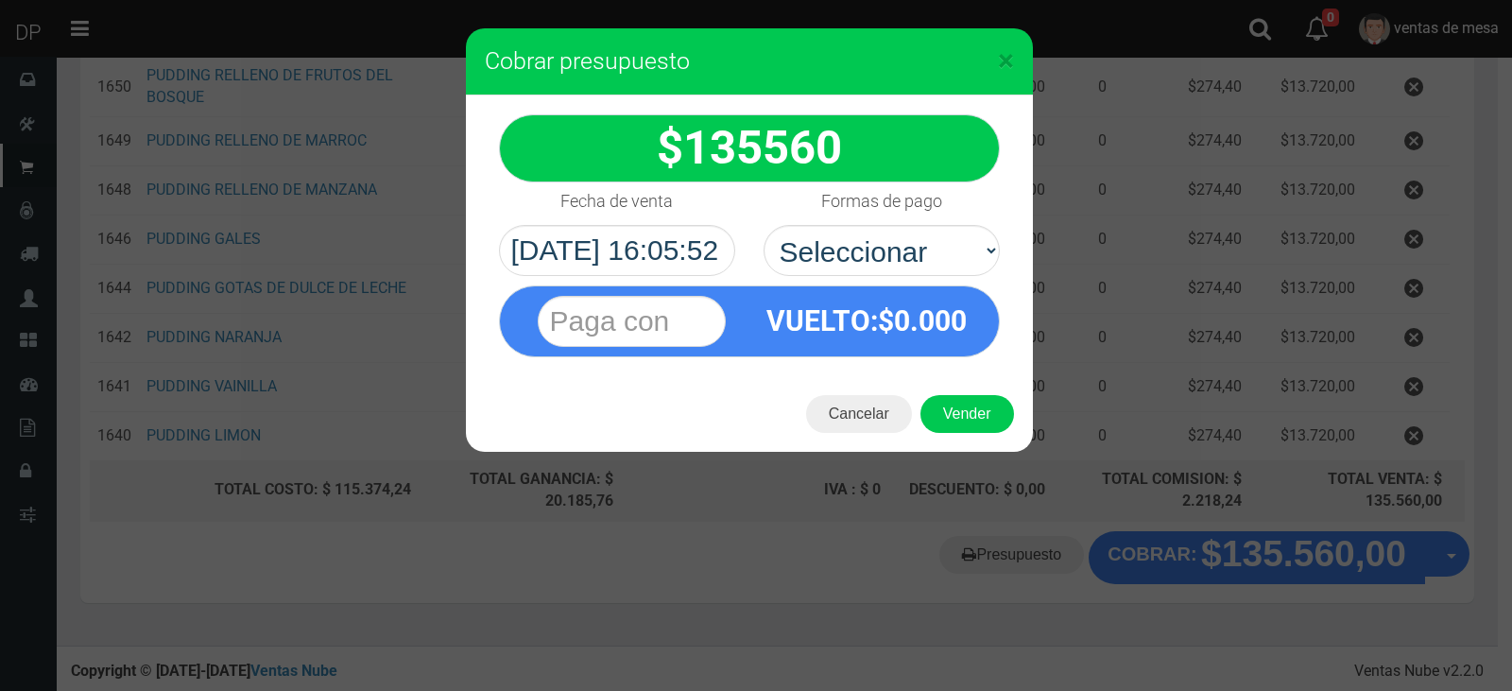
click at [927, 297] on div "VUELTO :$ 0.000" at bounding box center [866, 320] width 235 height 69
drag, startPoint x: 927, startPoint y: 265, endPoint x: 924, endPoint y: 274, distance: 9.9
click at [927, 265] on select "Seleccionar Efectivo Tarjeta de Crédito Depósito Débito" at bounding box center [881, 250] width 236 height 51
select select "Efectivo"
click at [763, 225] on select "Seleccionar Efectivo Tarjeta de Crédito Depósito Débito" at bounding box center [881, 250] width 236 height 51
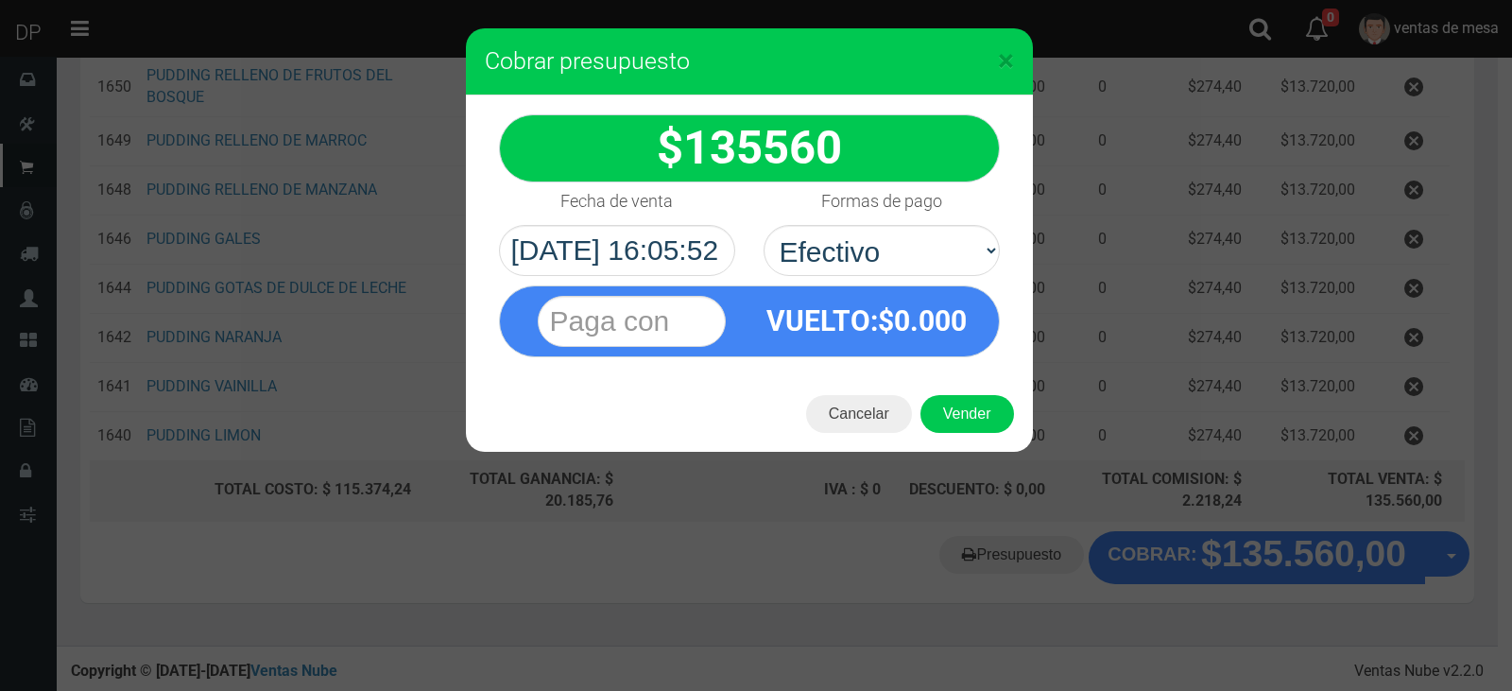
click at [988, 436] on div "Cancelar Vender" at bounding box center [749, 414] width 567 height 76
click at [979, 413] on button "Vender" at bounding box center [967, 414] width 94 height 38
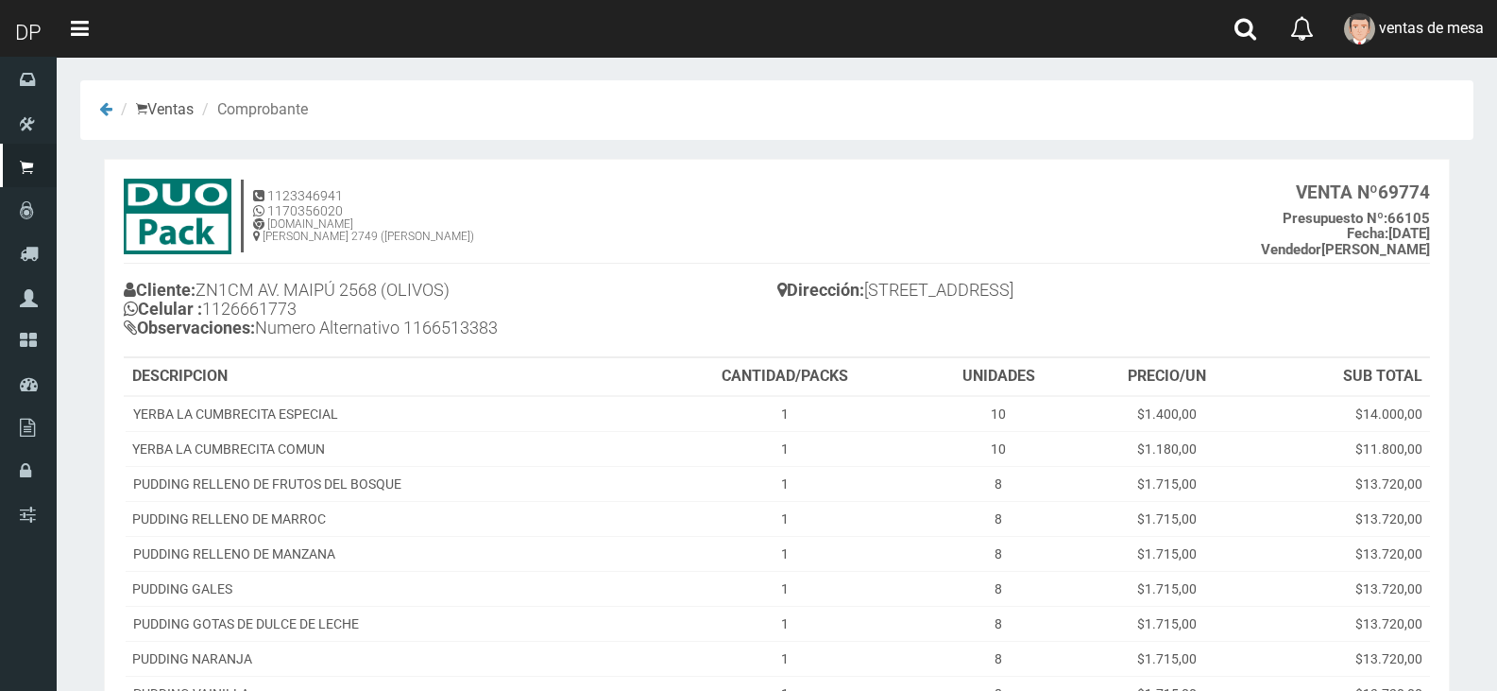
scroll to position [267, 0]
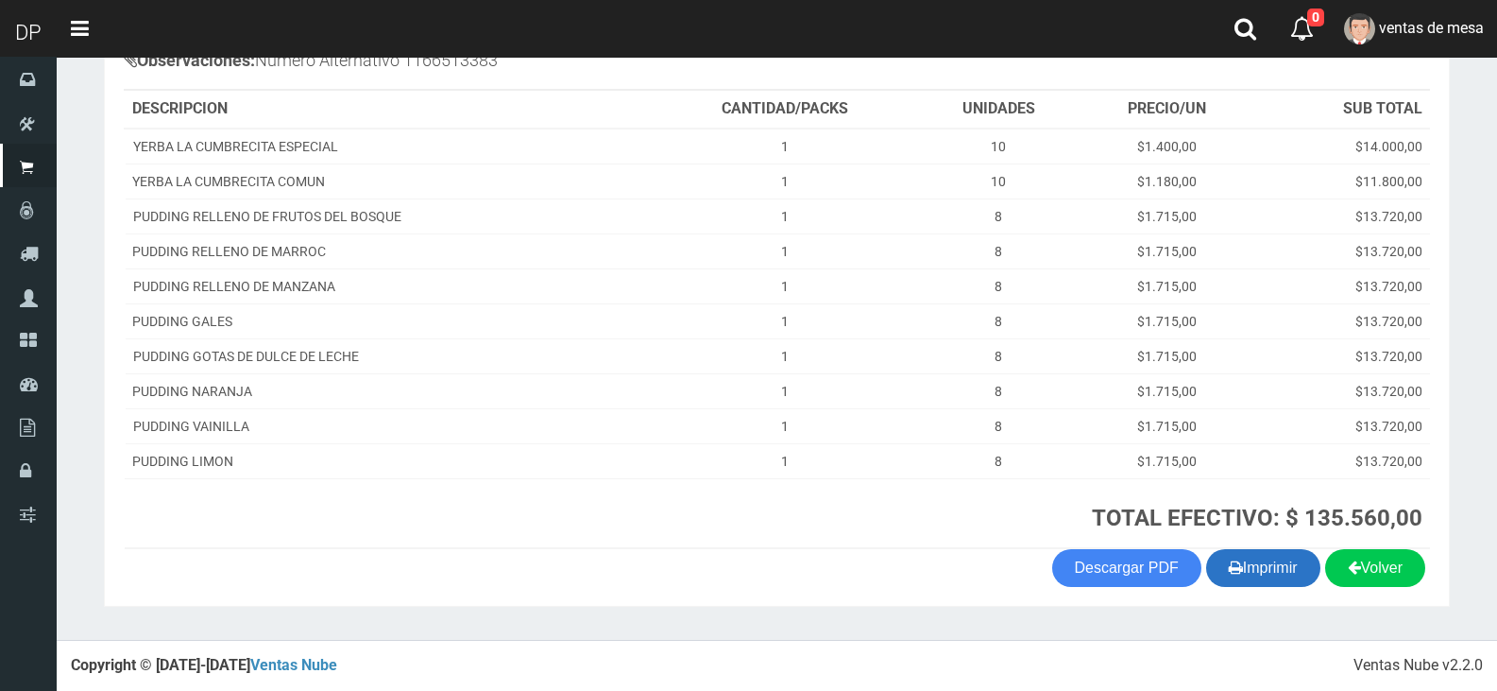
click at [1271, 555] on button "Imprimir" at bounding box center [1263, 568] width 114 height 38
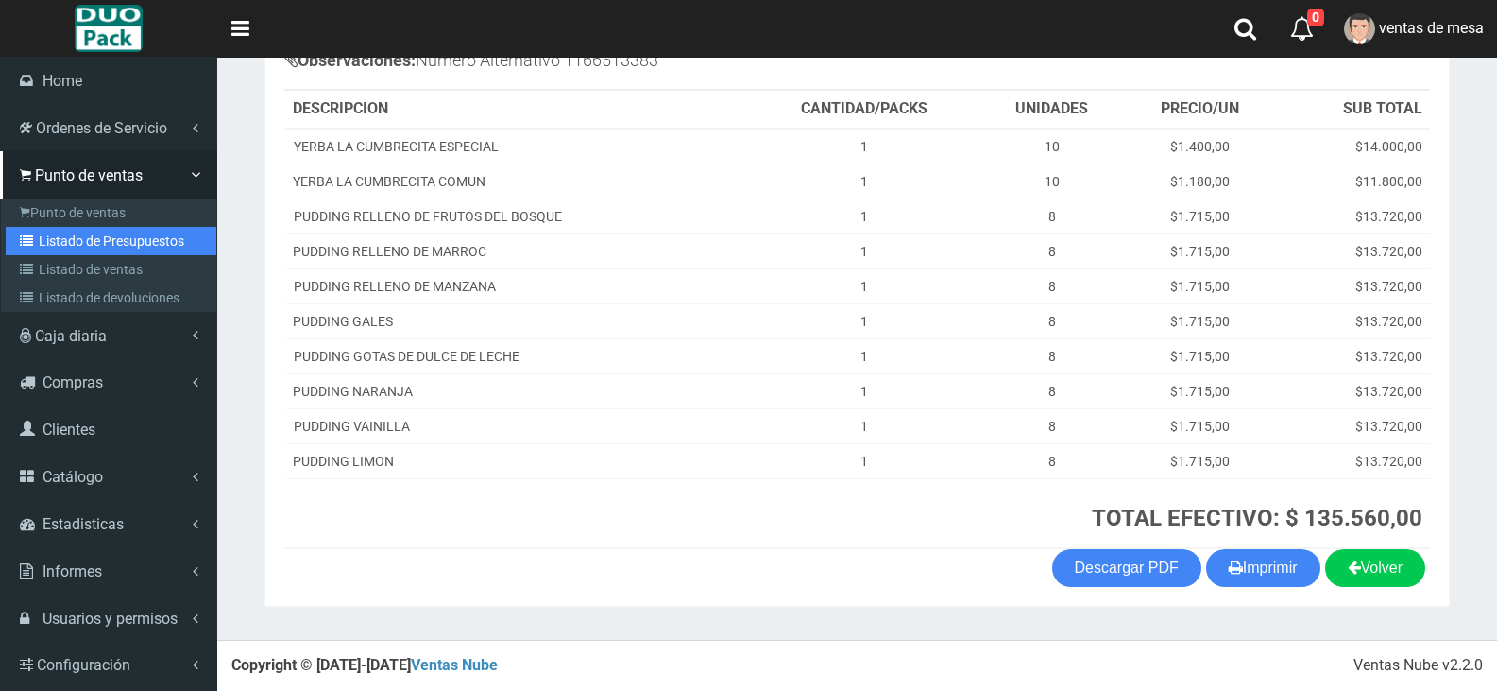
click at [58, 232] on link "Listado de Presupuestos" at bounding box center [111, 241] width 211 height 28
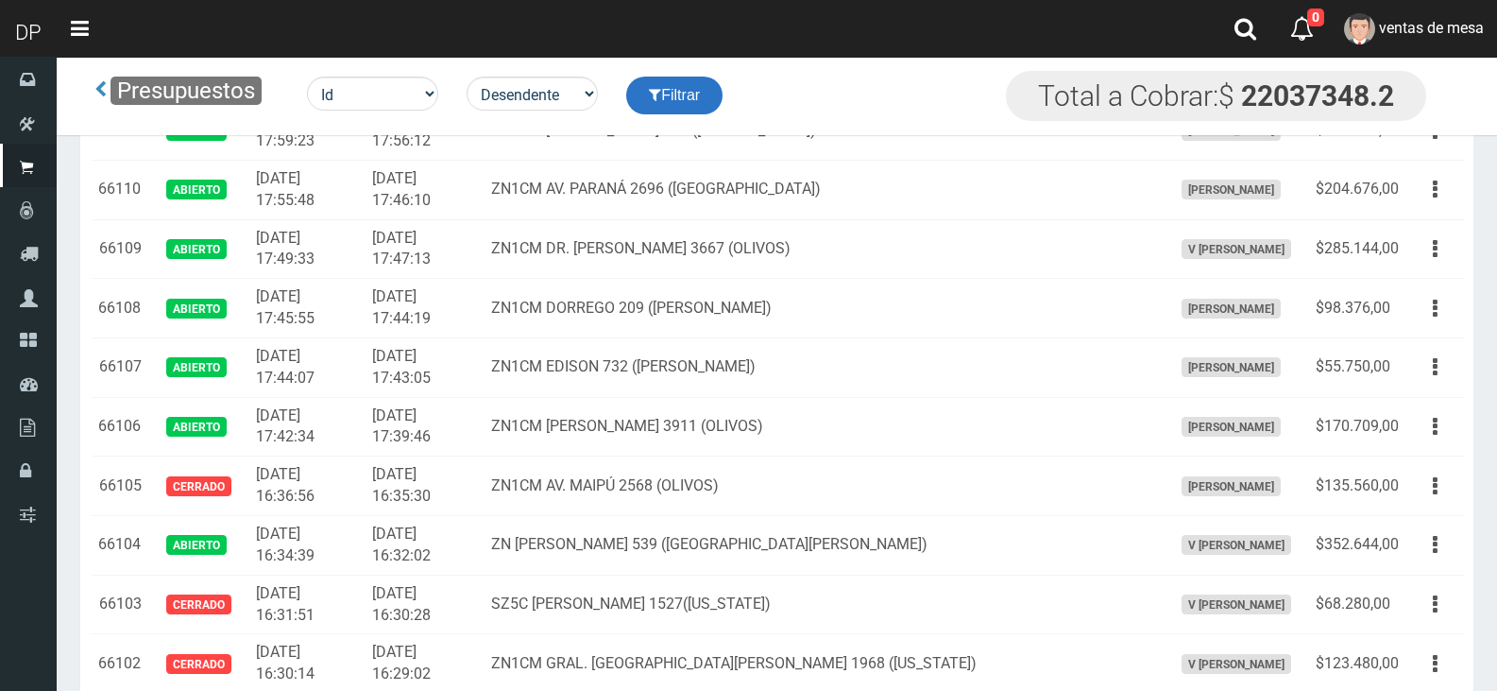
scroll to position [2806, 0]
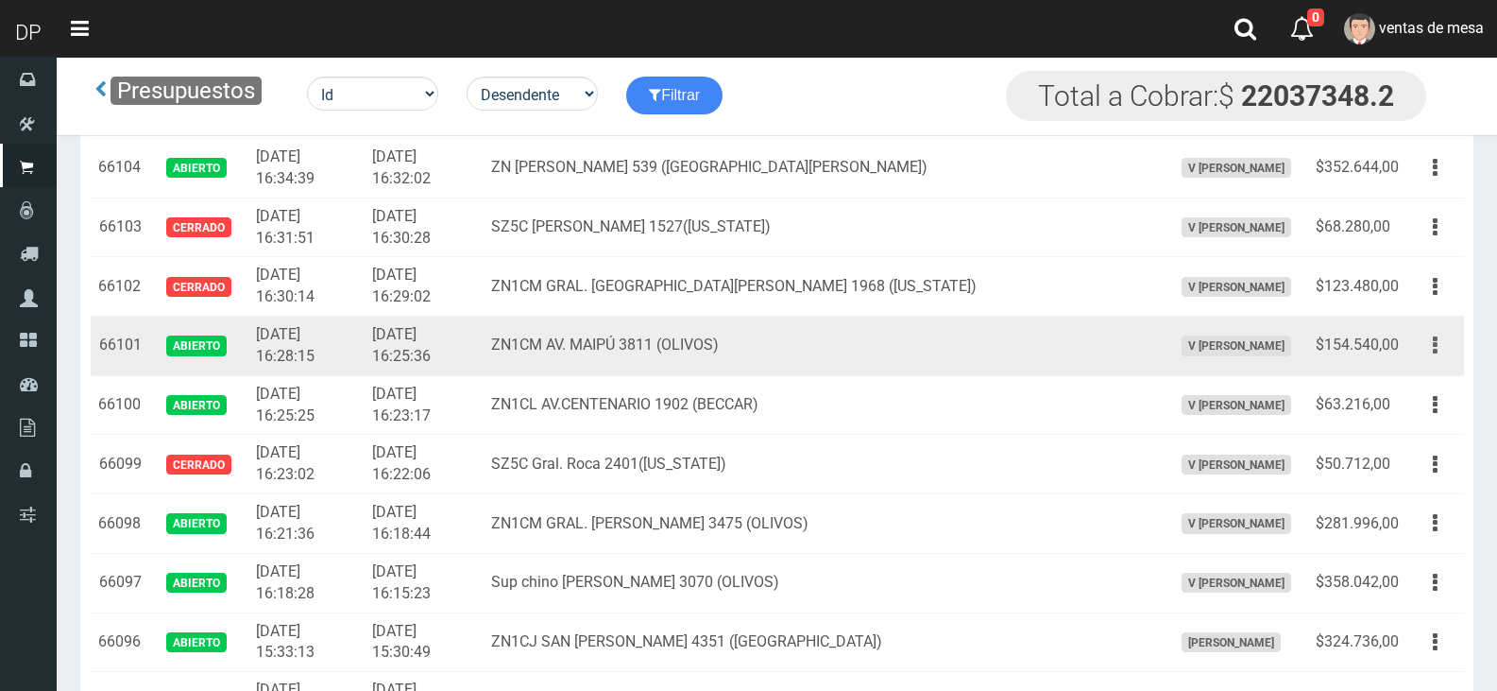
click at [1429, 356] on button "button" at bounding box center [1435, 345] width 43 height 33
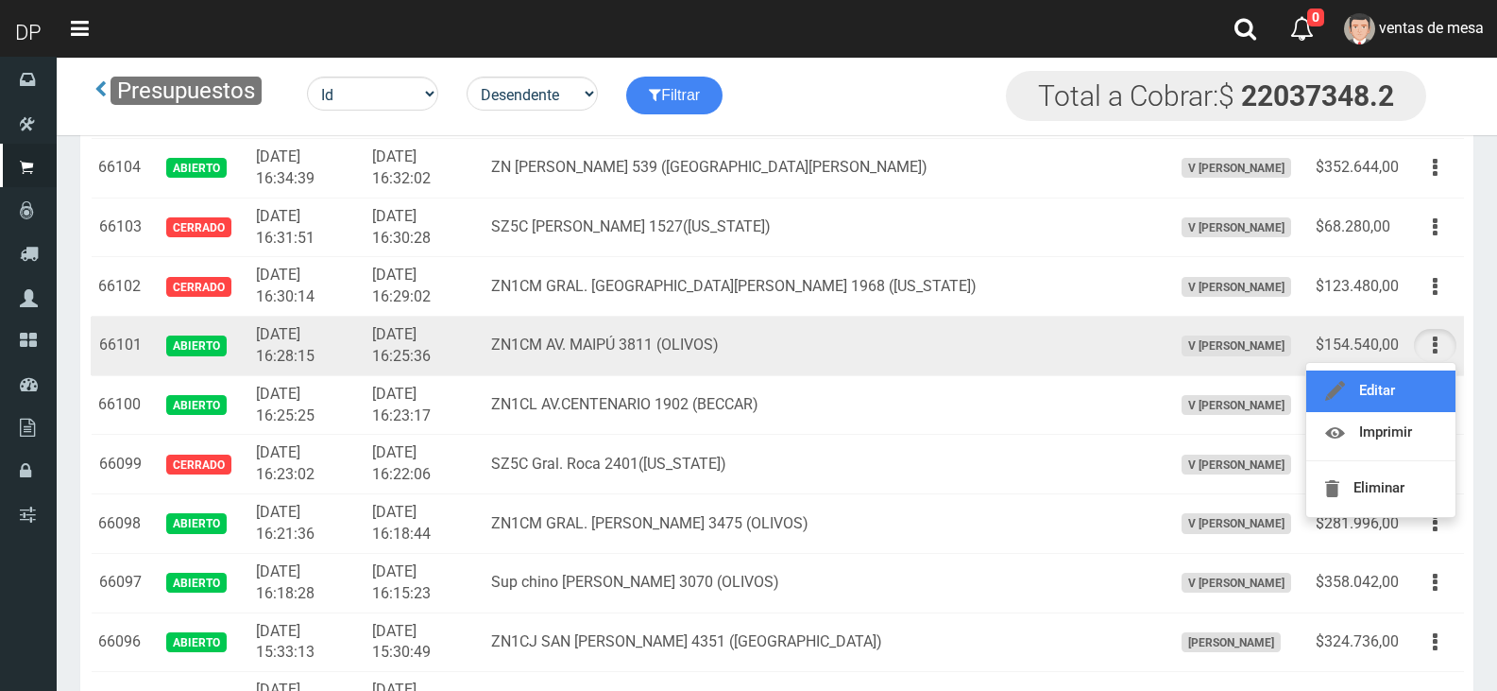
click at [1423, 389] on link "Editar" at bounding box center [1381, 391] width 149 height 42
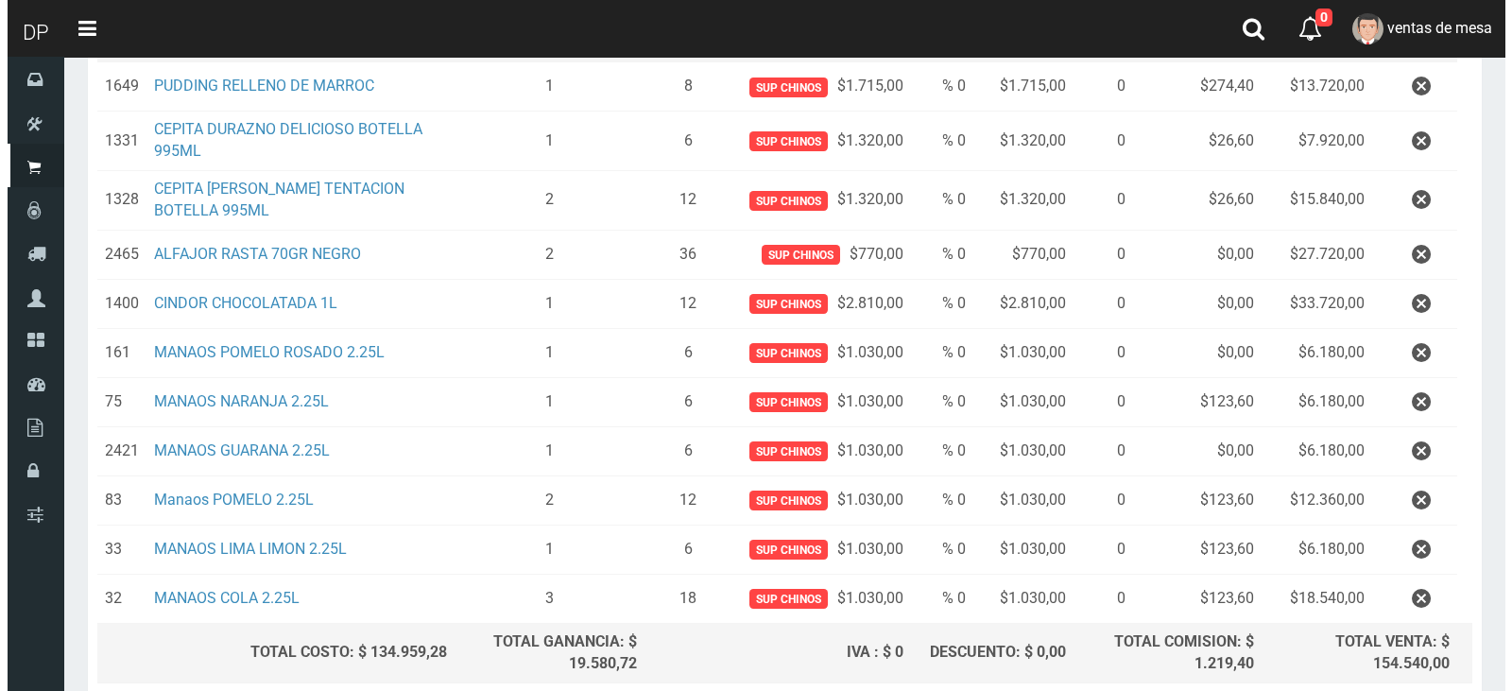
scroll to position [504, 0]
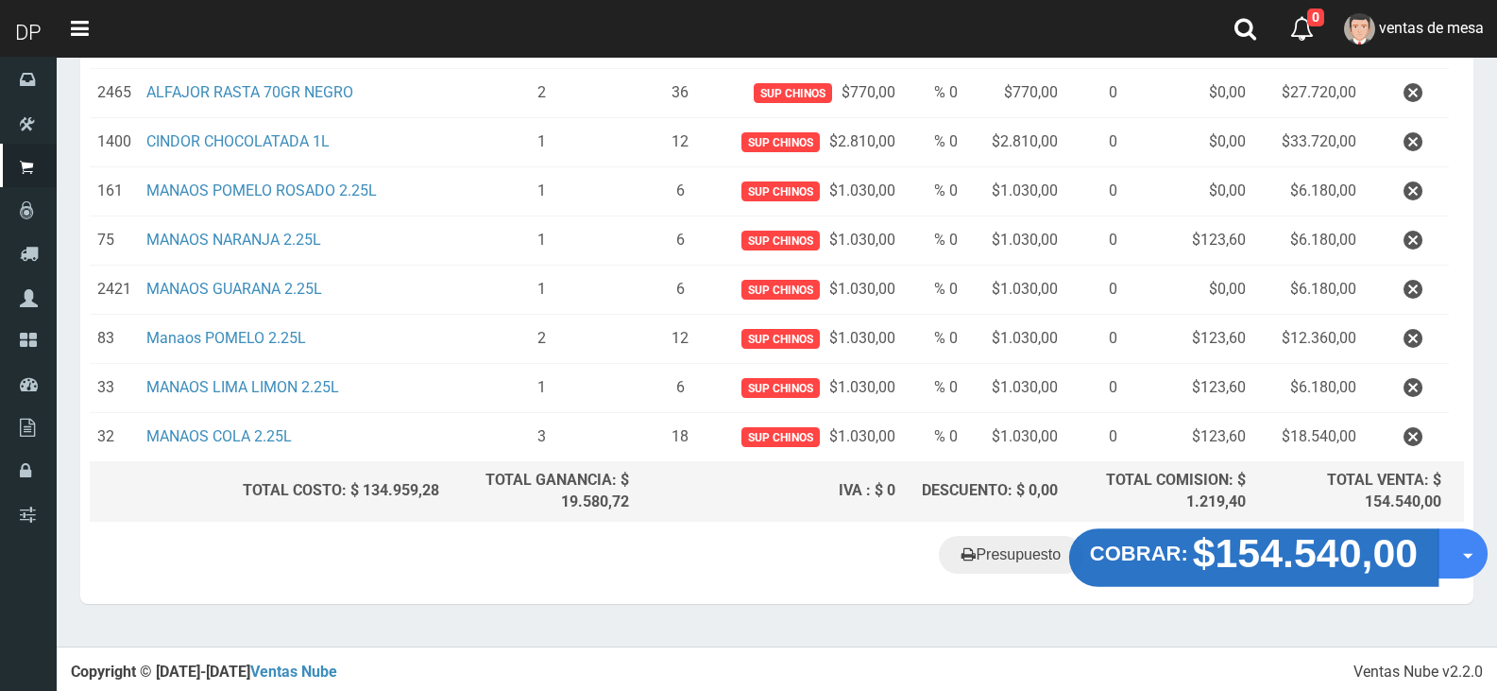
click at [1315, 574] on strong "$154.540,00" at bounding box center [1306, 553] width 226 height 44
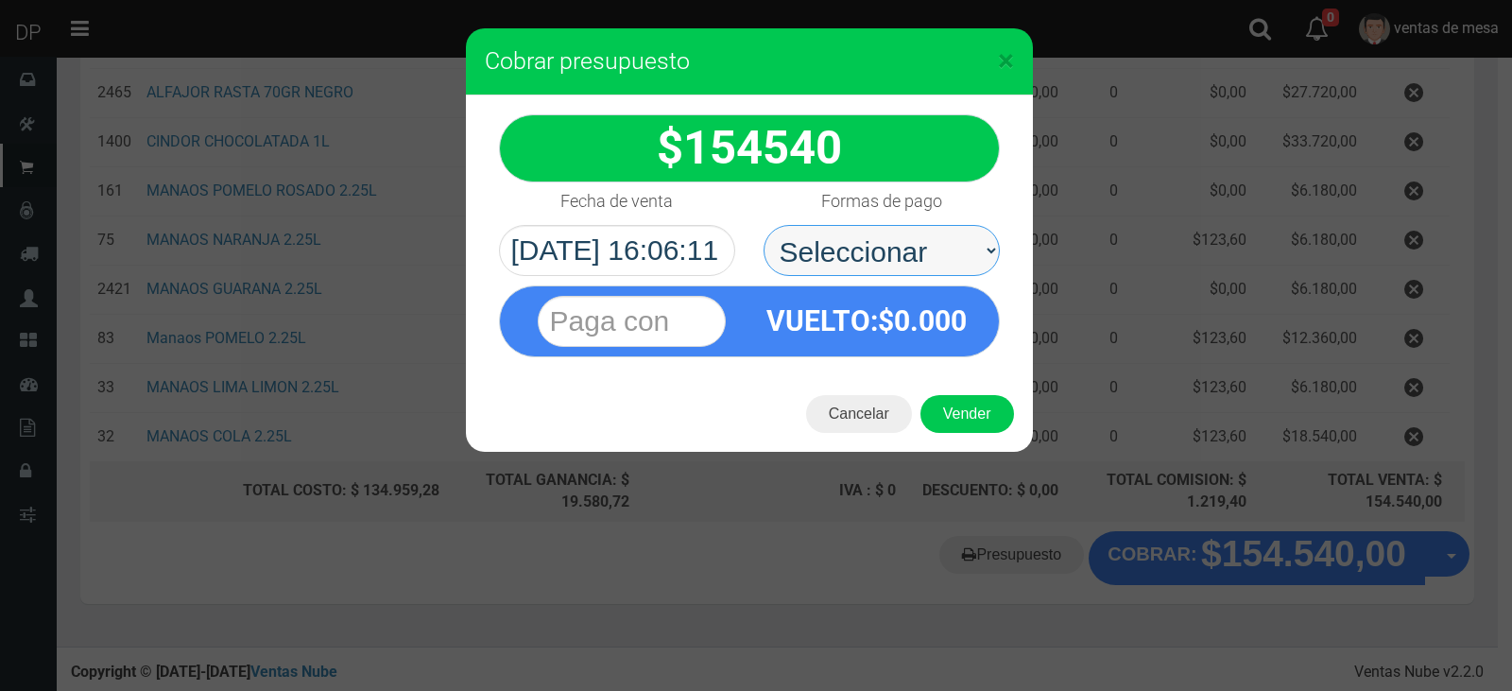
drag, startPoint x: 931, startPoint y: 250, endPoint x: 921, endPoint y: 265, distance: 17.0
click at [923, 236] on select "Seleccionar Efectivo Tarjeta de Crédito Depósito Débito" at bounding box center [881, 250] width 236 height 51
select select "Efectivo"
click at [763, 225] on select "Seleccionar Efectivo Tarjeta de Crédito Depósito Débito" at bounding box center [881, 250] width 236 height 51
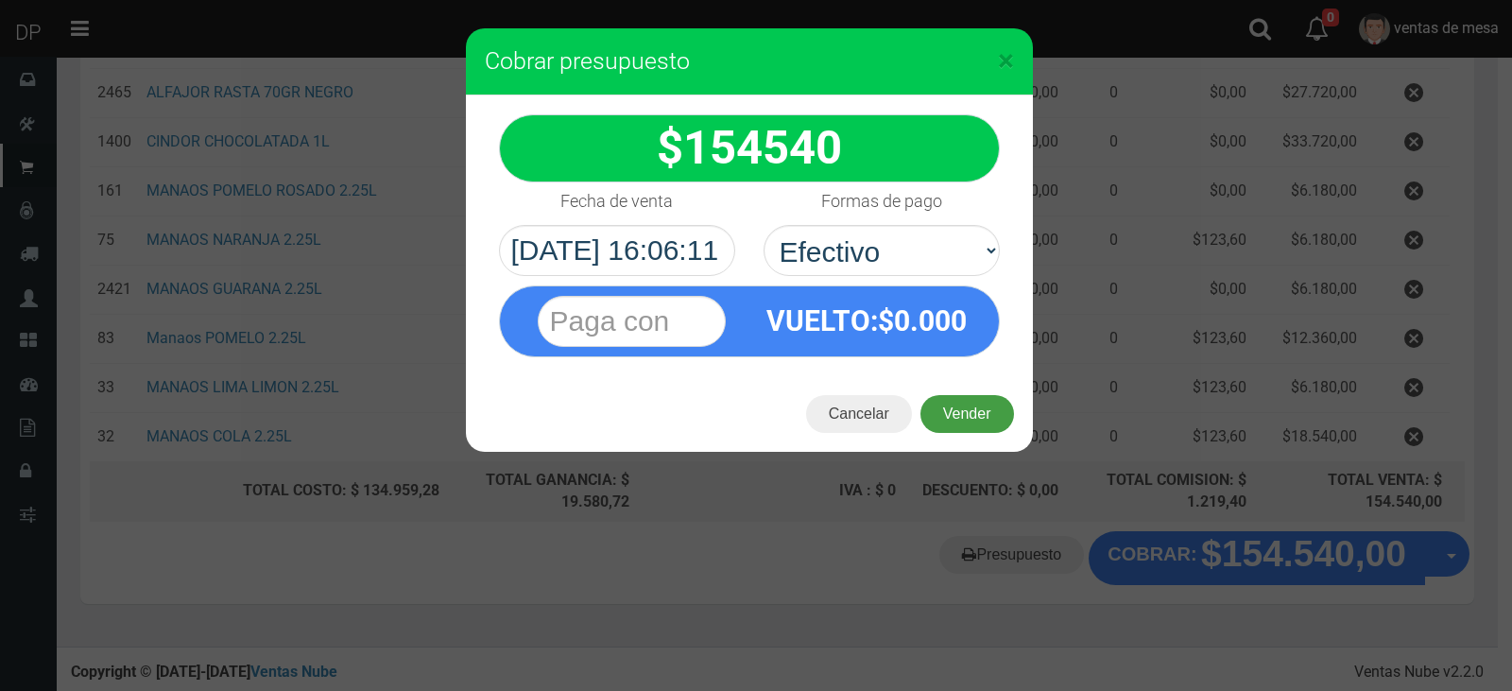
click at [957, 404] on button "Vender" at bounding box center [967, 414] width 94 height 38
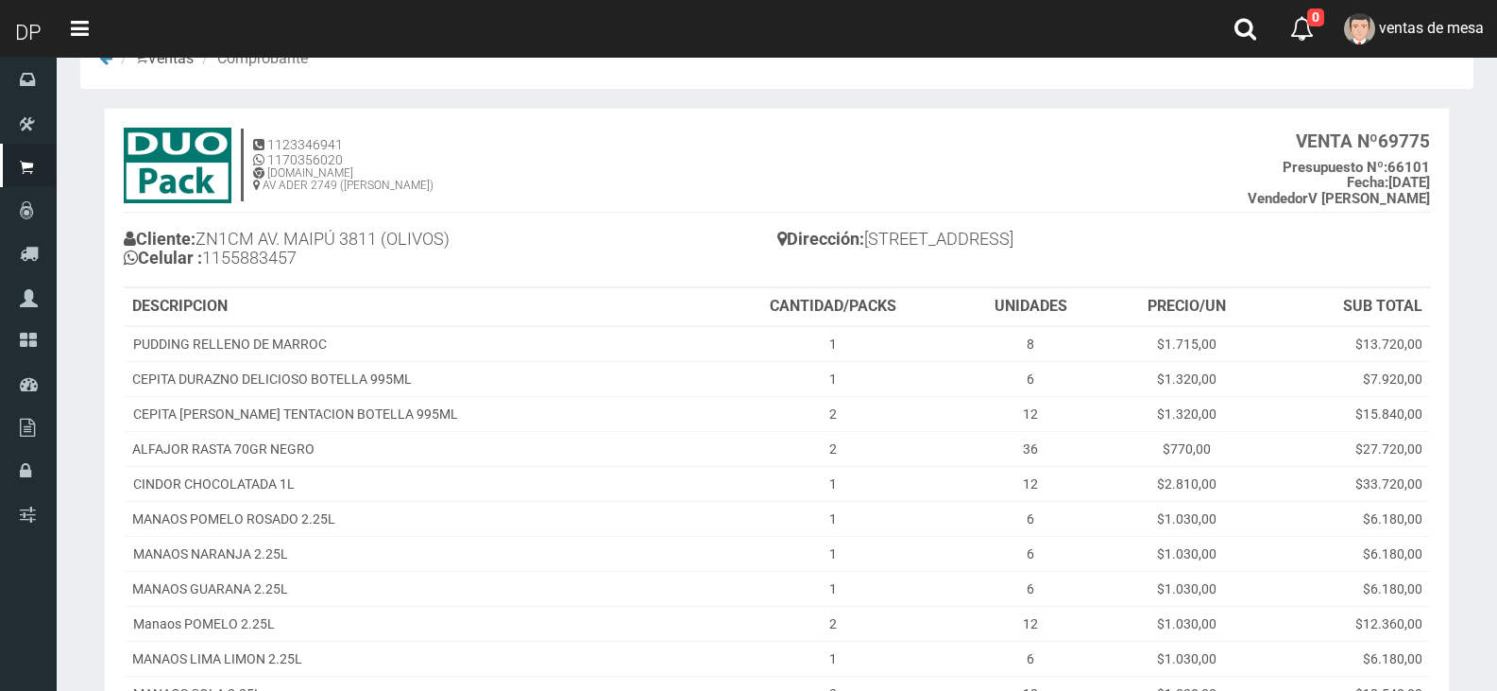
scroll to position [283, 0]
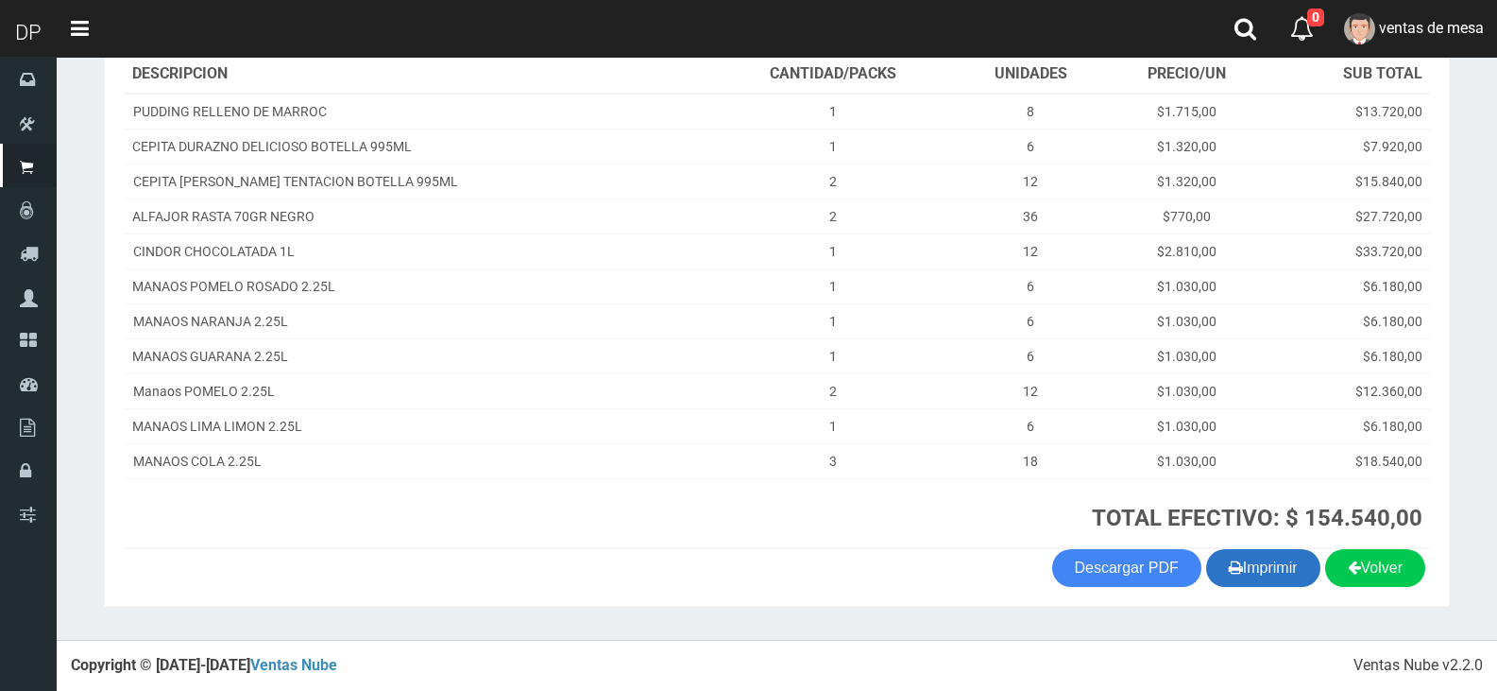
click at [1256, 574] on button "Imprimir" at bounding box center [1263, 568] width 114 height 38
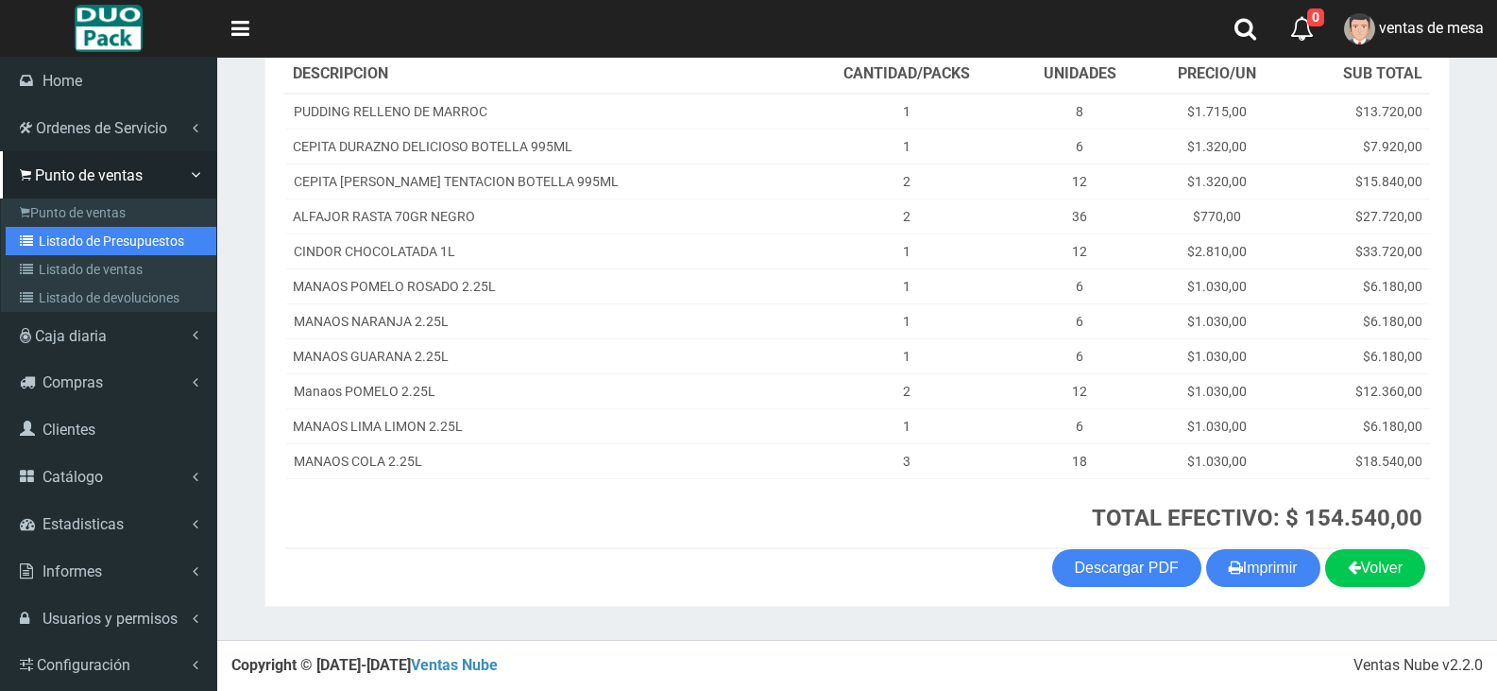
click at [60, 248] on link "Listado de Presupuestos" at bounding box center [111, 241] width 211 height 28
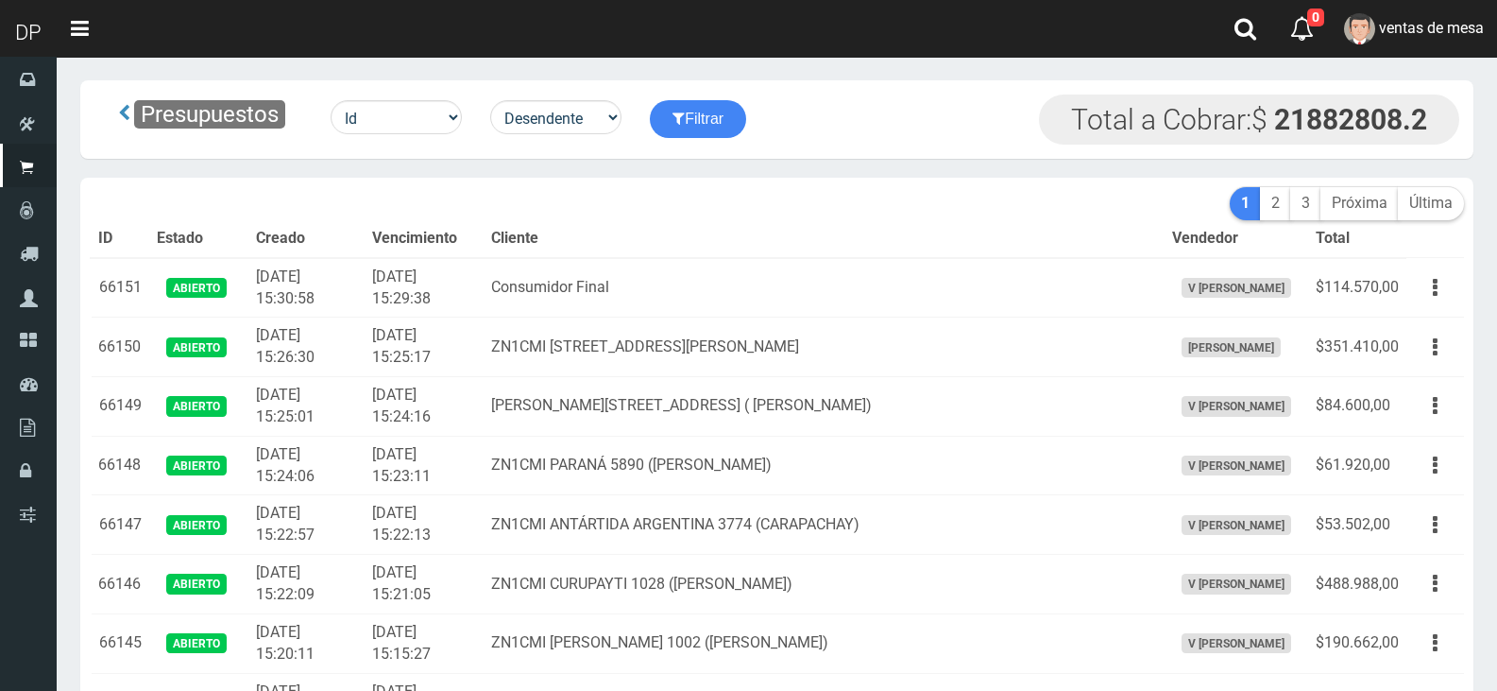
scroll to position [2429, 0]
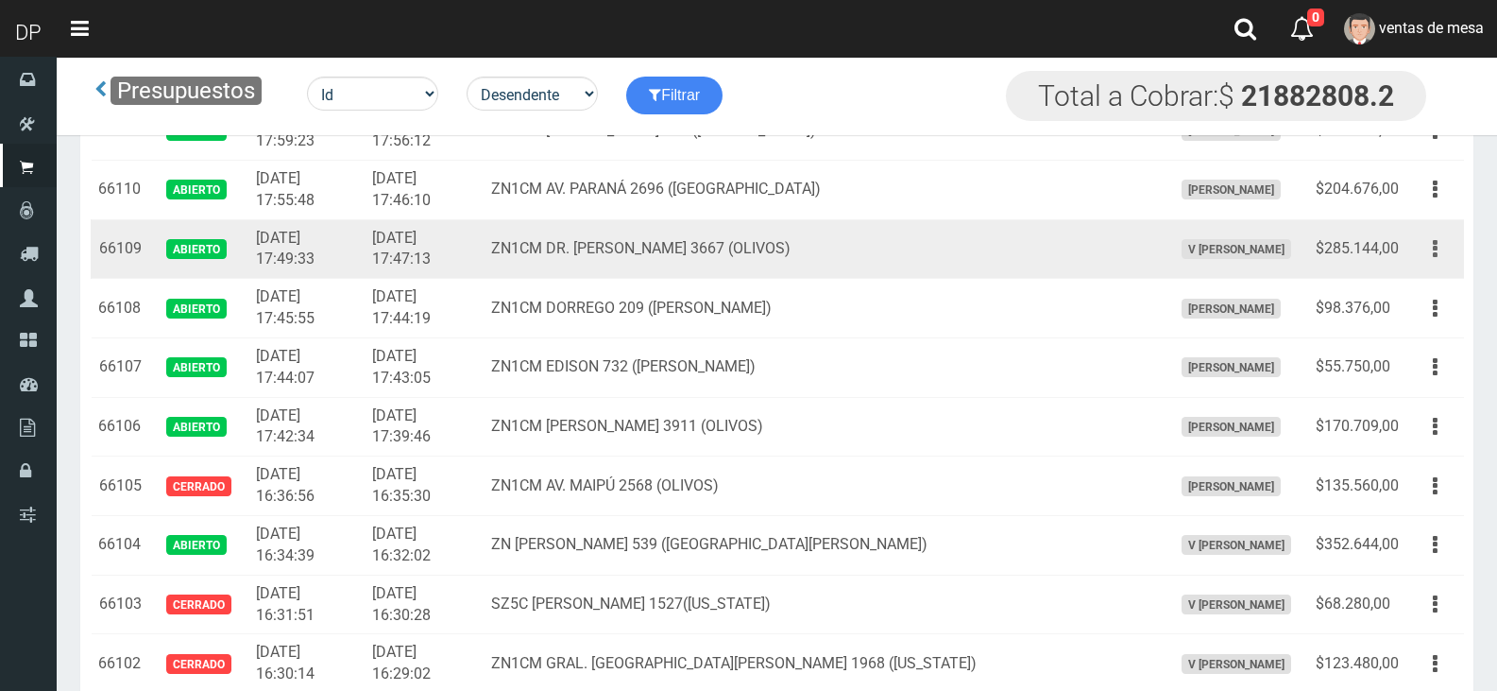
click at [1438, 248] on button "button" at bounding box center [1435, 248] width 43 height 33
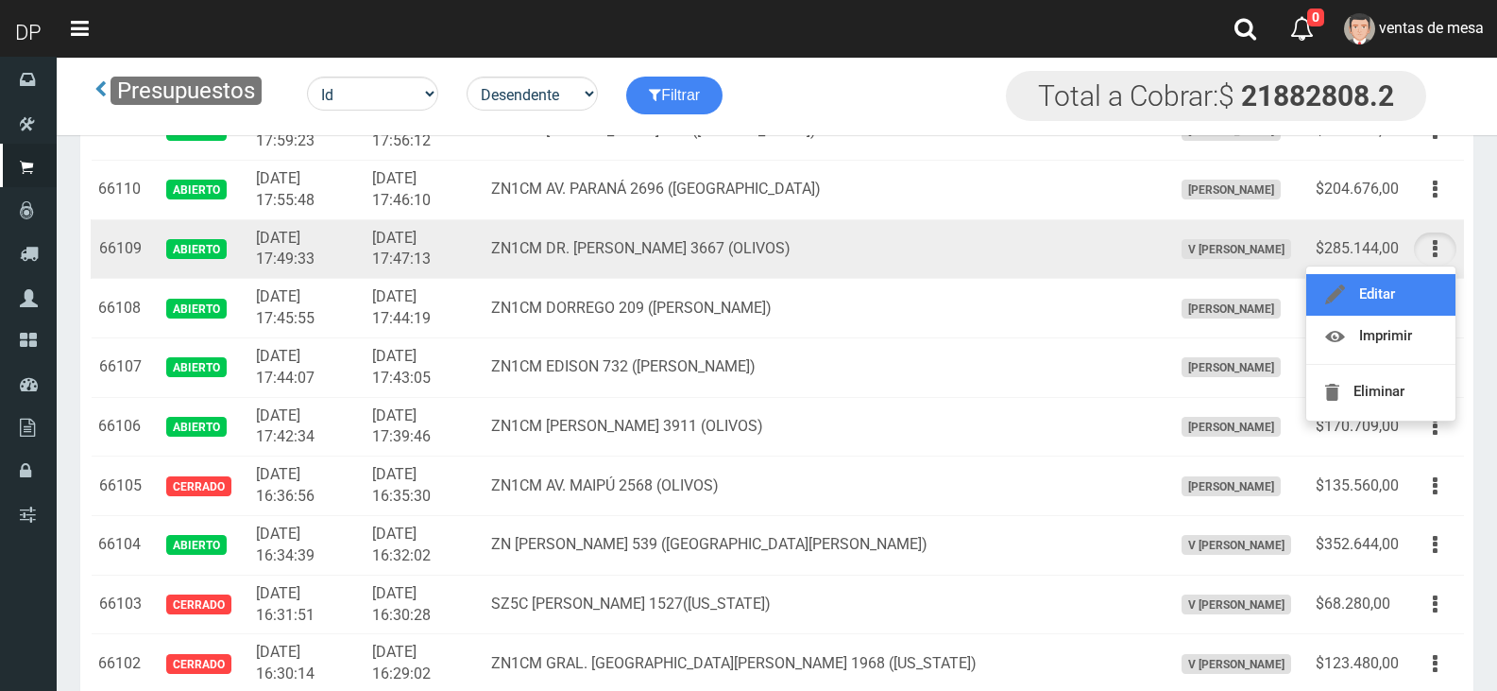
click at [1422, 293] on link "Editar" at bounding box center [1381, 295] width 149 height 42
click at [1422, 293] on div "Editar Imprimir Eliminar" at bounding box center [1435, 308] width 43 height 33
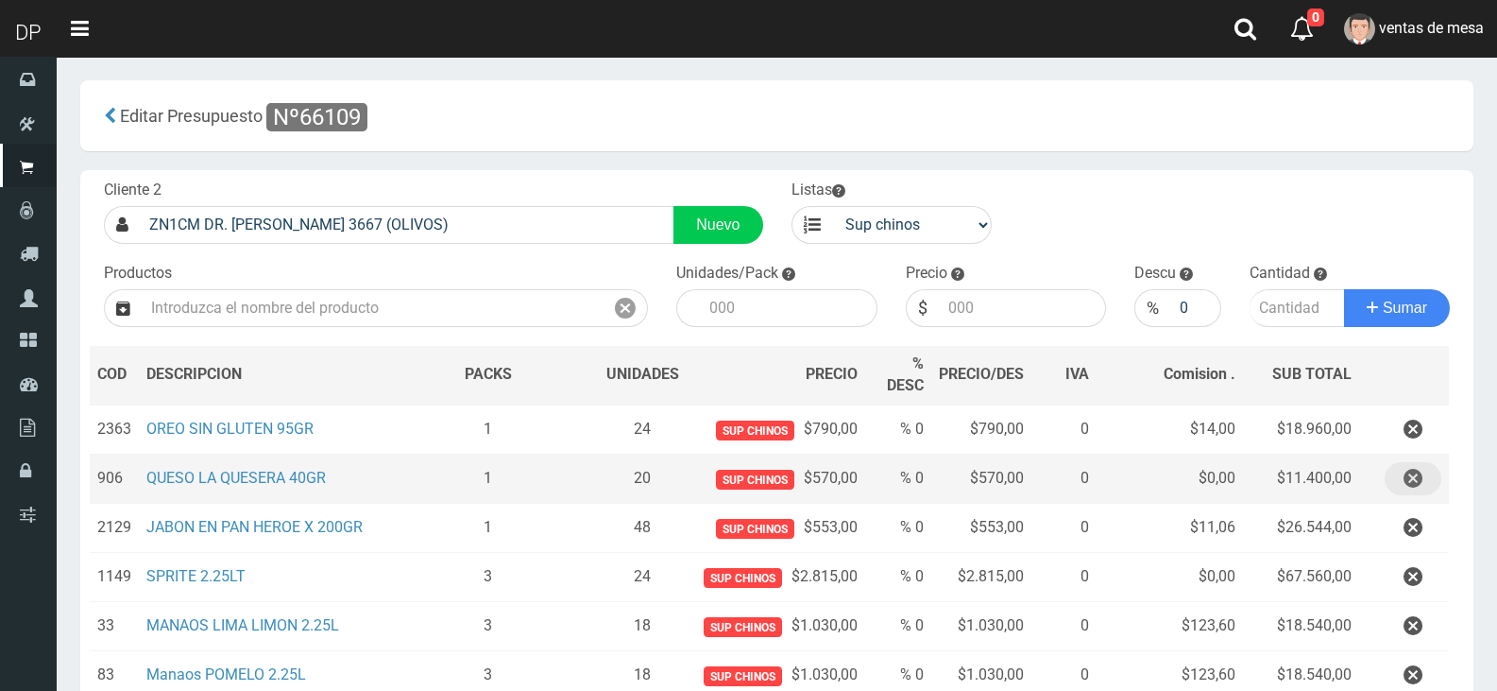
click at [1408, 481] on icon "button" at bounding box center [1413, 478] width 19 height 33
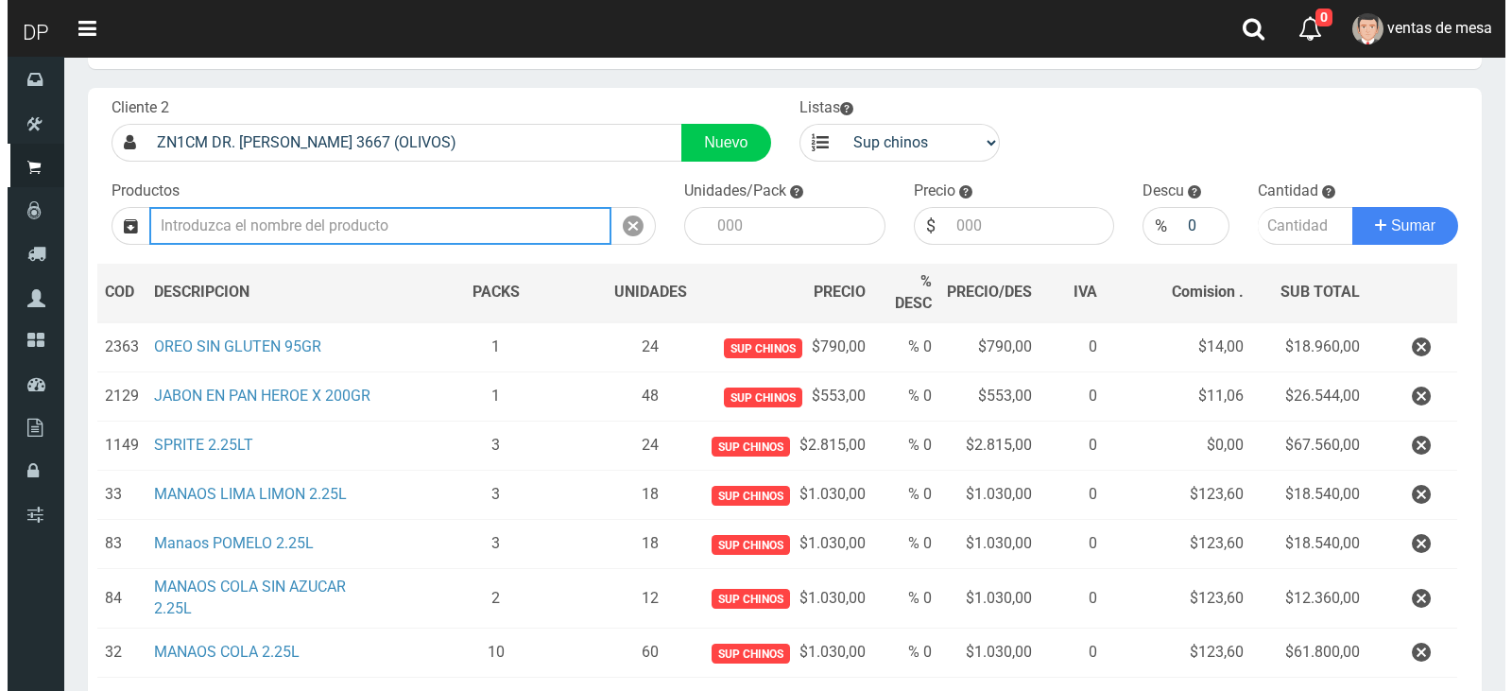
scroll to position [446, 0]
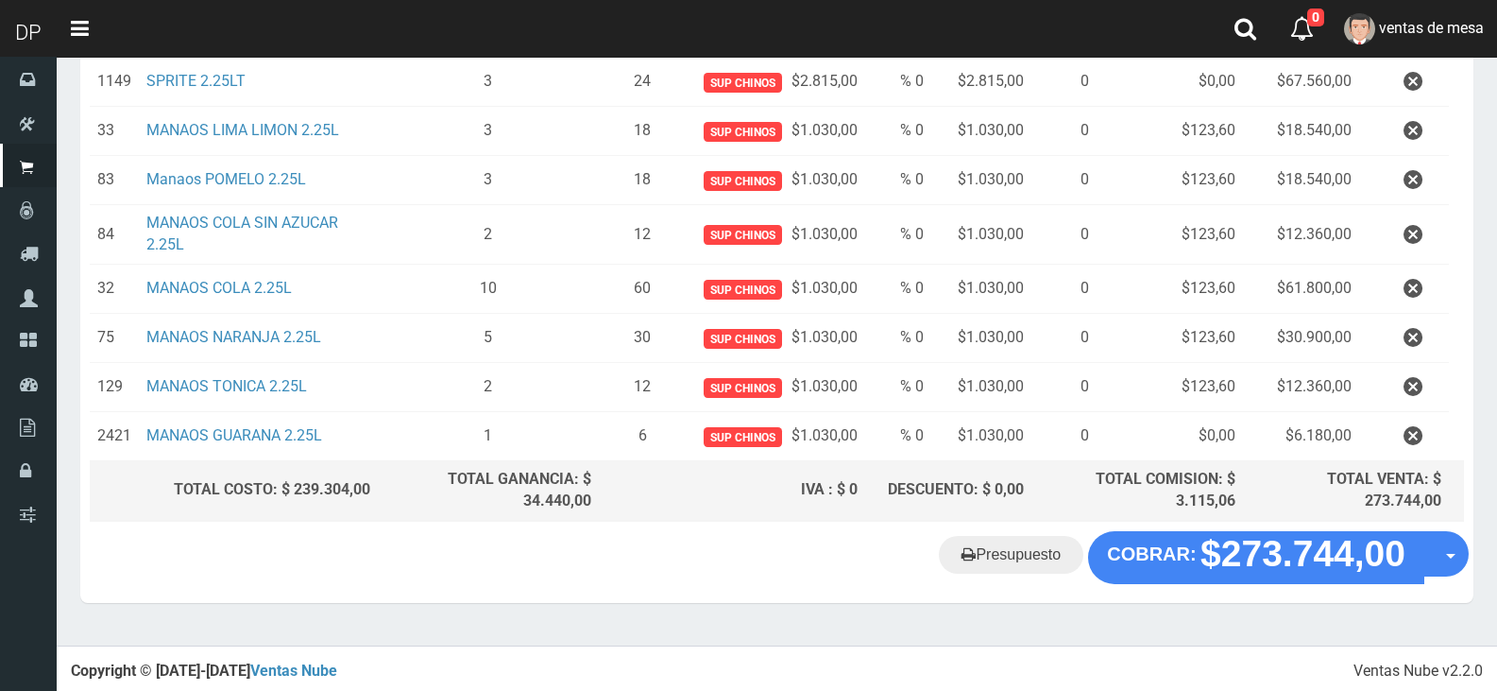
click at [1239, 582] on div "Presupuesto COBRAR: $273.744,00 Opciones" at bounding box center [776, 567] width 1393 height 72
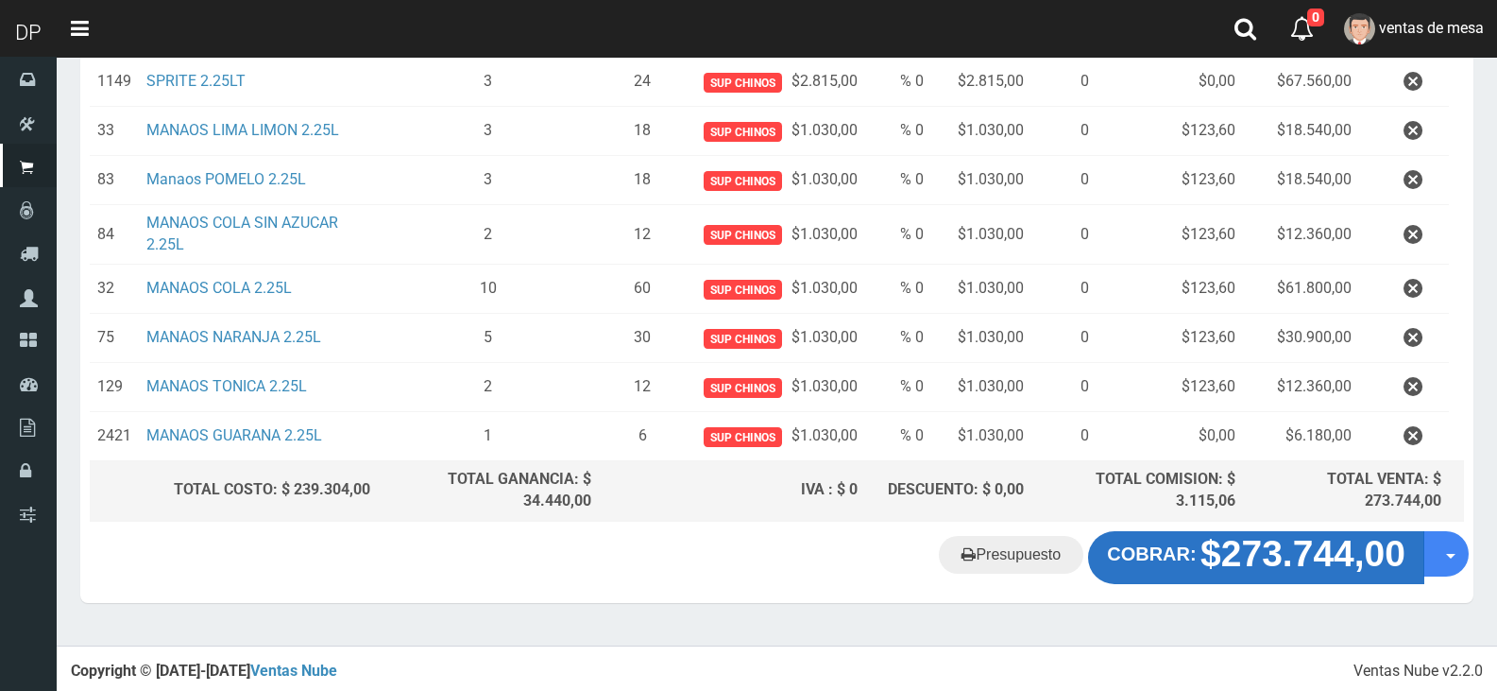
click at [1224, 566] on strong "$273.744,00" at bounding box center [1303, 553] width 205 height 41
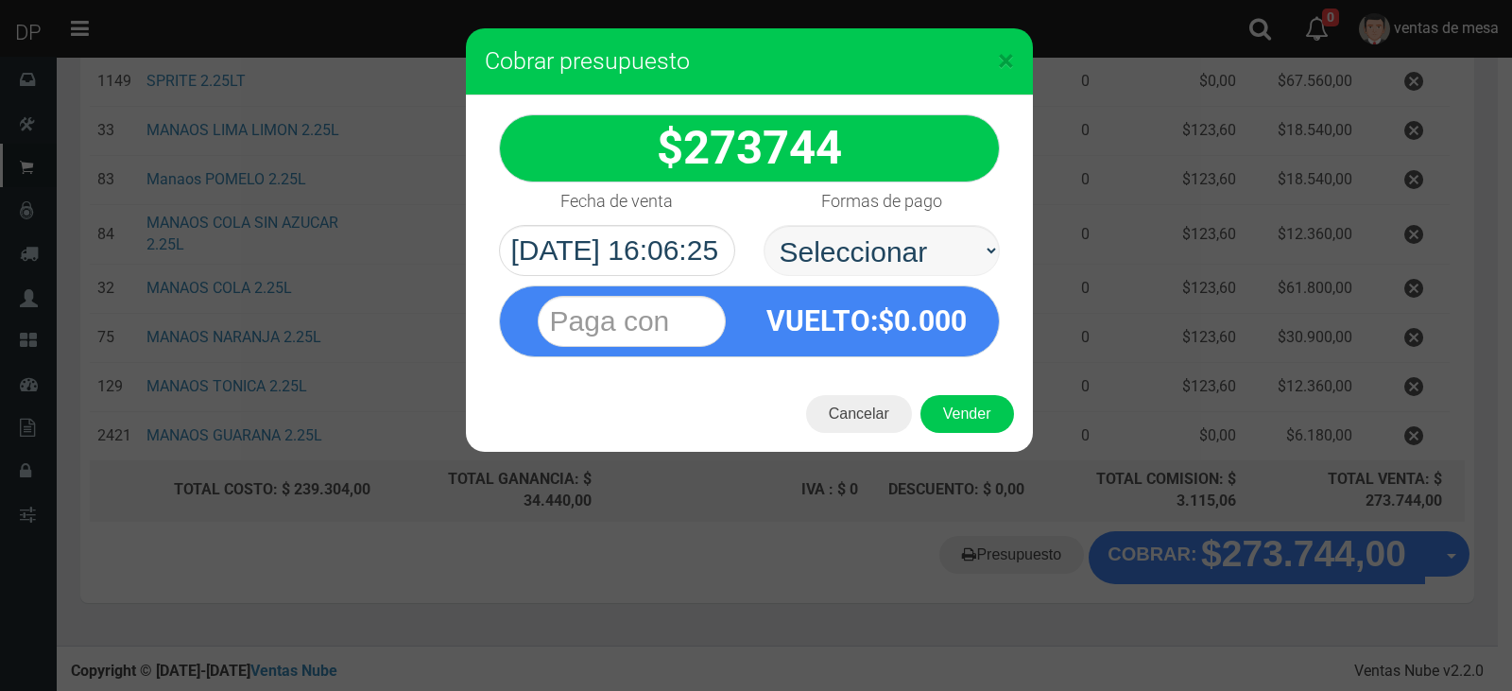
click at [919, 258] on select "Seleccionar Efectivo Tarjeta de Crédito Depósito Débito" at bounding box center [881, 250] width 236 height 51
select select "Efectivo"
click at [763, 225] on select "Seleccionar Efectivo Tarjeta de Crédito Depósito Débito" at bounding box center [881, 250] width 236 height 51
click at [959, 410] on button "Vender" at bounding box center [967, 414] width 94 height 38
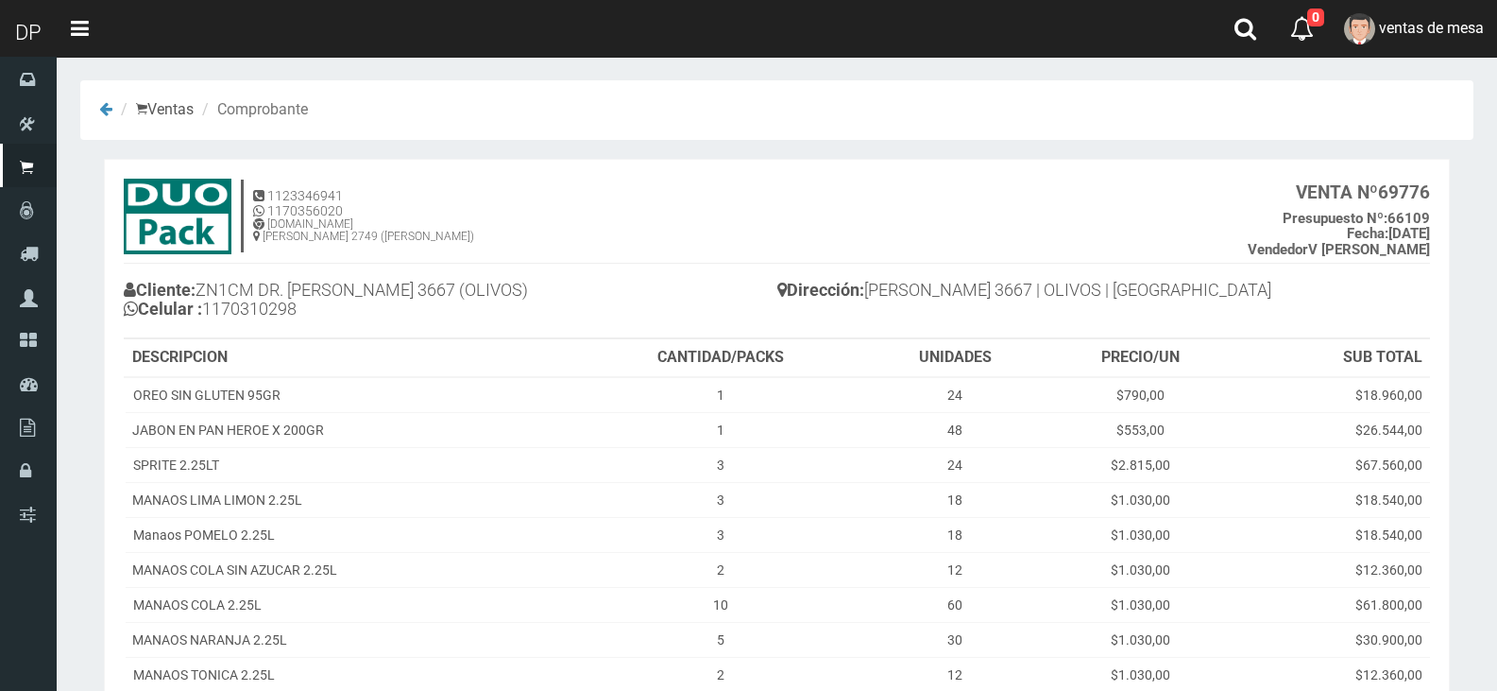
scroll to position [248, 0]
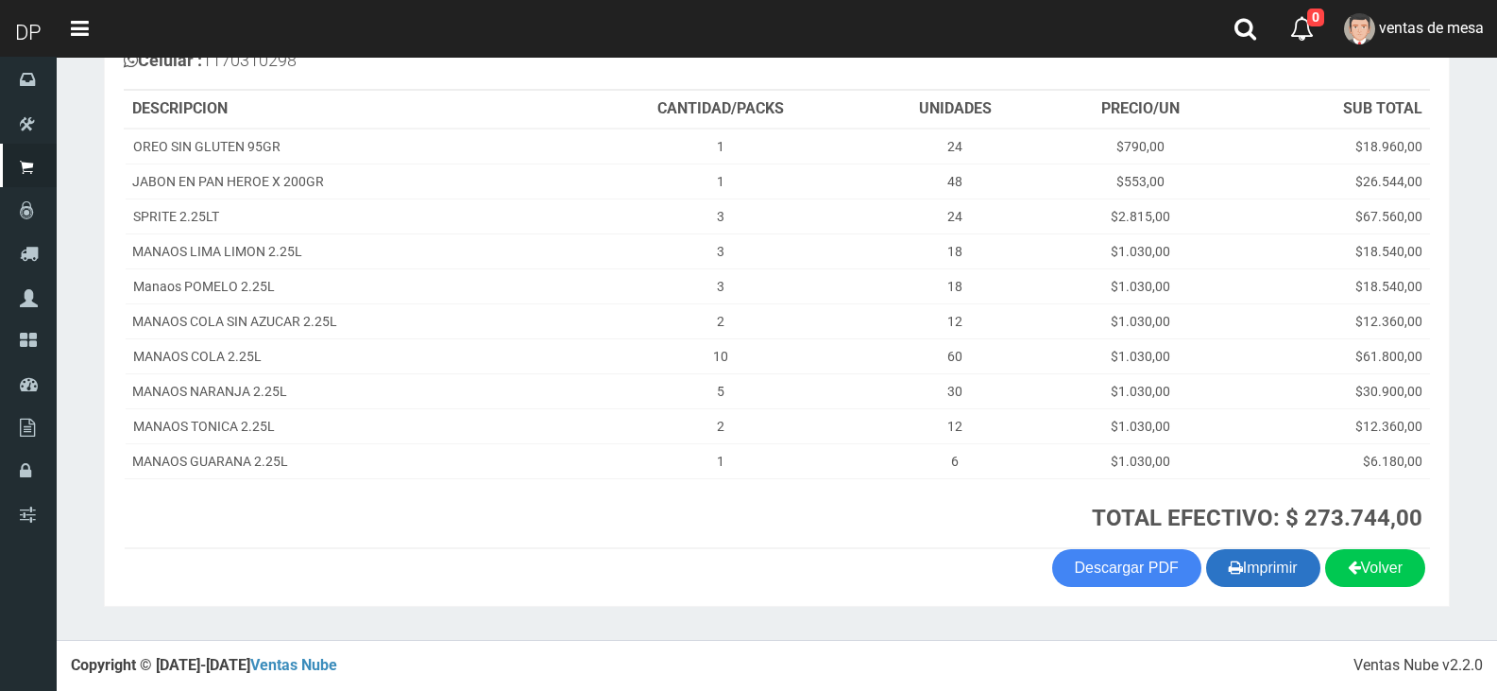
click at [1272, 555] on button "Imprimir" at bounding box center [1263, 568] width 114 height 38
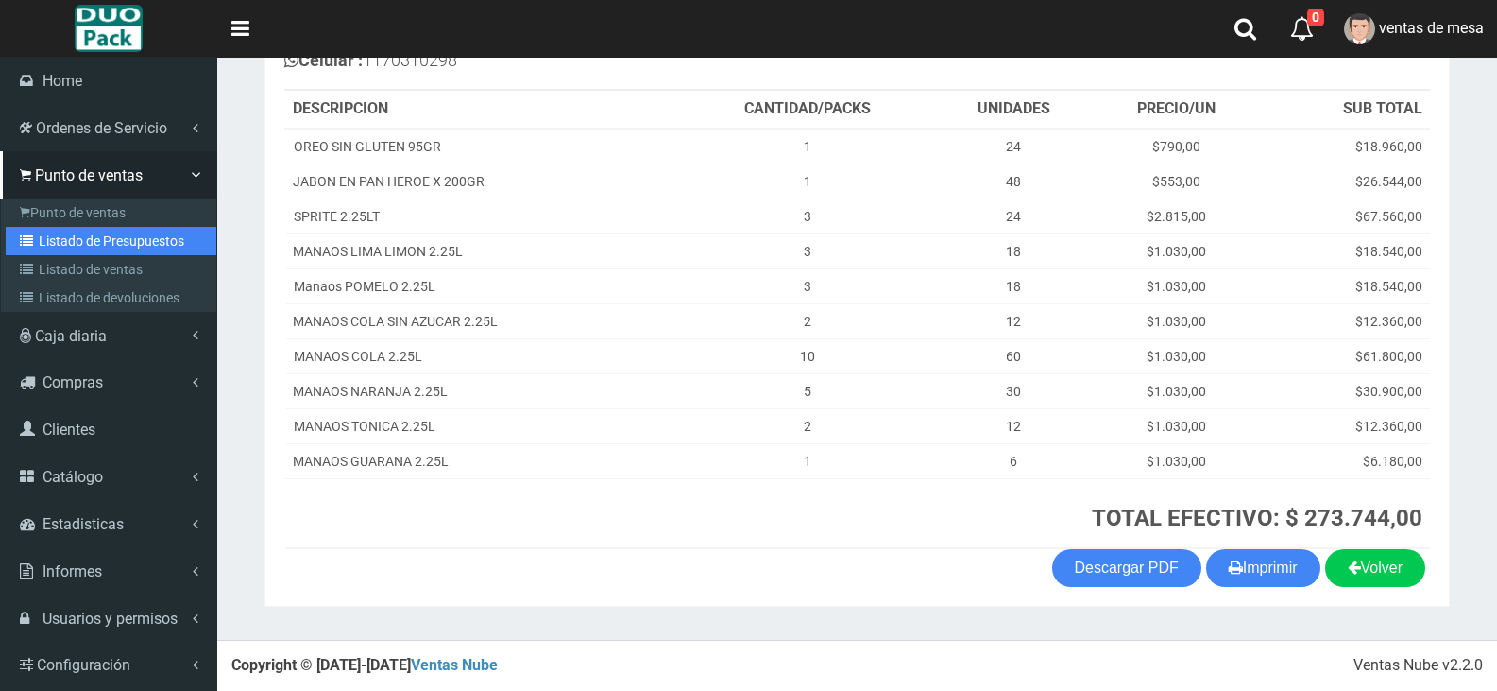
click at [43, 227] on link "Listado de Presupuestos" at bounding box center [111, 241] width 211 height 28
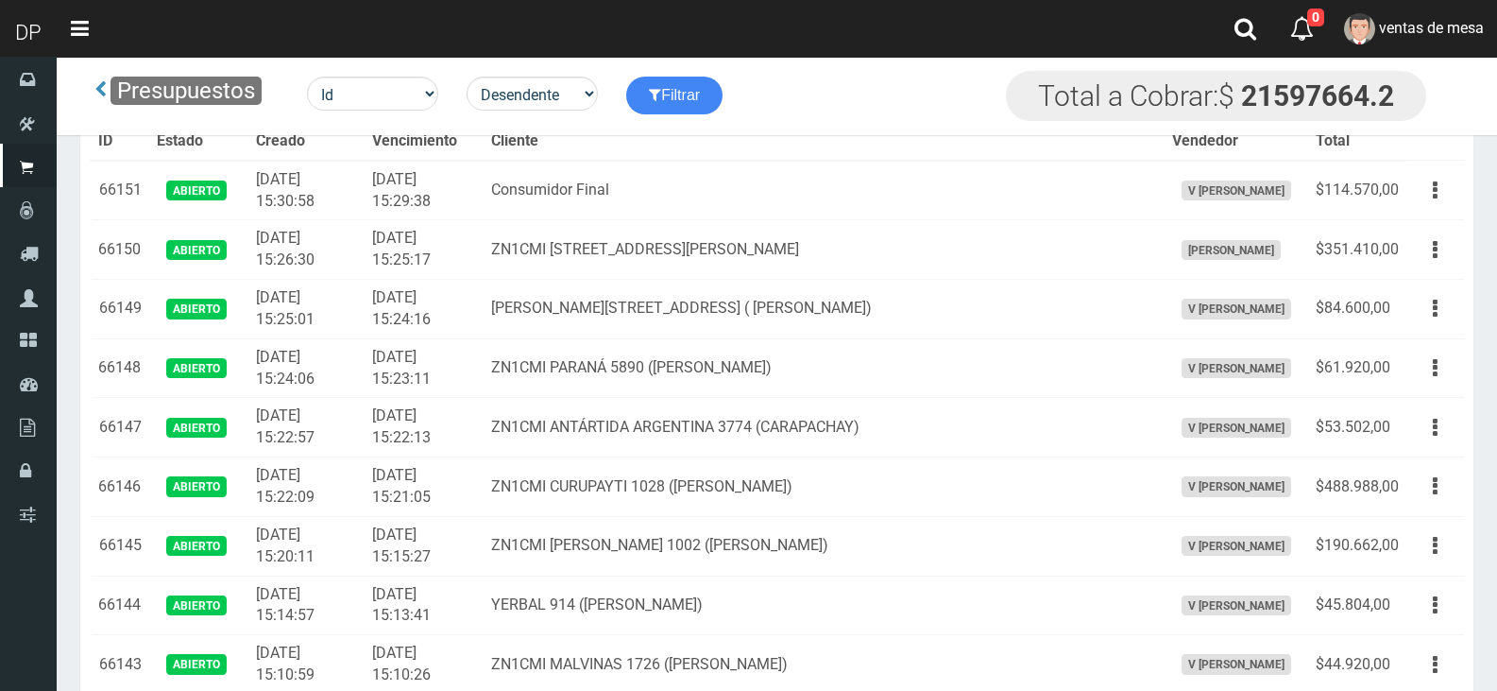
scroll to position [2429, 0]
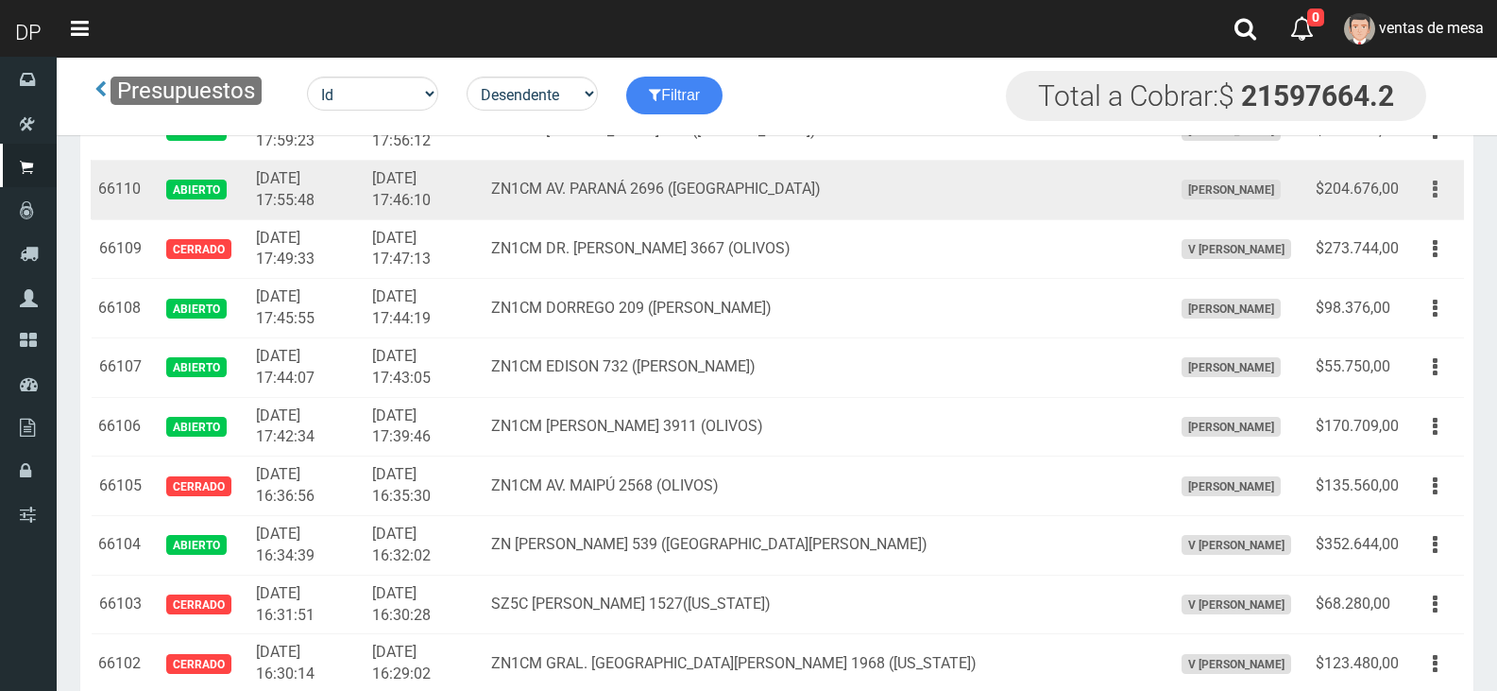
click at [1431, 185] on button "button" at bounding box center [1435, 189] width 43 height 33
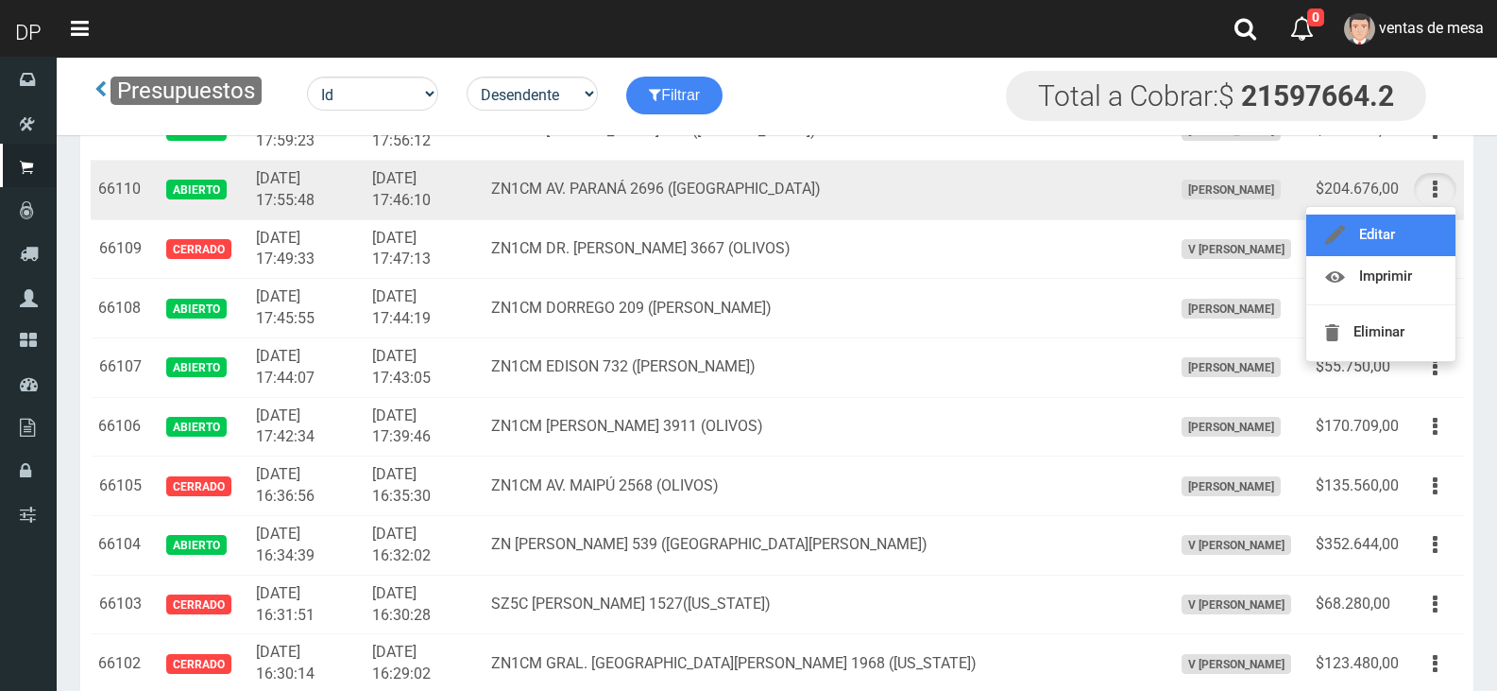
click at [1418, 235] on link "Editar" at bounding box center [1381, 235] width 149 height 42
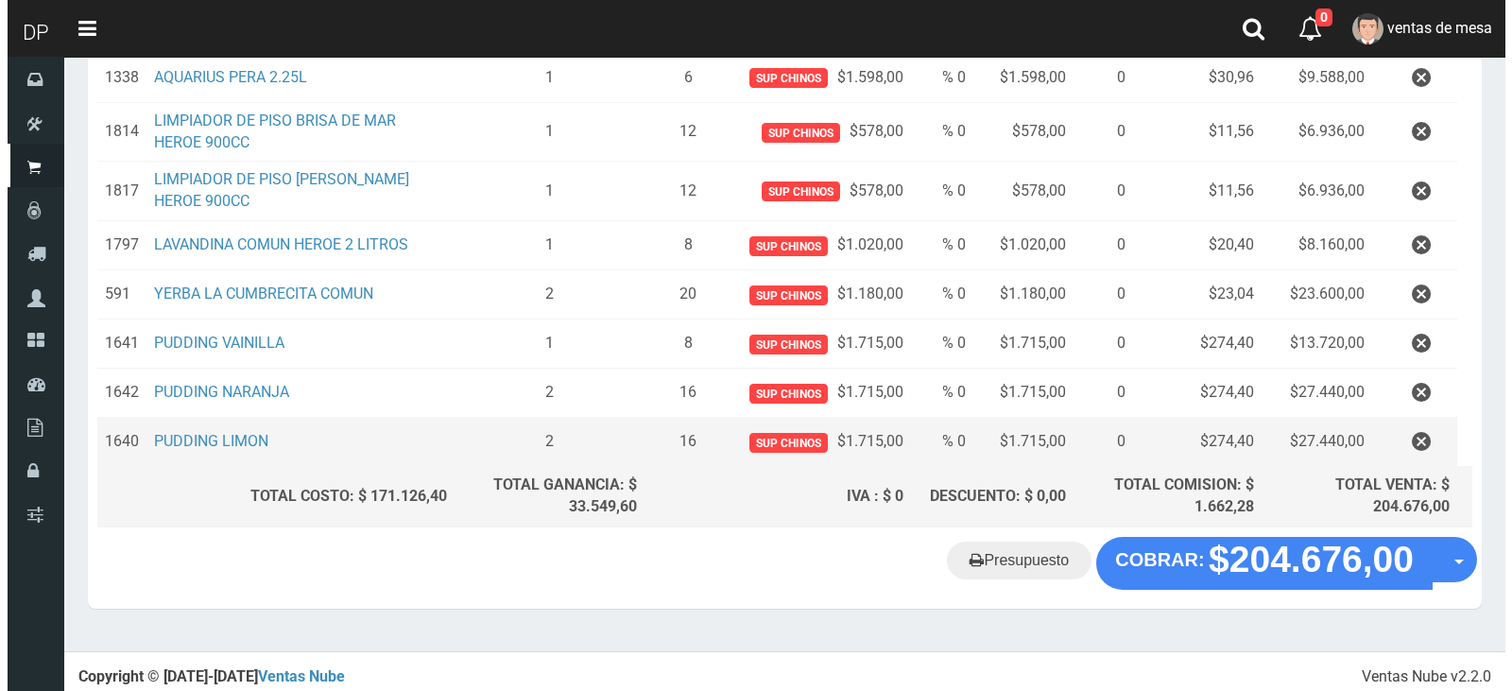
scroll to position [624, 0]
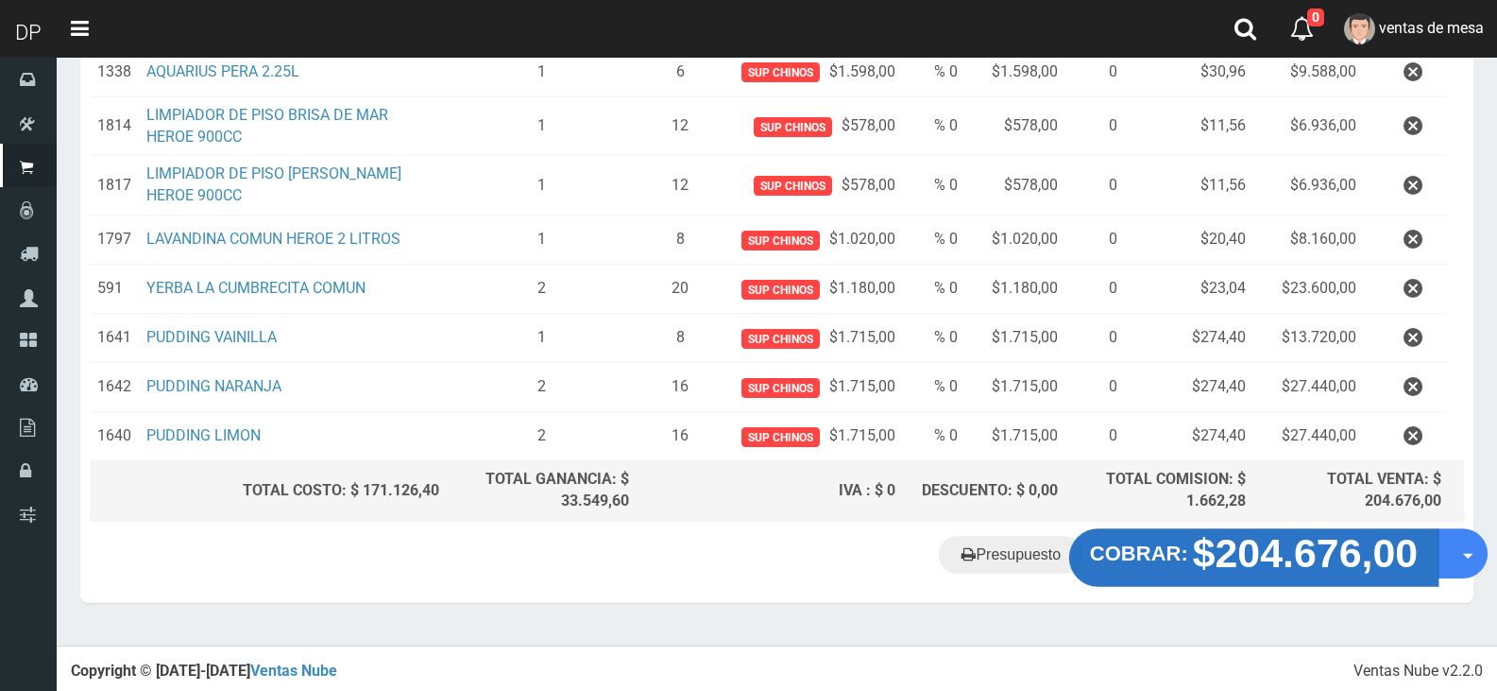
click at [1170, 549] on strong "COBRAR:" at bounding box center [1139, 552] width 98 height 23
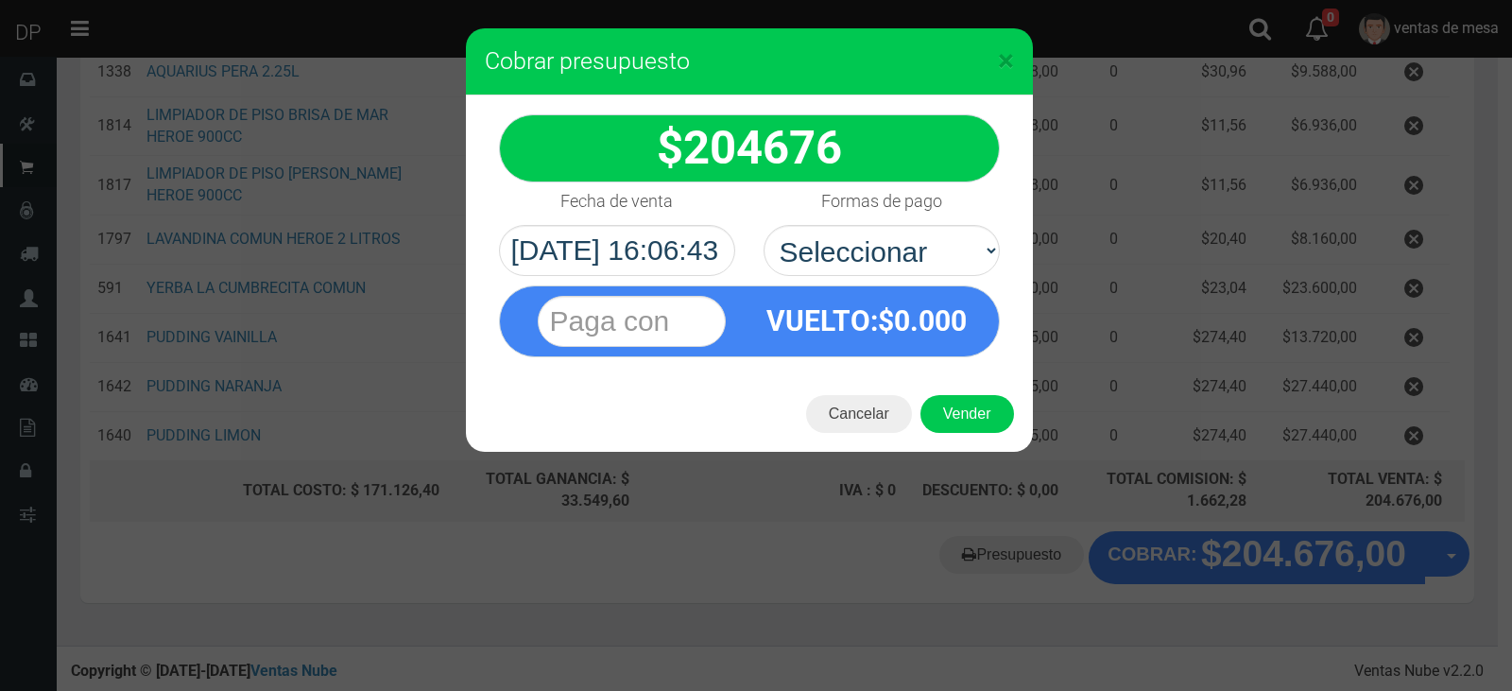
select select "Efectivo"
click at [763, 225] on select "Seleccionar Efectivo Tarjeta de Crédito Depósito Débito" at bounding box center [881, 250] width 236 height 51
click at [983, 412] on button "Vender" at bounding box center [967, 414] width 94 height 38
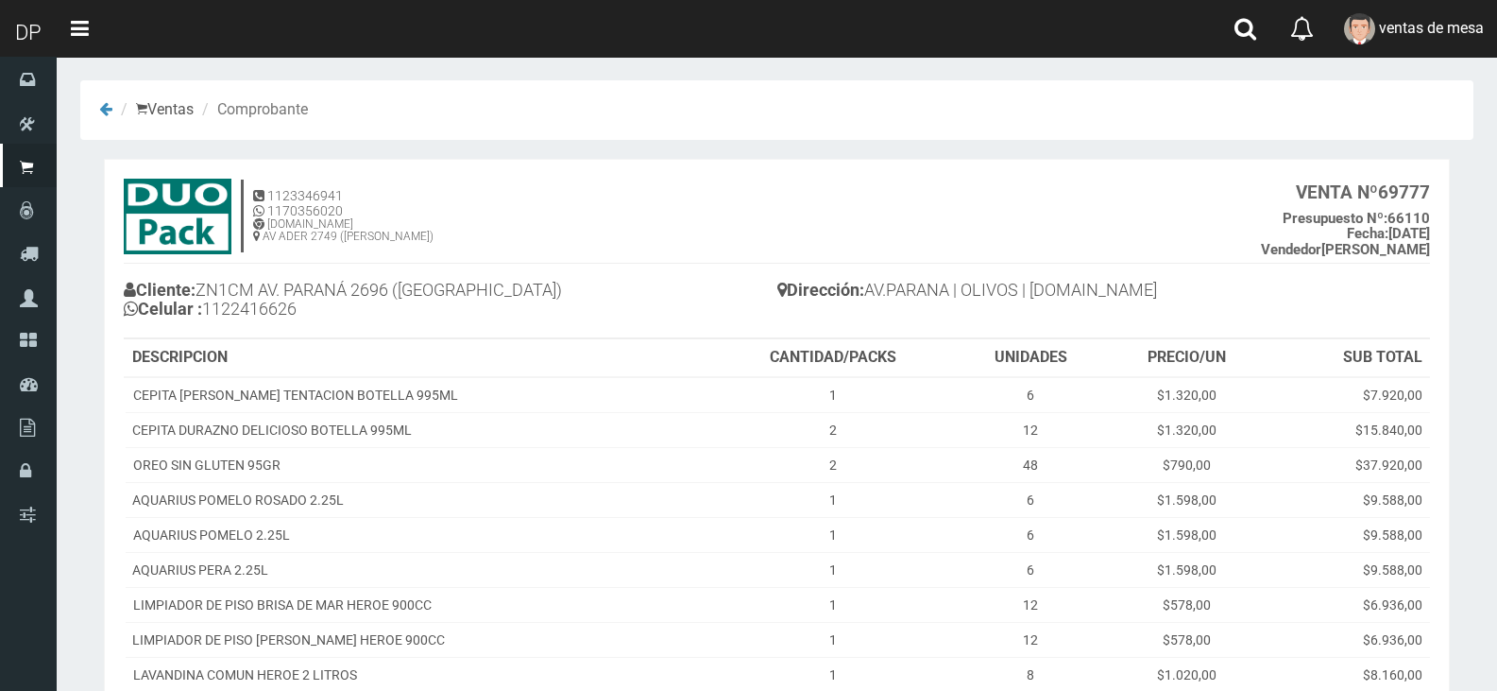
scroll to position [353, 0]
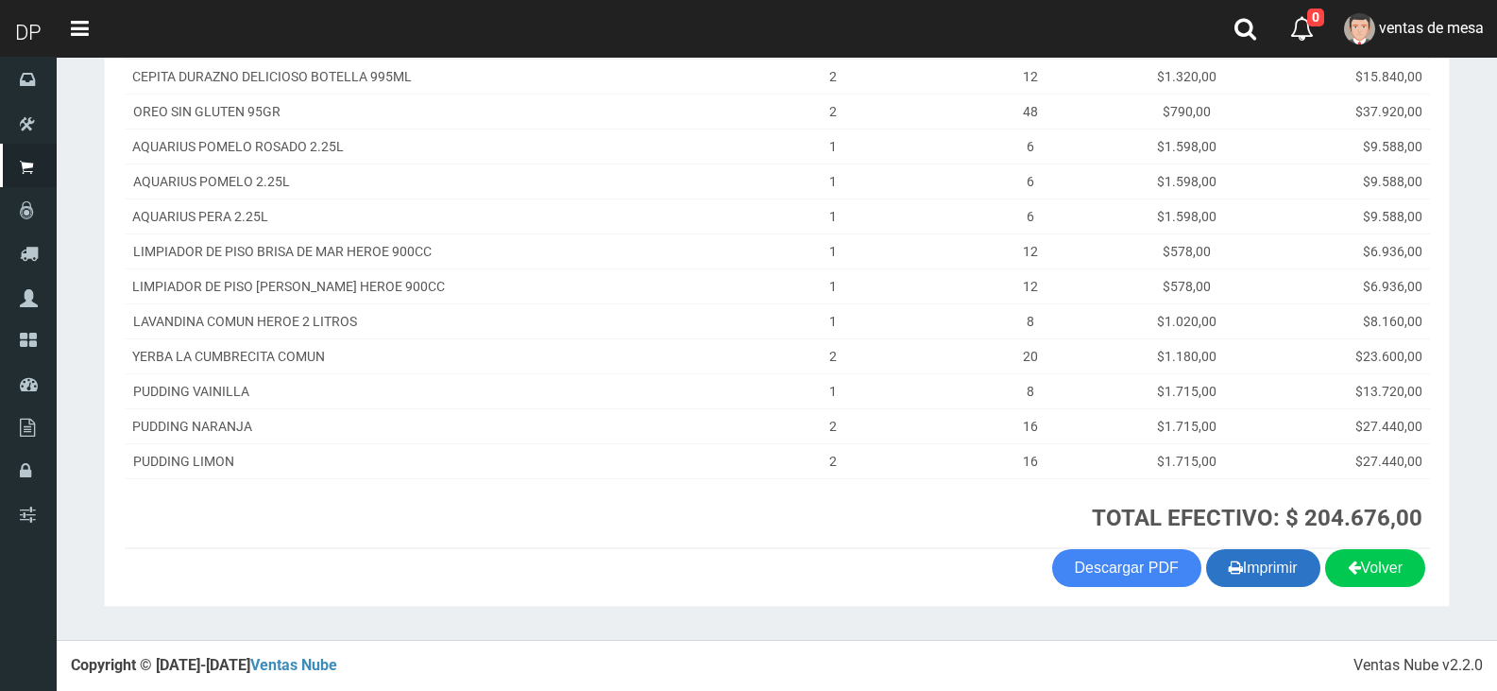
click at [1264, 568] on button "Imprimir" at bounding box center [1263, 568] width 114 height 38
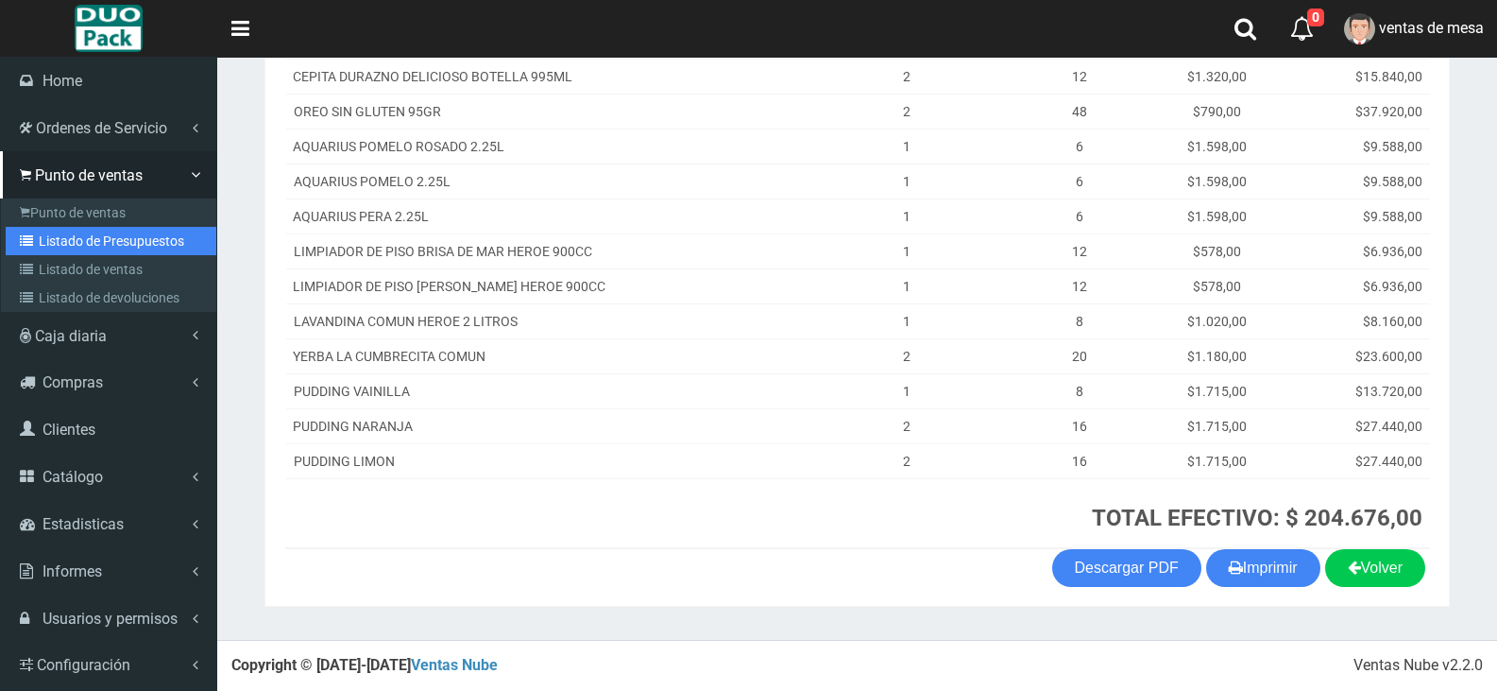
drag, startPoint x: 48, startPoint y: 249, endPoint x: 57, endPoint y: 244, distance: 10.2
click at [48, 249] on link "Listado de Presupuestos" at bounding box center [111, 241] width 211 height 28
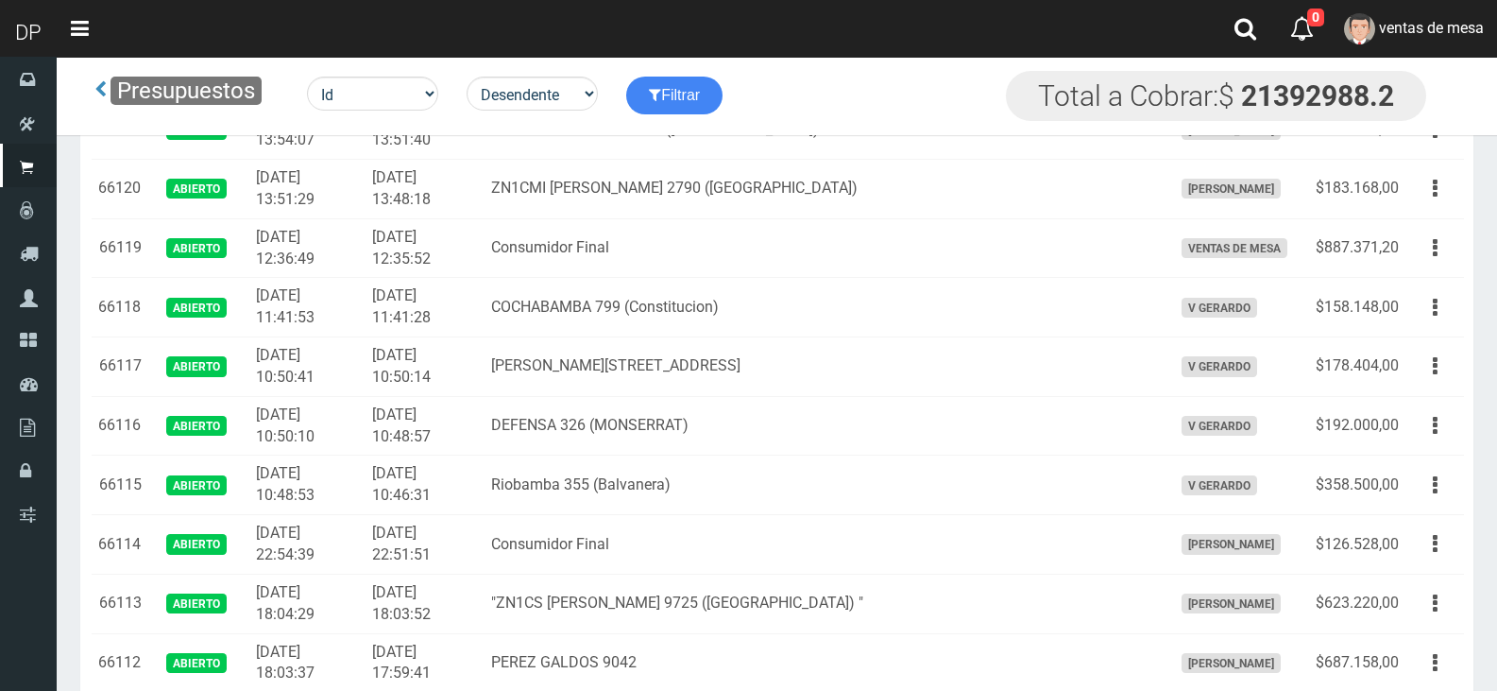
scroll to position [2332, 0]
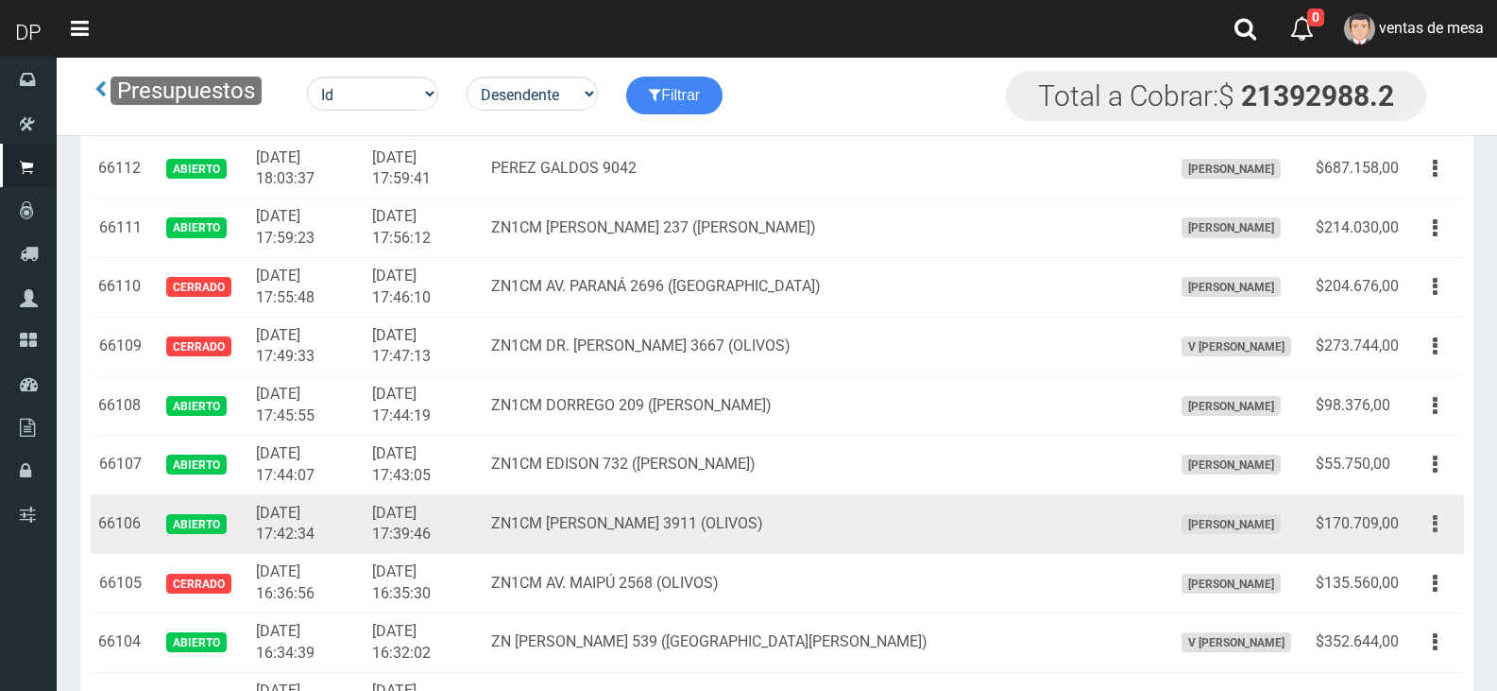
click at [1437, 540] on td "Editar Imprimir Eliminar" at bounding box center [1436, 524] width 58 height 60
click at [1431, 539] on td "Editar Imprimir Eliminar" at bounding box center [1436, 524] width 58 height 60
click at [1435, 534] on icon "button" at bounding box center [1435, 523] width 5 height 33
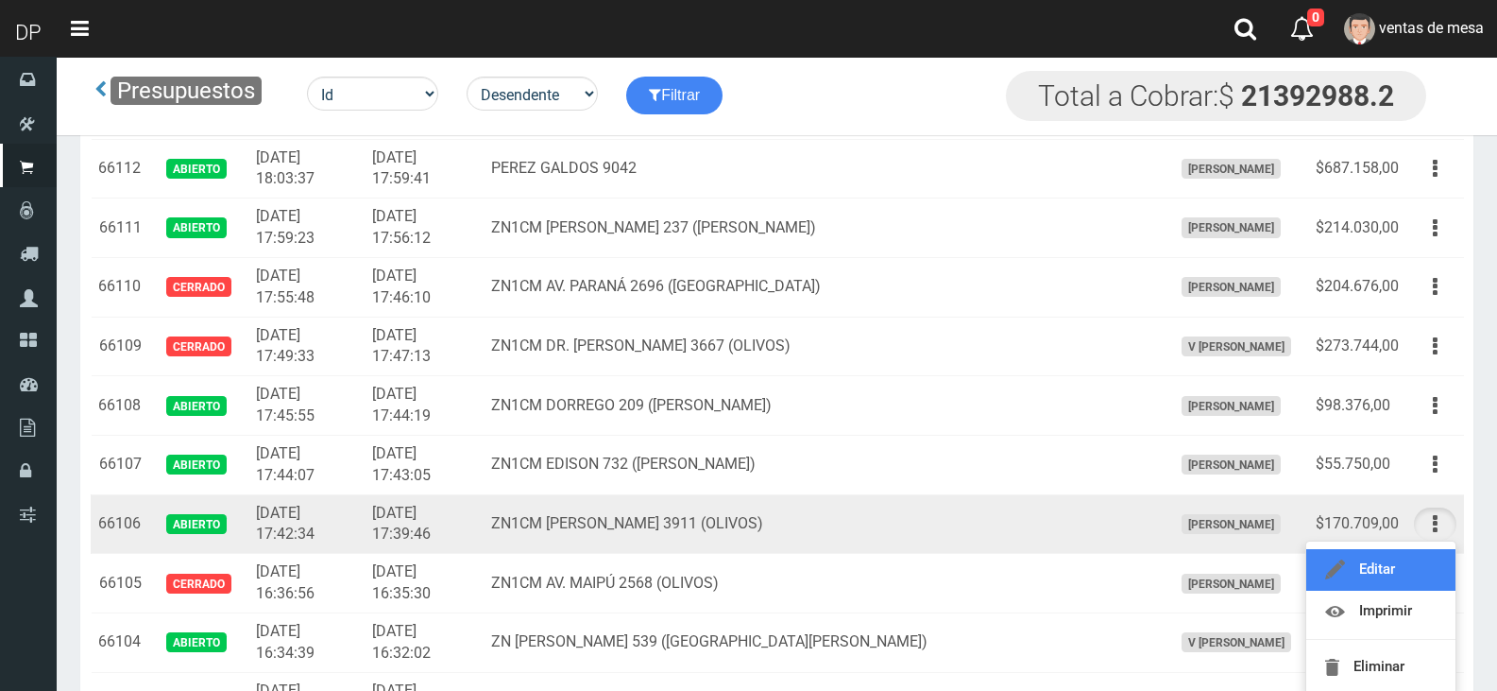
click at [1420, 566] on link "Editar" at bounding box center [1381, 570] width 149 height 42
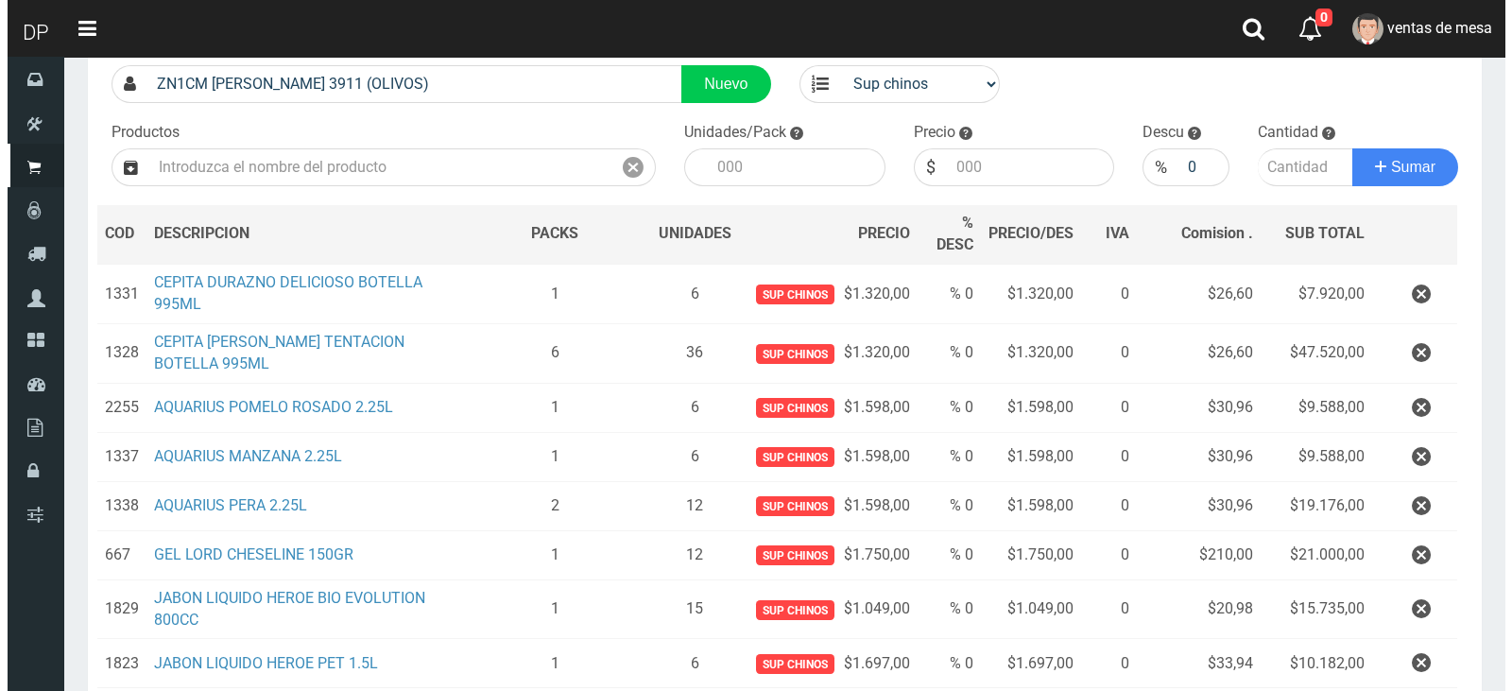
scroll to position [378, 0]
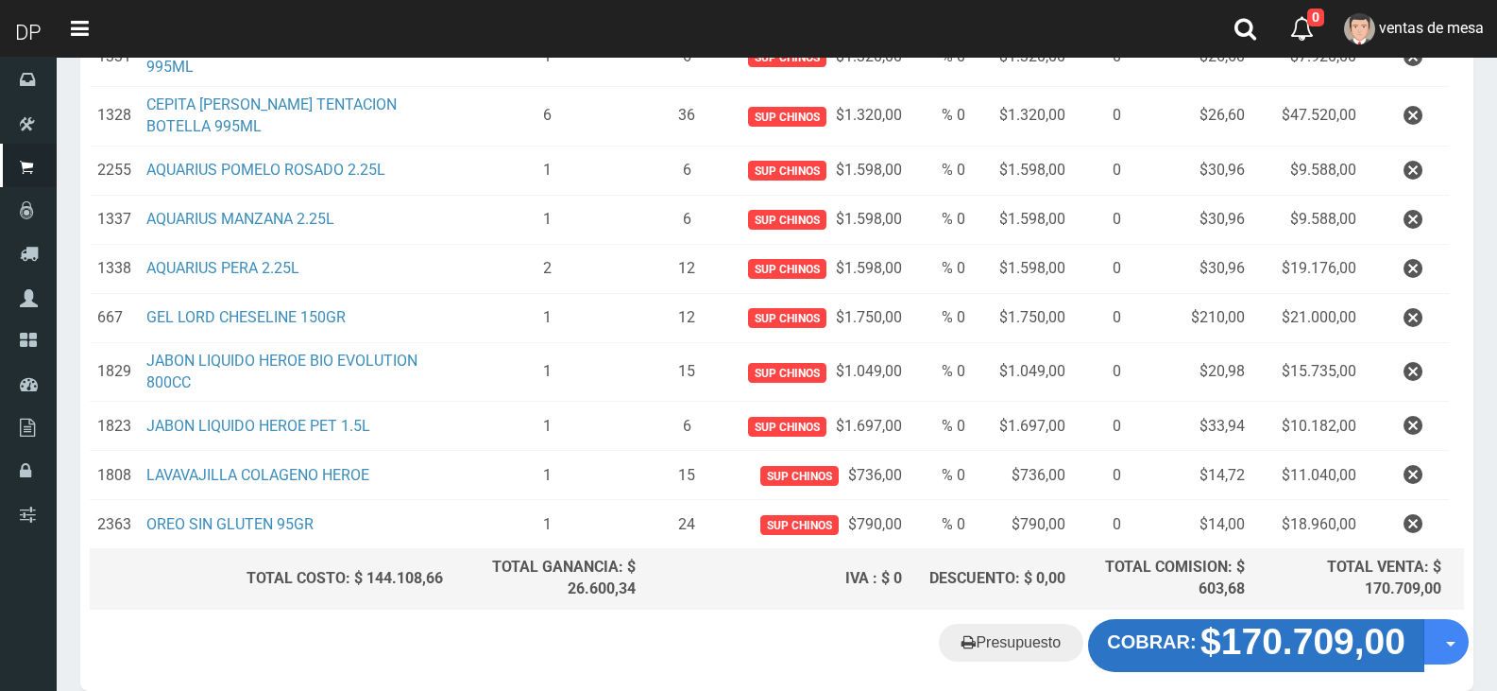
click at [1254, 640] on strong "$170.709,00" at bounding box center [1303, 641] width 205 height 41
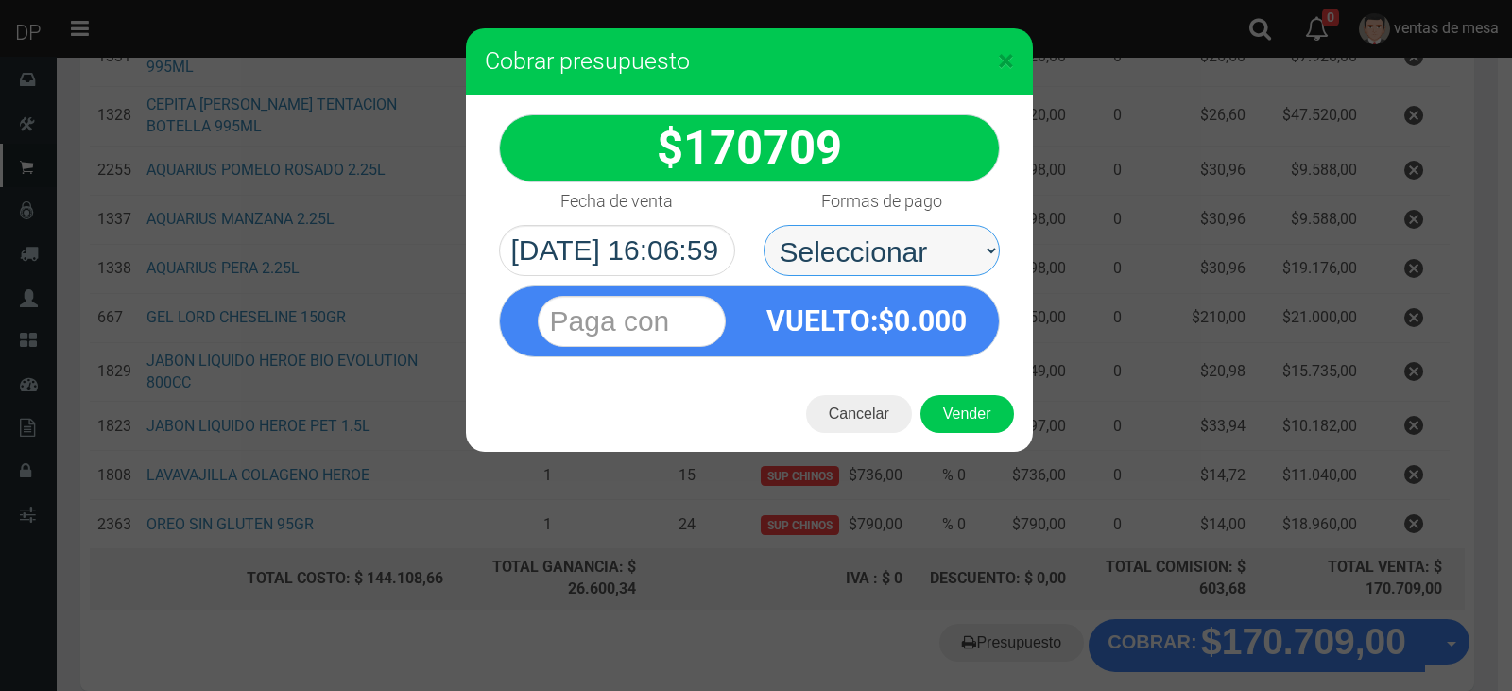
drag, startPoint x: 864, startPoint y: 238, endPoint x: 865, endPoint y: 274, distance: 35.9
click at [864, 241] on select "Seleccionar Efectivo Tarjeta de Crédito Depósito Débito" at bounding box center [881, 250] width 236 height 51
select select "Efectivo"
click at [763, 225] on select "Seleccionar Efectivo Tarjeta de Crédito Depósito Débito" at bounding box center [881, 250] width 236 height 51
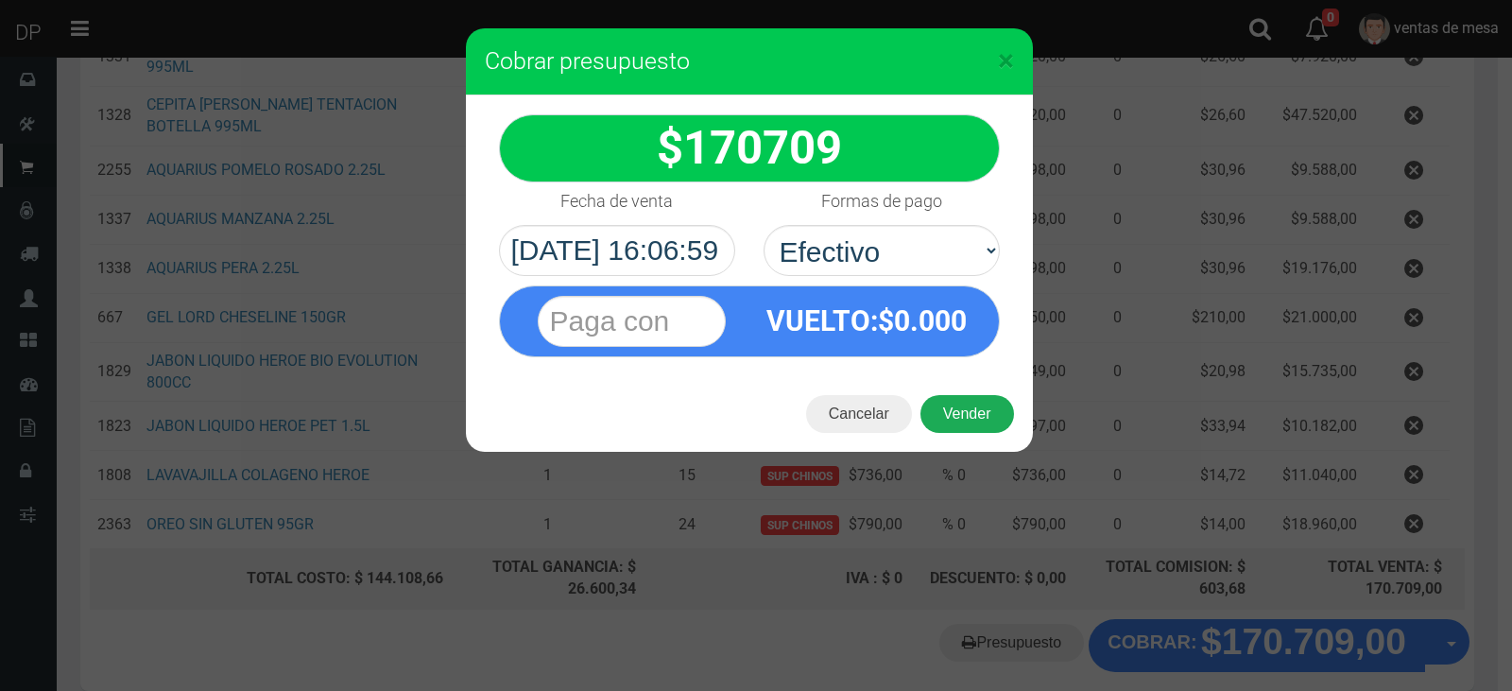
click at [955, 425] on button "Vender" at bounding box center [967, 414] width 94 height 38
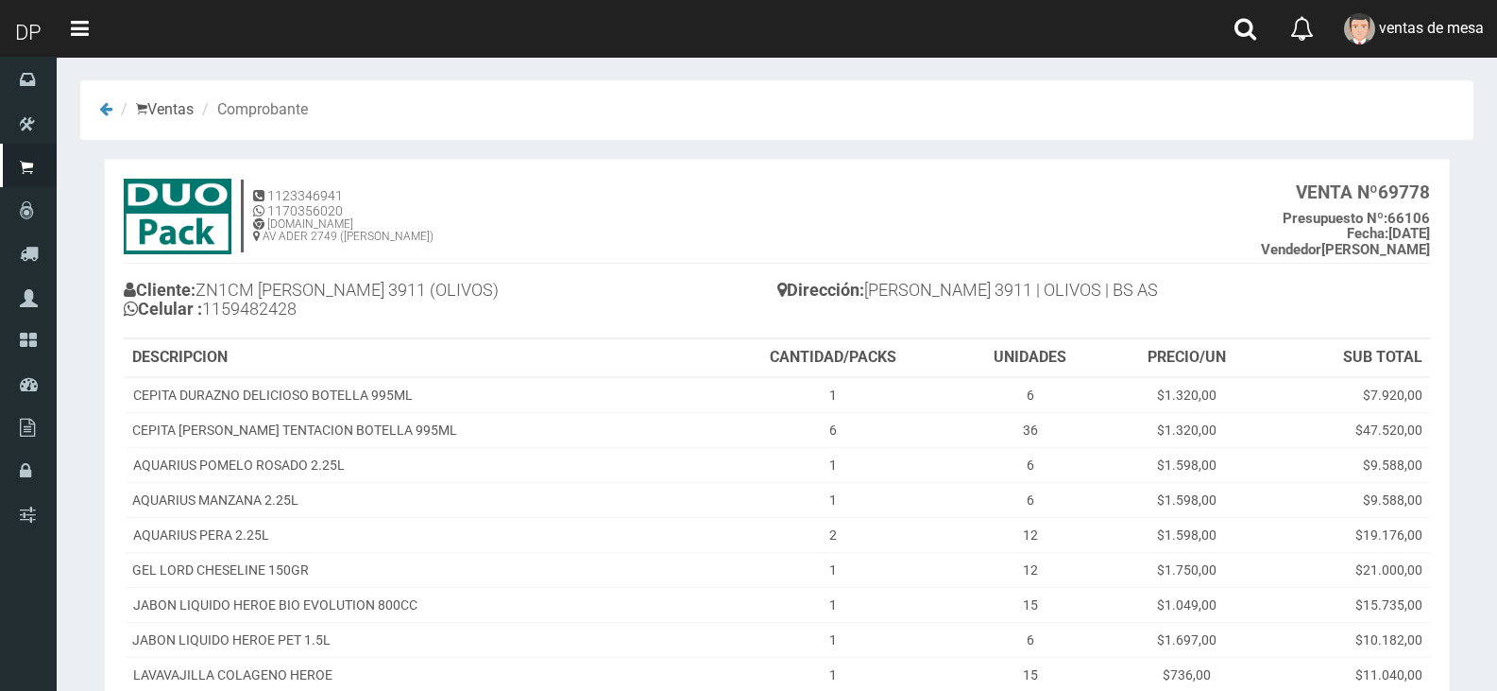
scroll to position [248, 0]
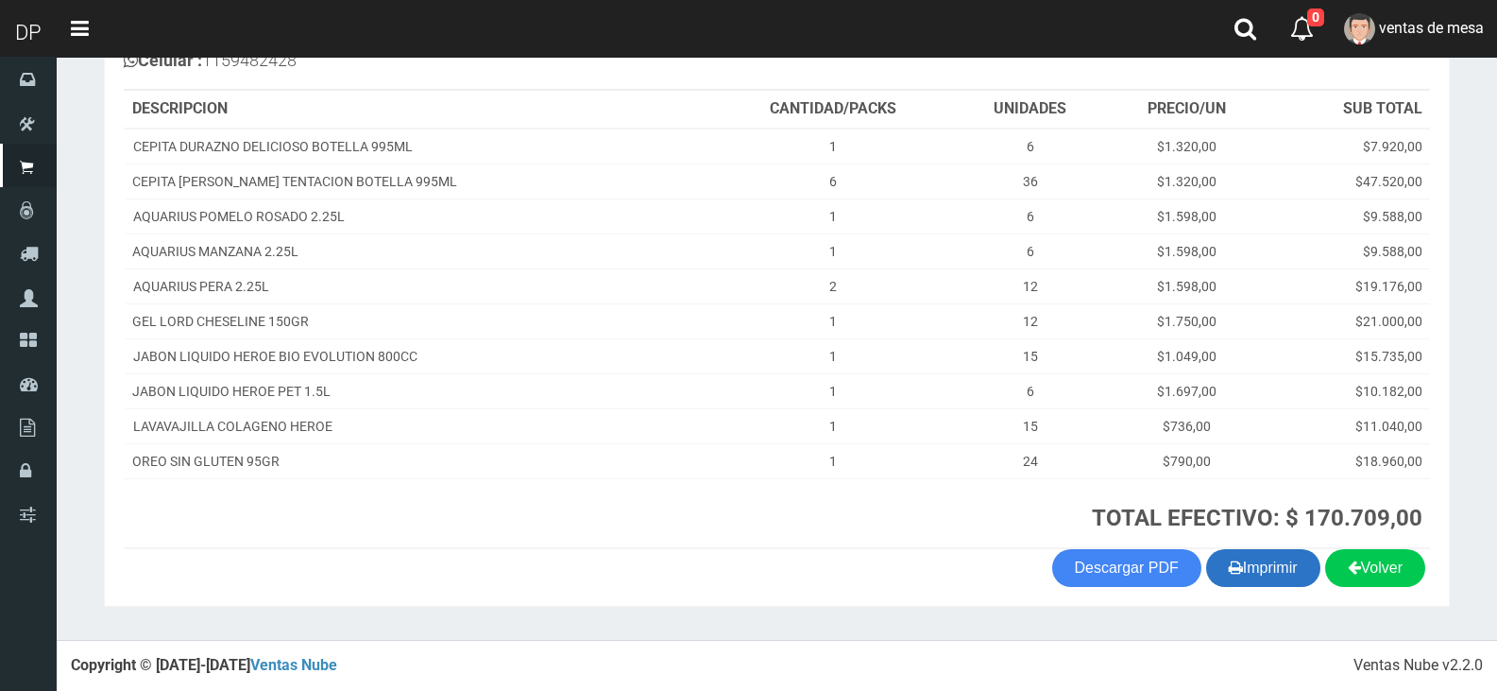
click at [1256, 546] on th "TOTAL EFECTIVO: $ 170.709,00" at bounding box center [1070, 513] width 720 height 70
click at [1248, 564] on button "Imprimir" at bounding box center [1263, 568] width 114 height 38
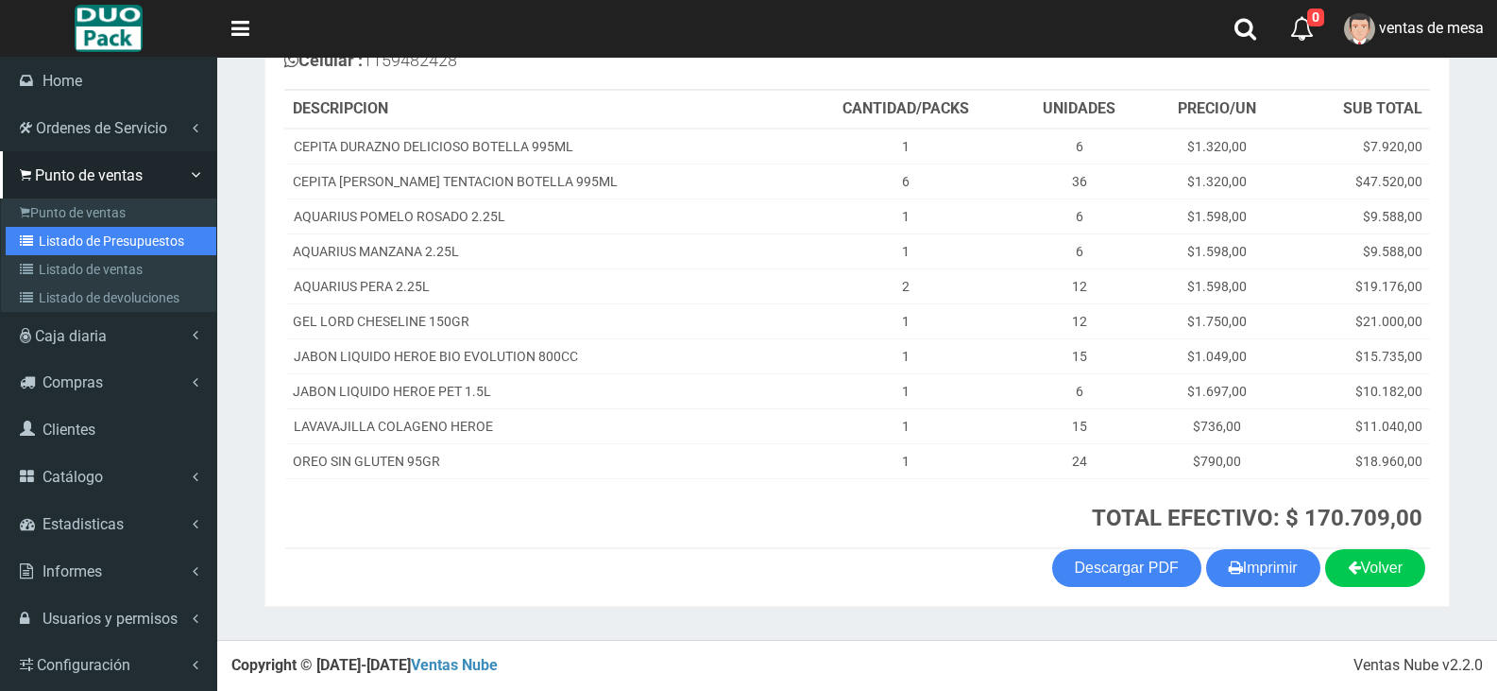
click at [73, 247] on link "Listado de Presupuestos" at bounding box center [111, 241] width 211 height 28
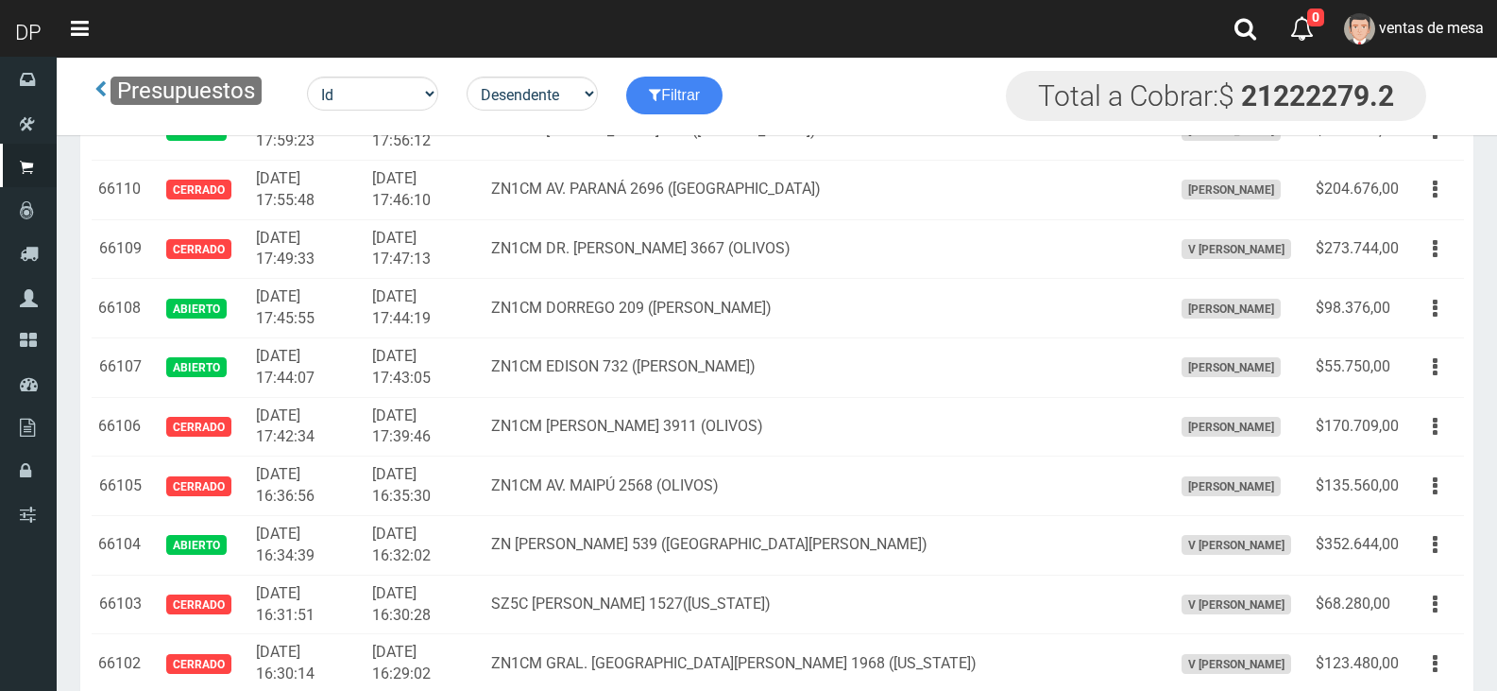
scroll to position [2924, 0]
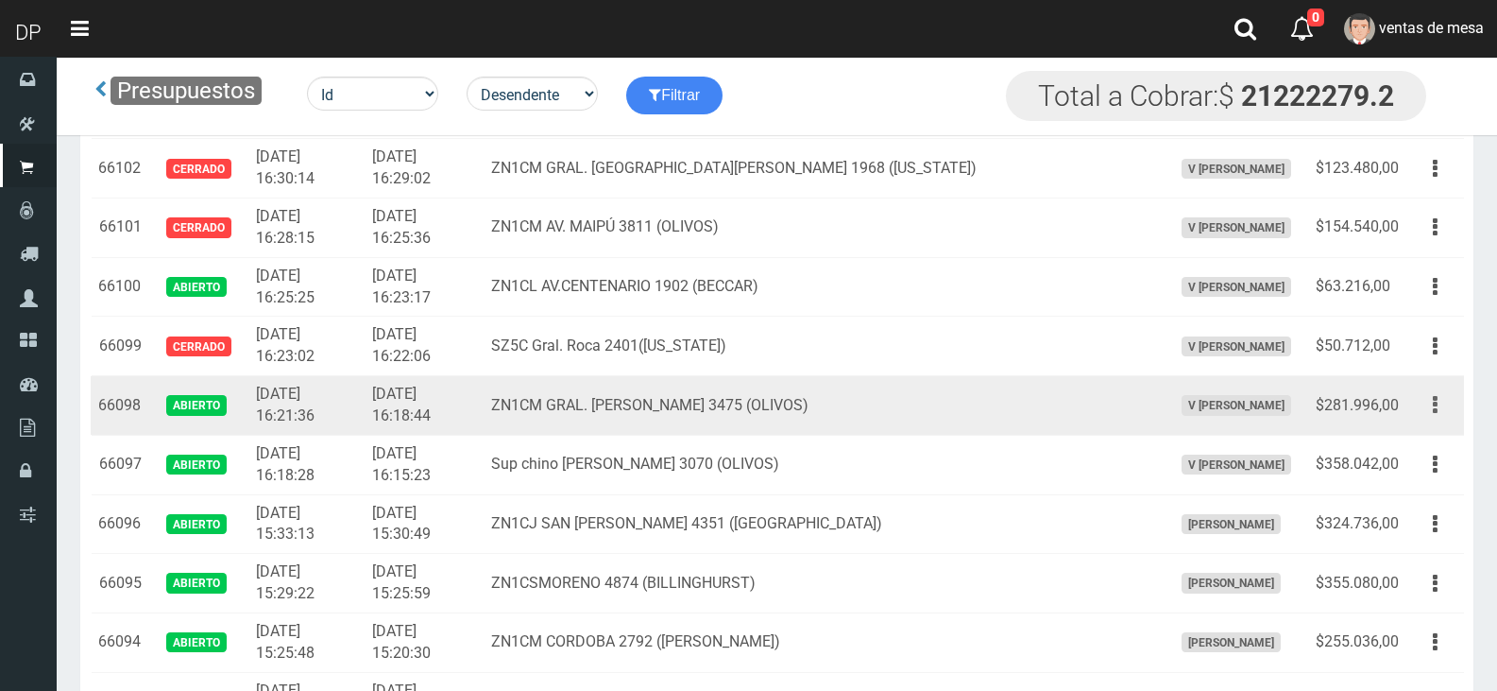
click at [1437, 411] on icon "button" at bounding box center [1435, 404] width 5 height 33
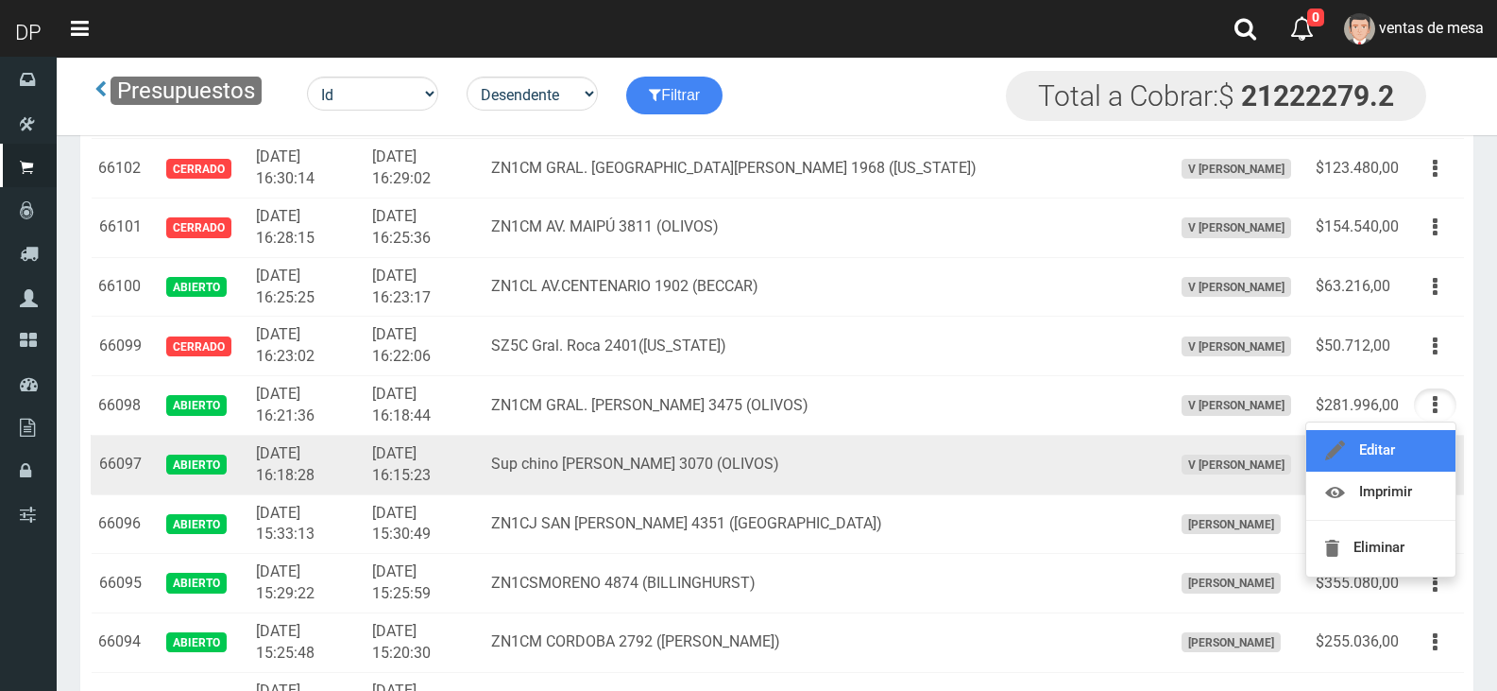
click at [1416, 442] on link "Editar" at bounding box center [1381, 451] width 149 height 42
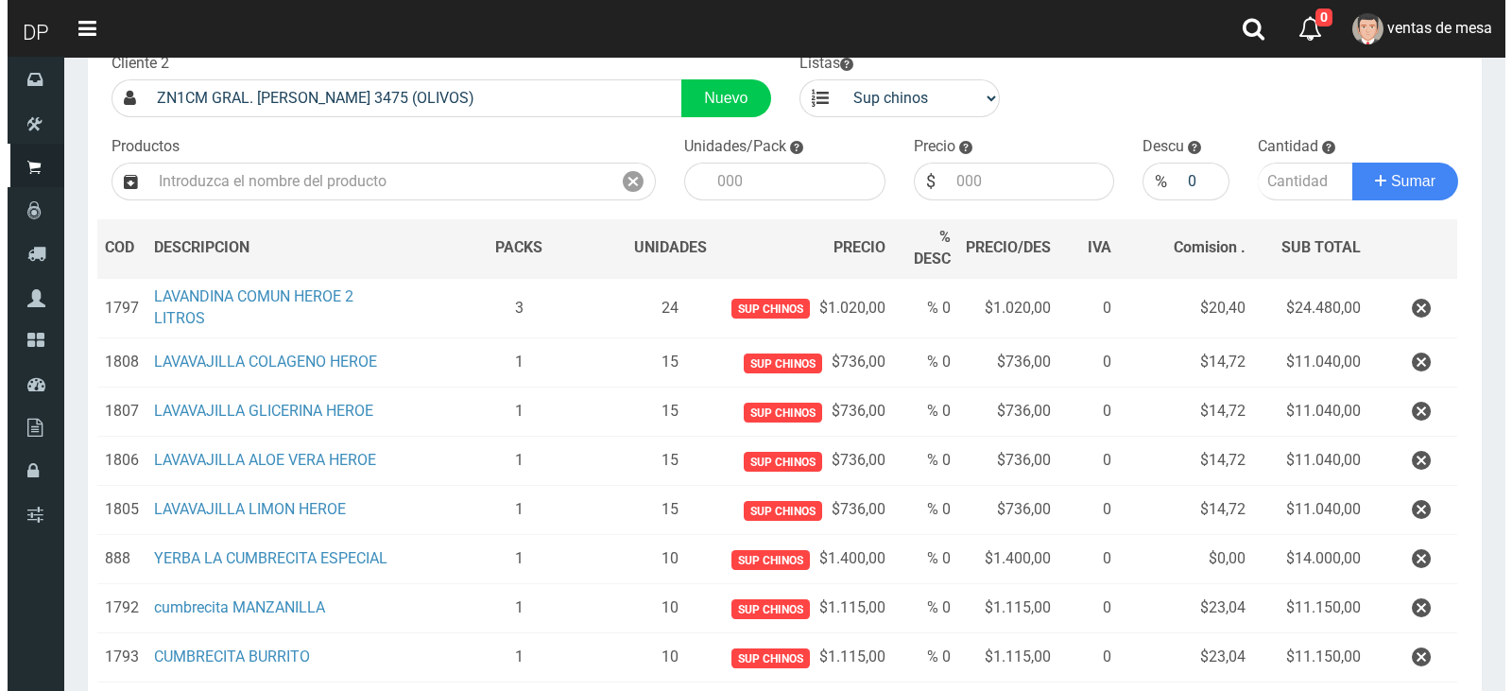
scroll to position [756, 0]
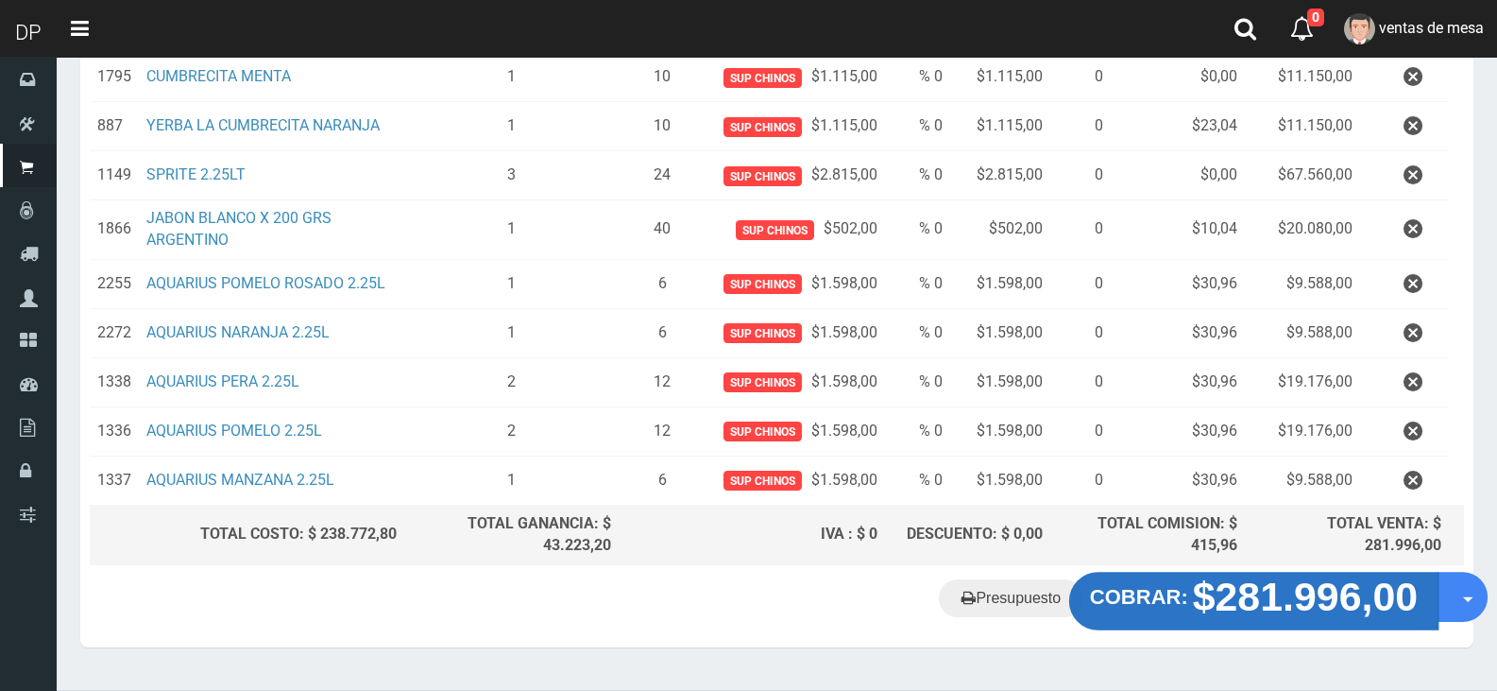
click at [1379, 615] on strong "$281.996,00" at bounding box center [1306, 596] width 226 height 44
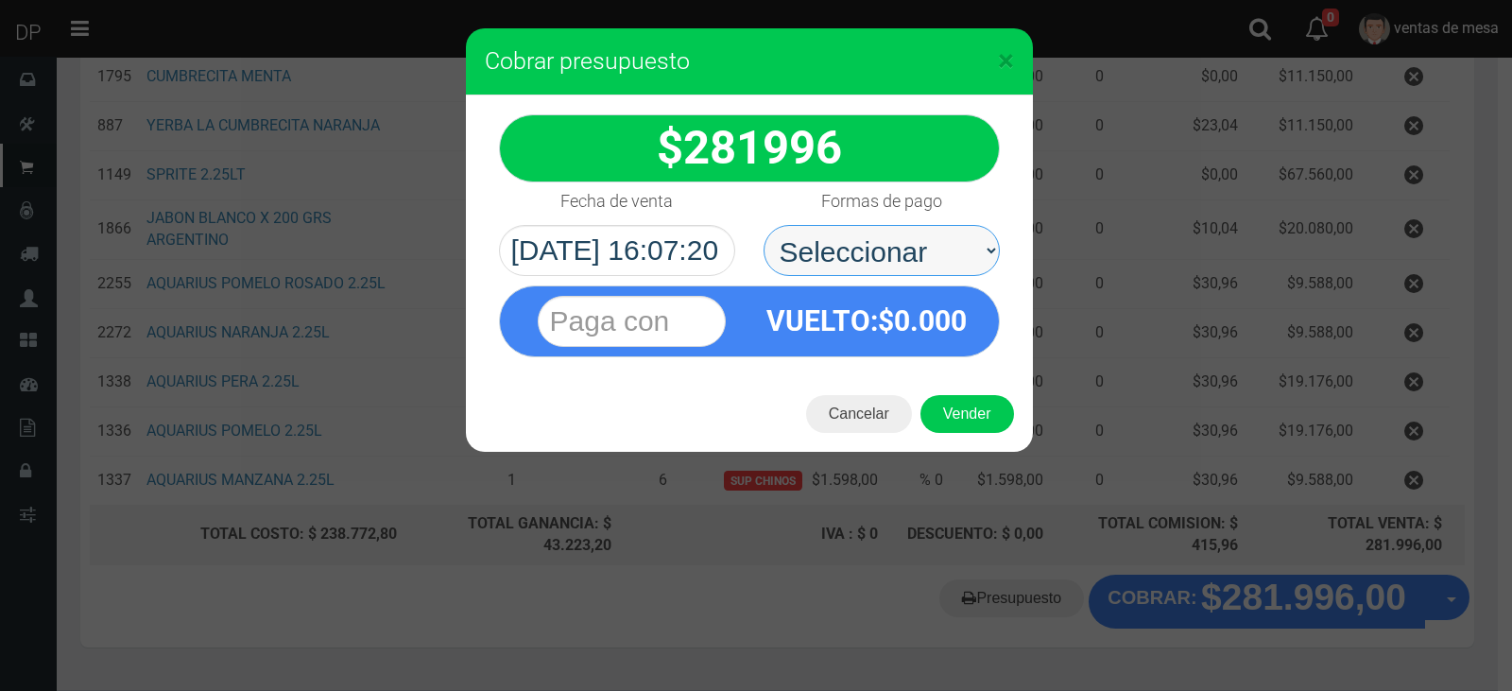
click at [859, 242] on select "Seleccionar Efectivo Tarjeta de Crédito Depósito Débito" at bounding box center [881, 250] width 236 height 51
select select "Efectivo"
click at [763, 225] on select "Seleccionar Efectivo Tarjeta de Crédito Depósito Débito" at bounding box center [881, 250] width 236 height 51
click at [946, 393] on div "Cancelar Vender" at bounding box center [749, 414] width 567 height 76
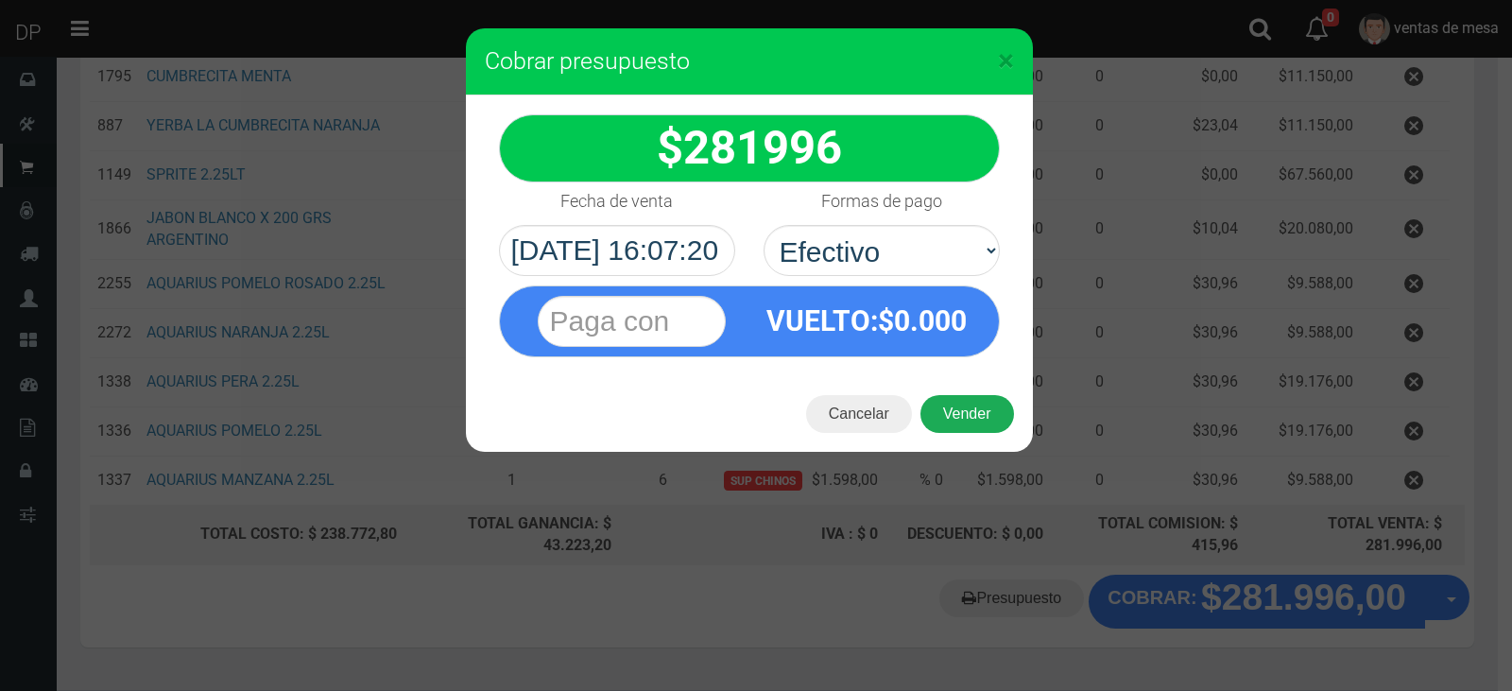
click at [952, 411] on button "Vender" at bounding box center [967, 414] width 94 height 38
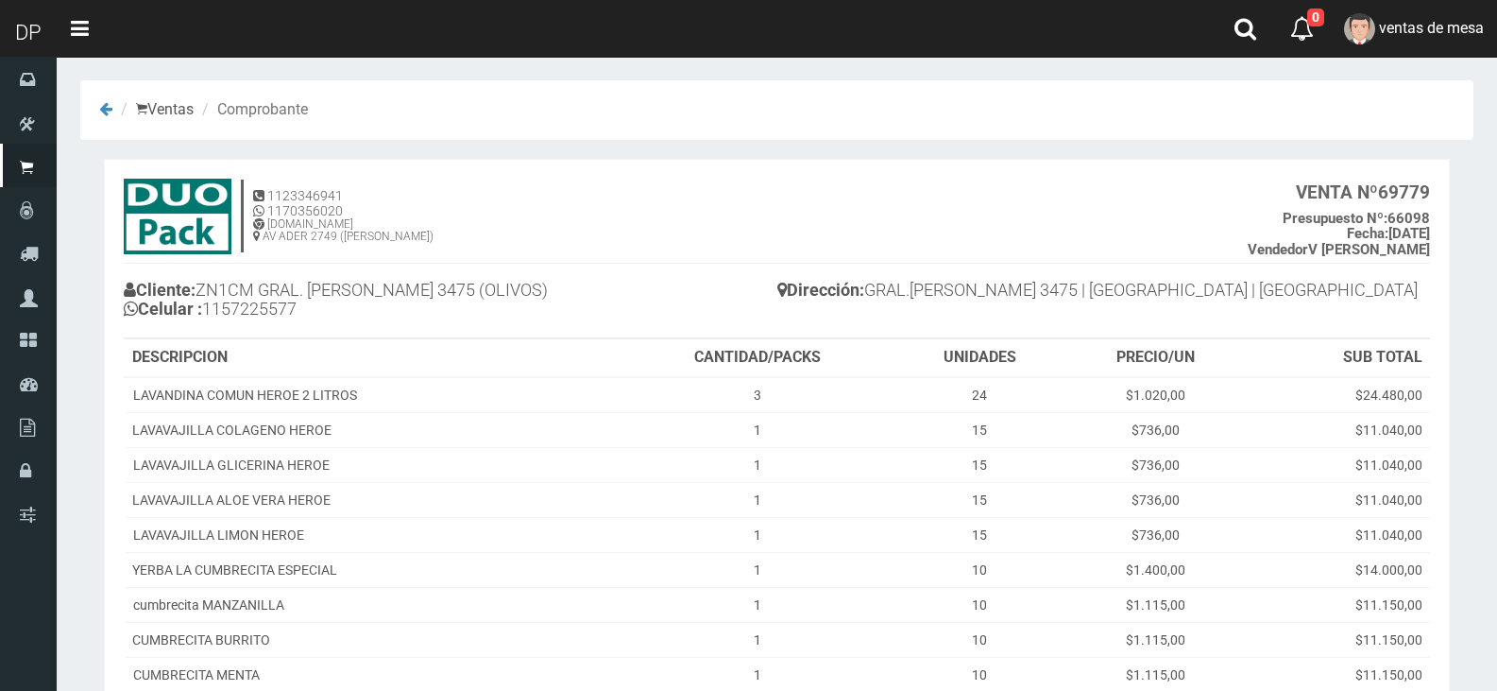
scroll to position [493, 0]
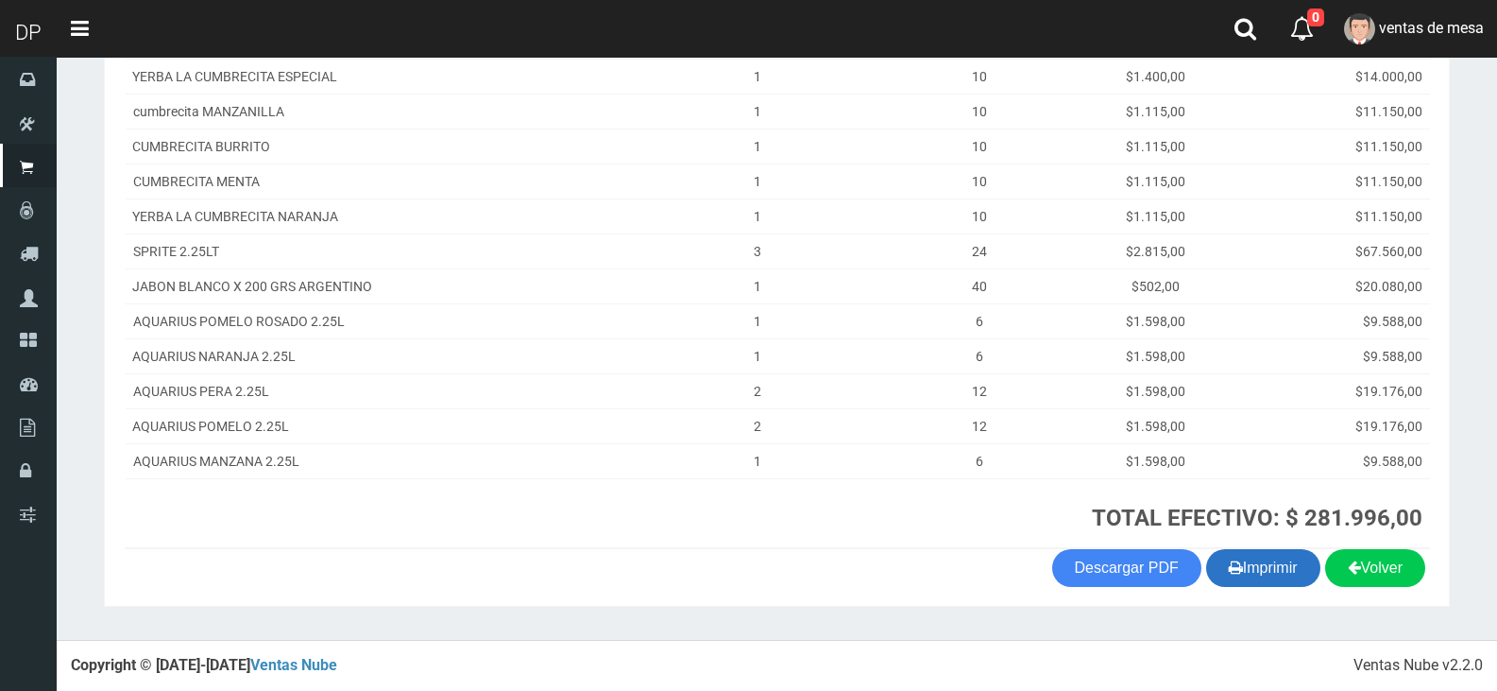
click at [1266, 566] on button "Imprimir" at bounding box center [1263, 568] width 114 height 38
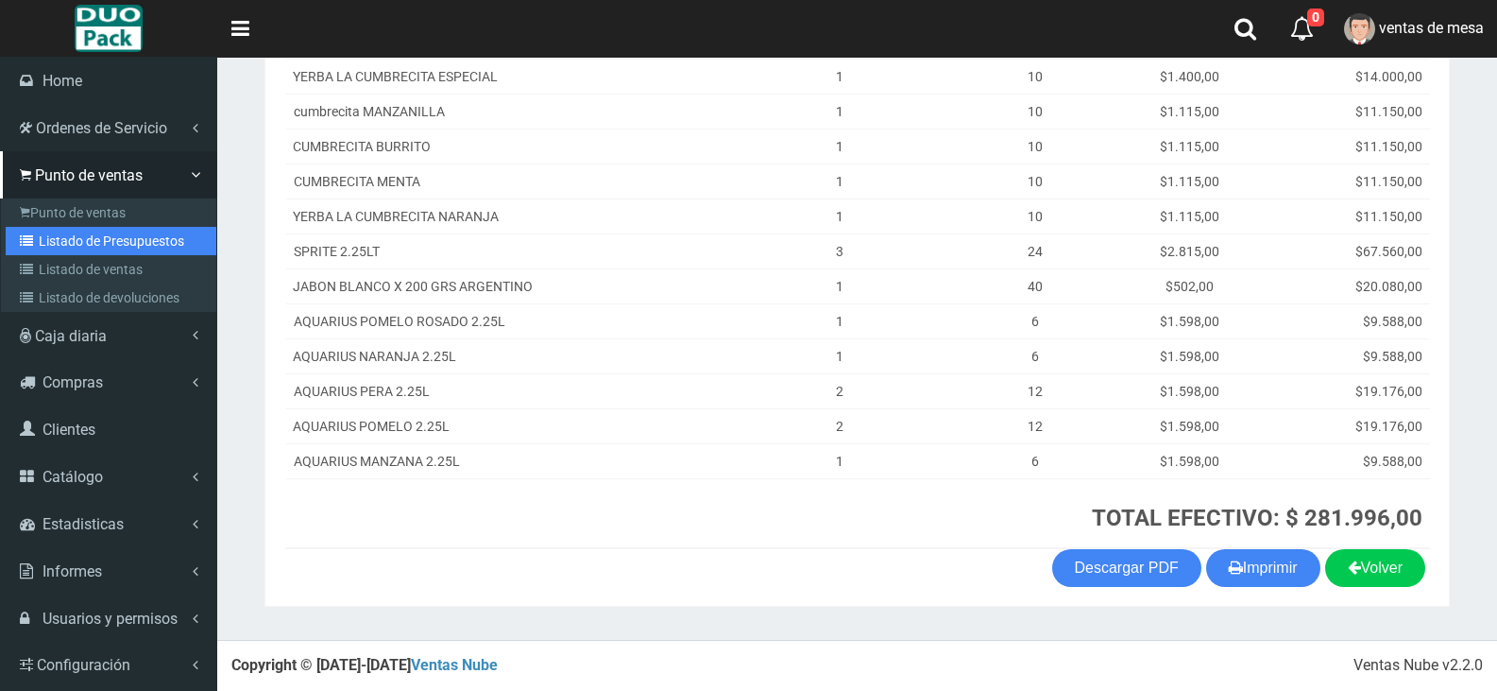
click at [104, 249] on link "Listado de Presupuestos" at bounding box center [111, 241] width 211 height 28
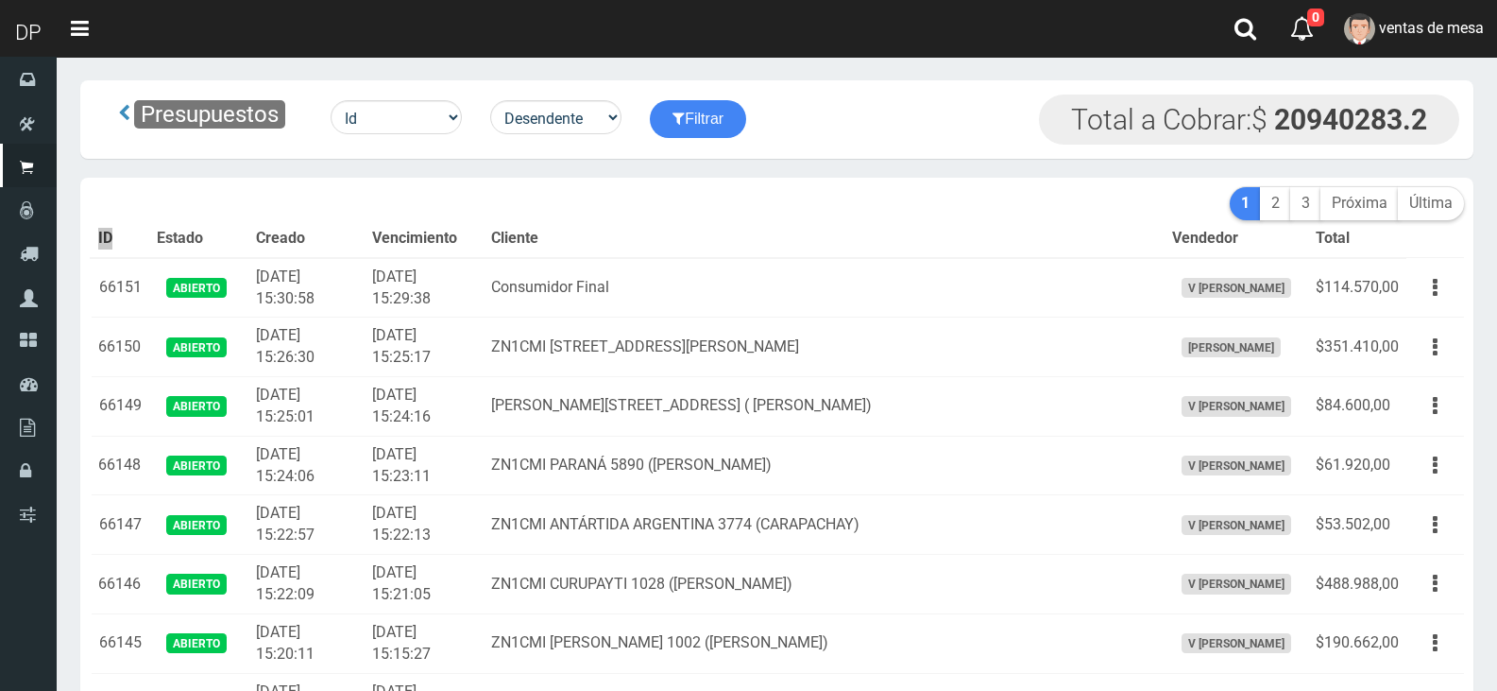
scroll to position [3021, 0]
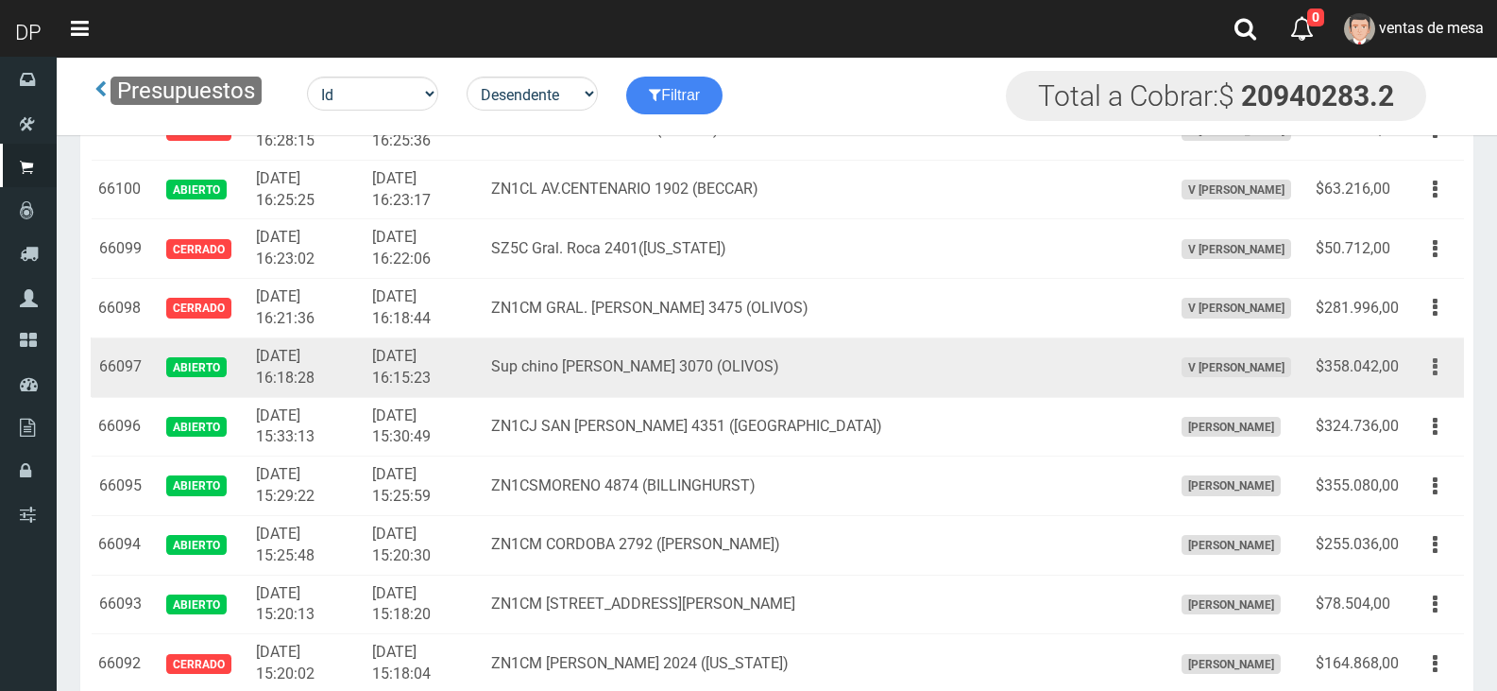
click at [1426, 378] on button "button" at bounding box center [1435, 366] width 43 height 33
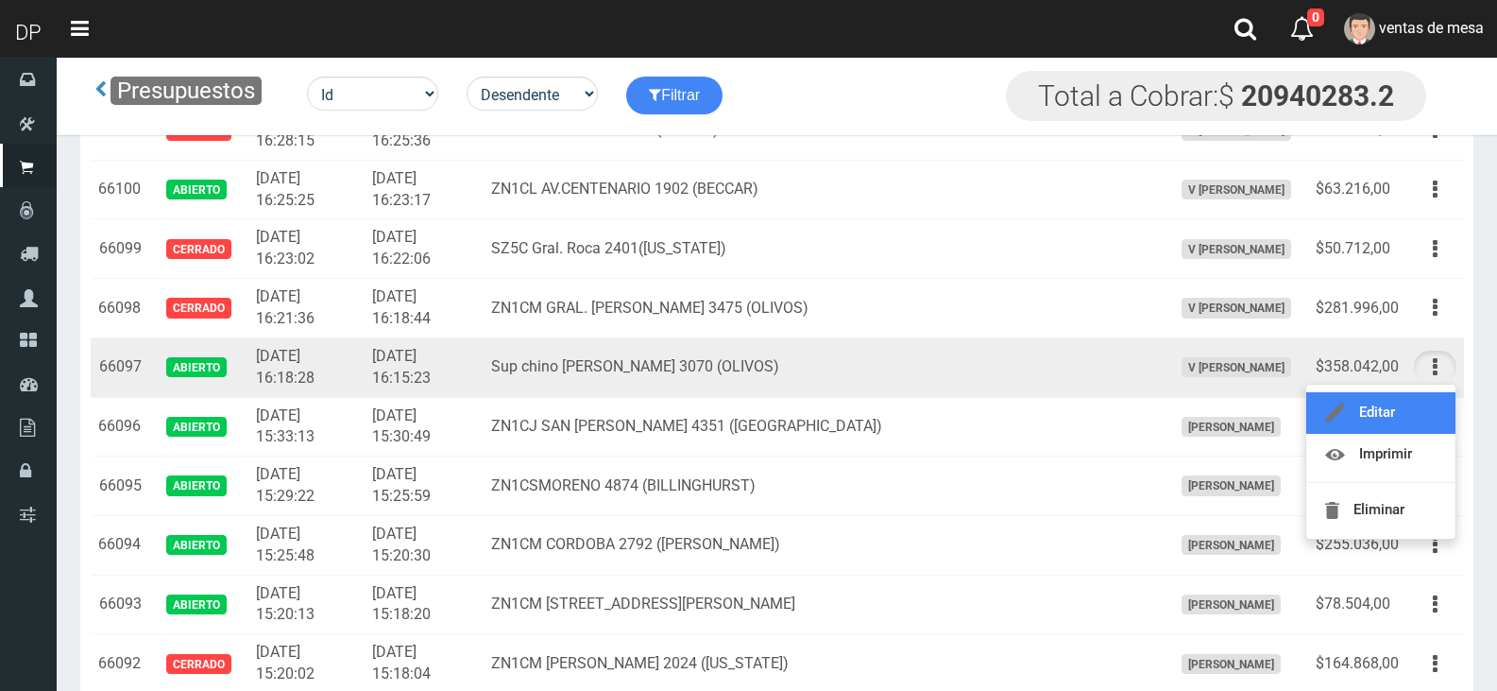
click at [1418, 402] on link "Editar" at bounding box center [1381, 413] width 149 height 42
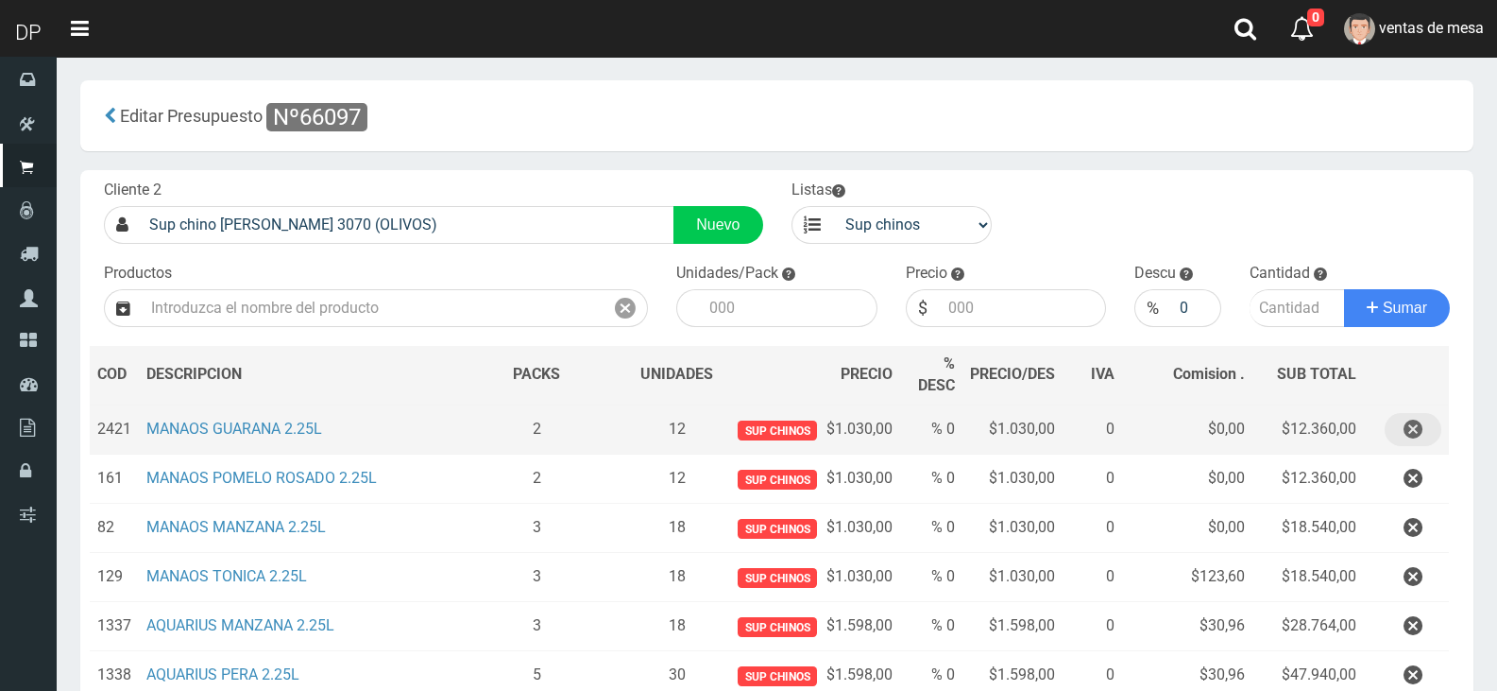
click at [1423, 426] on button "button" at bounding box center [1413, 429] width 57 height 33
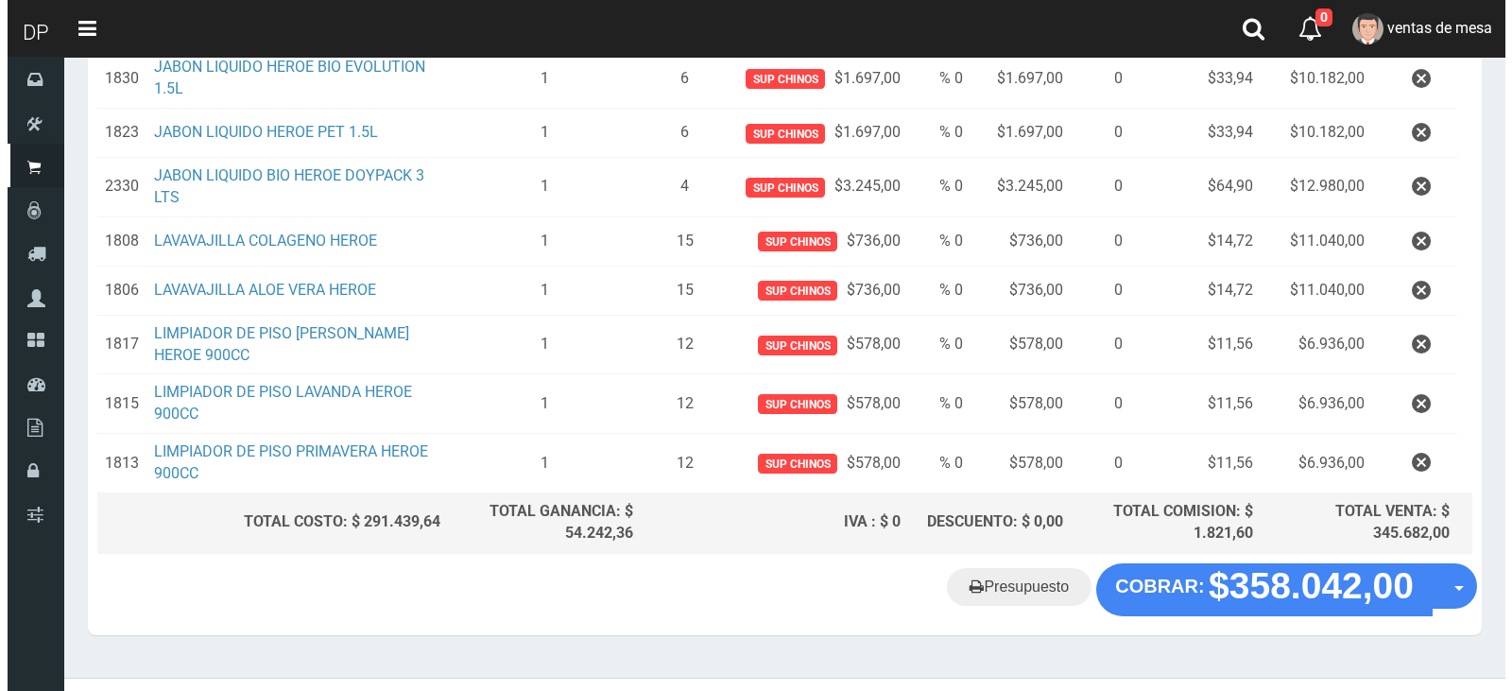
scroll to position [1075, 0]
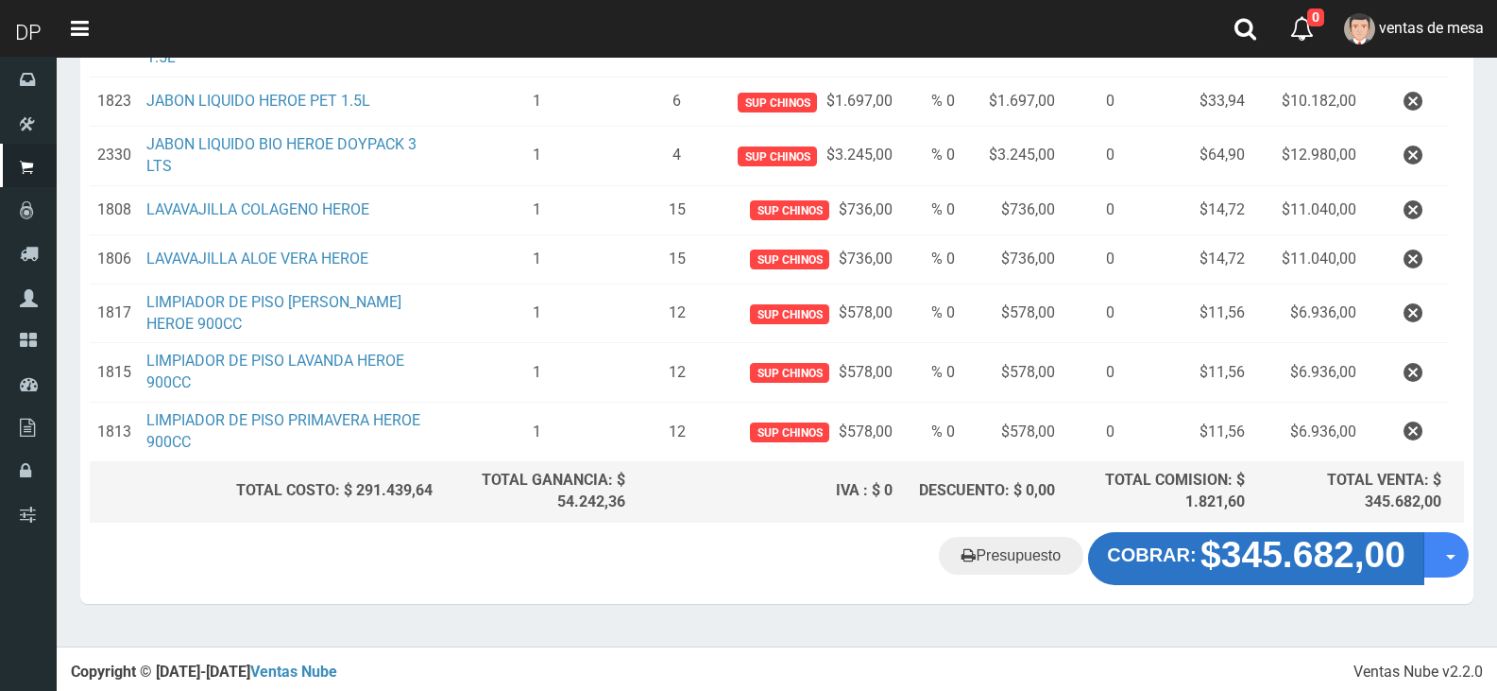
click at [1229, 563] on strong "$345.682,00" at bounding box center [1303, 554] width 205 height 41
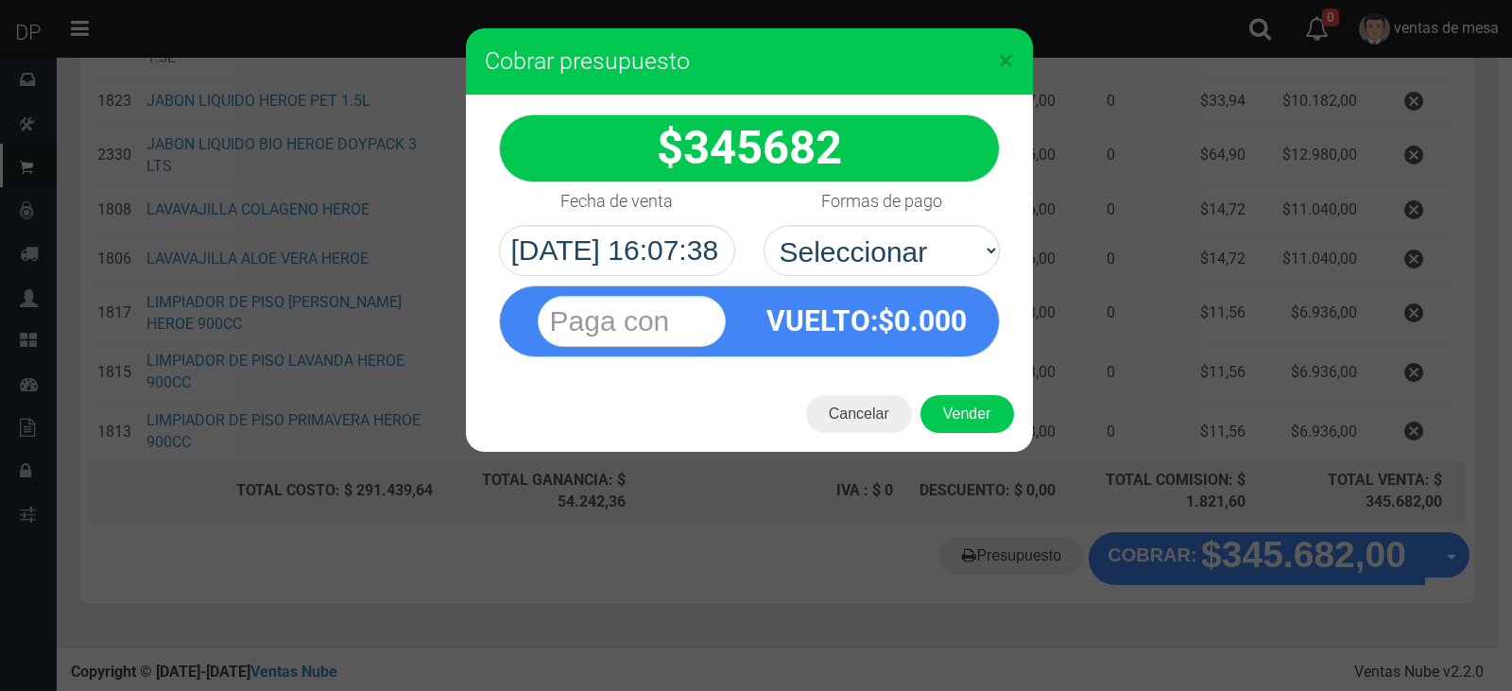
select select "Efectivo"
click at [763, 225] on select "Seleccionar Efectivo Tarjeta de Crédito Depósito Débito" at bounding box center [881, 250] width 236 height 51
click at [960, 411] on button "Vender" at bounding box center [967, 414] width 94 height 38
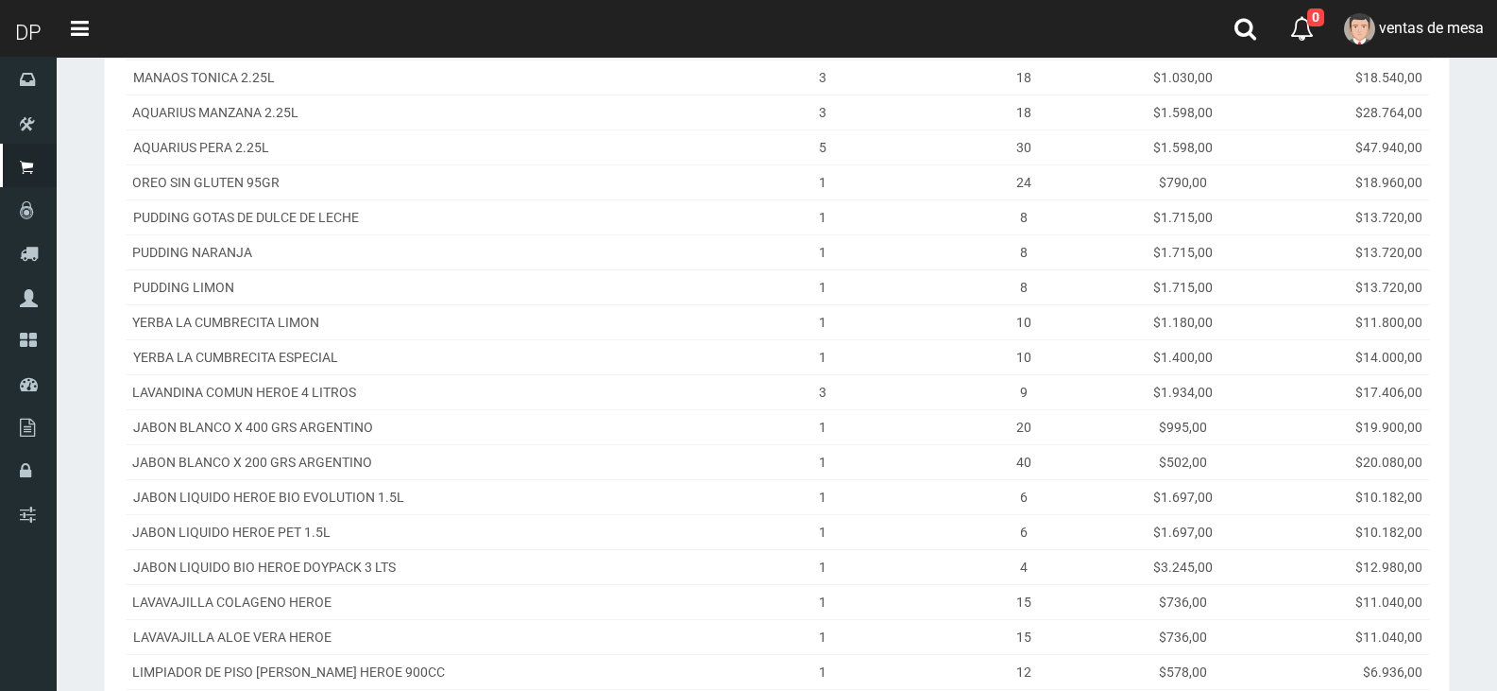
scroll to position [668, 0]
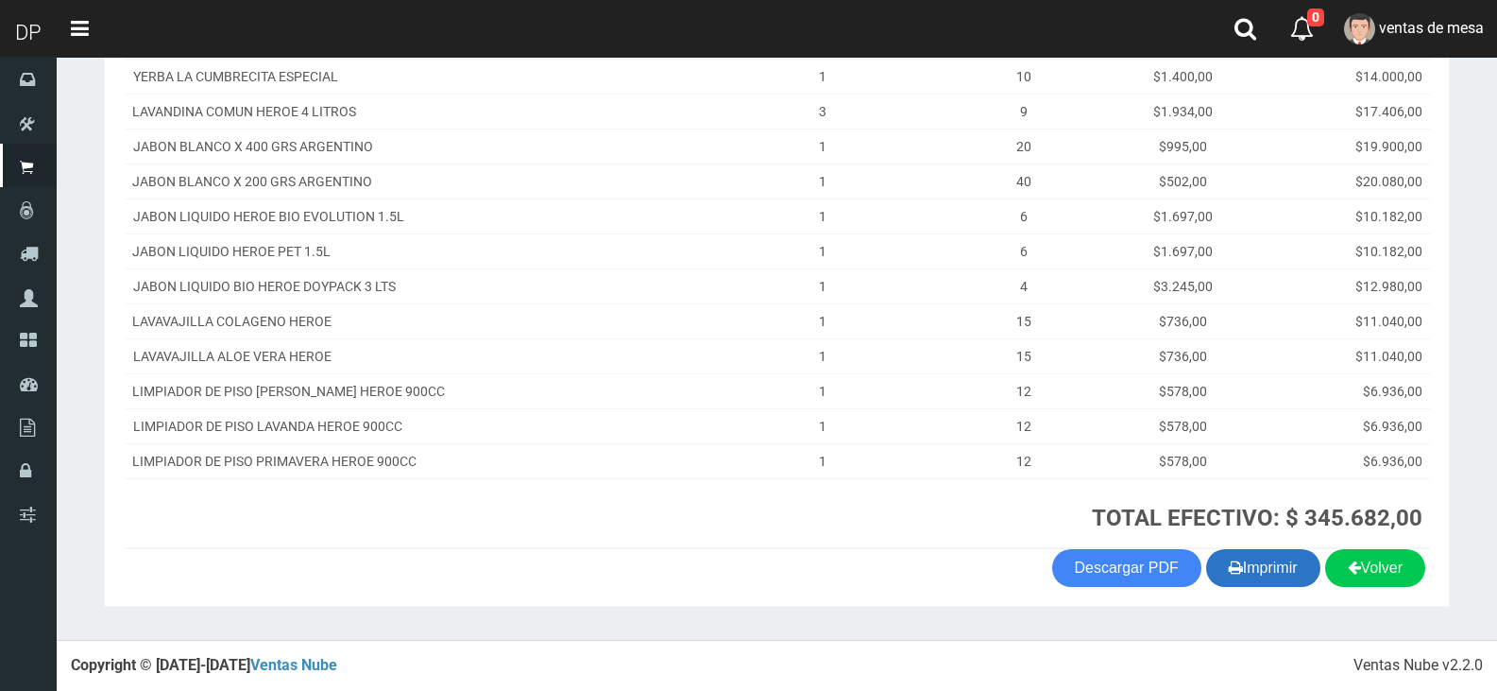
click at [1241, 567] on button "Imprimir" at bounding box center [1263, 568] width 114 height 38
